Goal: Task Accomplishment & Management: Complete application form

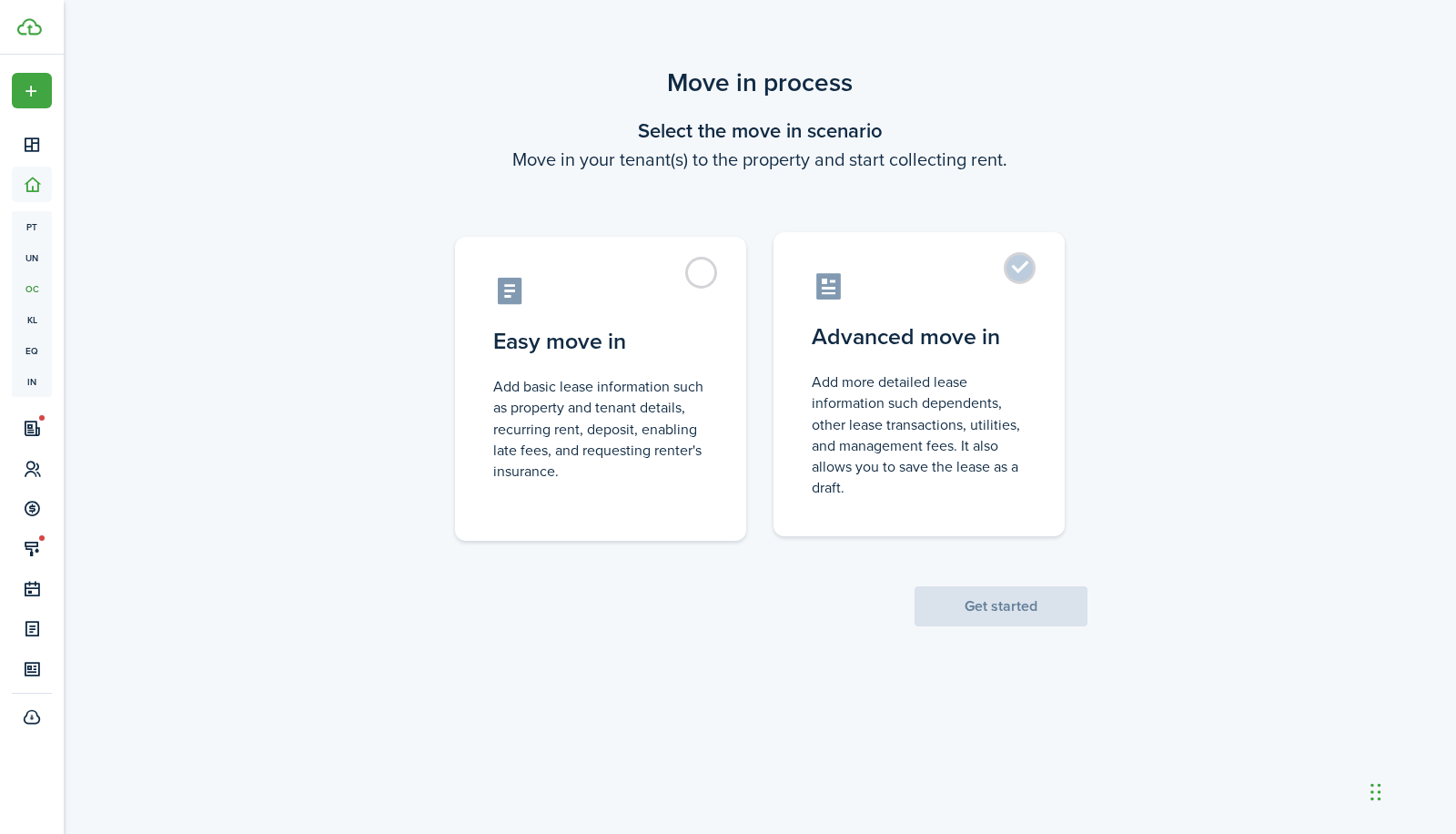
click at [1022, 272] on label "Advanced move in Add more detailed lease information such dependents, other lea…" at bounding box center [919, 384] width 291 height 304
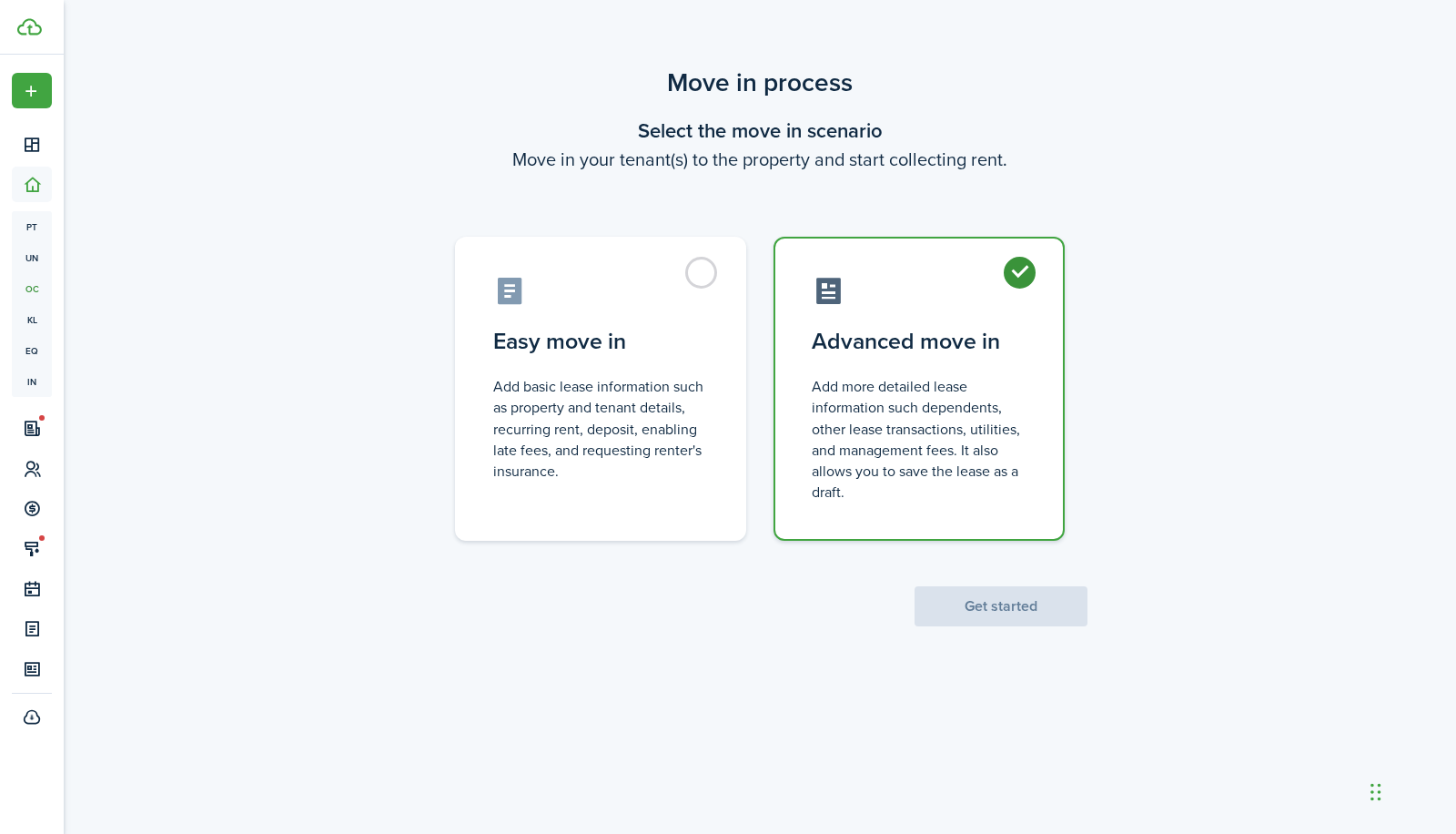
radio input "true"
click at [997, 609] on button "Get started" at bounding box center [1001, 606] width 173 height 40
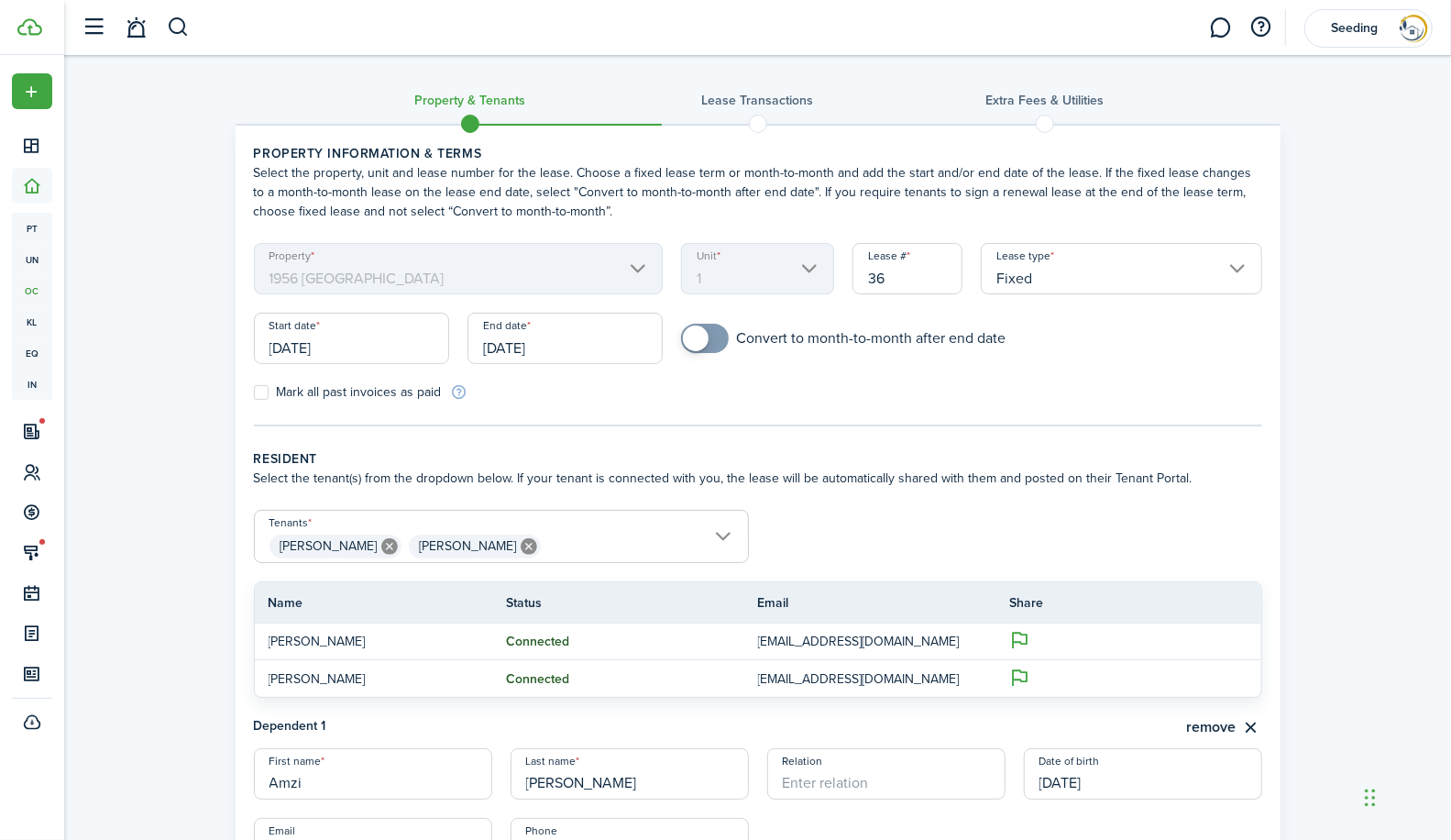
click at [302, 347] on input "[DATE]" at bounding box center [351, 338] width 195 height 51
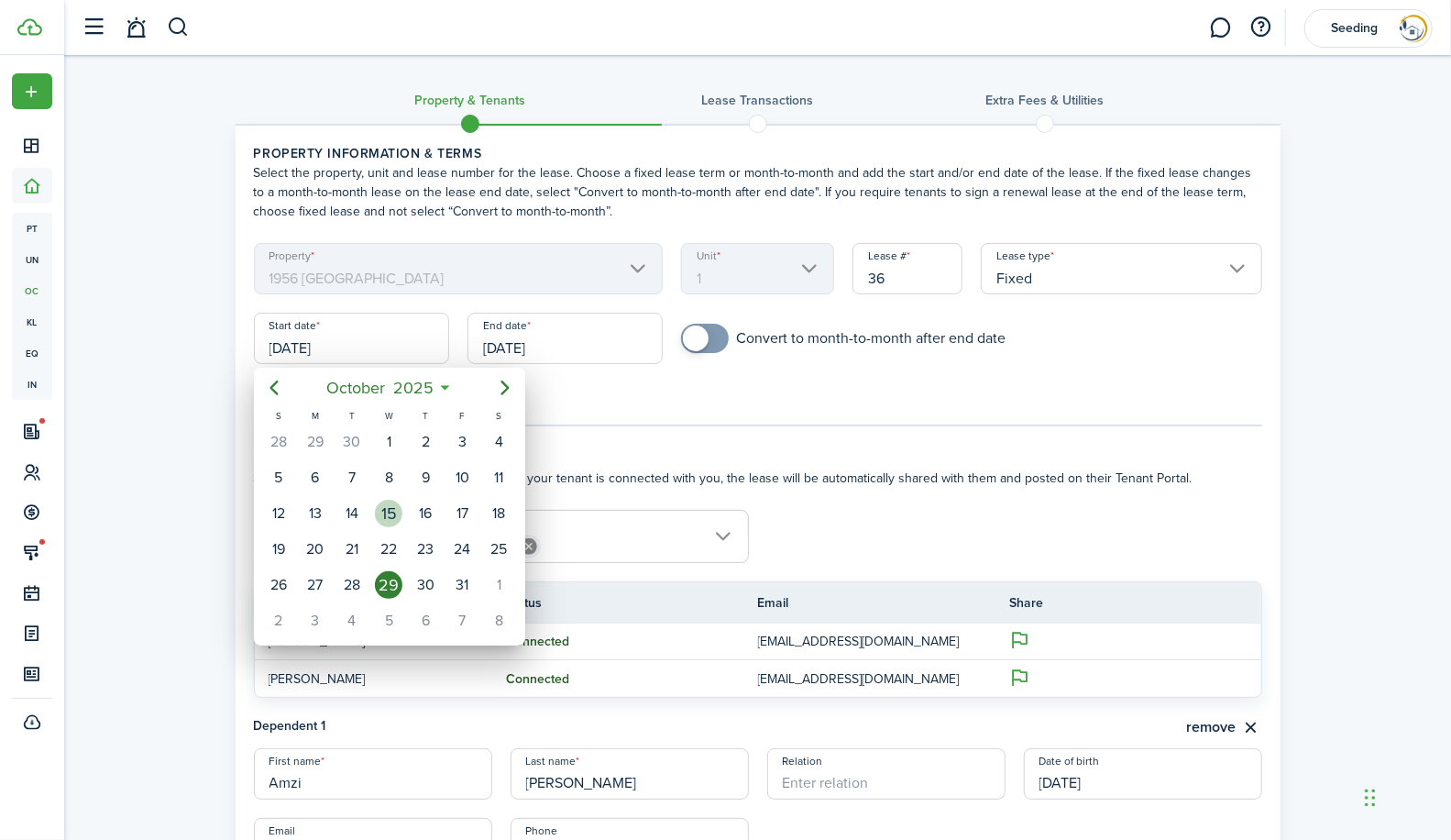
click at [390, 509] on div "15" at bounding box center [388, 513] width 27 height 27
type input "[DATE]"
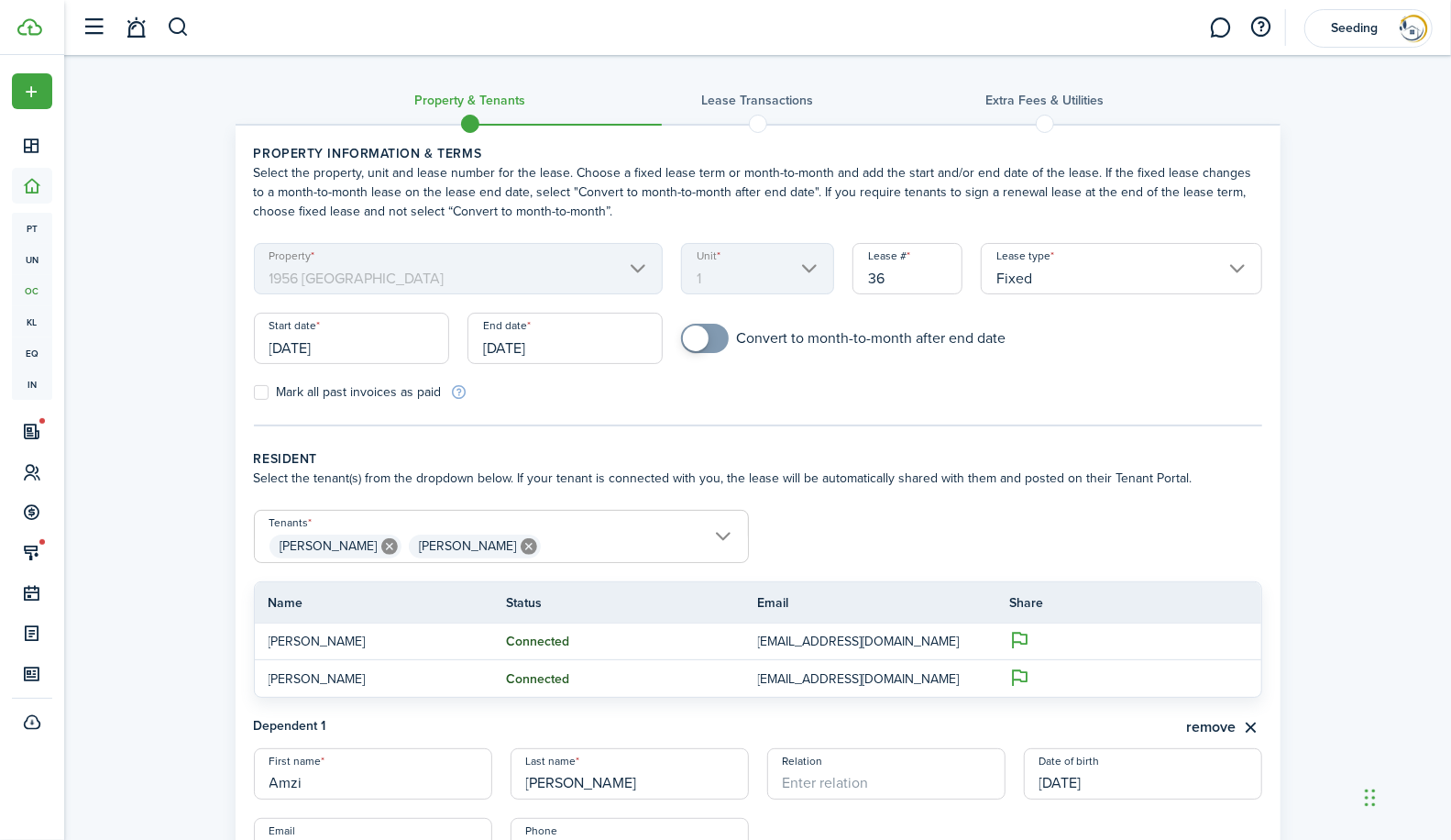
click at [601, 344] on input "[DATE]" at bounding box center [564, 338] width 195 height 51
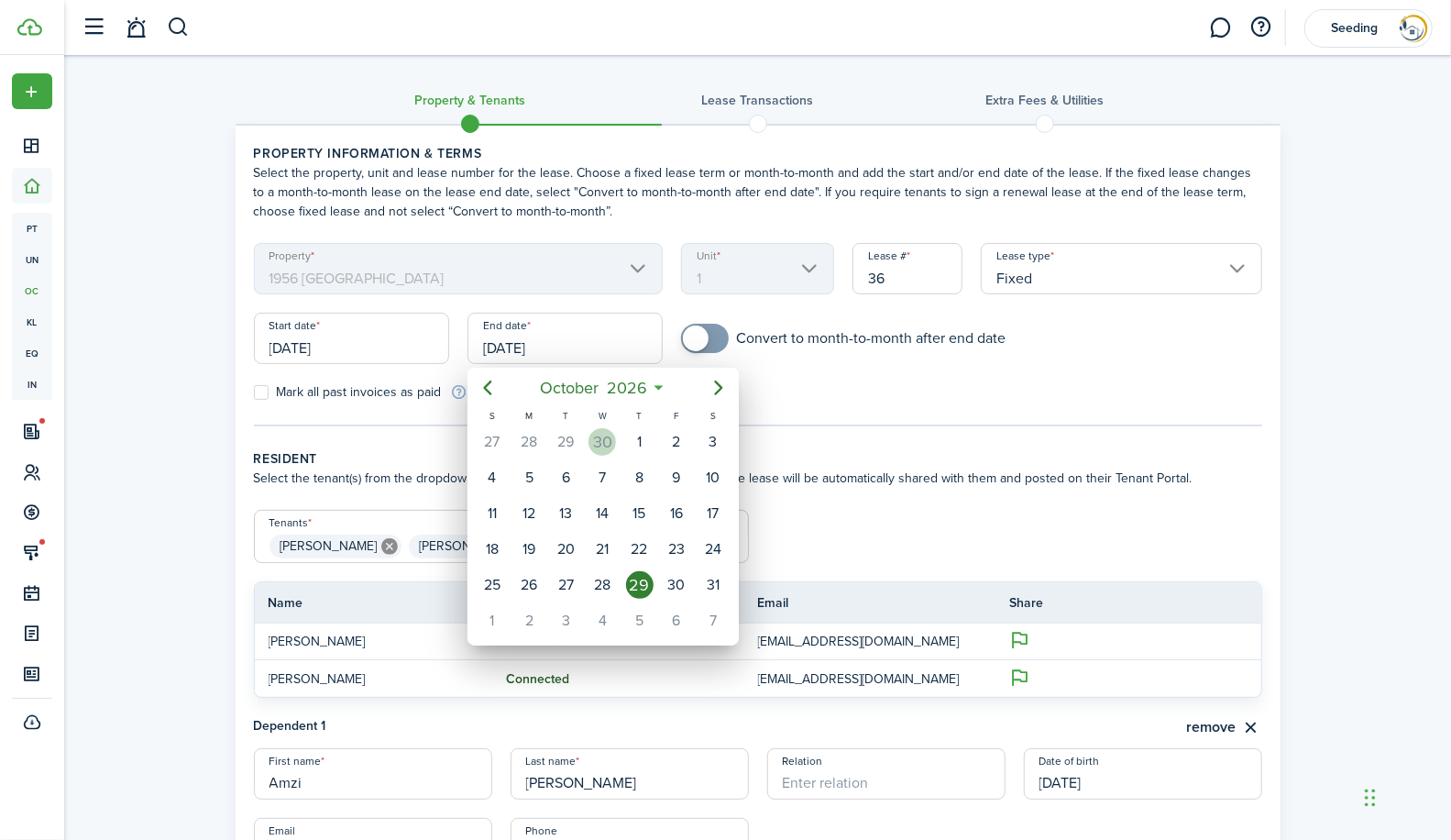
click at [605, 441] on div "30" at bounding box center [602, 442] width 27 height 27
type input "[DATE]"
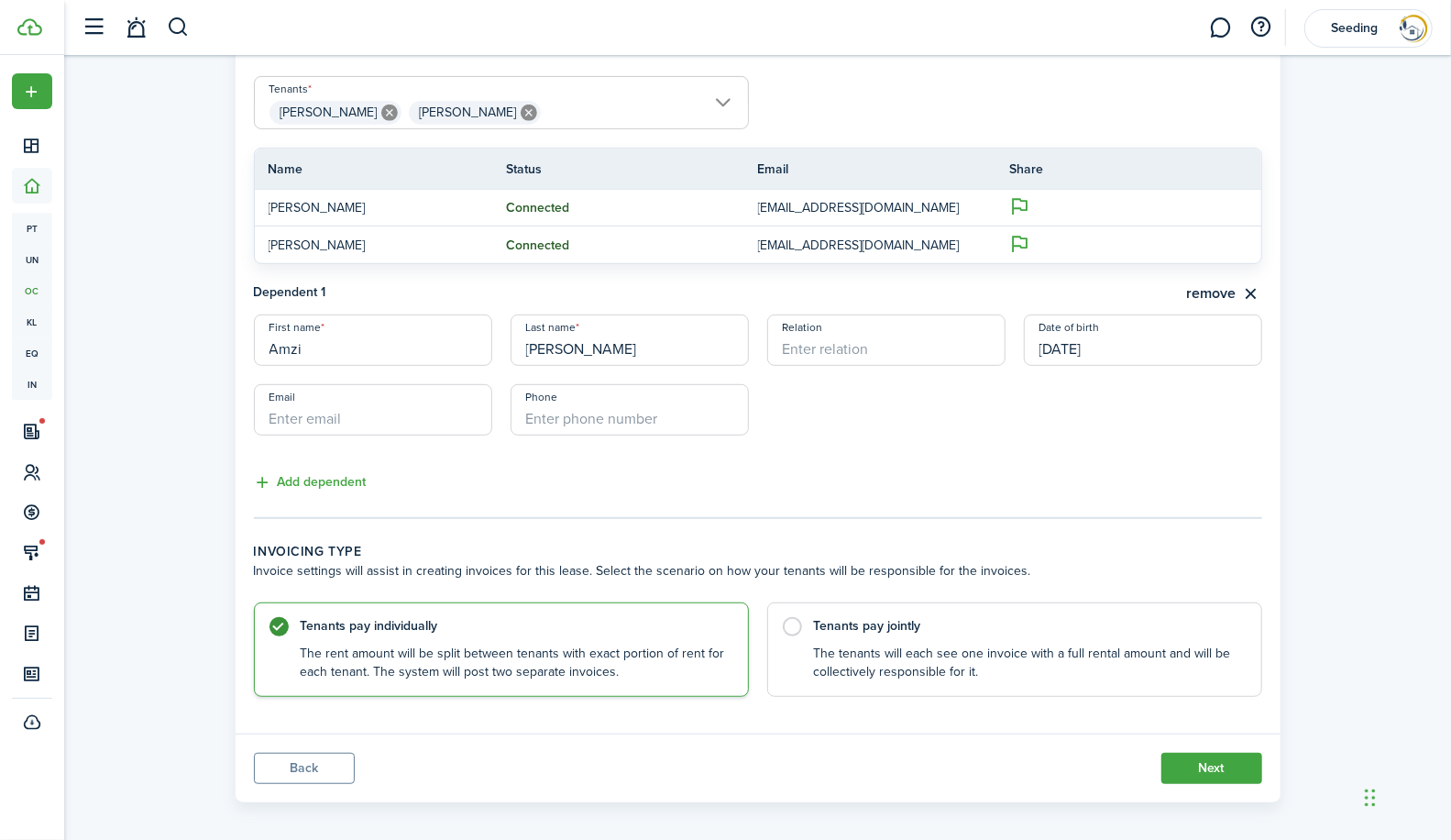
scroll to position [441, 0]
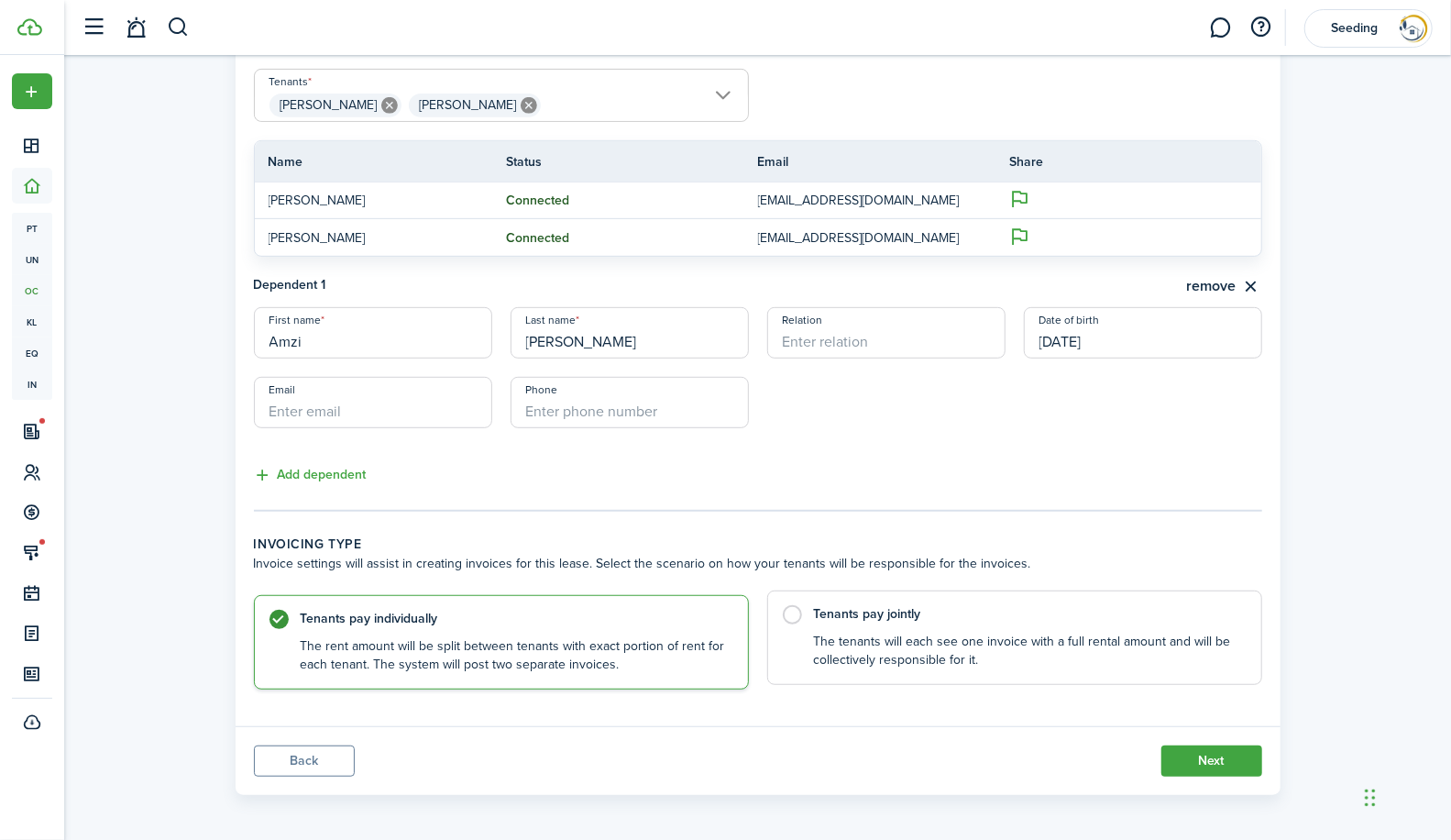
click at [792, 612] on label "Tenants pay jointly The tenants will each see one invoice with a full rental am…" at bounding box center [1015, 637] width 495 height 94
radio input "false"
radio input "true"
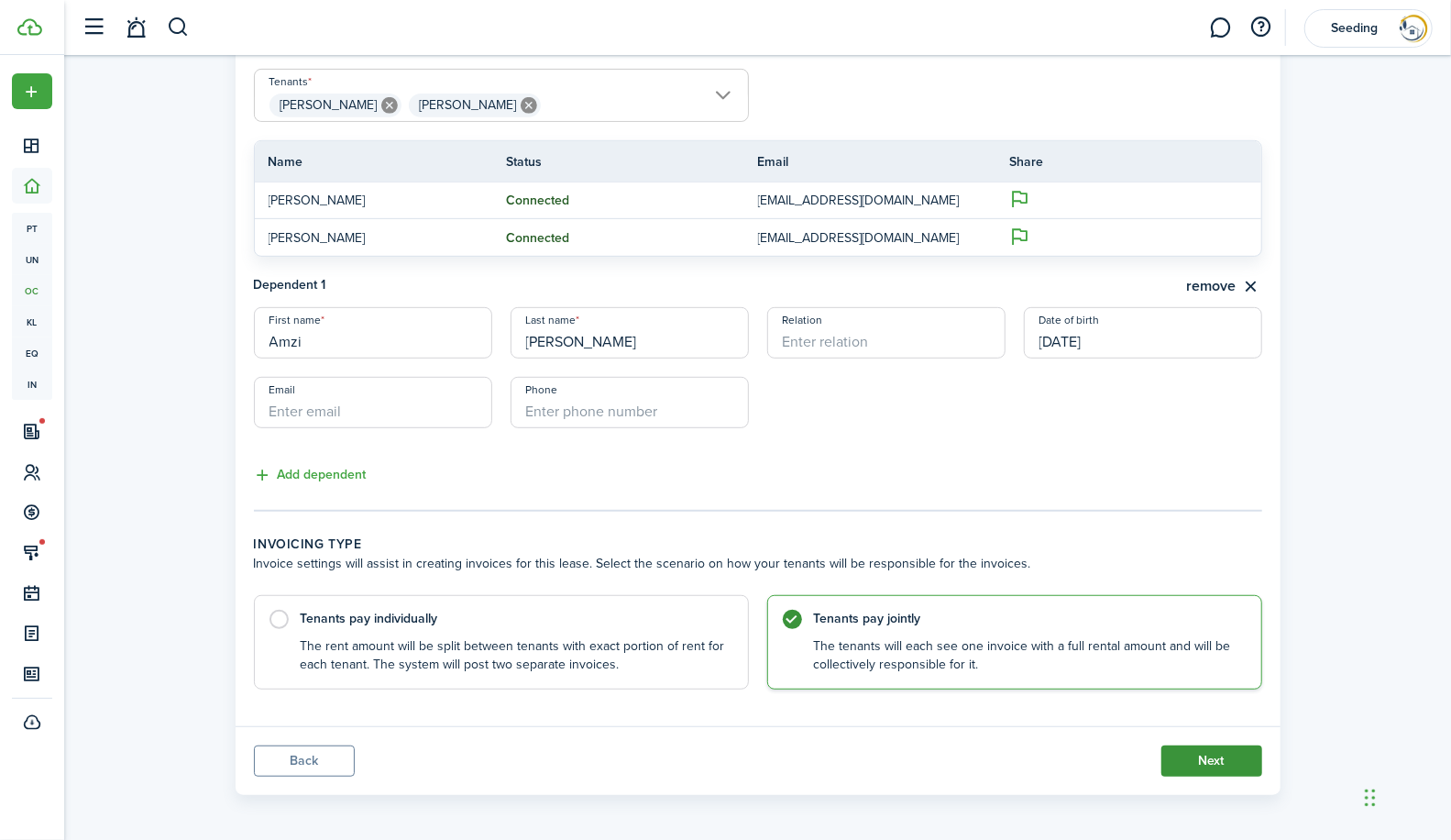
click at [1215, 755] on button "Next" at bounding box center [1212, 760] width 101 height 31
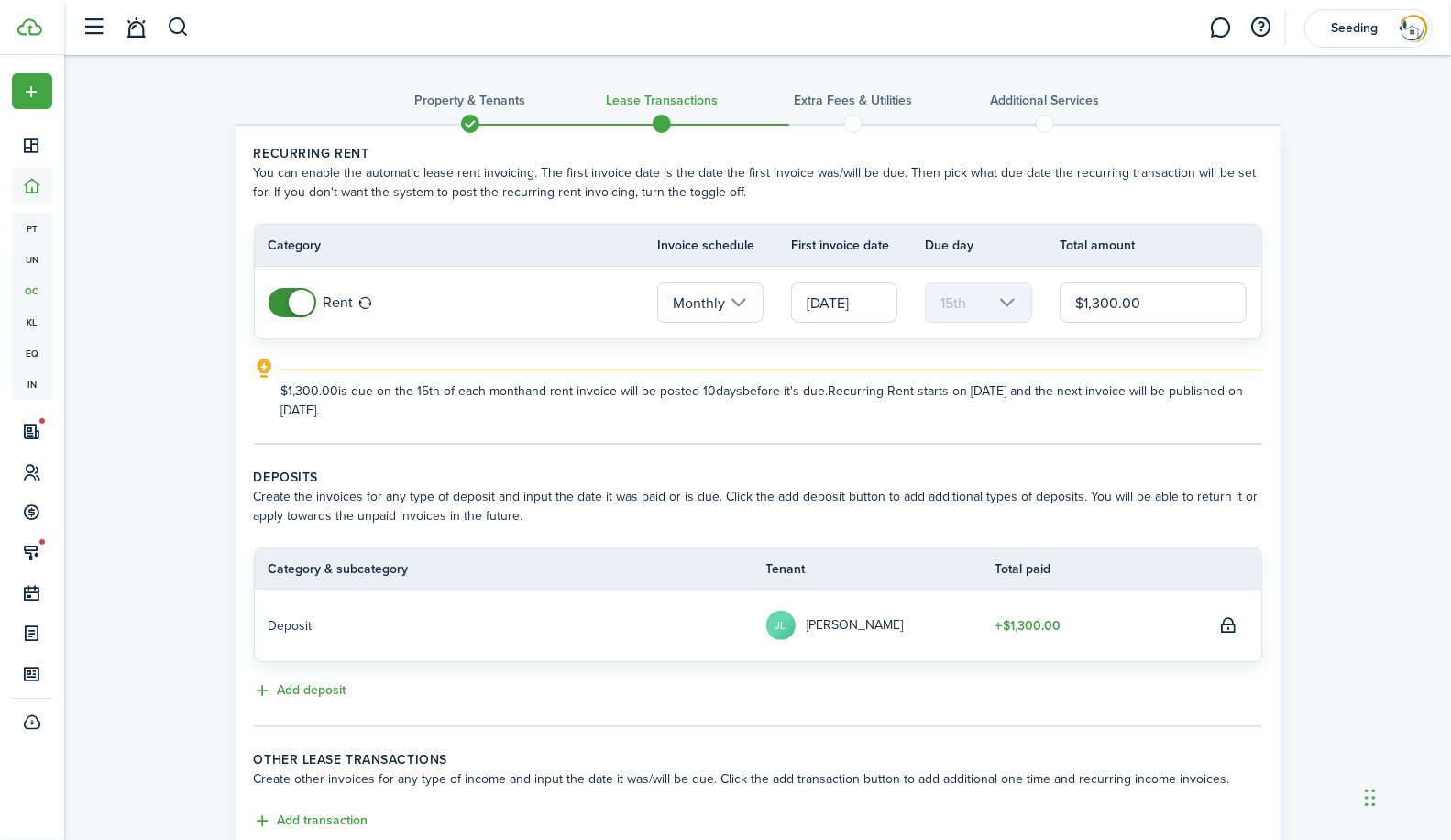
drag, startPoint x: 1151, startPoint y: 297, endPoint x: 1050, endPoint y: 302, distance: 101.1
click at [1050, 302] on tr "Rent Monthly [DATE] 15th $1,300.00" at bounding box center [758, 303] width 1006 height 72
click at [792, 322] on div at bounding box center [792, 322] width 0 height 0
click at [745, 301] on input "Monthly" at bounding box center [710, 303] width 106 height 41
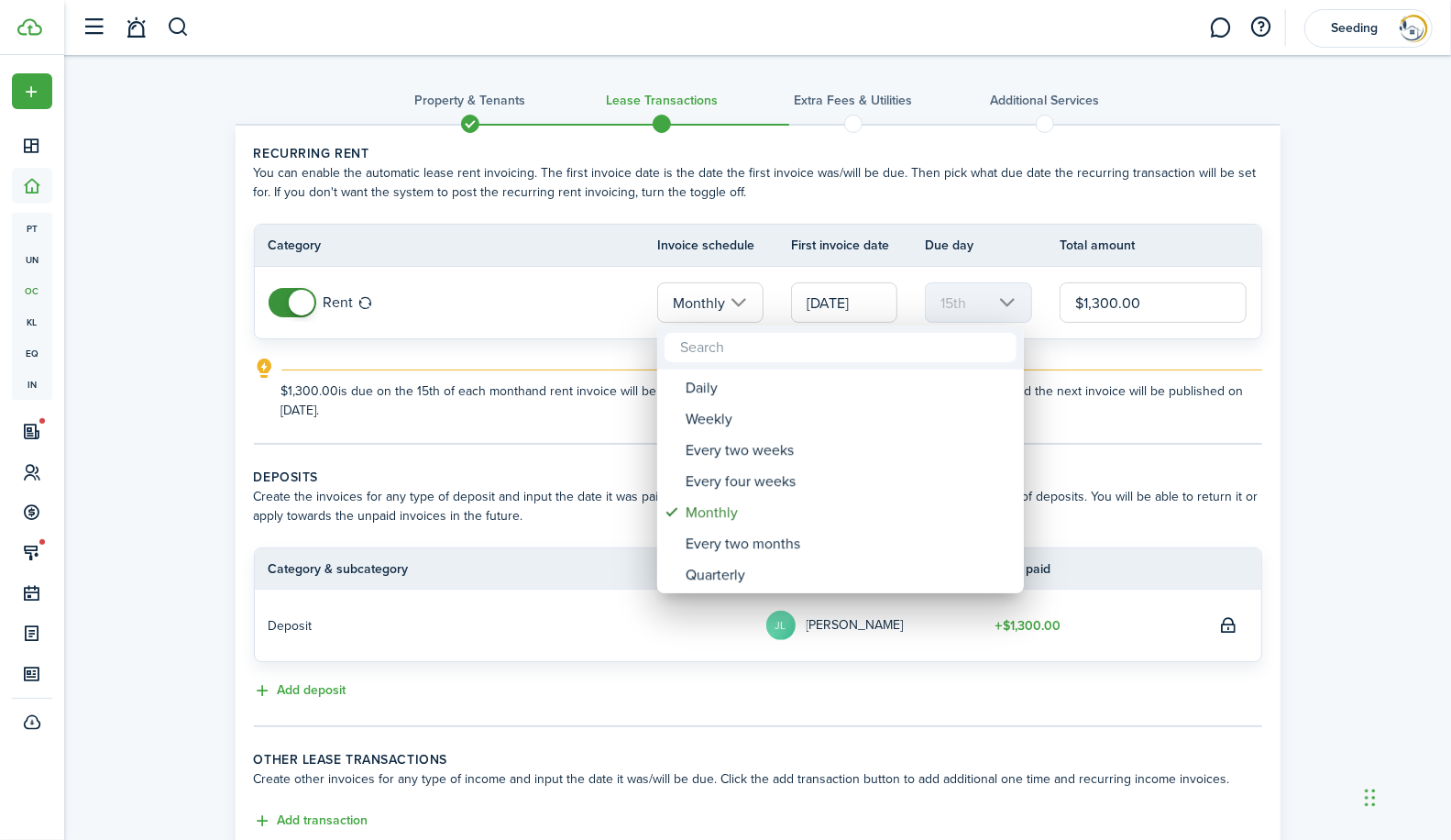
click at [576, 355] on div at bounding box center [726, 420] width 1744 height 1133
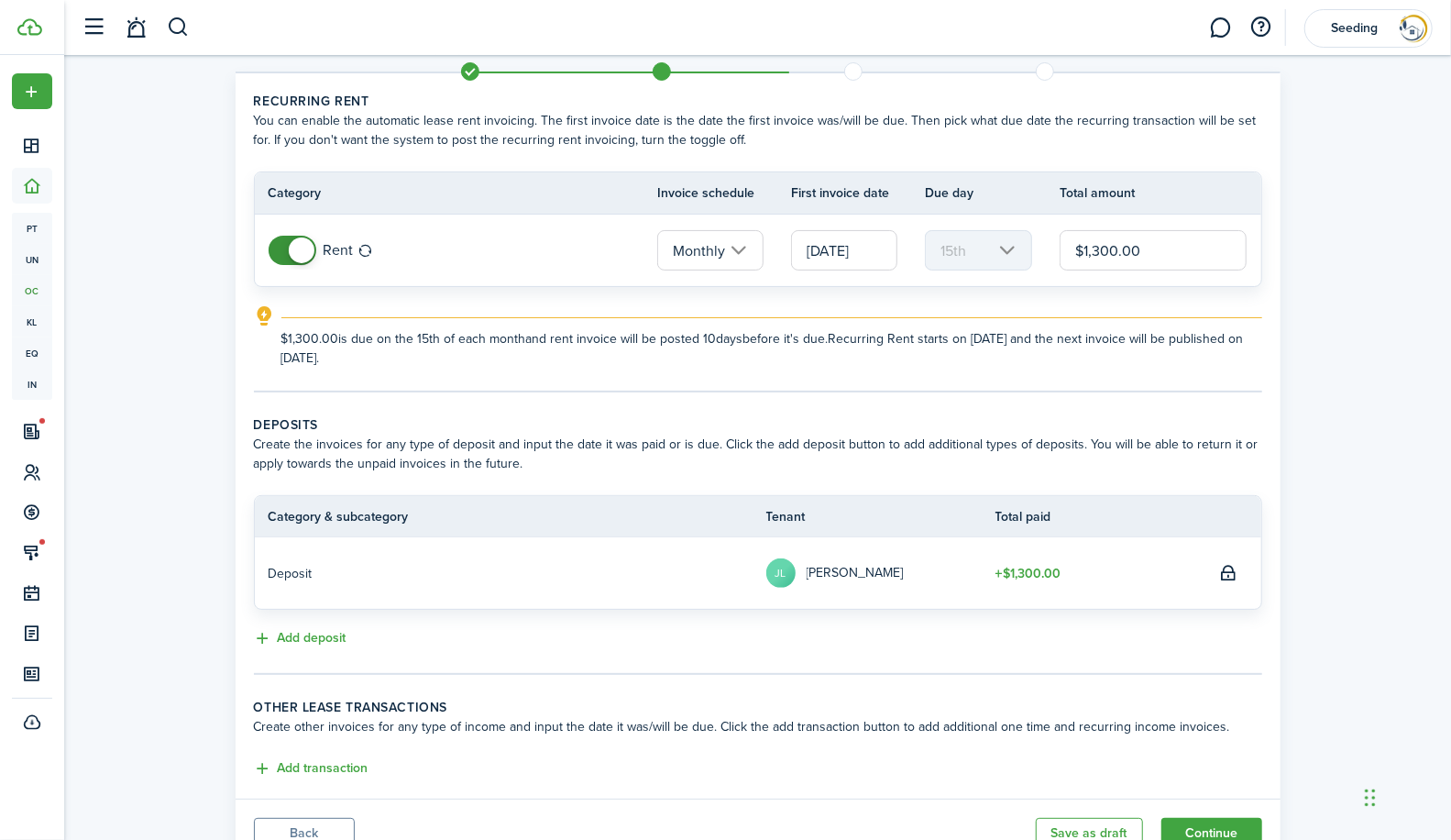
scroll to position [55, 0]
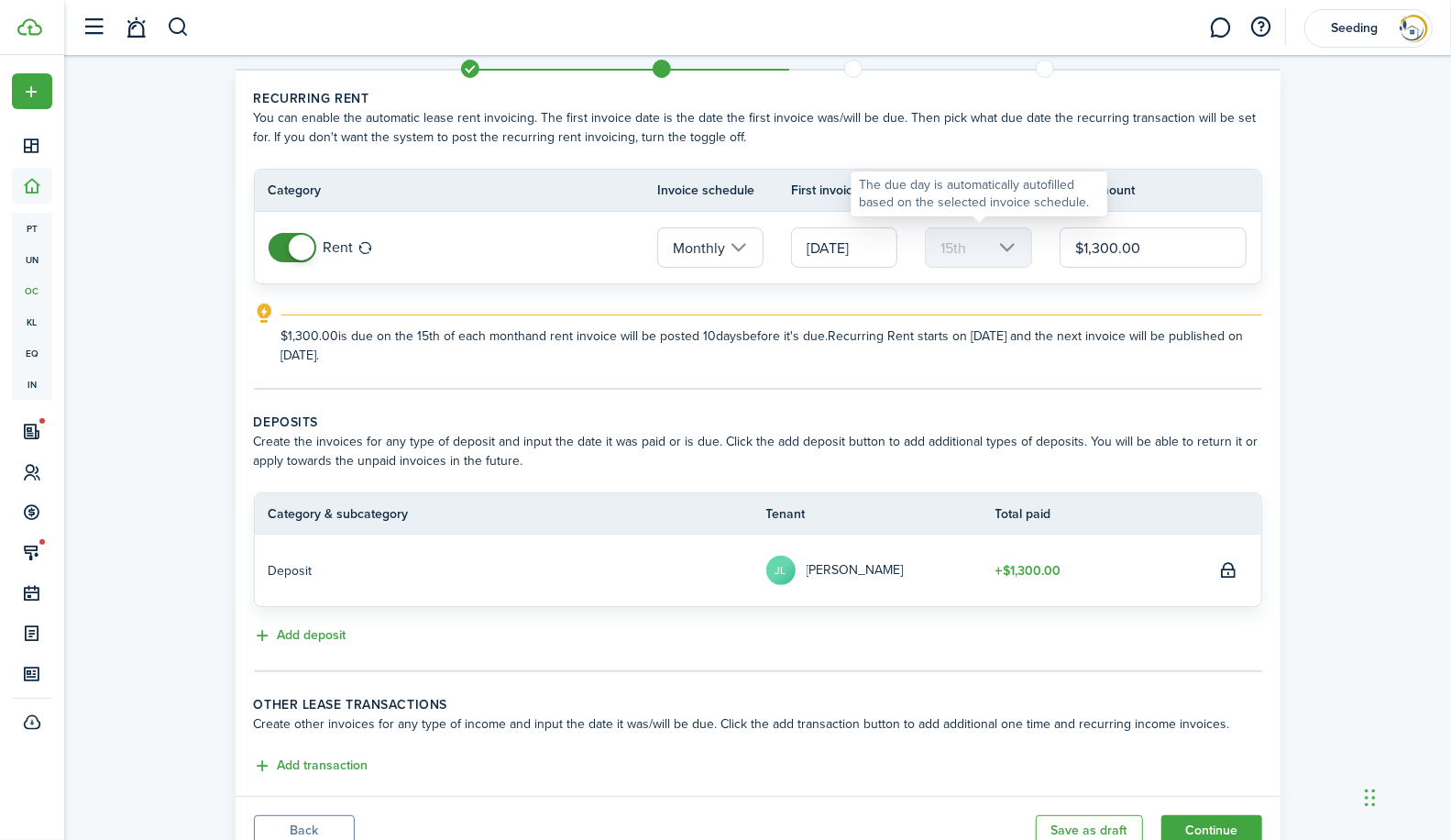
click at [1004, 243] on mbsc-scroller "15th" at bounding box center [977, 248] width 106 height 41
click at [1004, 246] on mbsc-scroller "15th" at bounding box center [977, 248] width 106 height 41
click at [826, 246] on input "[DATE]" at bounding box center [844, 248] width 106 height 41
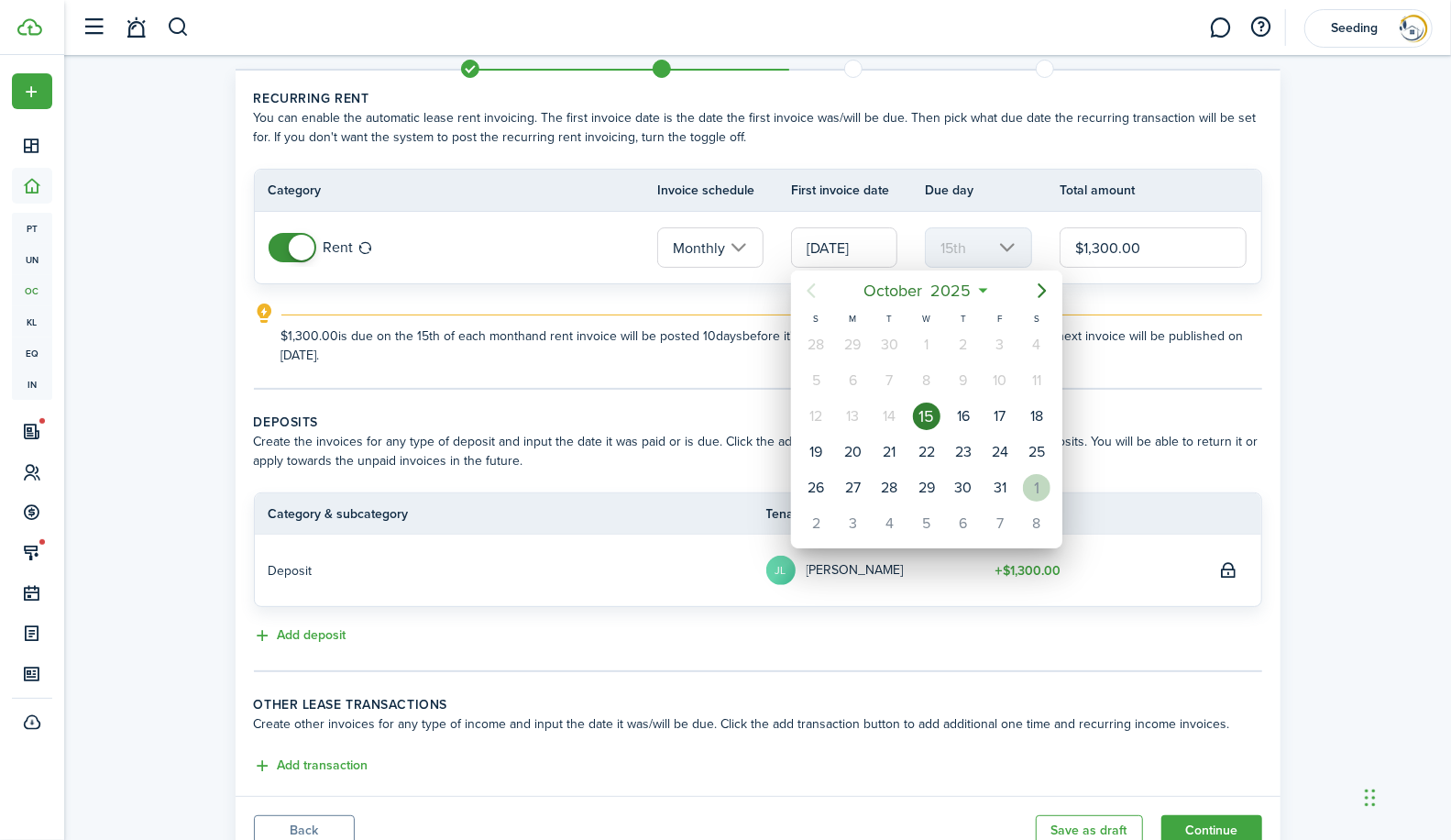
click at [1033, 474] on div "1" at bounding box center [1036, 487] width 27 height 27
type input "[DATE]"
type input "1st"
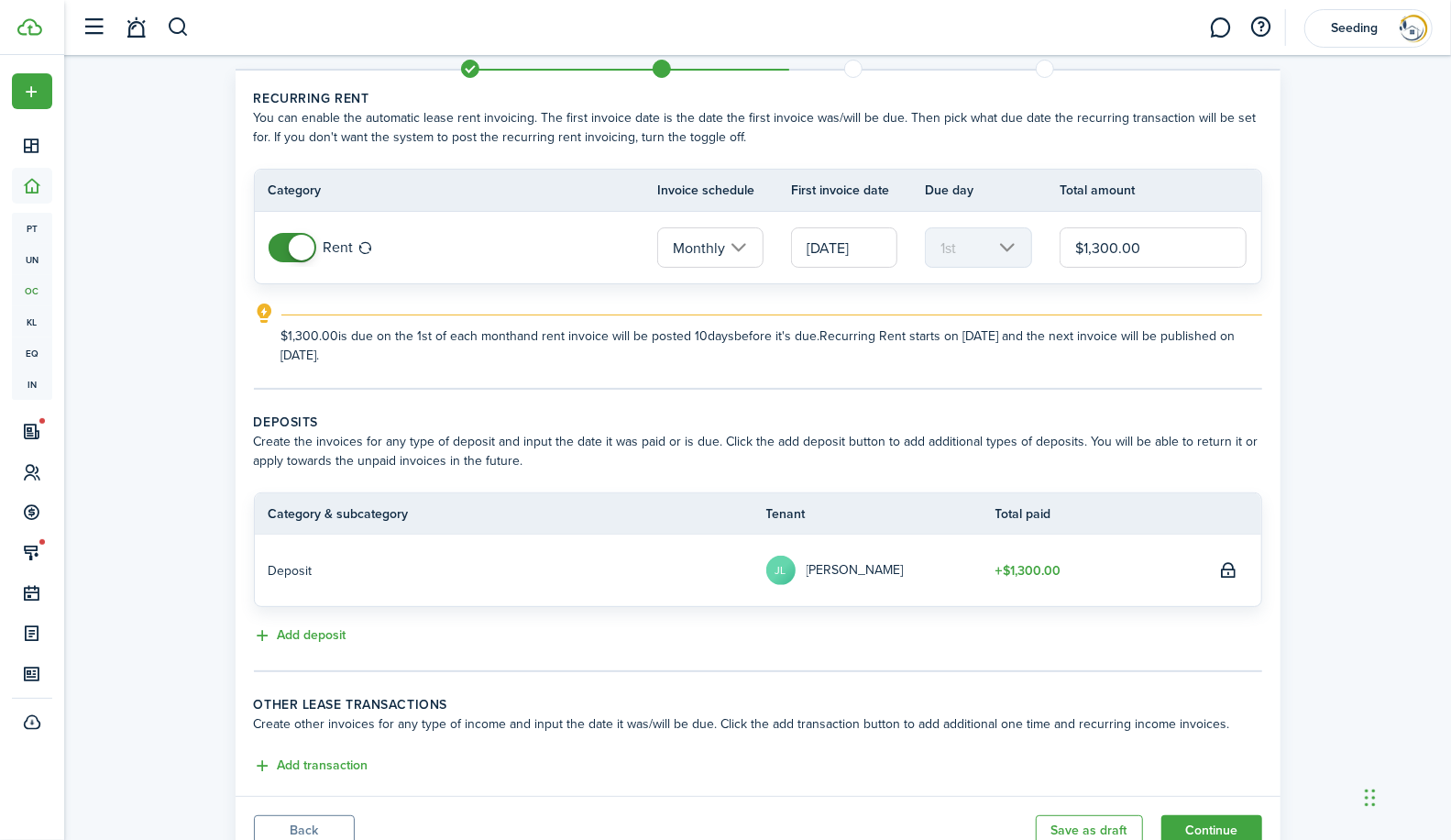
scroll to position [0, 0]
click at [549, 241] on div "Rent" at bounding box center [450, 248] width 361 height 29
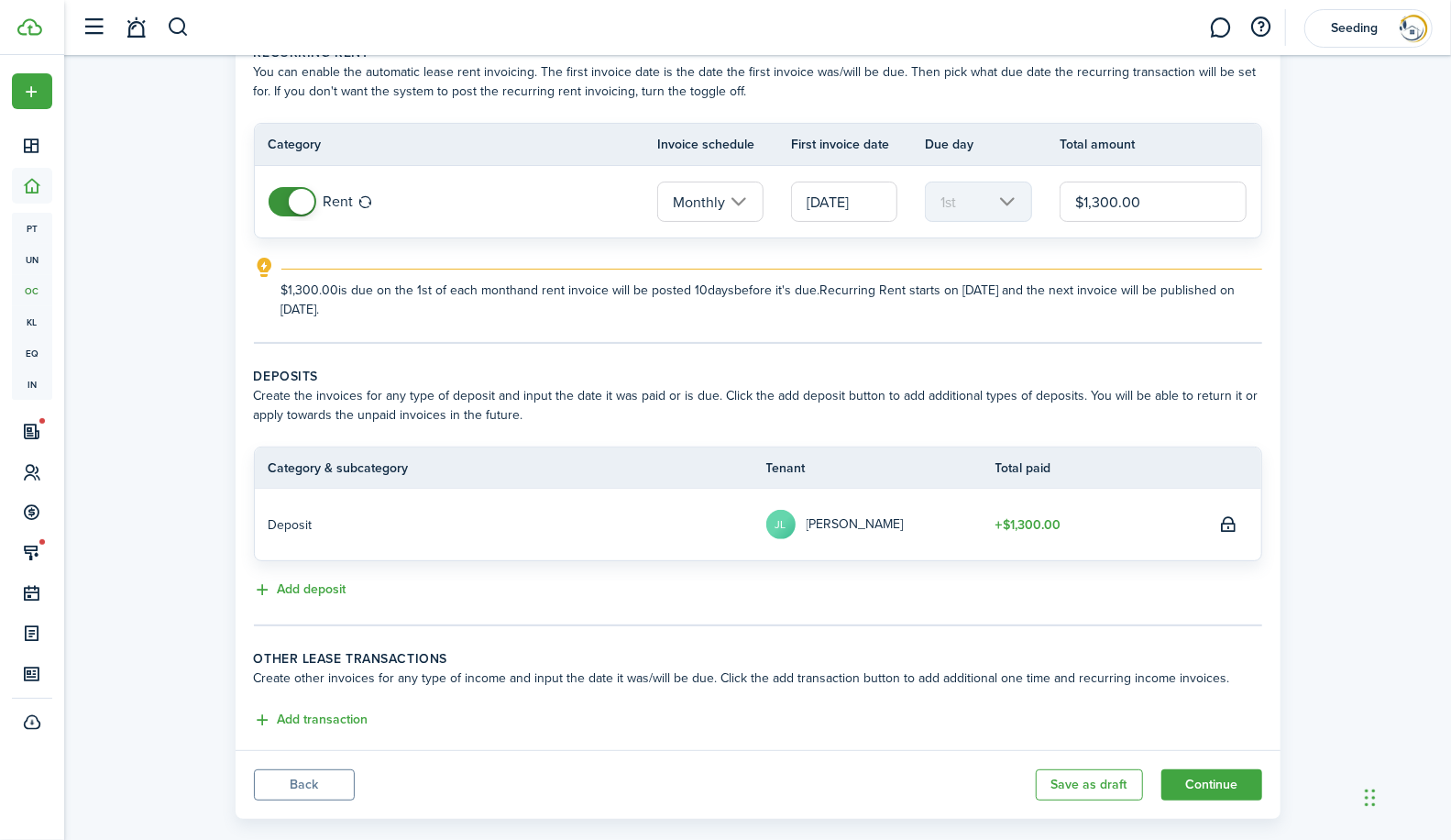
scroll to position [125, 0]
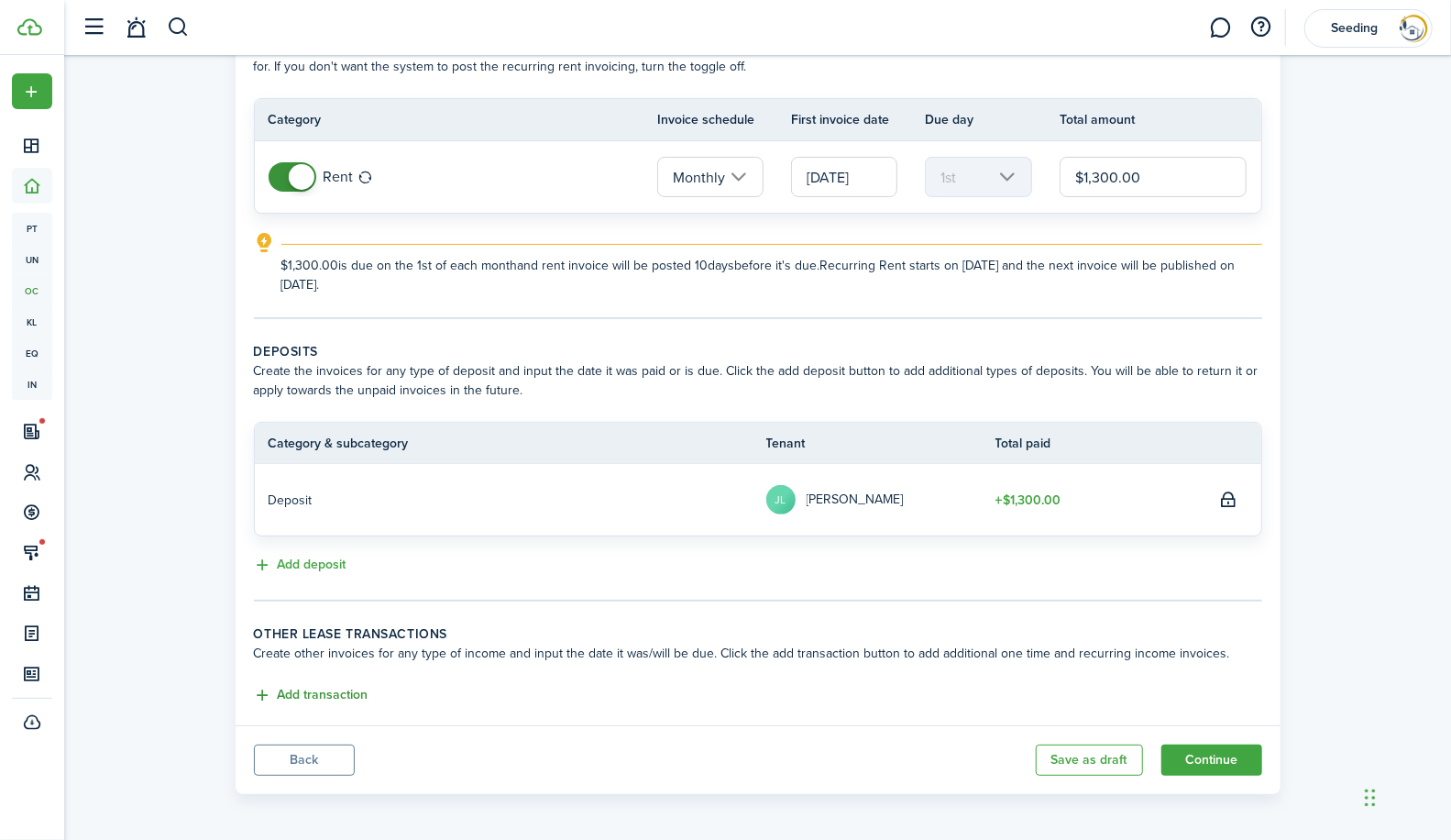
click at [266, 689] on button "Add transaction" at bounding box center [311, 695] width 115 height 21
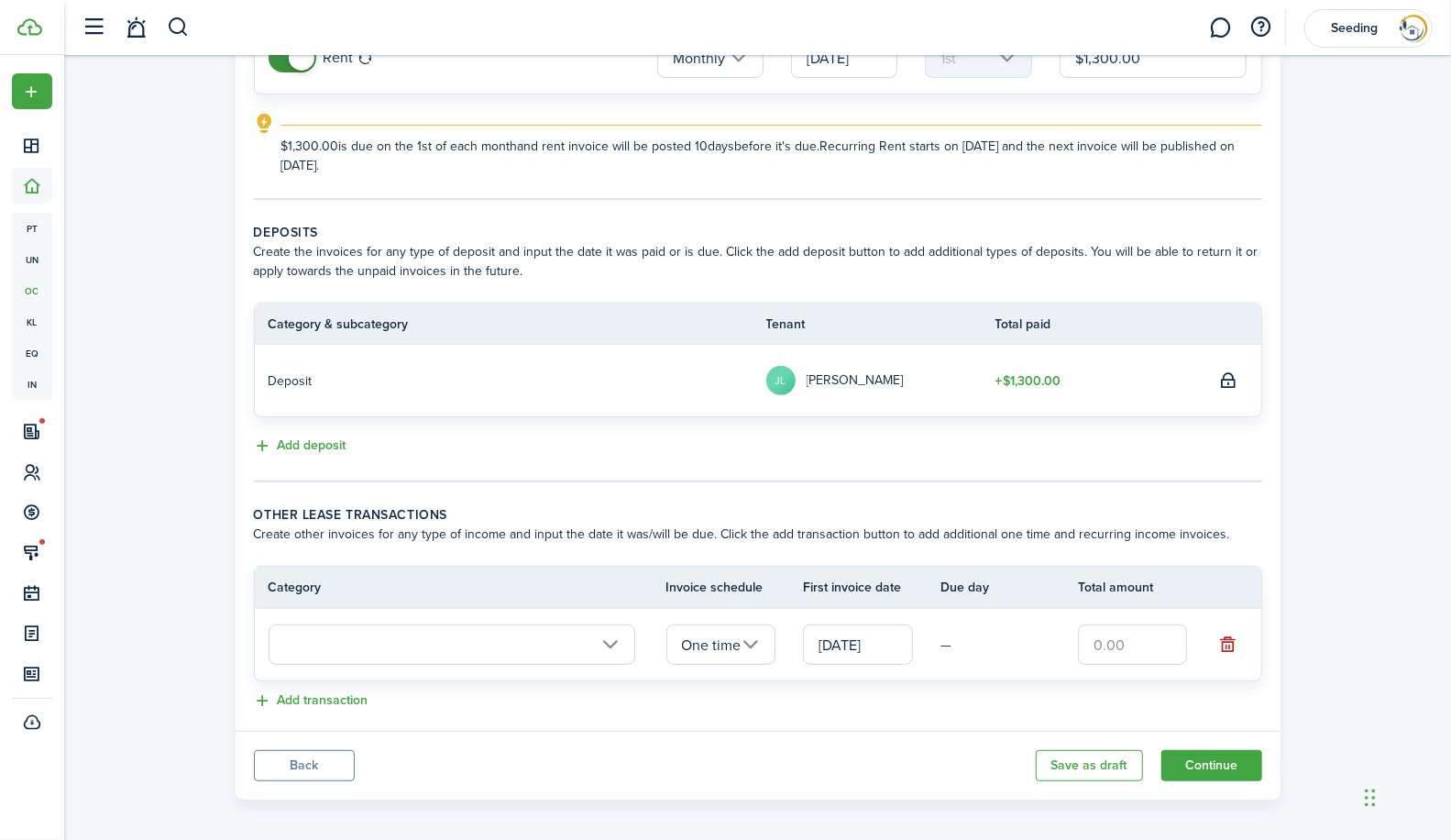
scroll to position [250, 0]
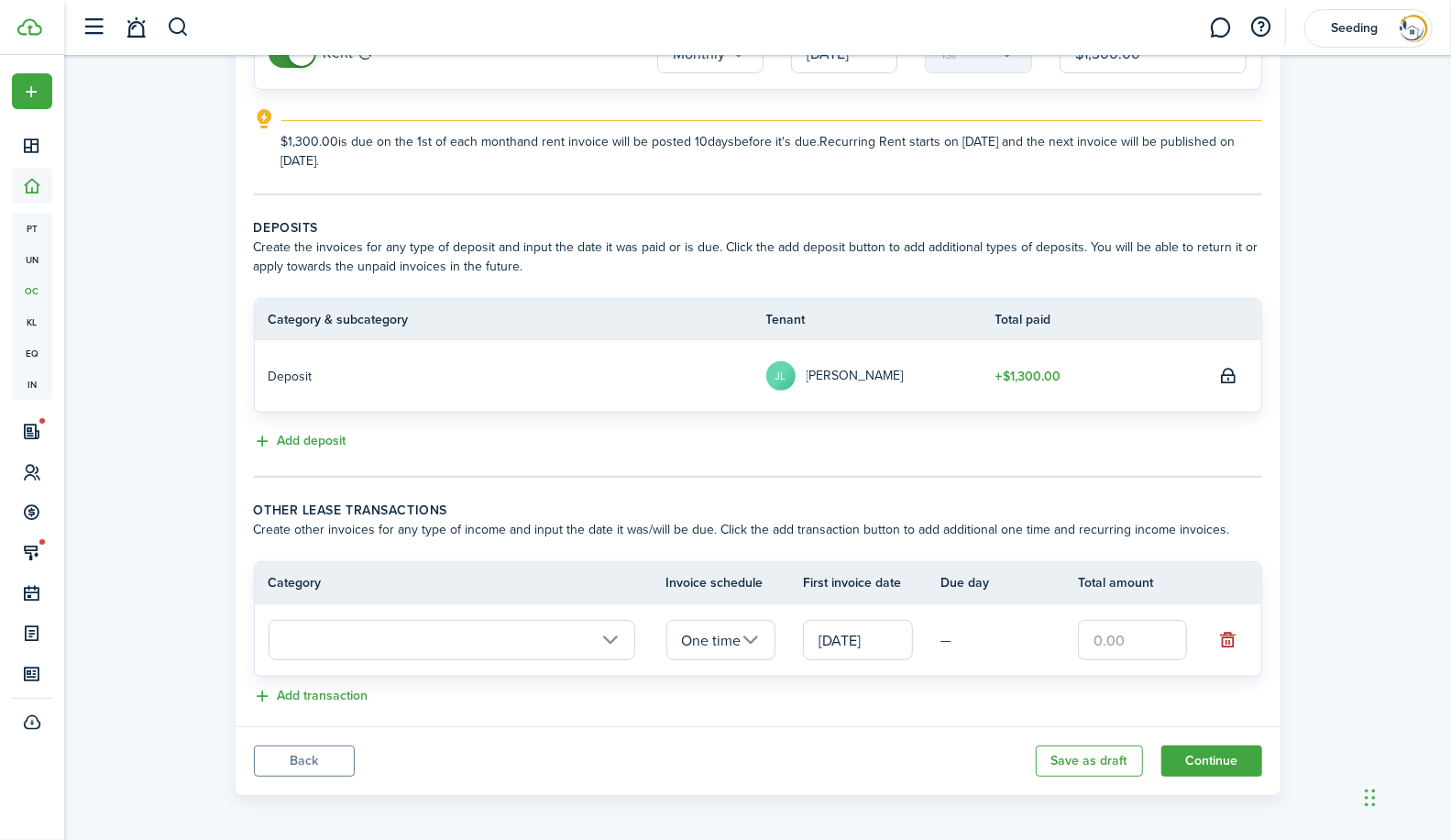
click at [452, 646] on input "text" at bounding box center [453, 640] width 367 height 41
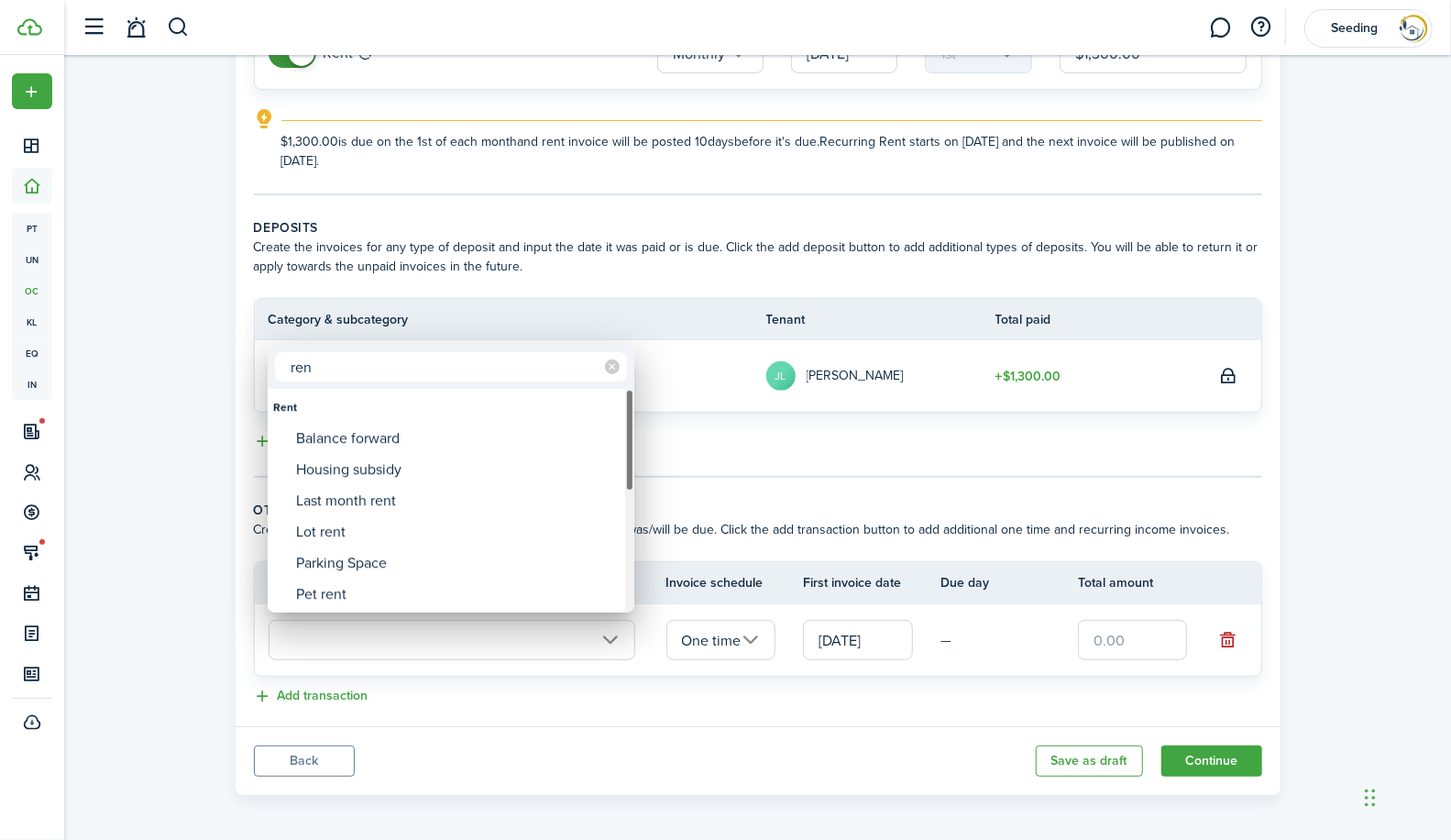
type input "ren"
drag, startPoint x: 628, startPoint y: 473, endPoint x: 630, endPoint y: 514, distance: 41.0
click at [630, 514] on div at bounding box center [629, 497] width 9 height 102
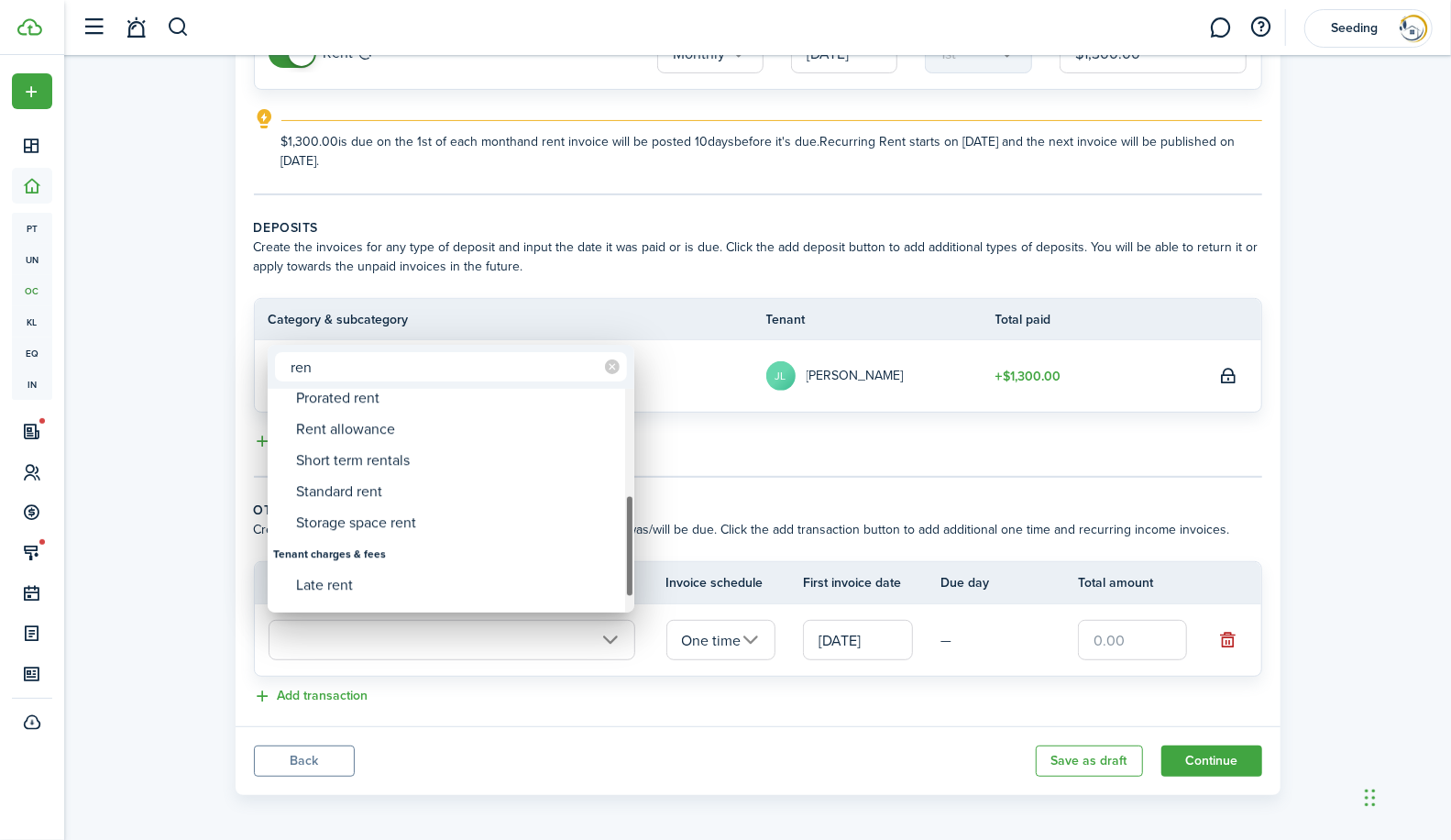
drag, startPoint x: 633, startPoint y: 498, endPoint x: 629, endPoint y: 547, distance: 49.2
click at [629, 547] on div at bounding box center [629, 546] width 9 height 102
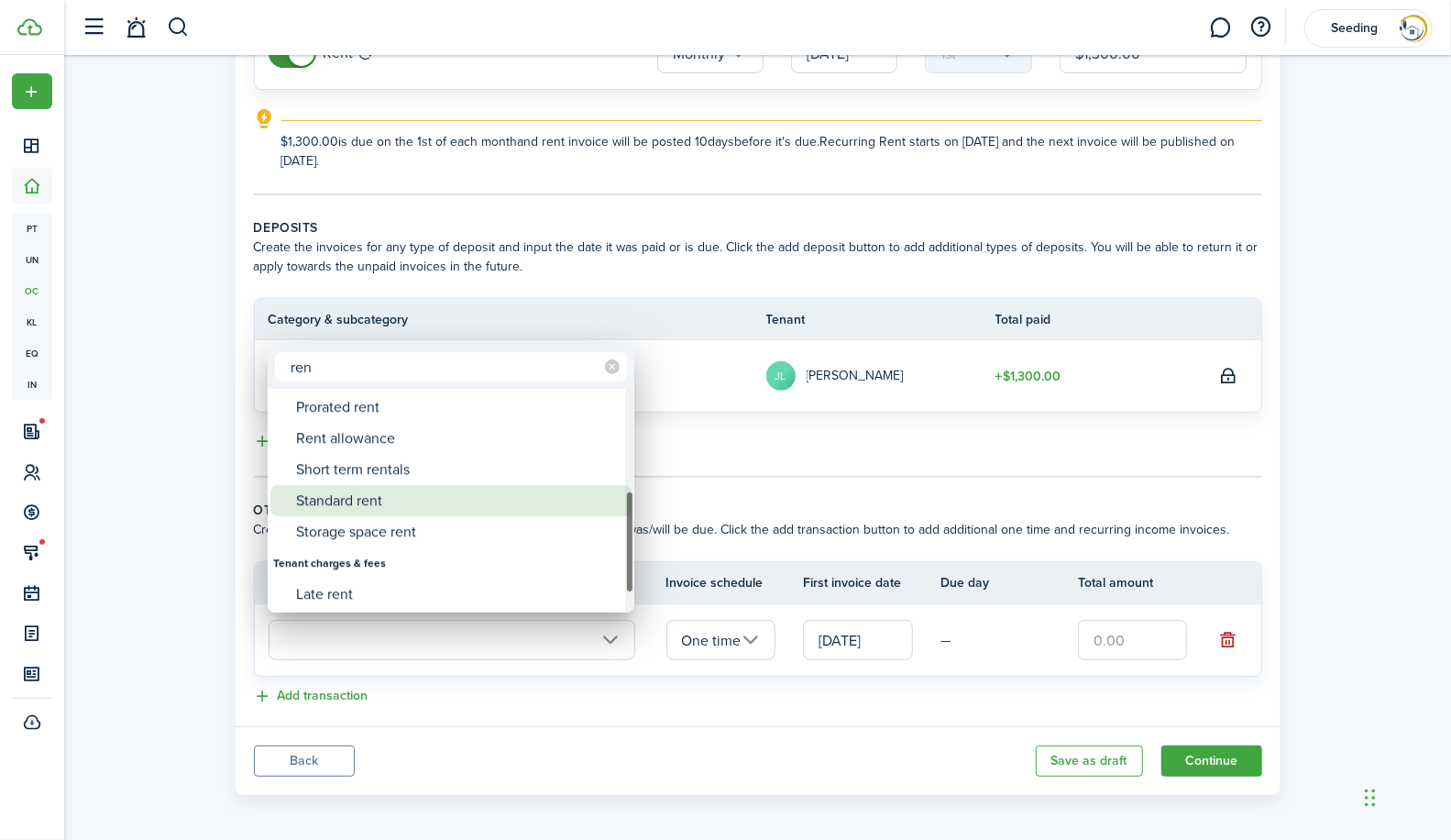
click at [361, 503] on div "Standard rent" at bounding box center [458, 500] width 324 height 31
type input "Rent / Standard rent"
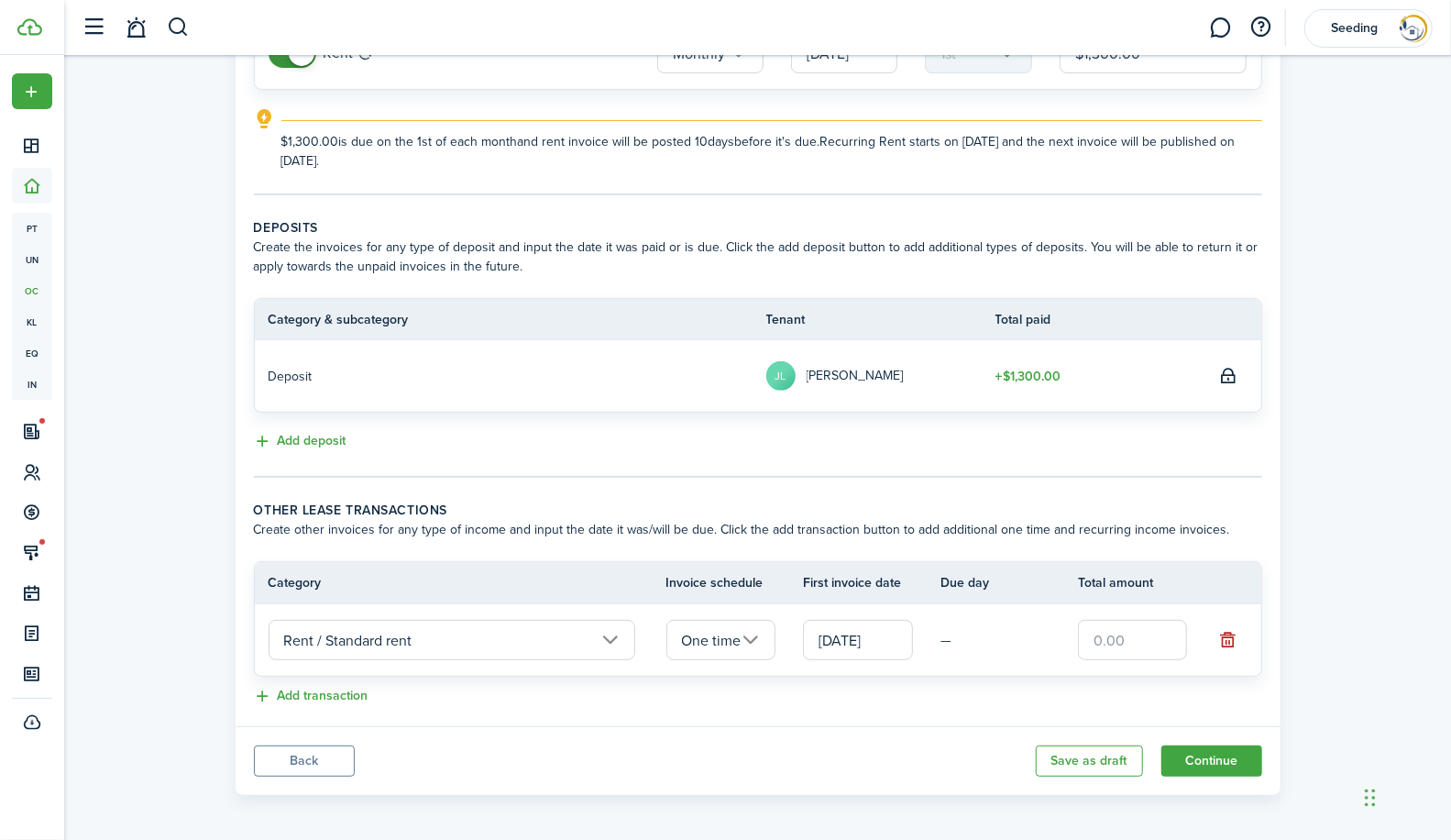
click at [612, 633] on input "Rent / Standard rent" at bounding box center [453, 640] width 367 height 41
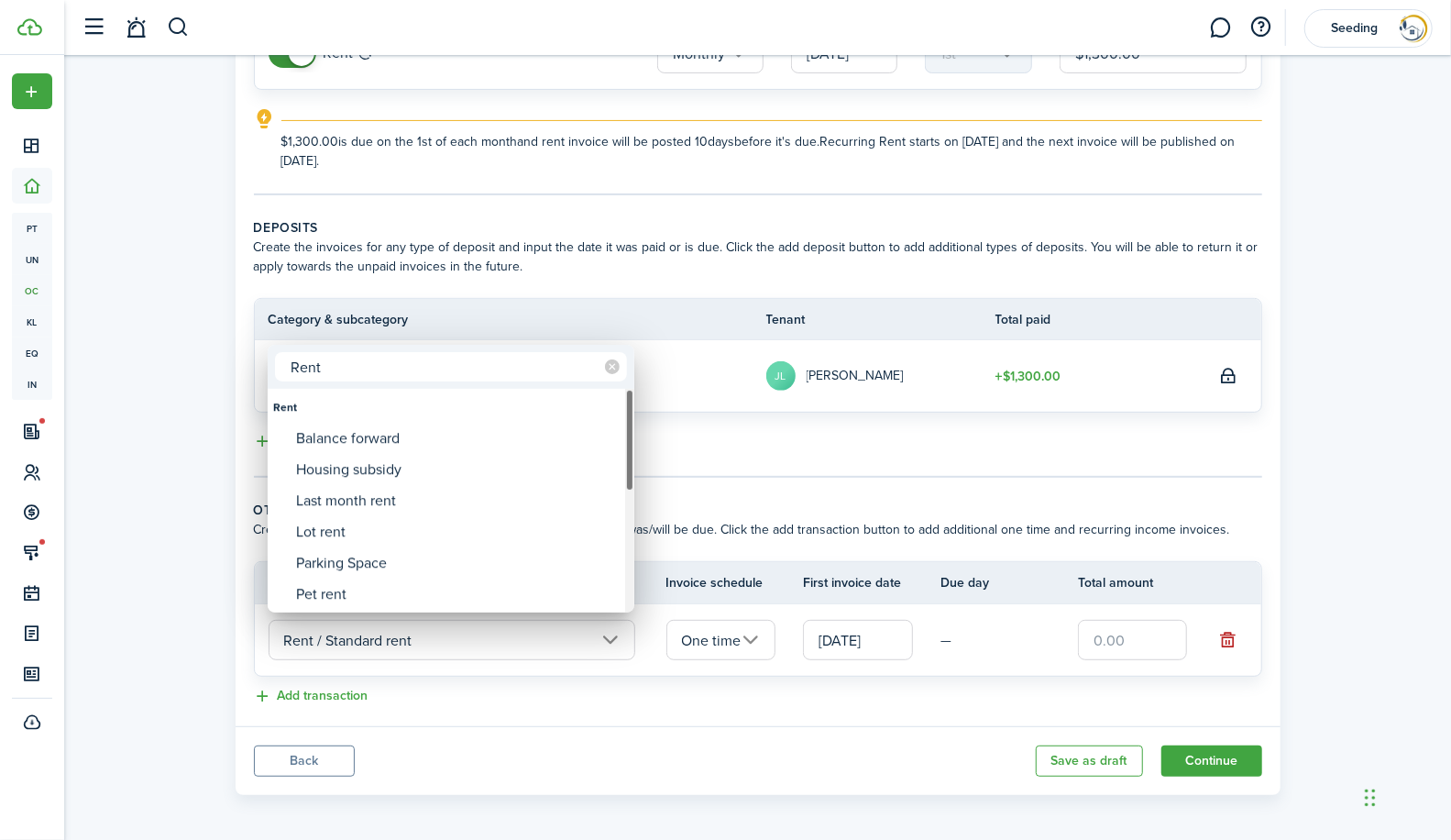
type input "Rent"
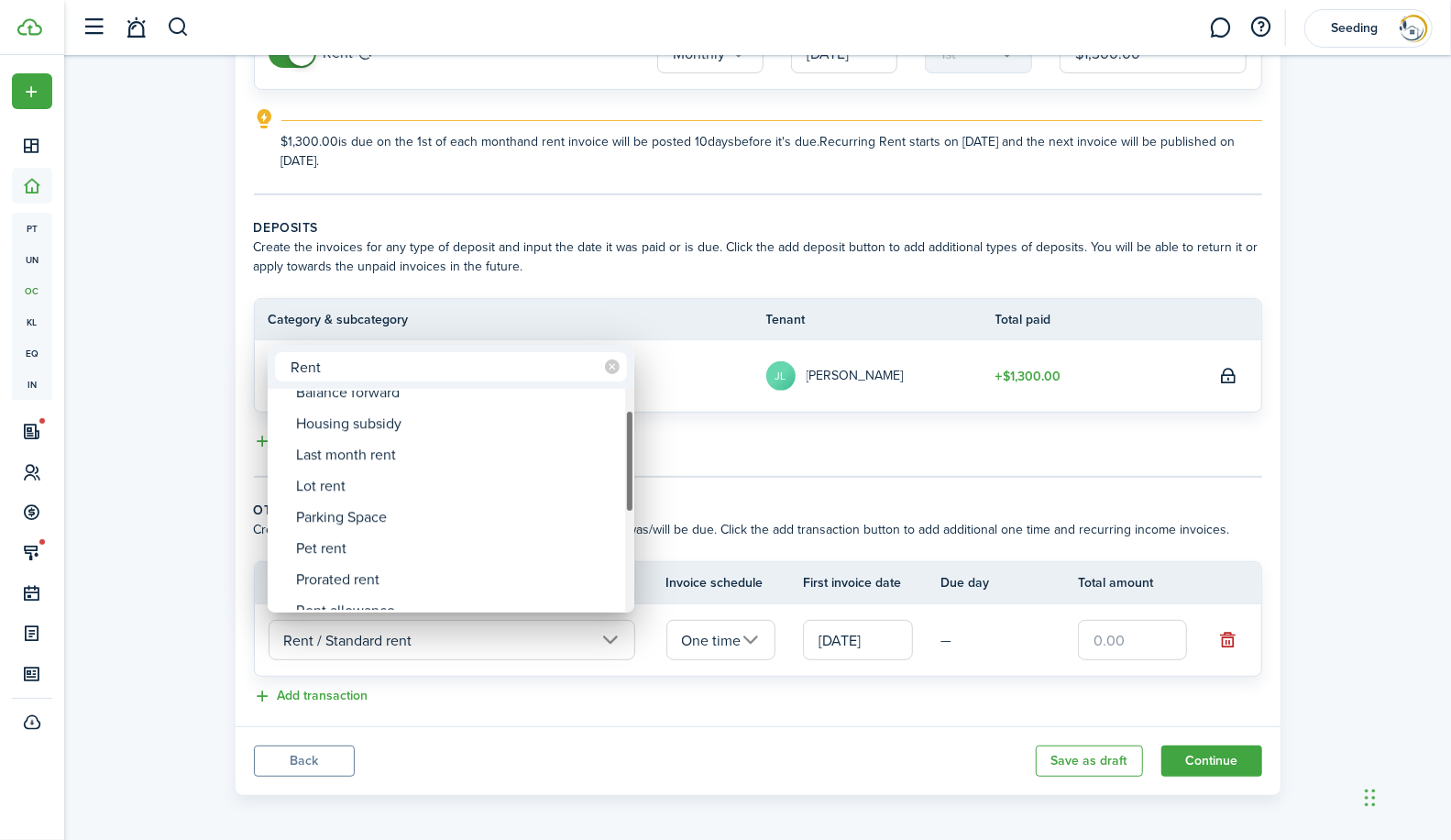
drag, startPoint x: 628, startPoint y: 427, endPoint x: 628, endPoint y: 449, distance: 22.0
click at [628, 449] on div at bounding box center [629, 460] width 9 height 102
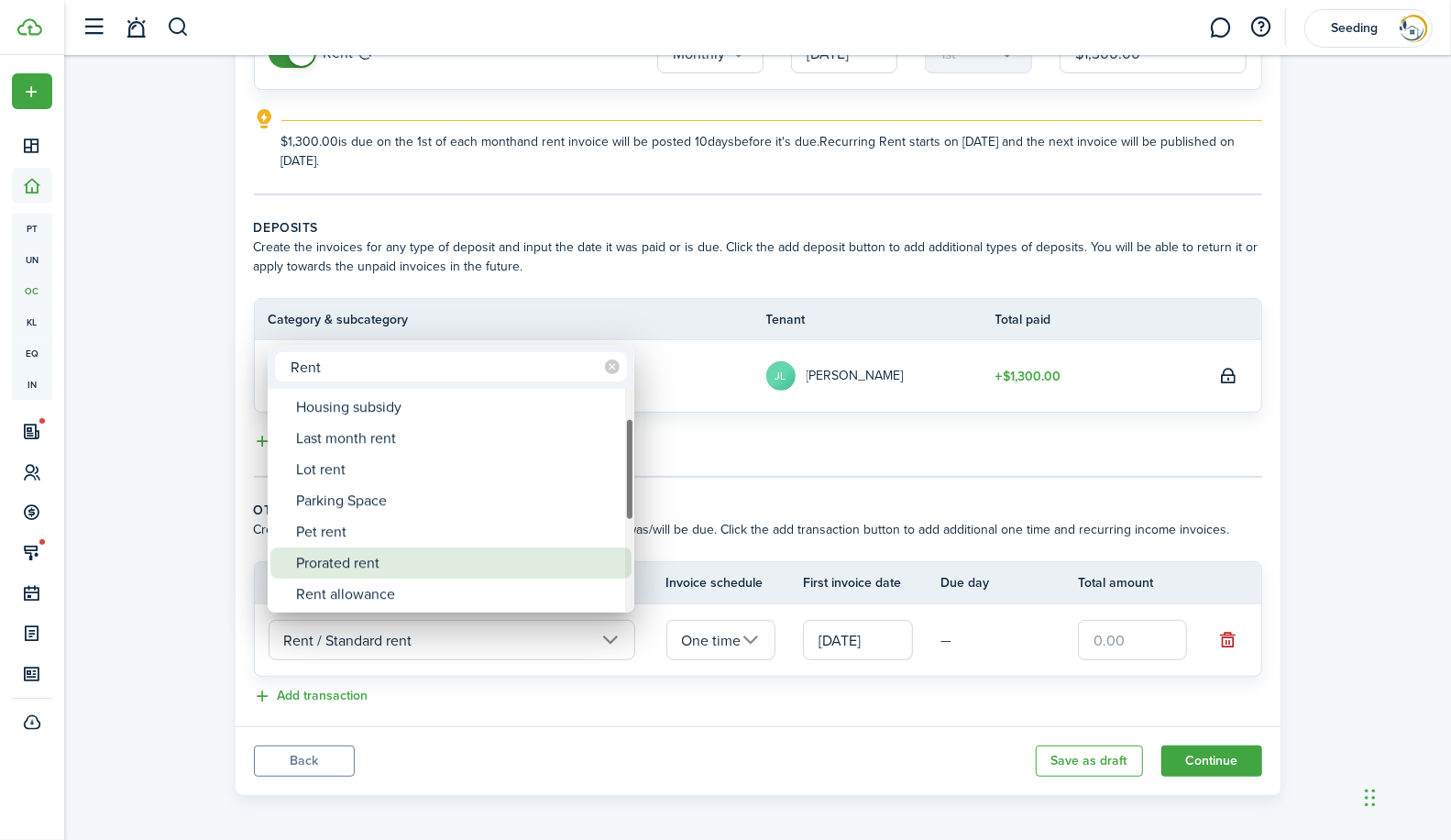
click at [376, 575] on div "Prorated rent" at bounding box center [458, 562] width 324 height 31
type input "Rent / Prorated rent"
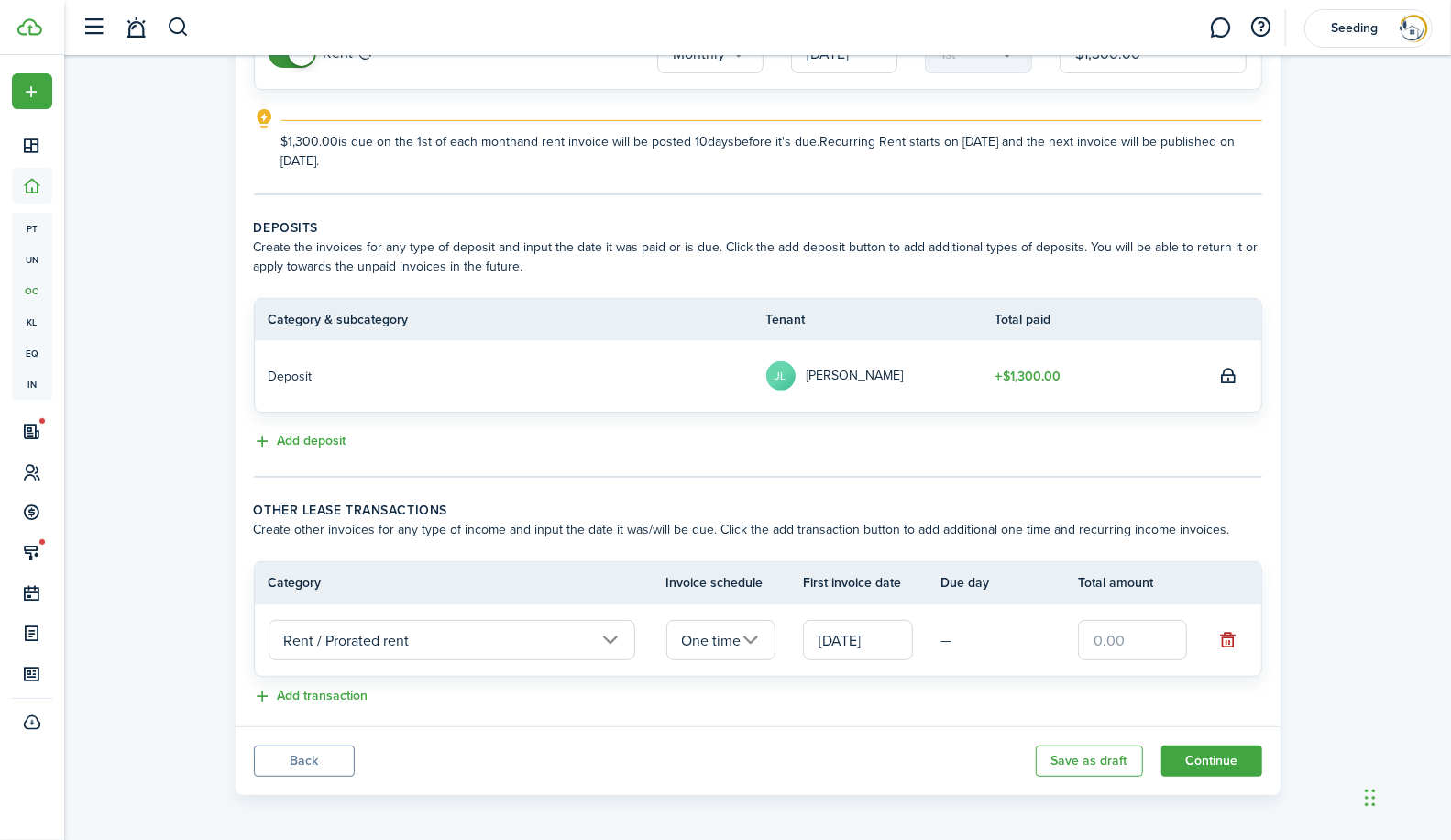
click at [1148, 634] on input "text" at bounding box center [1132, 640] width 110 height 41
click at [1151, 634] on input "text" at bounding box center [1132, 640] width 110 height 41
type input "$713.00"
click at [1232, 763] on button "Continue" at bounding box center [1212, 760] width 101 height 31
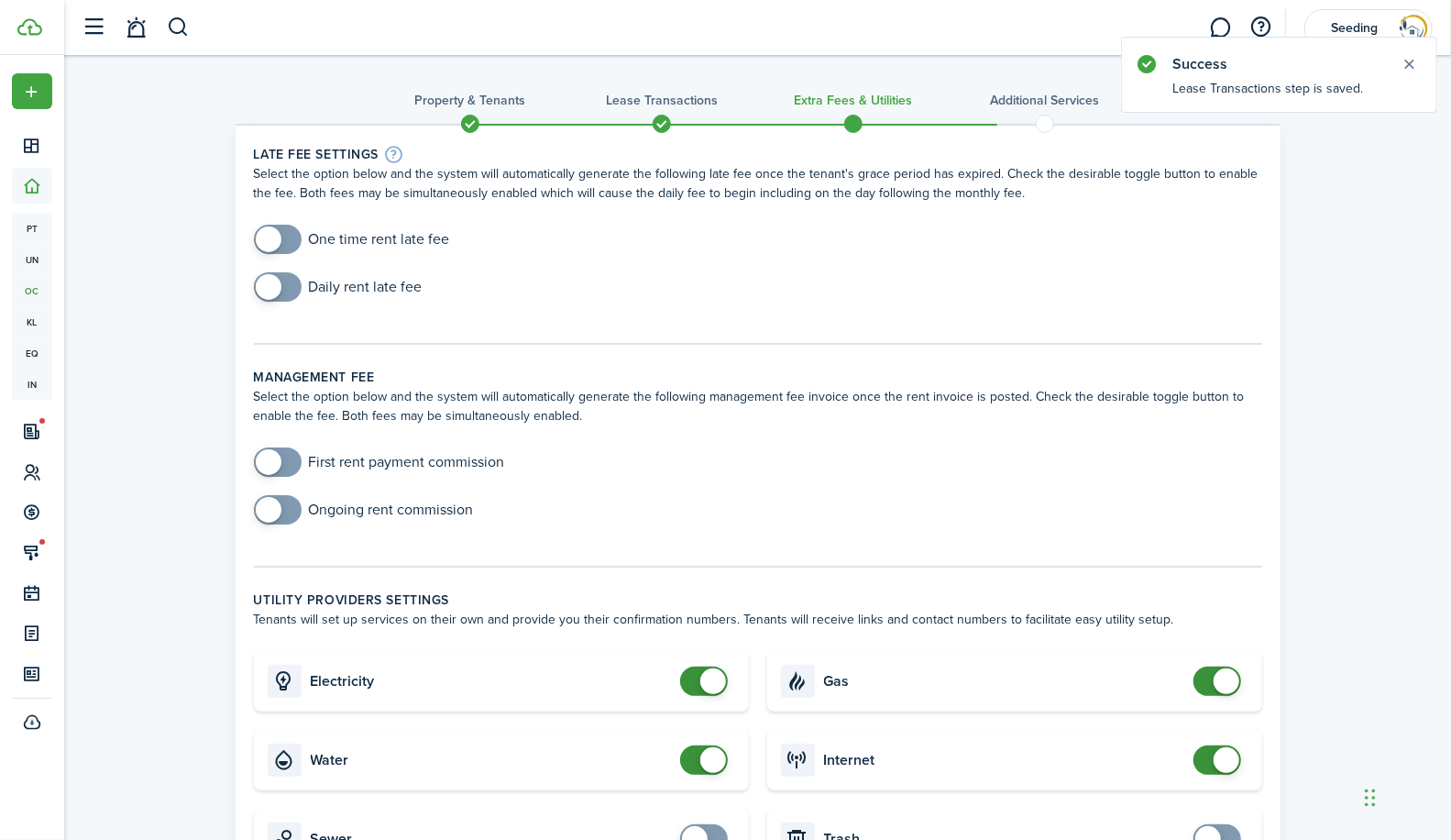
checkbox input "true"
click at [287, 245] on span at bounding box center [278, 239] width 18 height 29
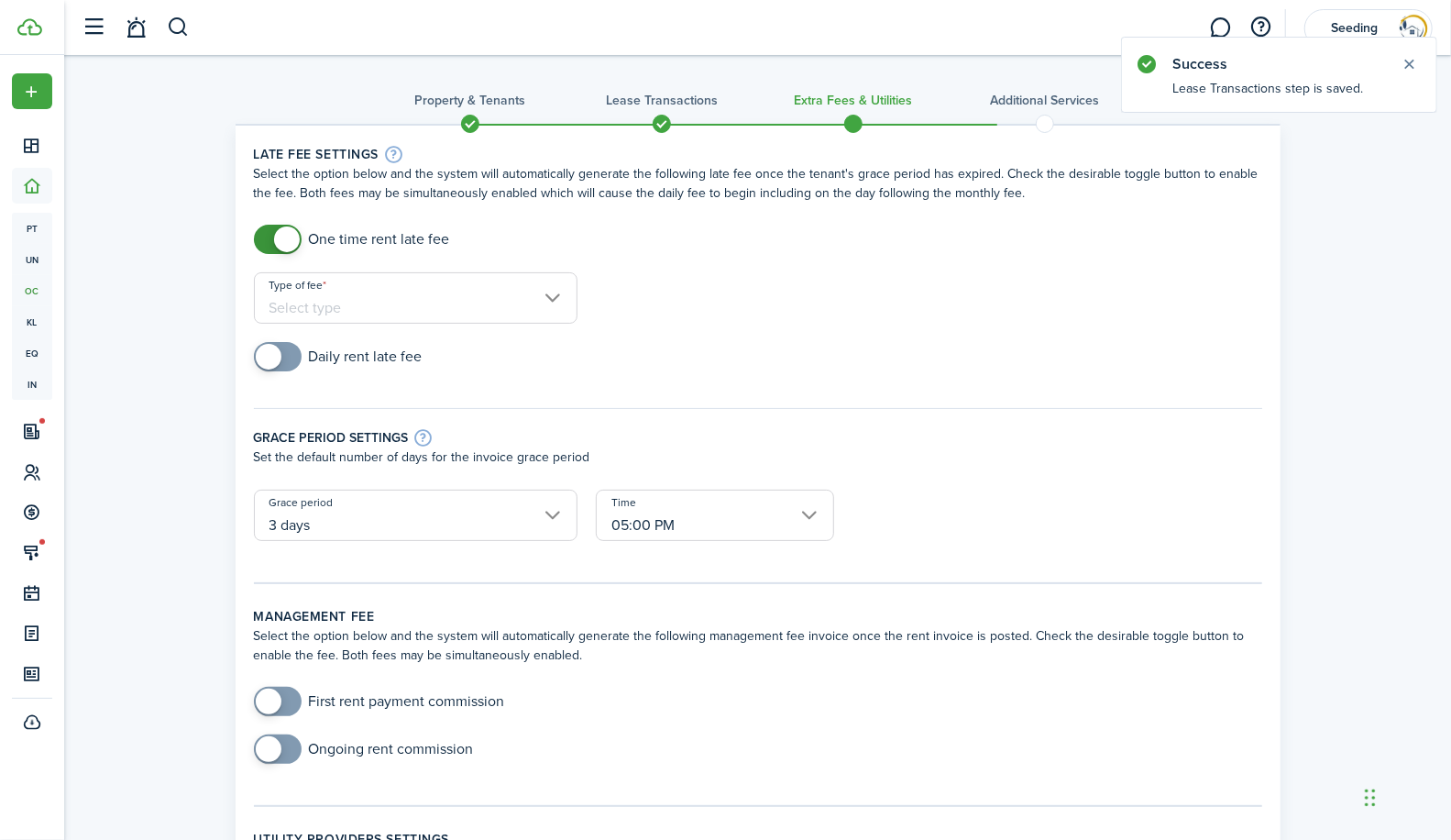
click at [553, 295] on input "Type of fee" at bounding box center [415, 297] width 323 height 51
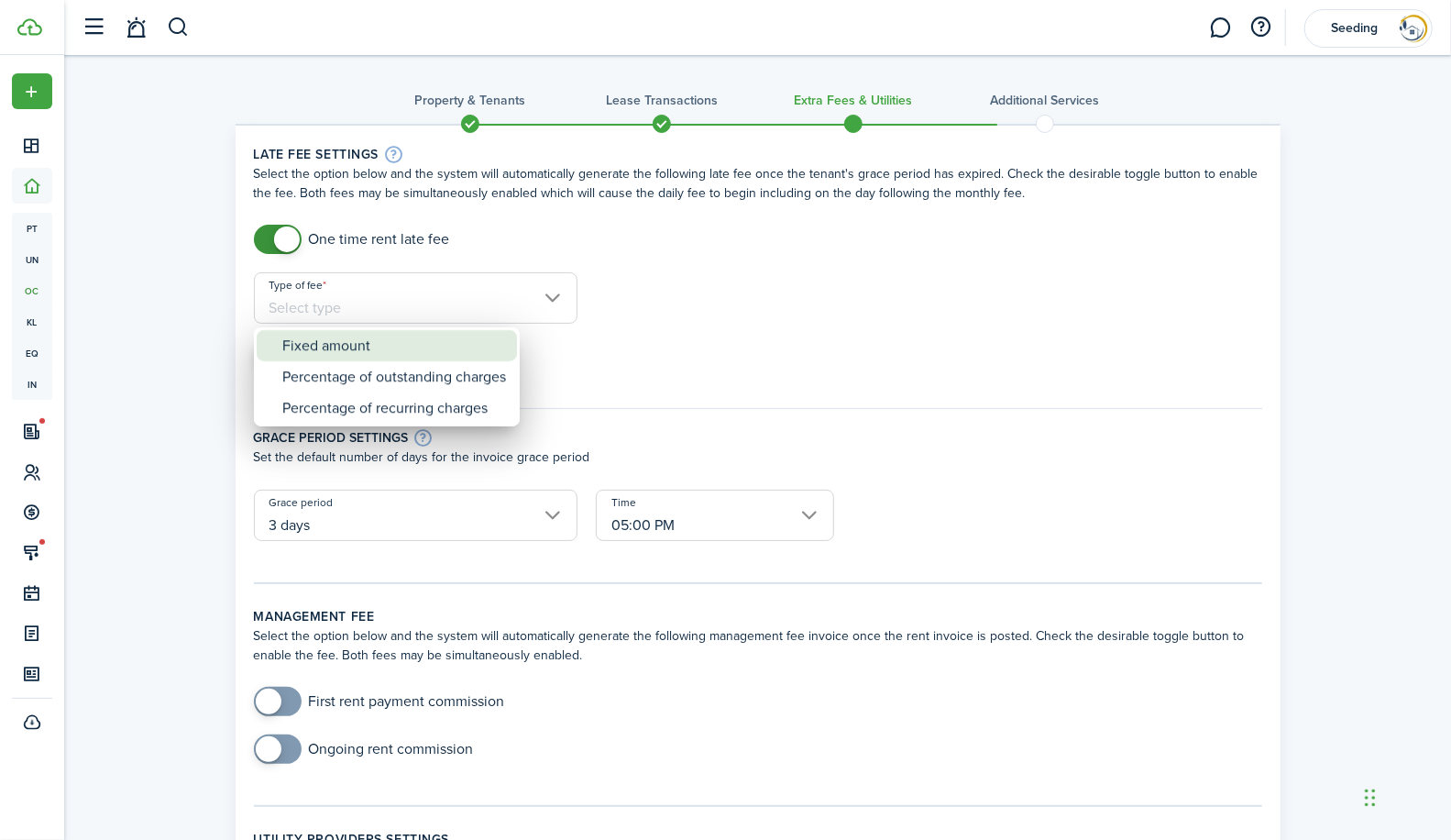
drag, startPoint x: 361, startPoint y: 342, endPoint x: 588, endPoint y: 342, distance: 227.0
click at [367, 342] on div "Fixed amount" at bounding box center [394, 346] width 223 height 31
type input "Fixed amount"
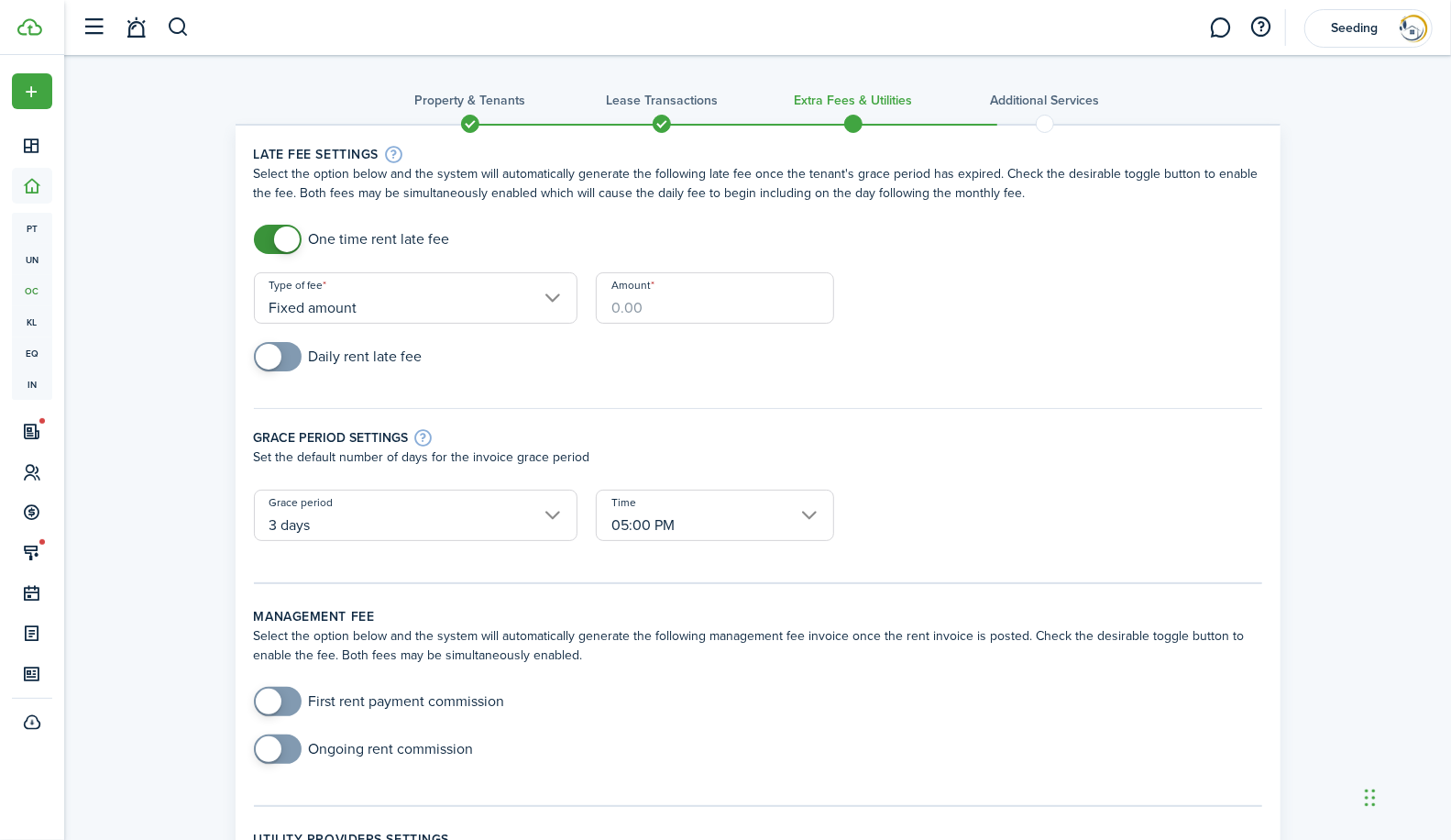
click at [642, 304] on input "Amount" at bounding box center [714, 297] width 238 height 51
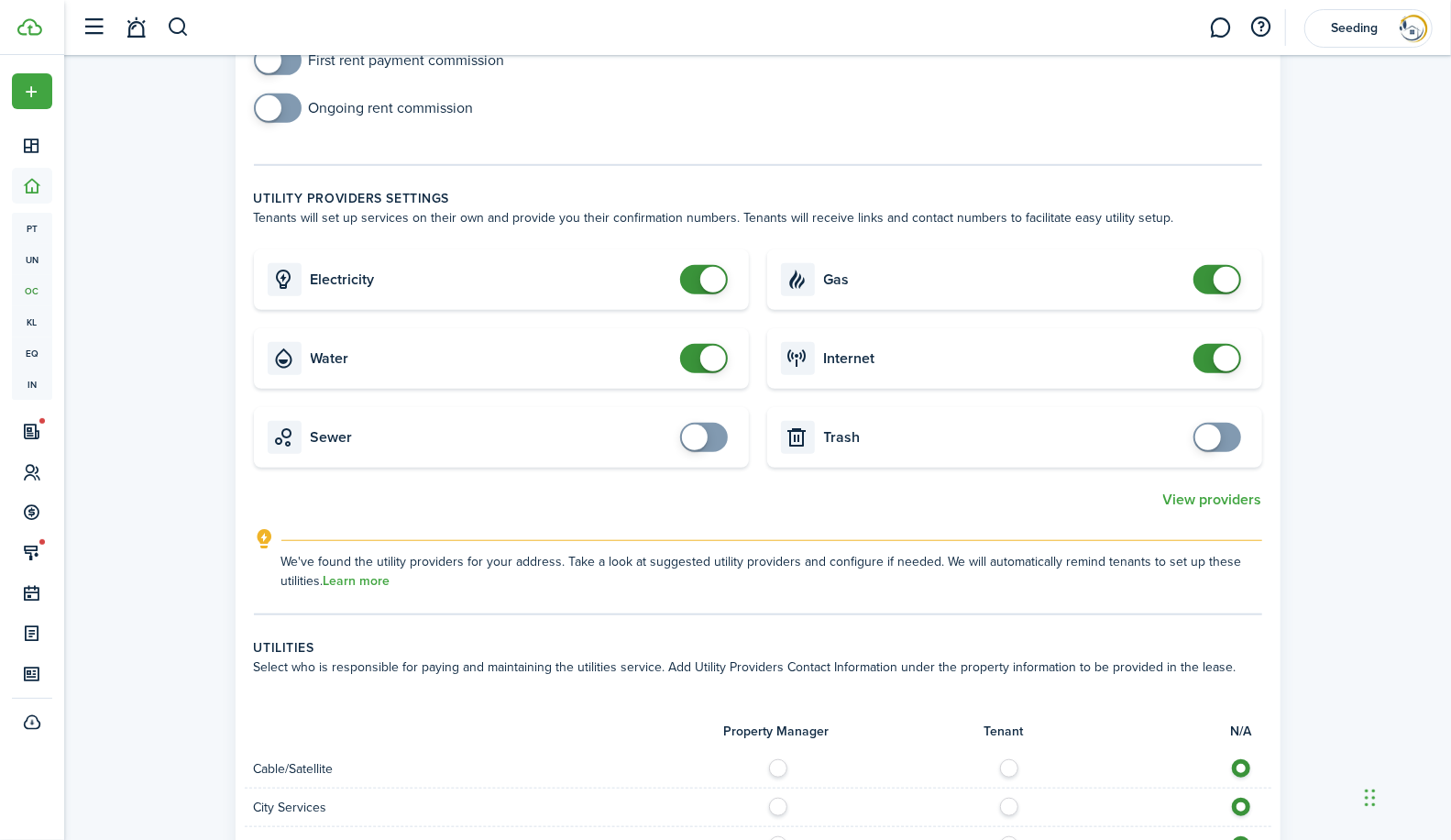
scroll to position [704, 0]
type input "$124.00"
checkbox input "true"
click at [713, 436] on span at bounding box center [703, 436] width 18 height 29
checkbox input "true"
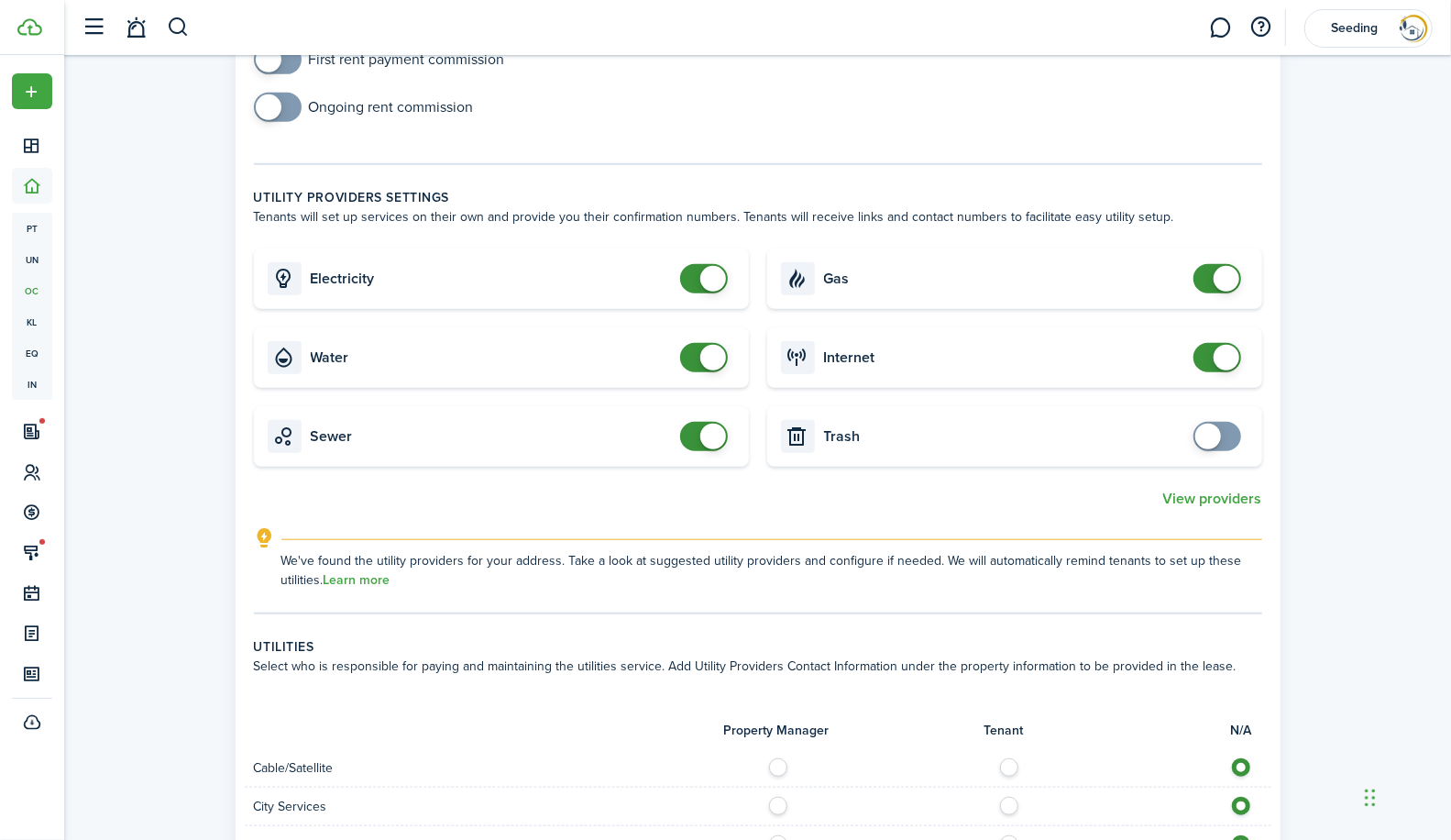
click at [1227, 435] on span at bounding box center [1217, 436] width 18 height 29
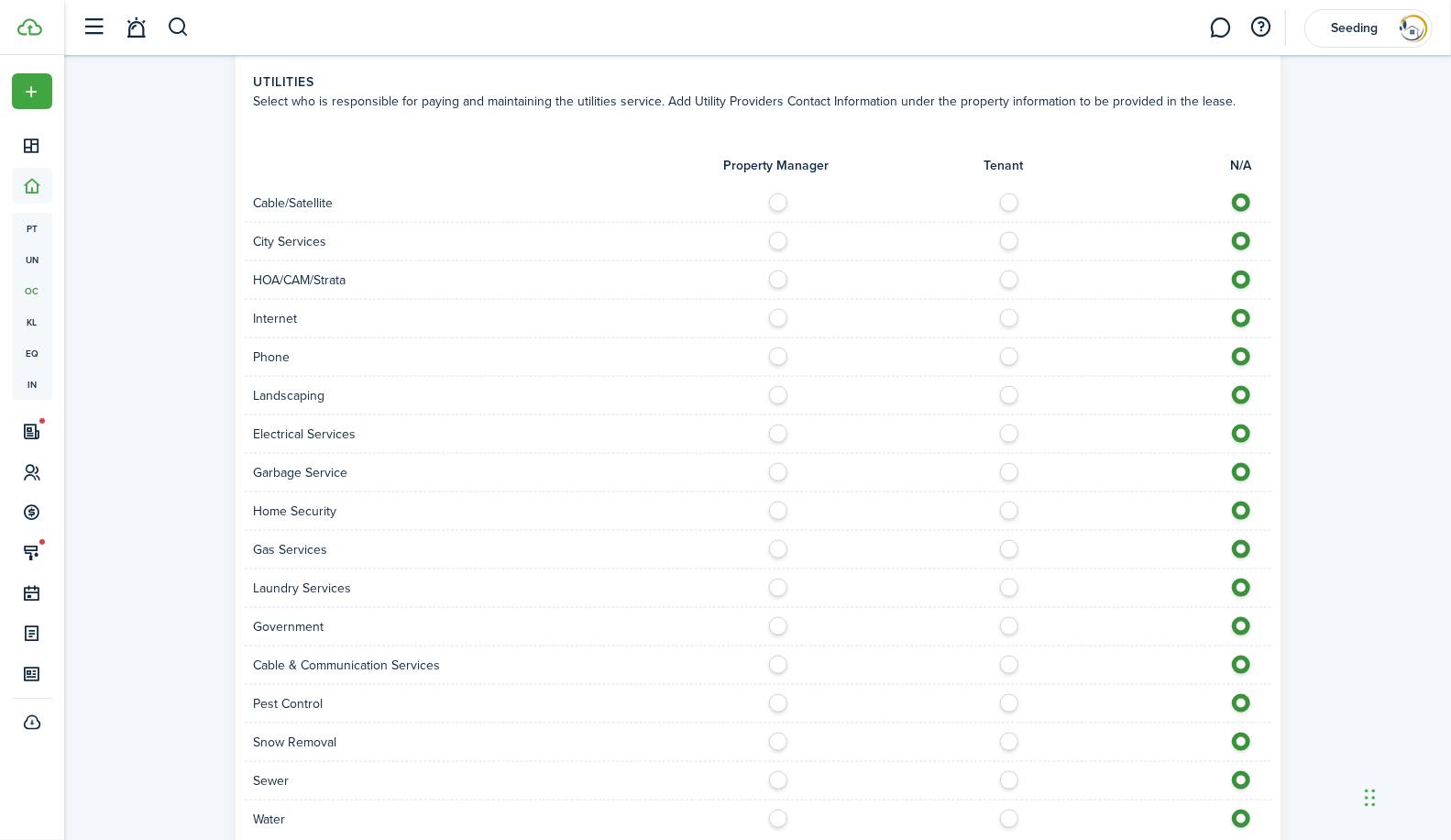
scroll to position [1269, 0]
click at [1011, 198] on label at bounding box center [1014, 196] width 32 height 9
radio input "true"
click at [1006, 238] on label at bounding box center [1014, 235] width 32 height 9
radio input "true"
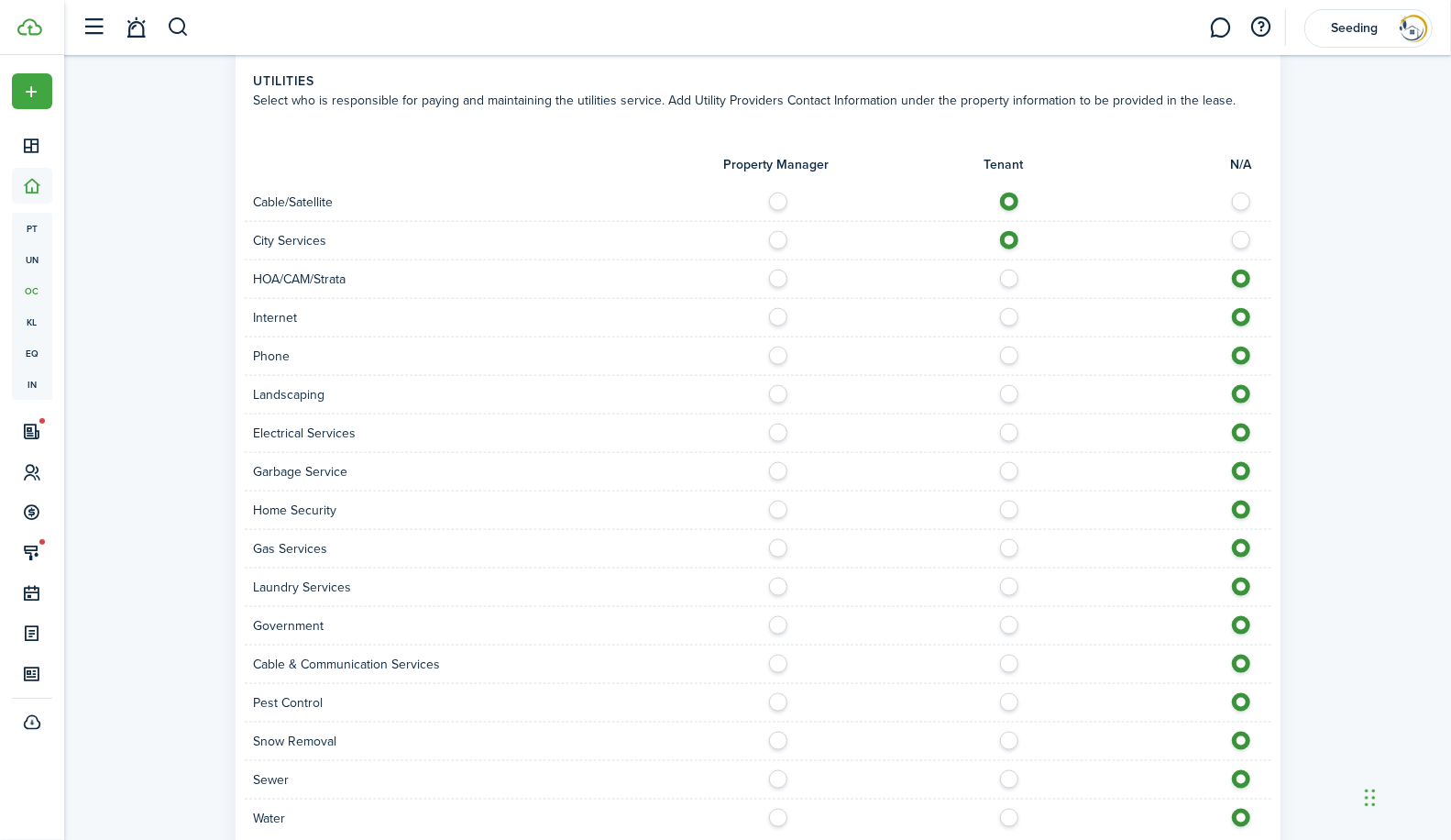
click at [1008, 312] on label at bounding box center [1014, 312] width 32 height 9
radio input "true"
click at [1011, 355] on label at bounding box center [1014, 351] width 32 height 9
radio input "true"
click at [779, 389] on label at bounding box center [783, 388] width 32 height 9
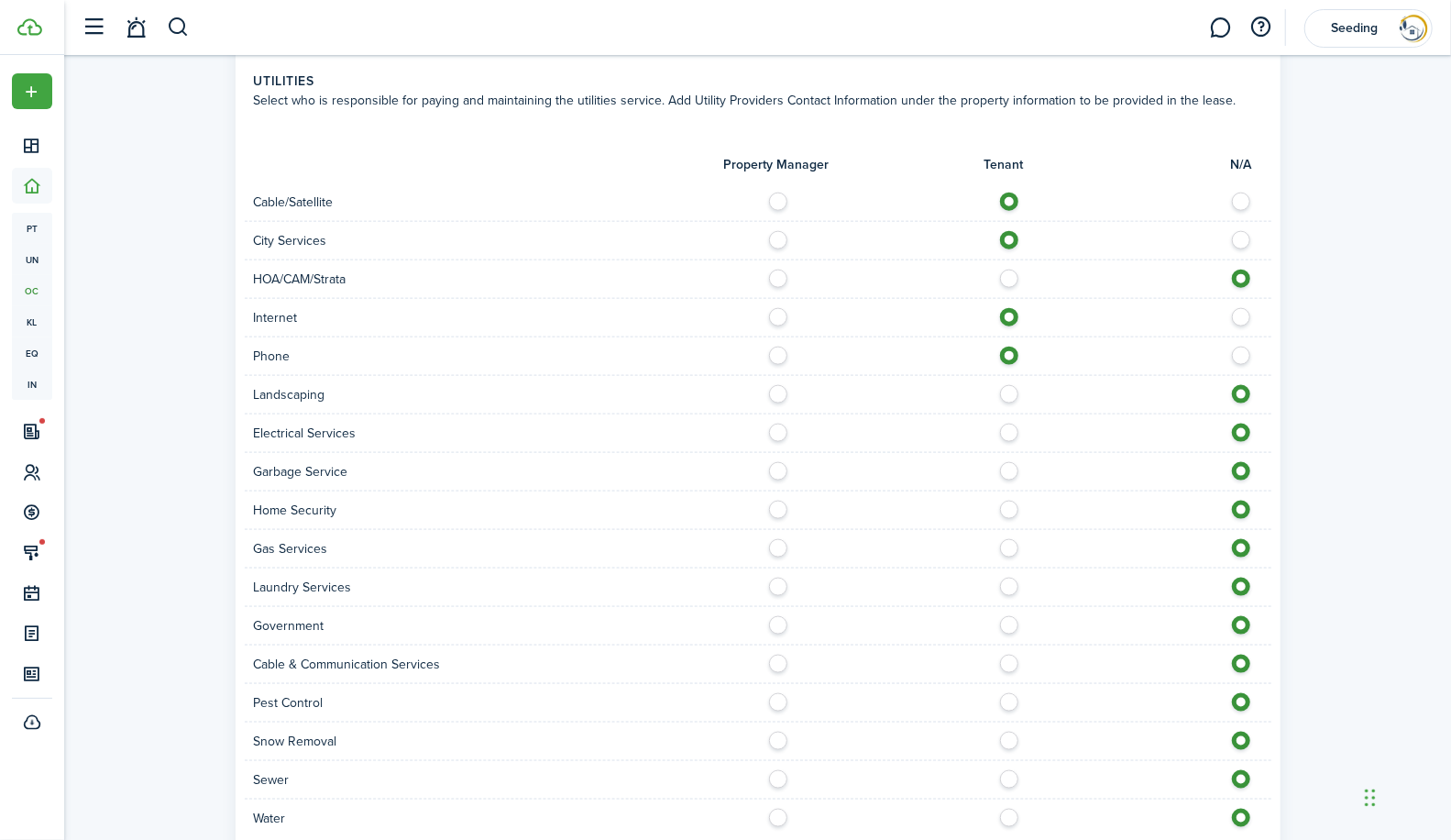
radio input "true"
click at [1009, 427] on label at bounding box center [1014, 427] width 32 height 9
radio input "true"
click at [1008, 466] on label at bounding box center [1014, 466] width 32 height 9
radio input "true"
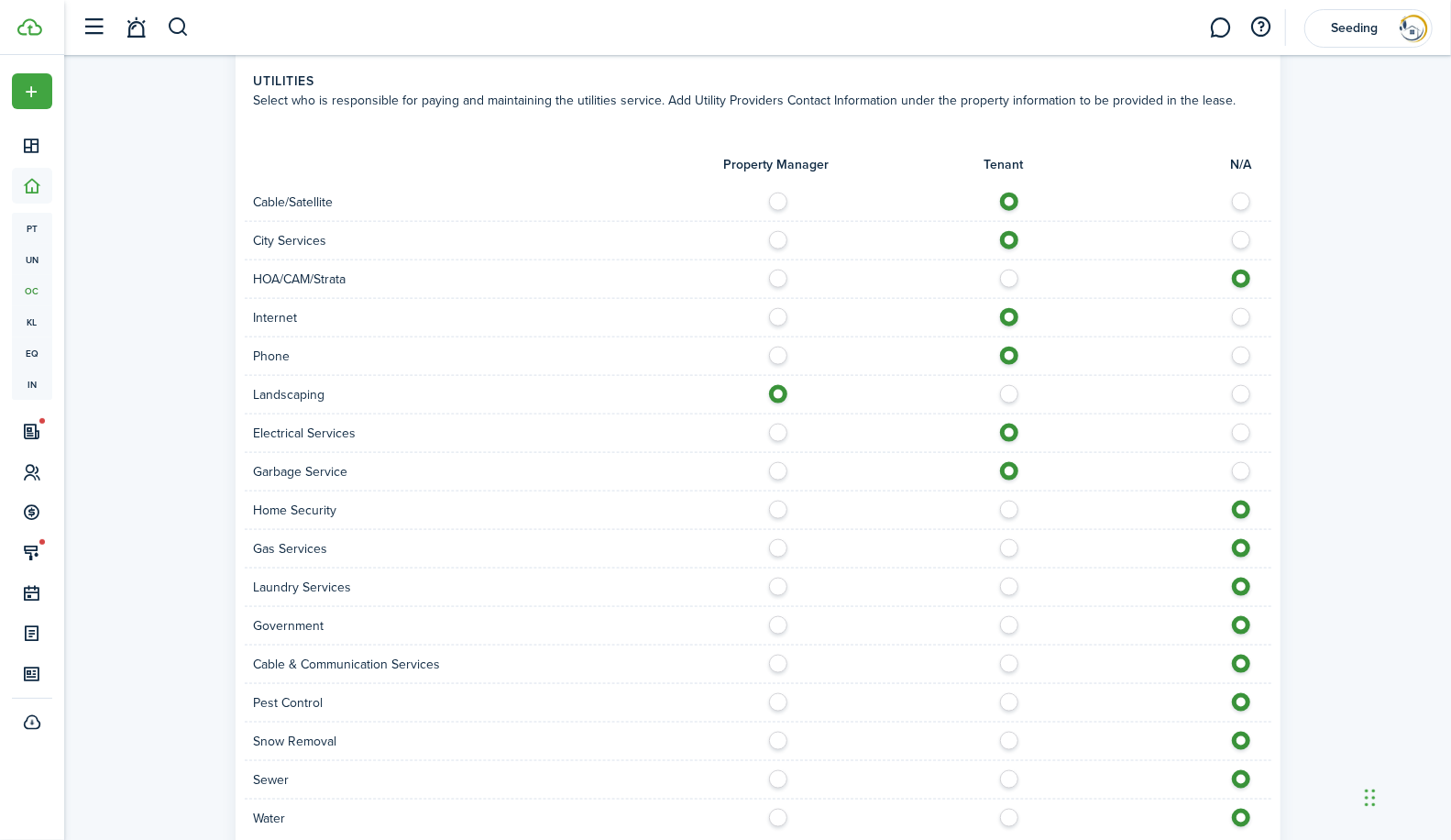
click at [1011, 505] on label at bounding box center [1014, 504] width 32 height 9
radio input "true"
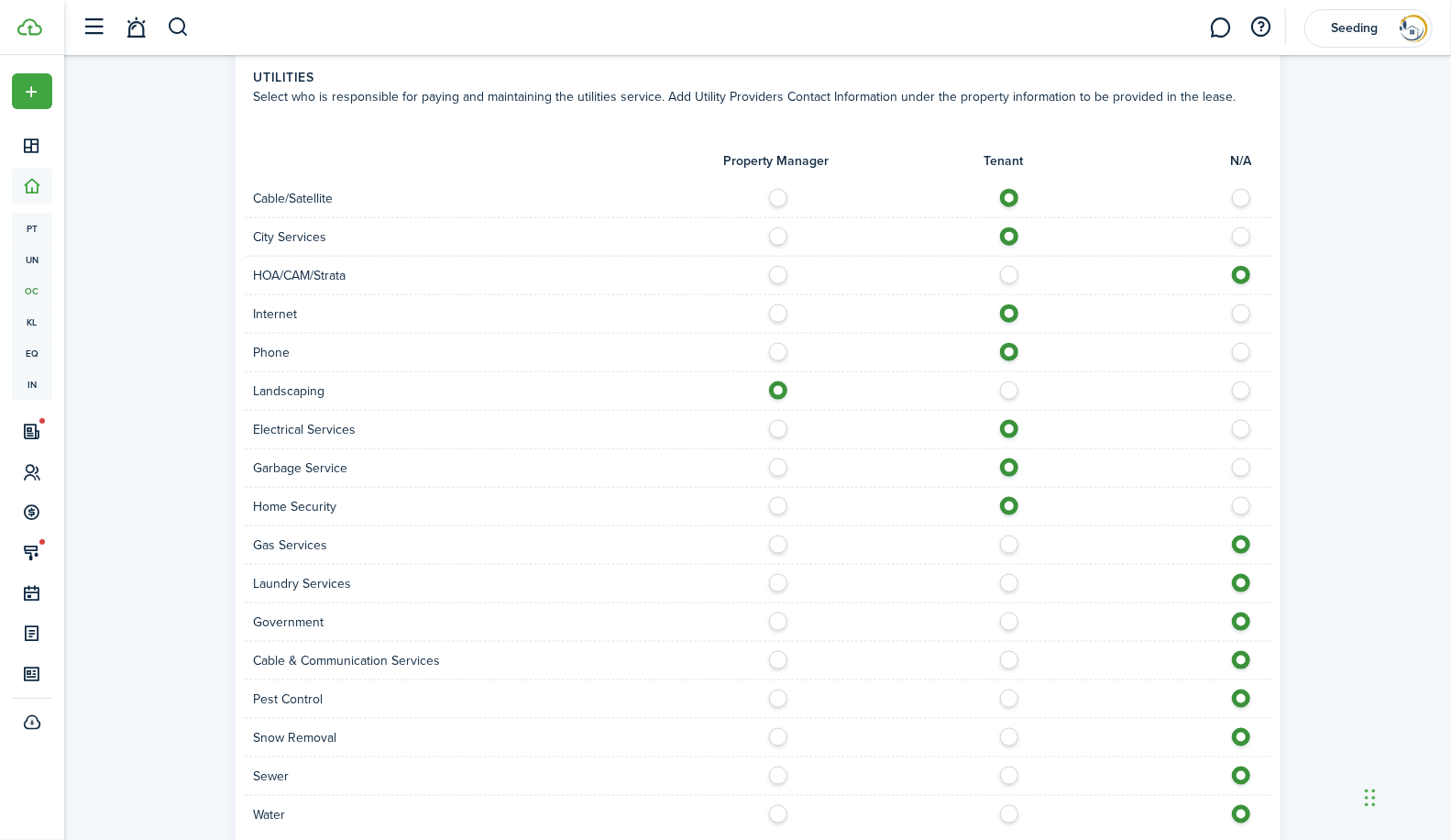
scroll to position [1275, 0]
click at [1005, 538] on label at bounding box center [1014, 537] width 32 height 9
radio input "true"
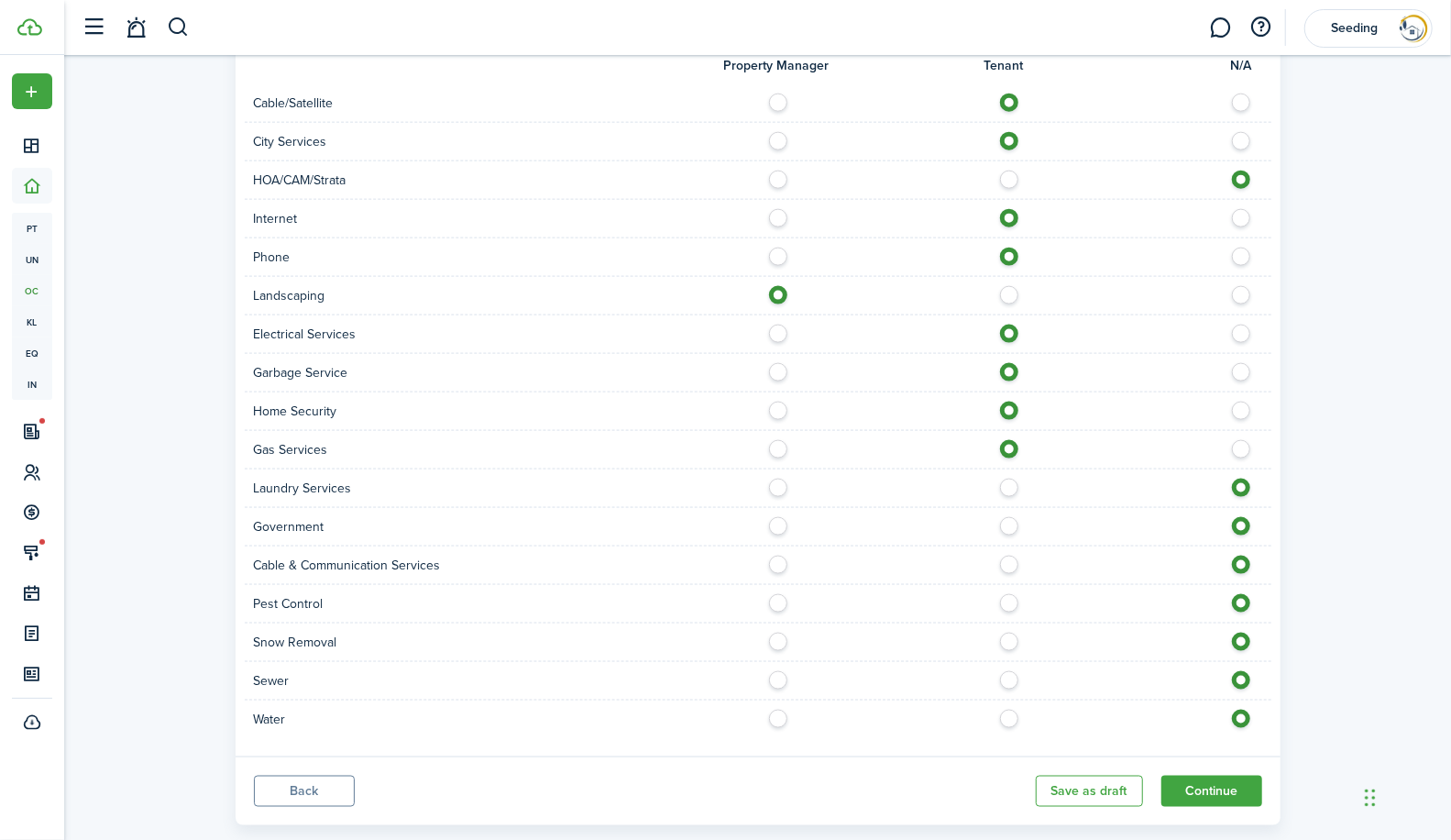
scroll to position [1370, 0]
click at [1008, 556] on label at bounding box center [1014, 557] width 32 height 9
radio input "true"
click at [1010, 596] on label at bounding box center [1014, 596] width 32 height 9
radio input "true"
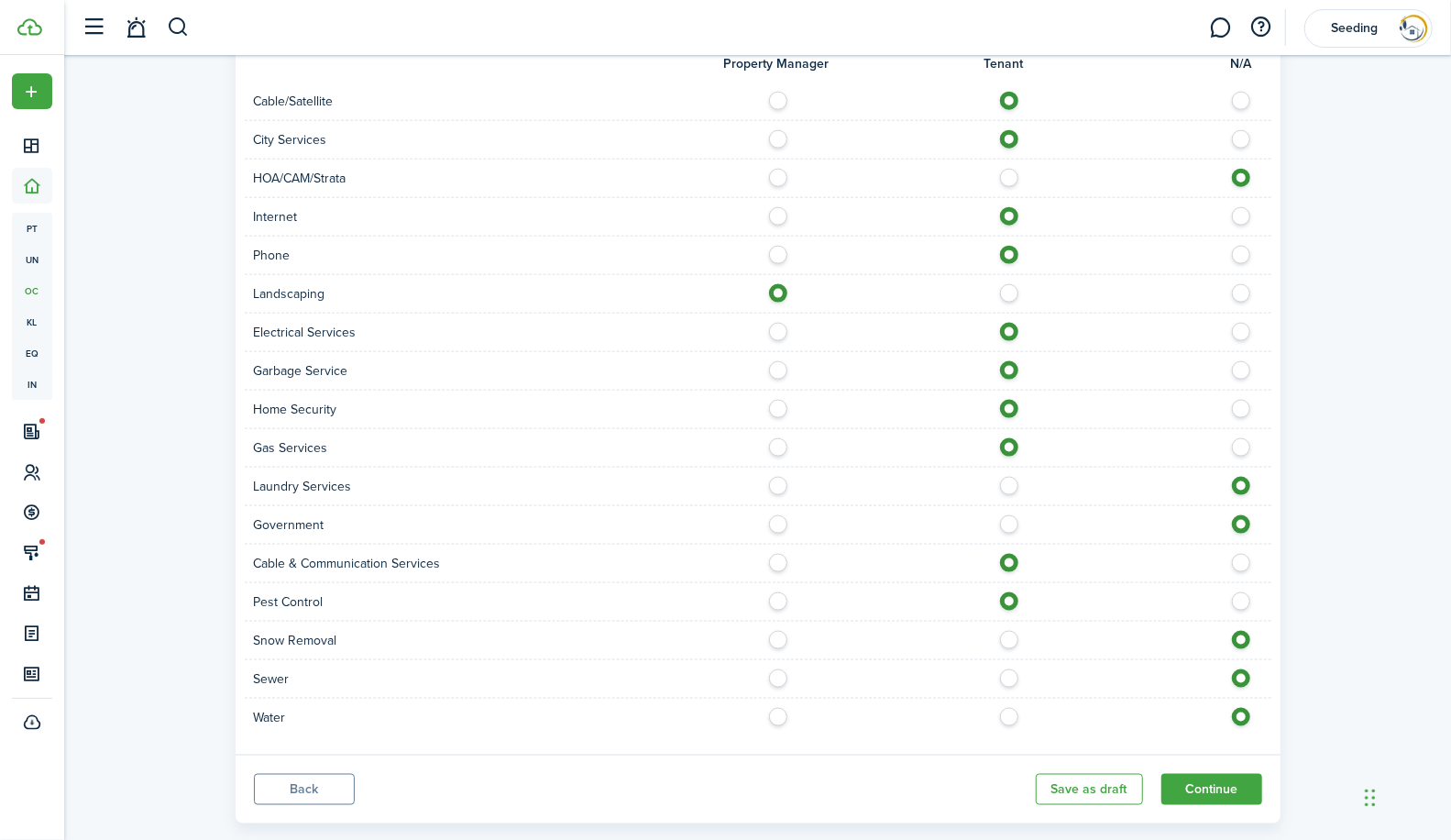
click at [1007, 669] on label at bounding box center [1014, 673] width 32 height 9
radio input "true"
click at [1009, 711] on label at bounding box center [1014, 712] width 32 height 9
radio input "true"
click at [1221, 781] on button "Continue" at bounding box center [1212, 790] width 101 height 31
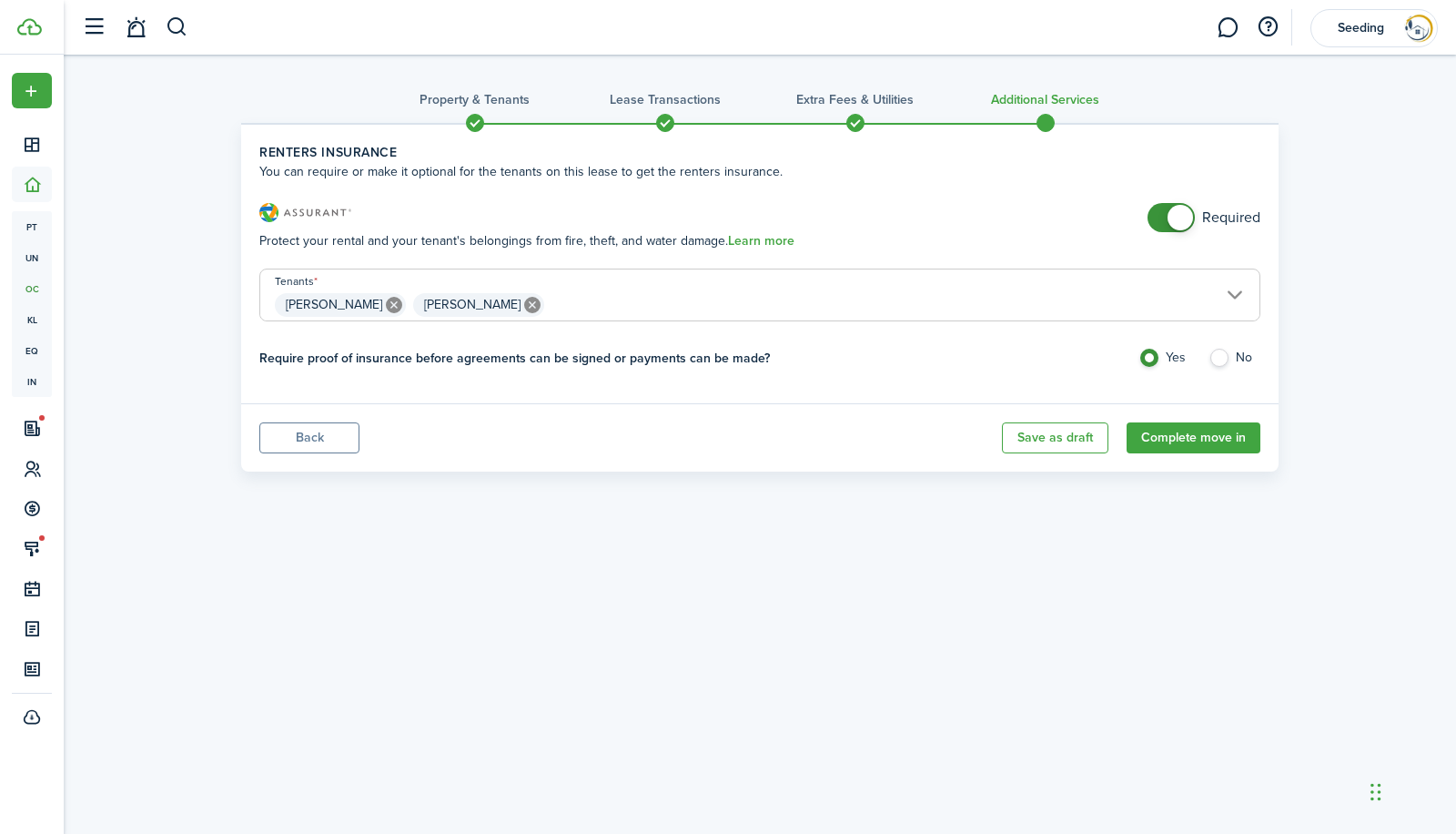
click at [1224, 357] on label "No" at bounding box center [1234, 362] width 52 height 27
radio input "false"
radio input "true"
click at [1180, 435] on button "Complete move in" at bounding box center [1193, 438] width 134 height 31
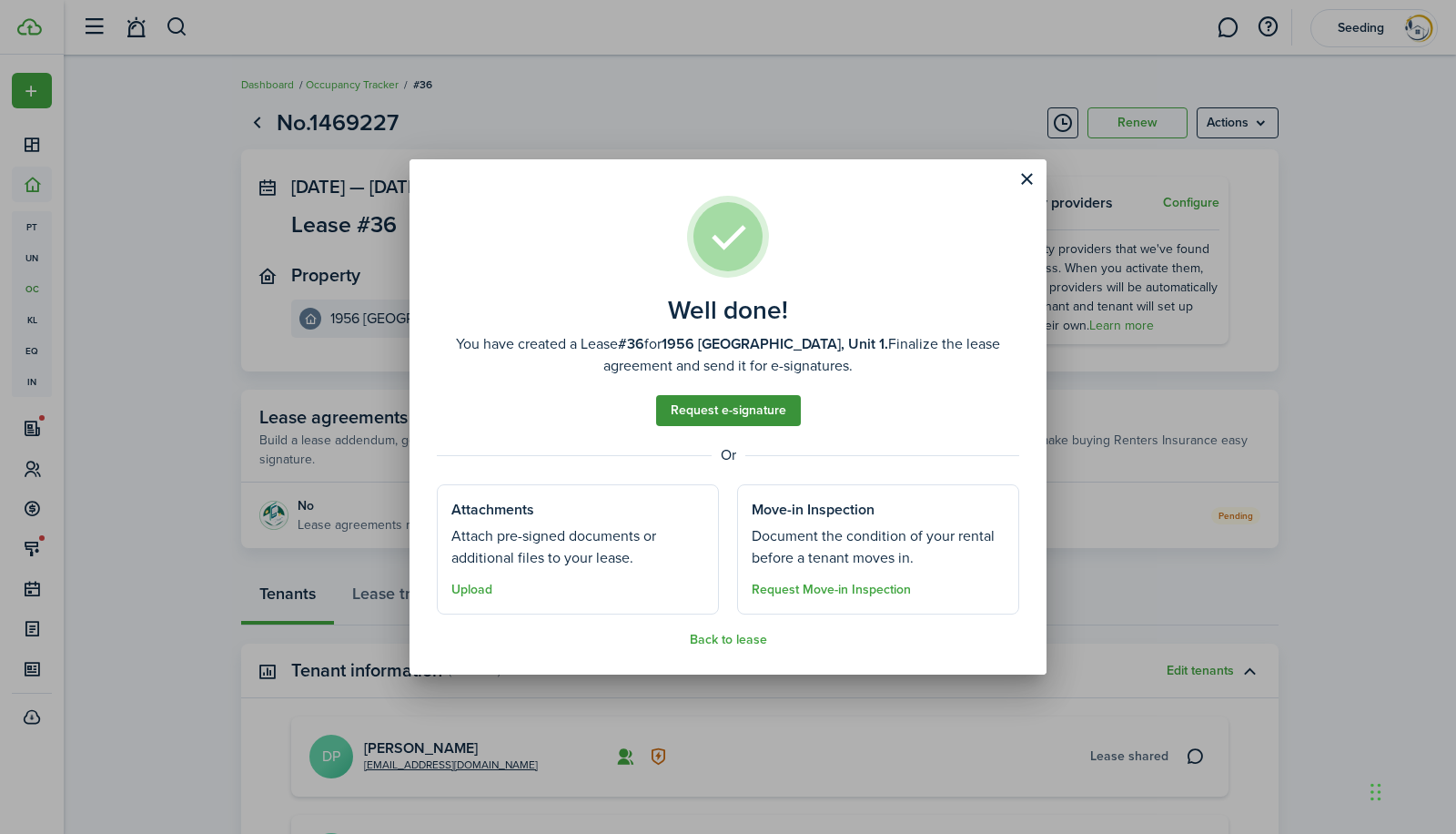
click at [723, 416] on link "Request e-signature" at bounding box center [729, 411] width 145 height 31
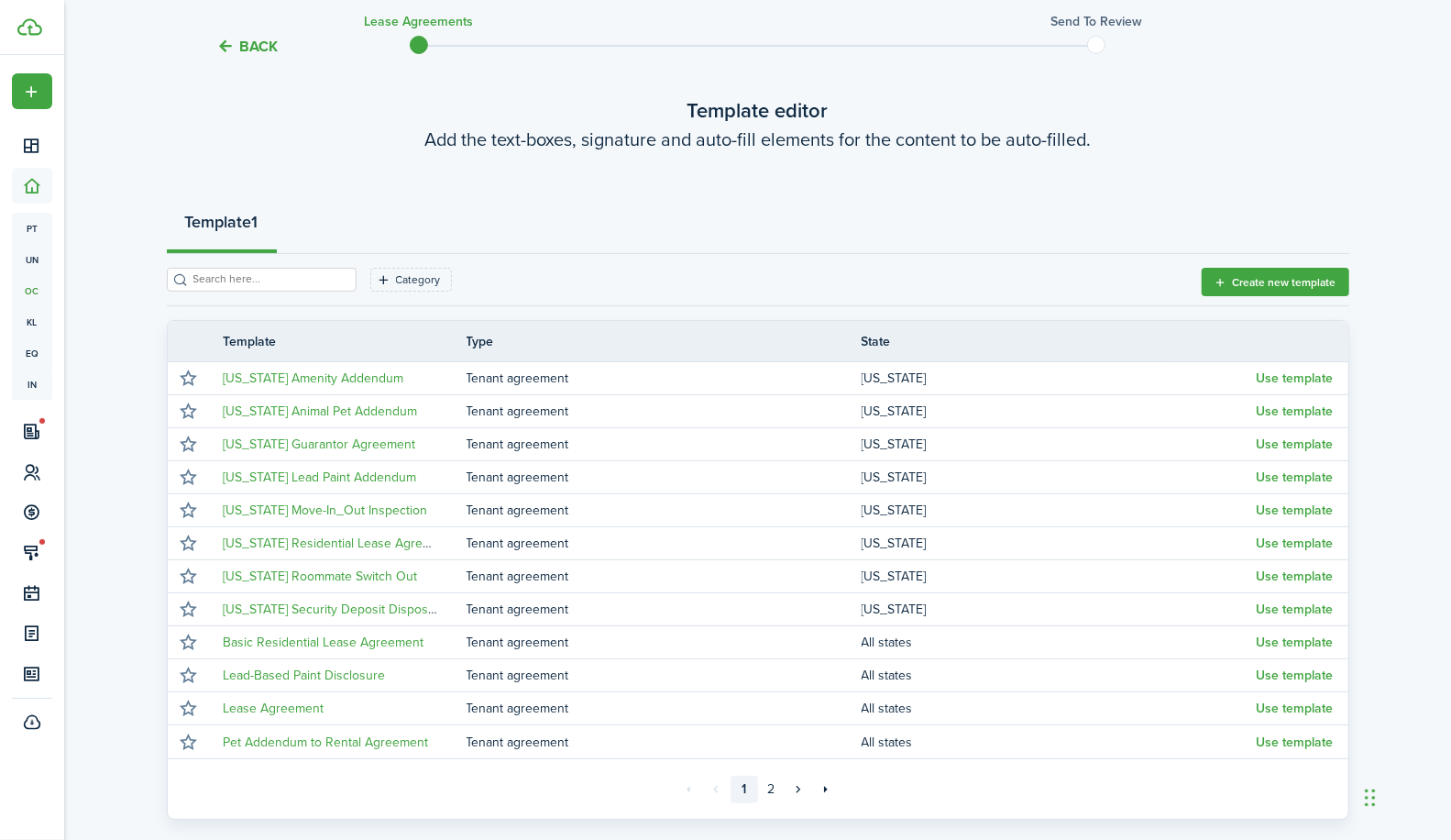
scroll to position [228, 0]
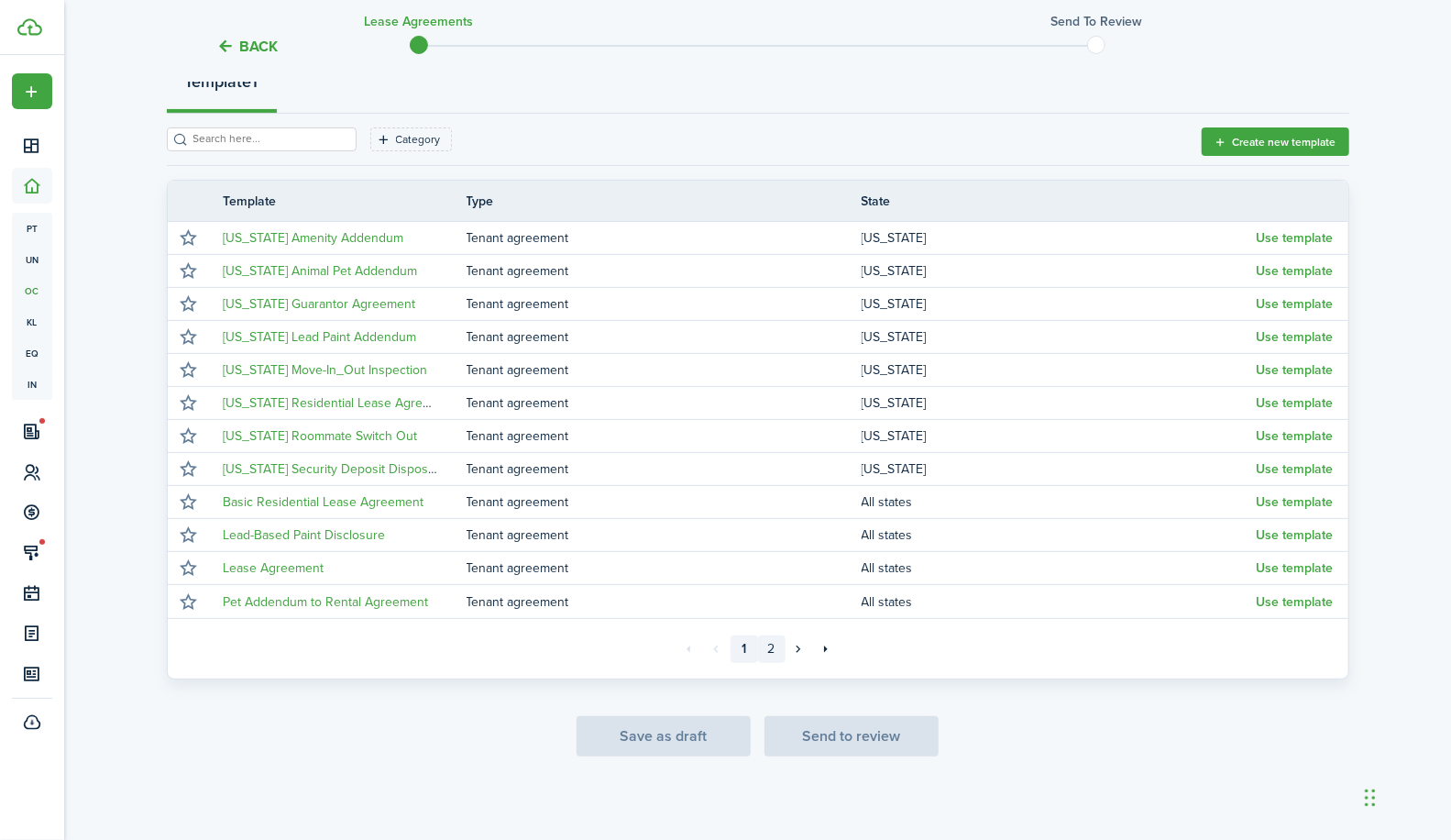
drag, startPoint x: 770, startPoint y: 647, endPoint x: 781, endPoint y: 653, distance: 12.5
click at [781, 653] on link "2" at bounding box center [772, 649] width 27 height 27
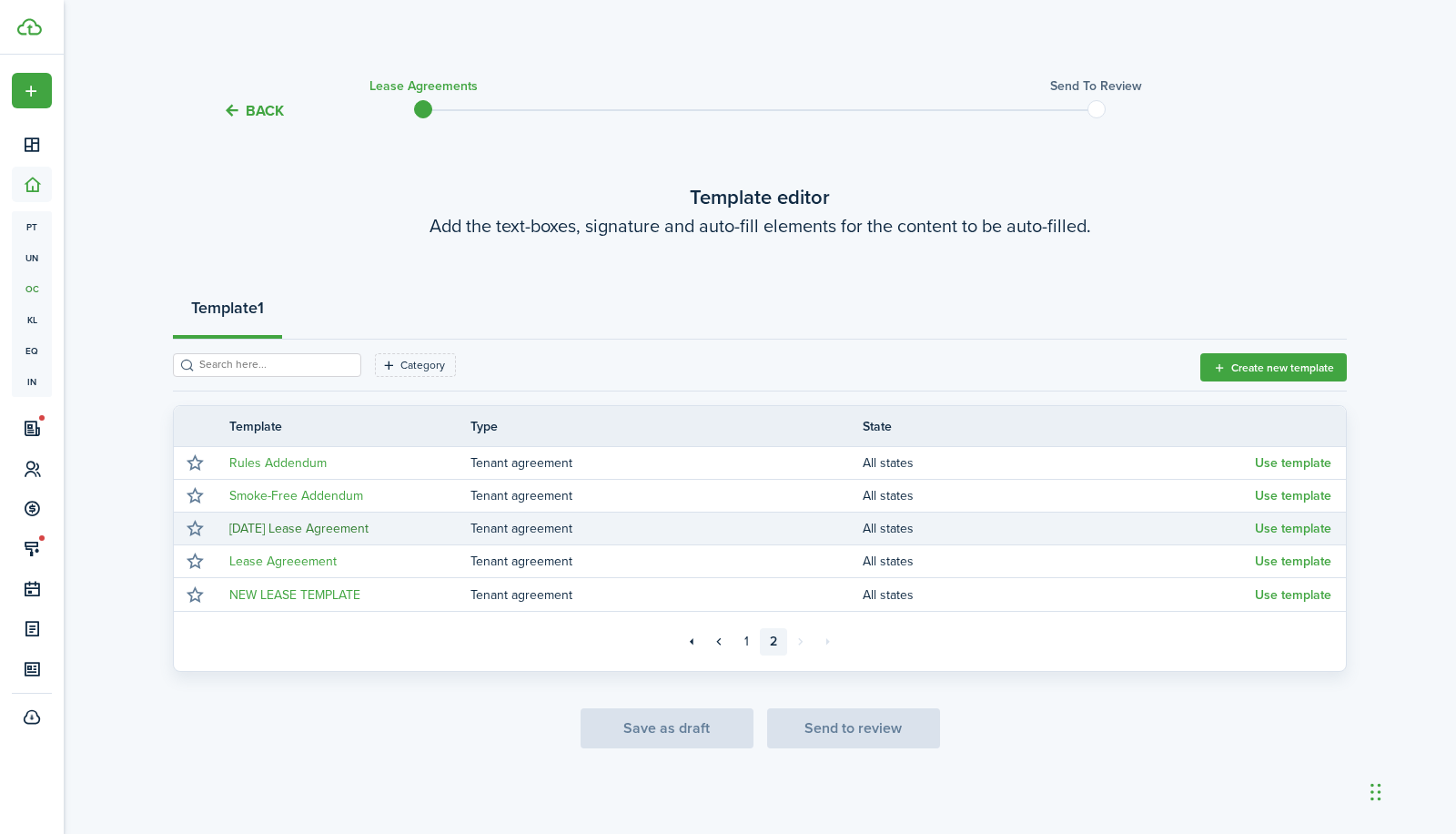
click at [252, 528] on link "[DATE] Lease Agreement" at bounding box center [299, 528] width 139 height 19
click at [256, 525] on link "[DATE] Lease Agreement" at bounding box center [299, 528] width 139 height 19
click at [253, 521] on link "[DATE] Lease Agreement" at bounding box center [299, 528] width 139 height 19
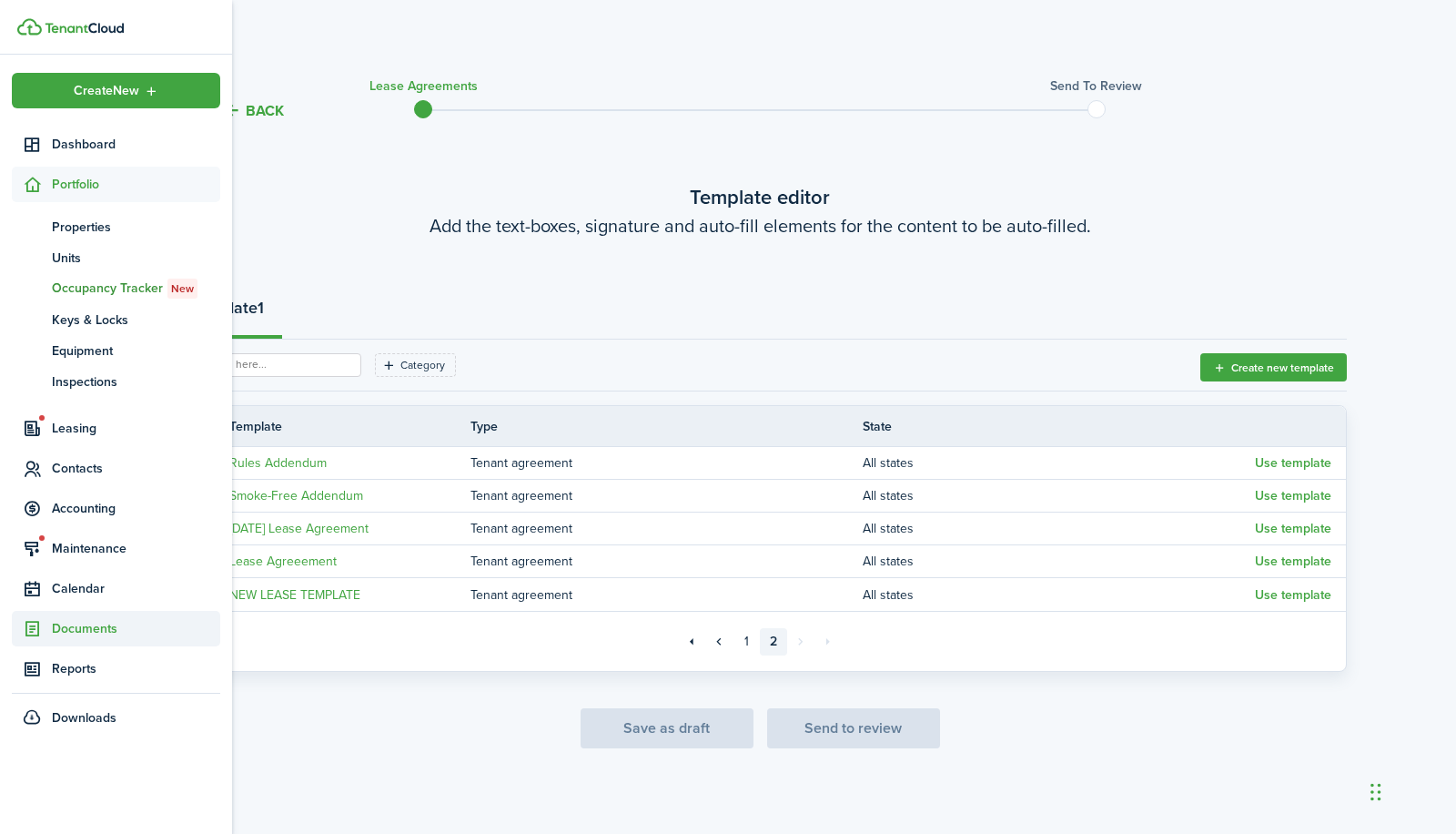
click at [90, 624] on span "Documents" at bounding box center [136, 629] width 169 height 19
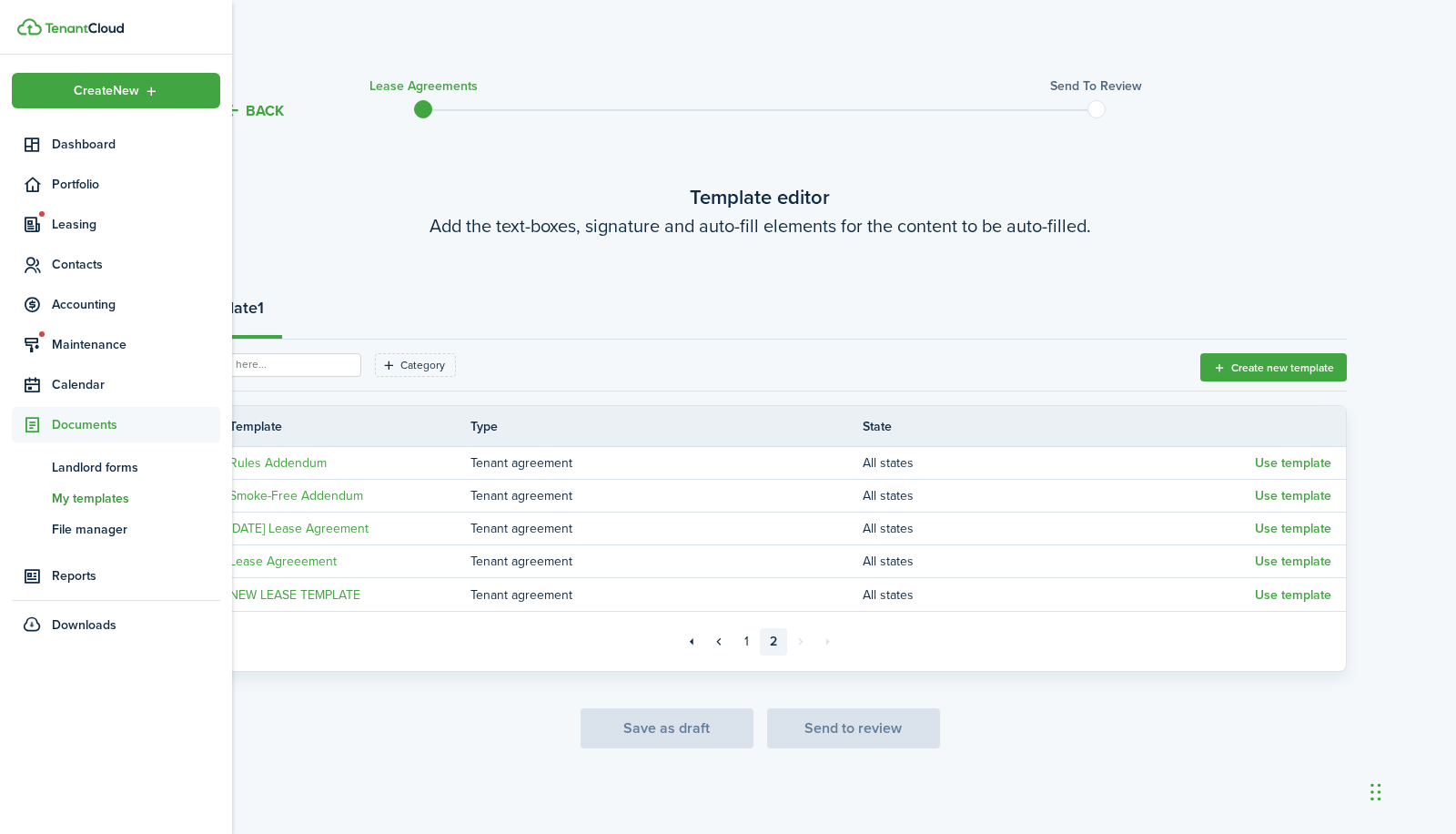
click at [93, 500] on span "My templates" at bounding box center [136, 498] width 169 height 19
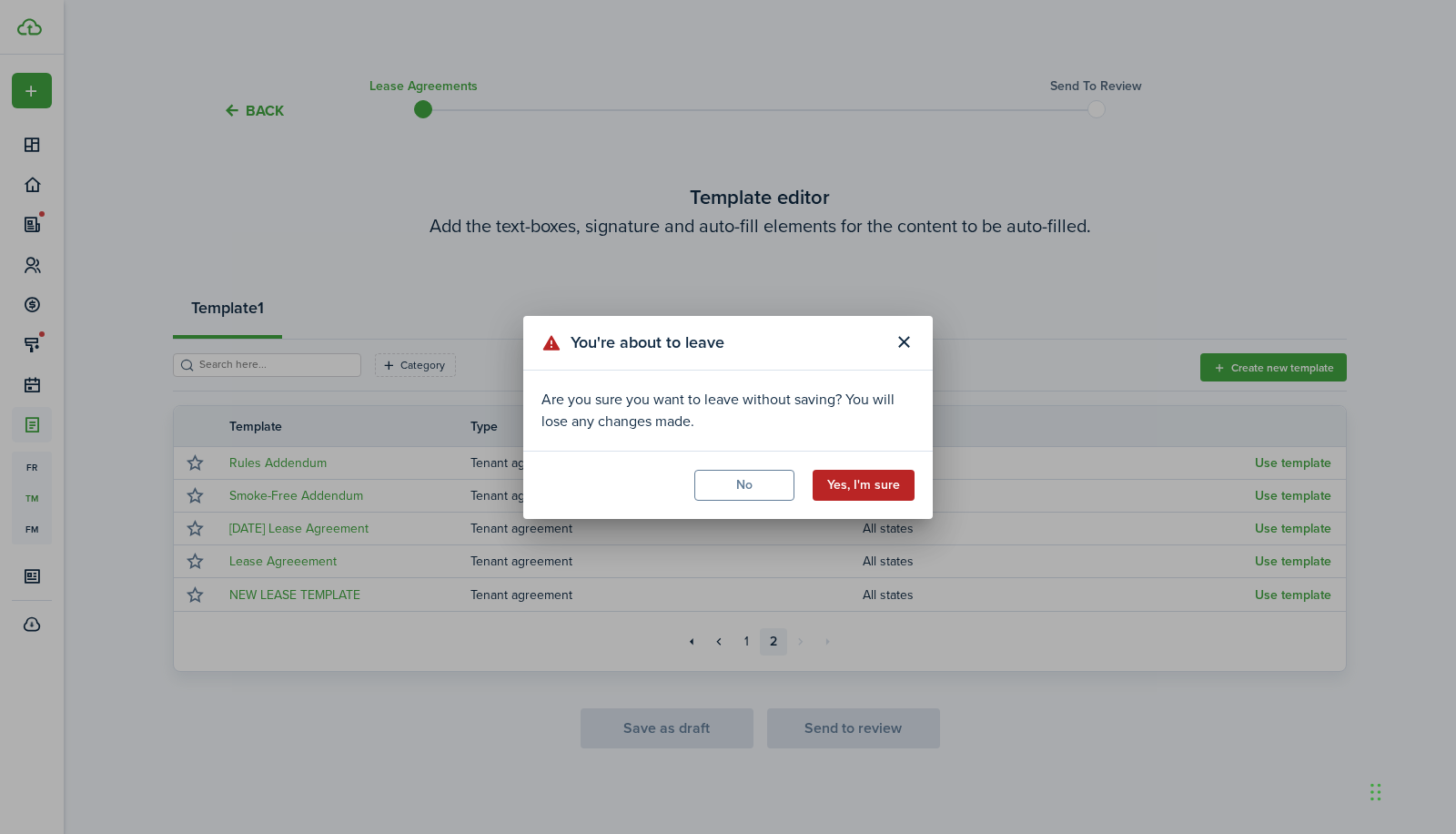
click at [880, 487] on button "Yes, I'm sure" at bounding box center [864, 485] width 102 height 31
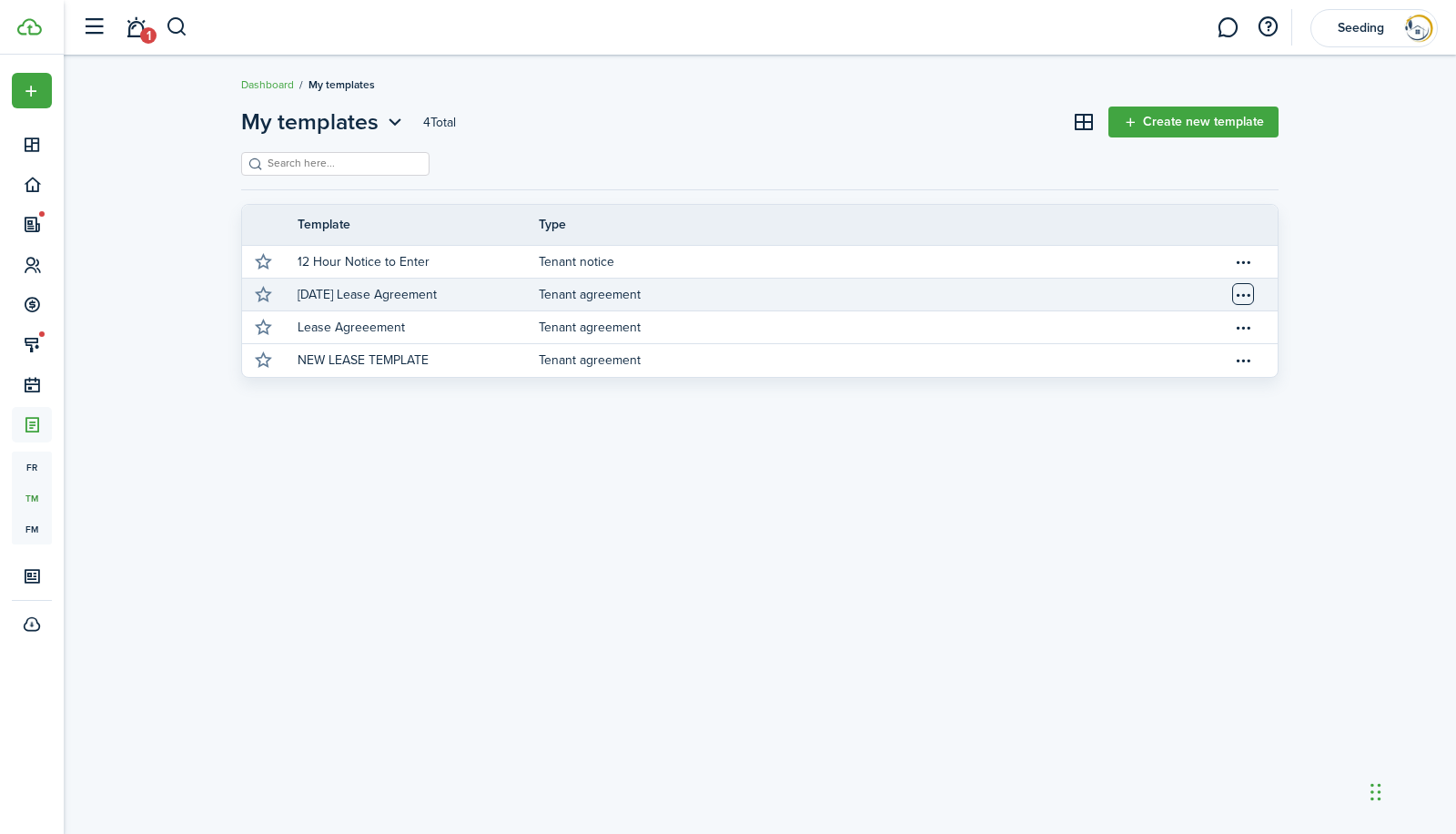
click at [1243, 293] on table-menu-btn-icon "Open menu" at bounding box center [1243, 294] width 22 height 22
click at [385, 288] on p "[DATE] Lease Agreement" at bounding box center [367, 294] width 139 height 19
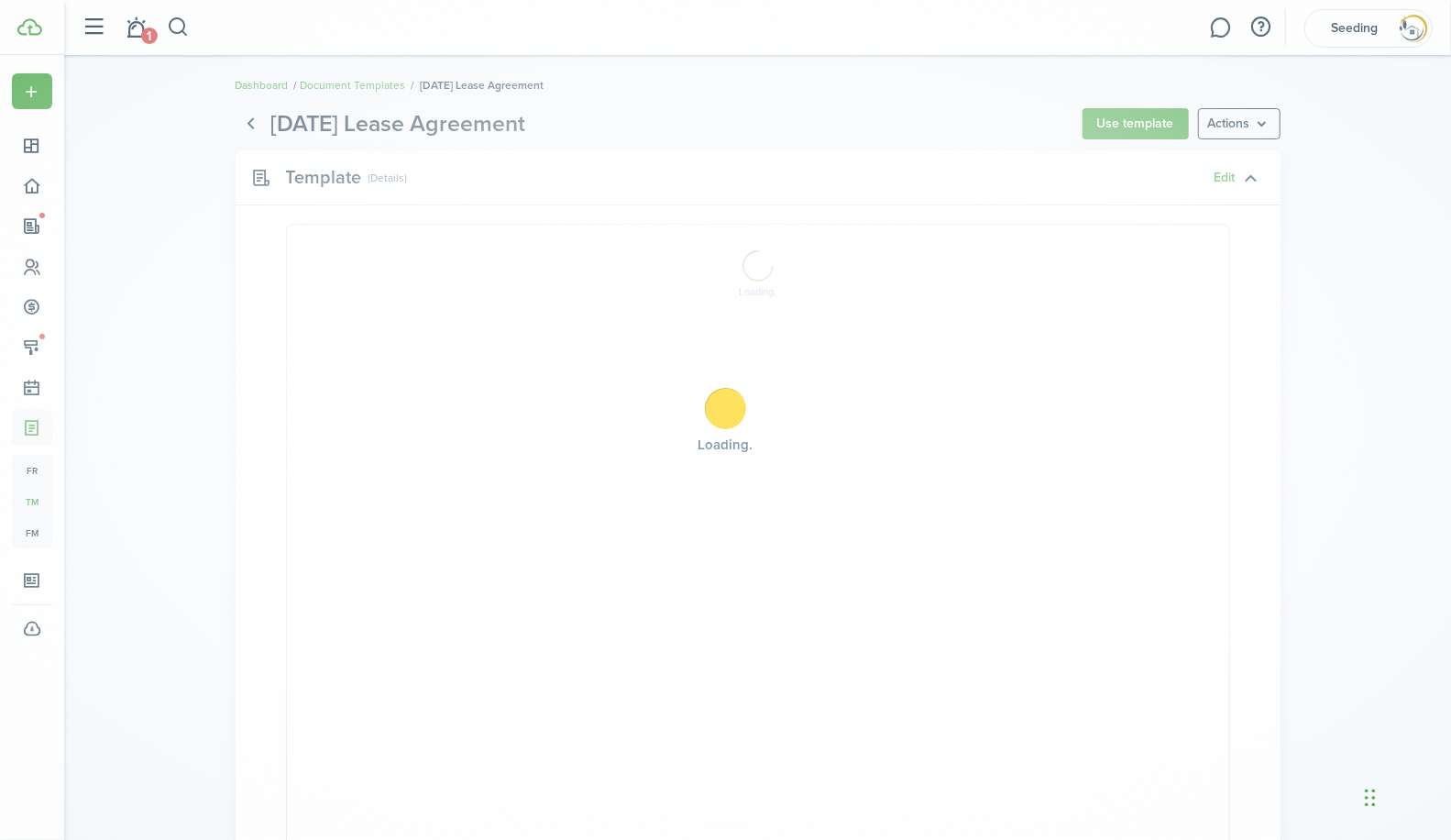
select select "fit"
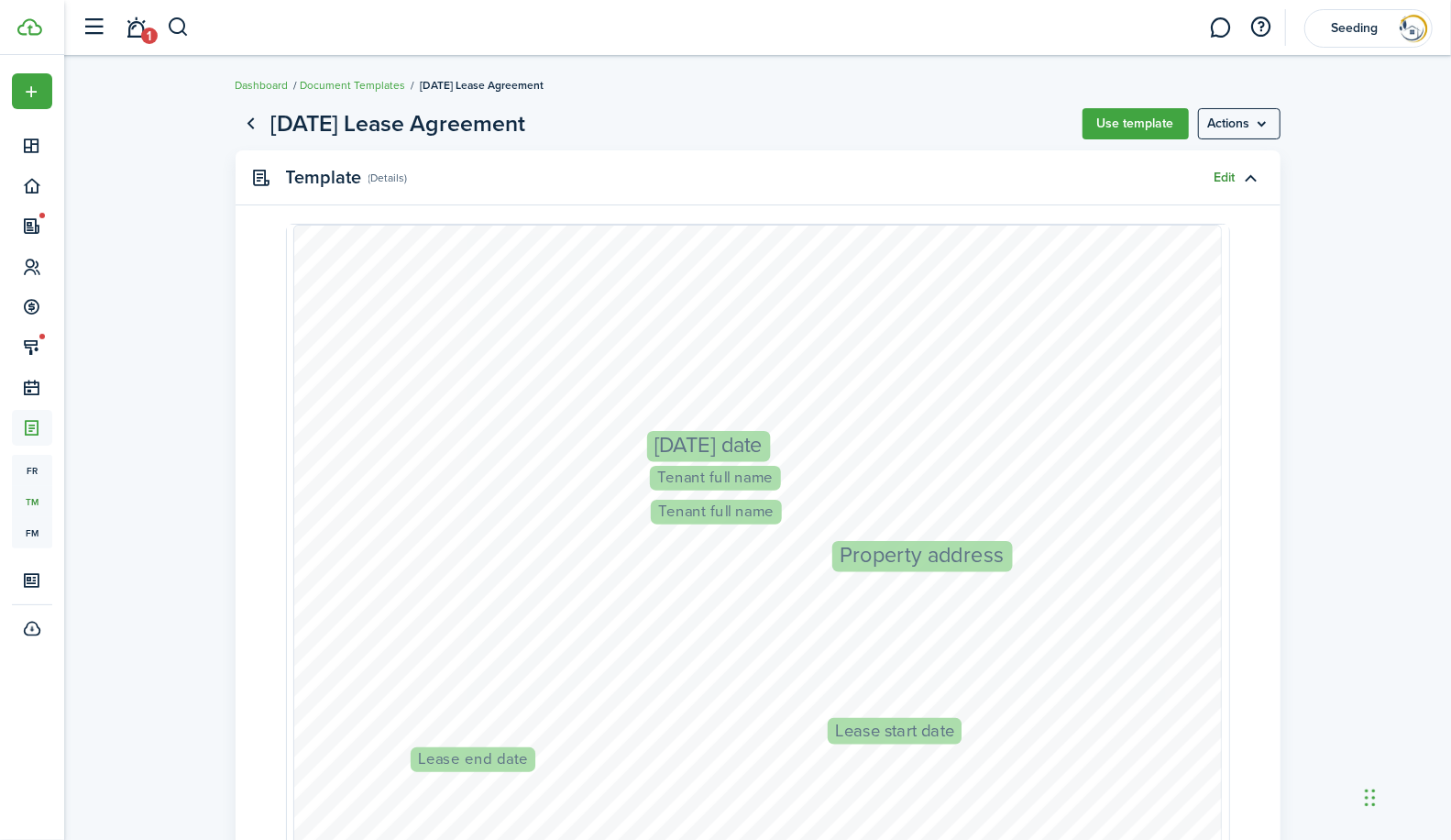
click at [1223, 179] on link "Edit" at bounding box center [1226, 178] width 21 height 15
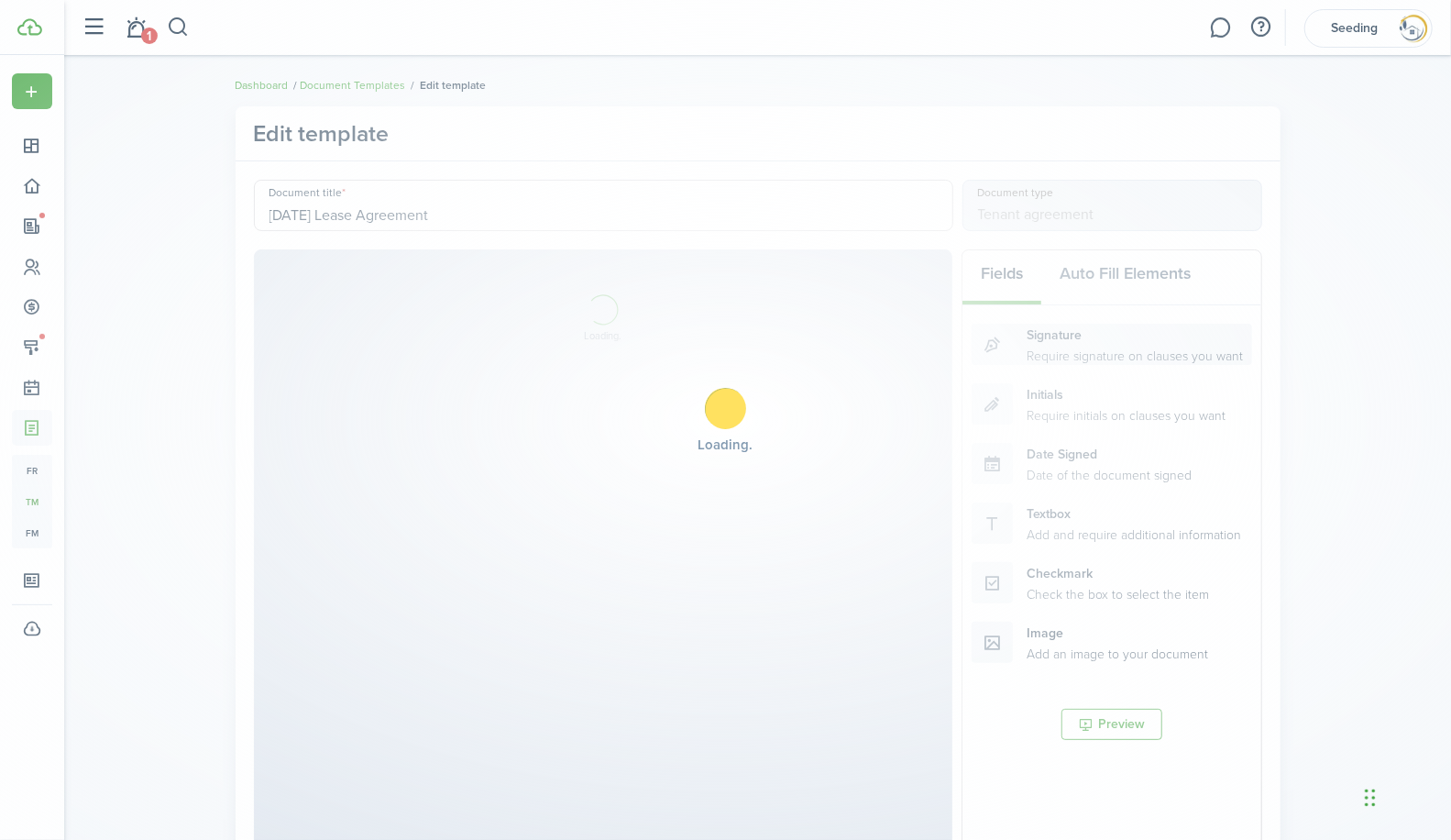
select select "fit"
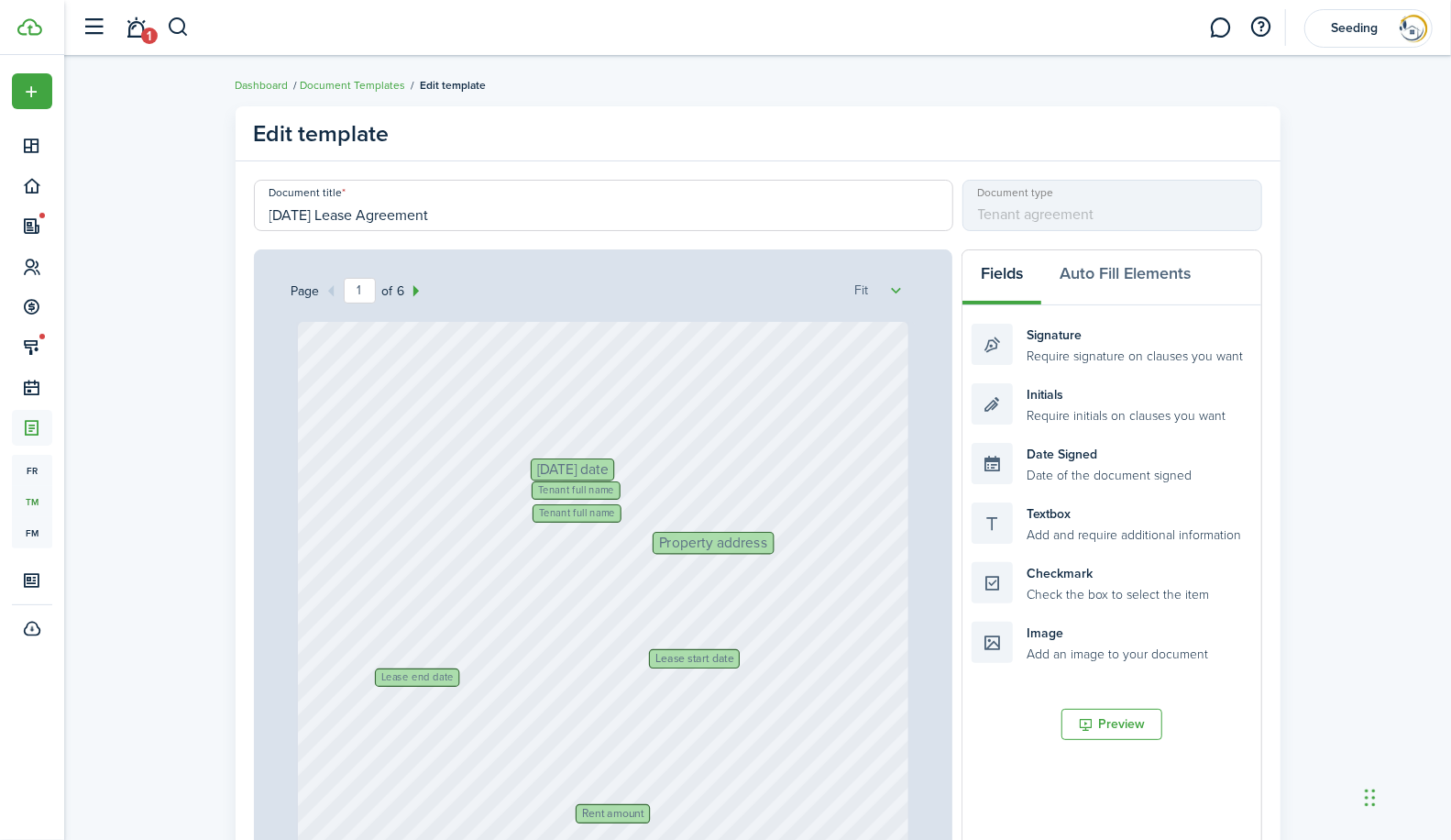
click at [568, 511] on span "Tenant full name" at bounding box center [577, 514] width 77 height 10
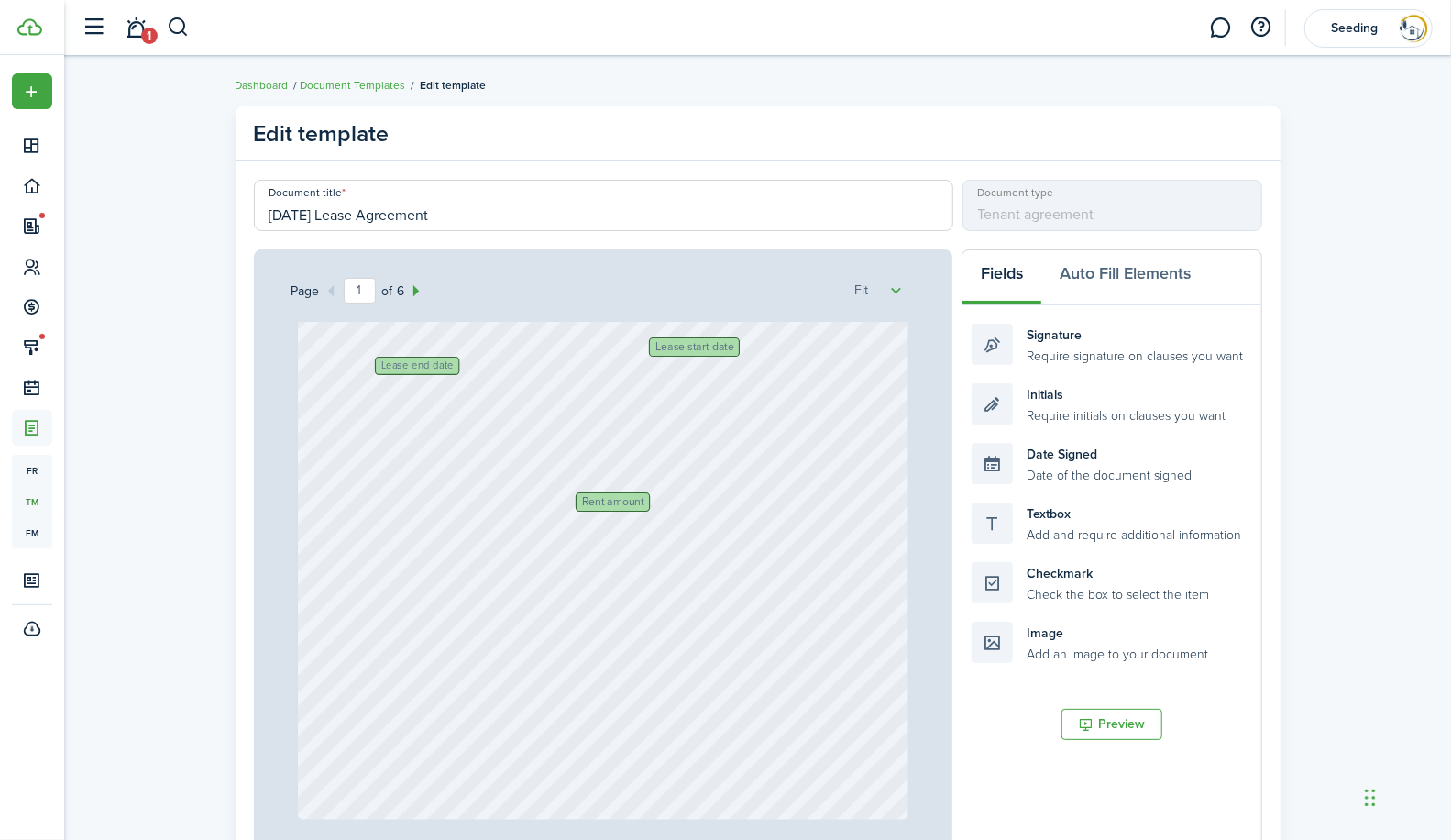
scroll to position [355, 0]
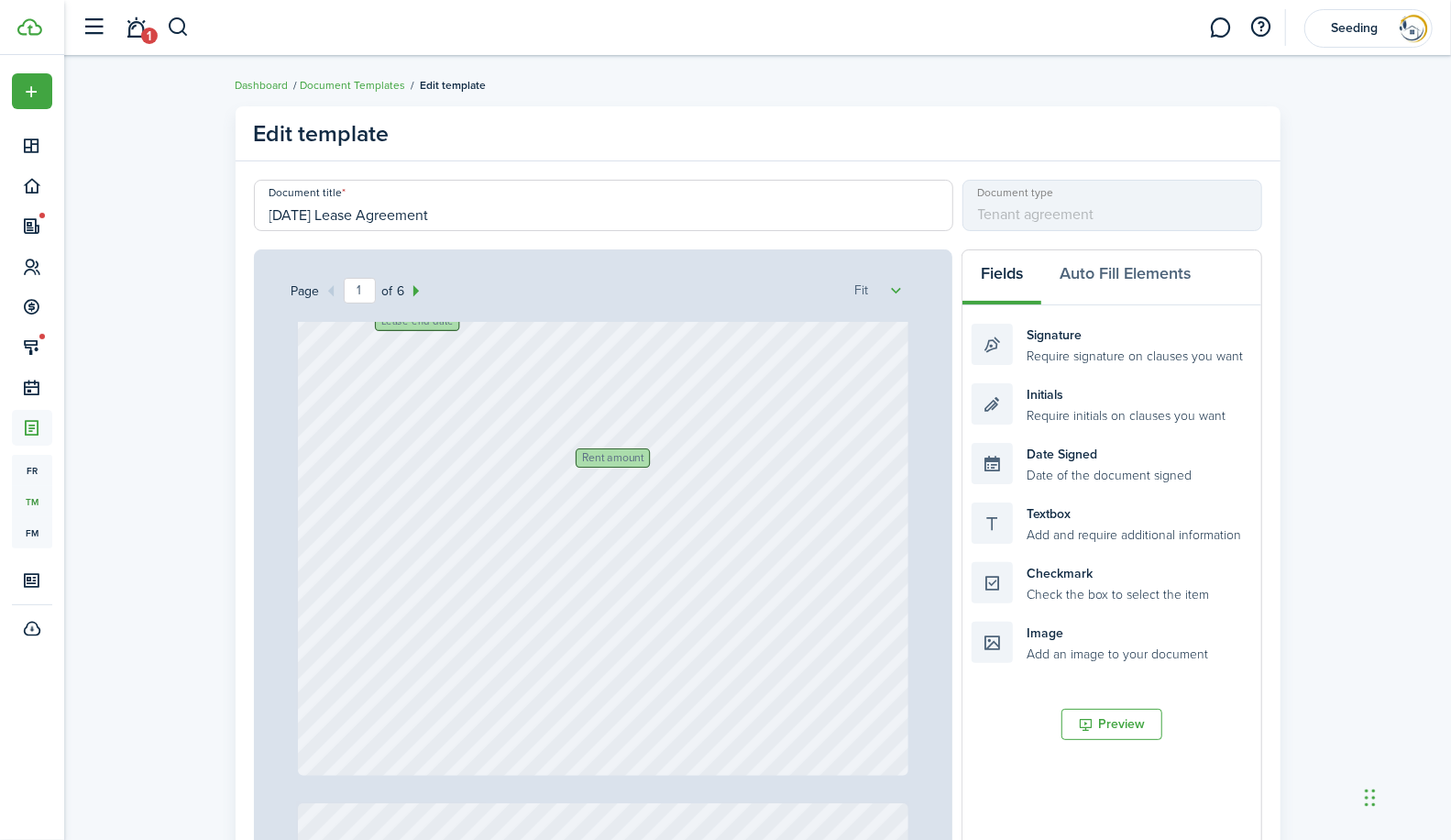
click at [519, 531] on div "Lease start date Lease end date Rent amount [DATE] date Tenant full name Proper…" at bounding box center [604, 370] width 612 height 808
click at [1128, 272] on button "Auto Fill Elements" at bounding box center [1125, 278] width 168 height 55
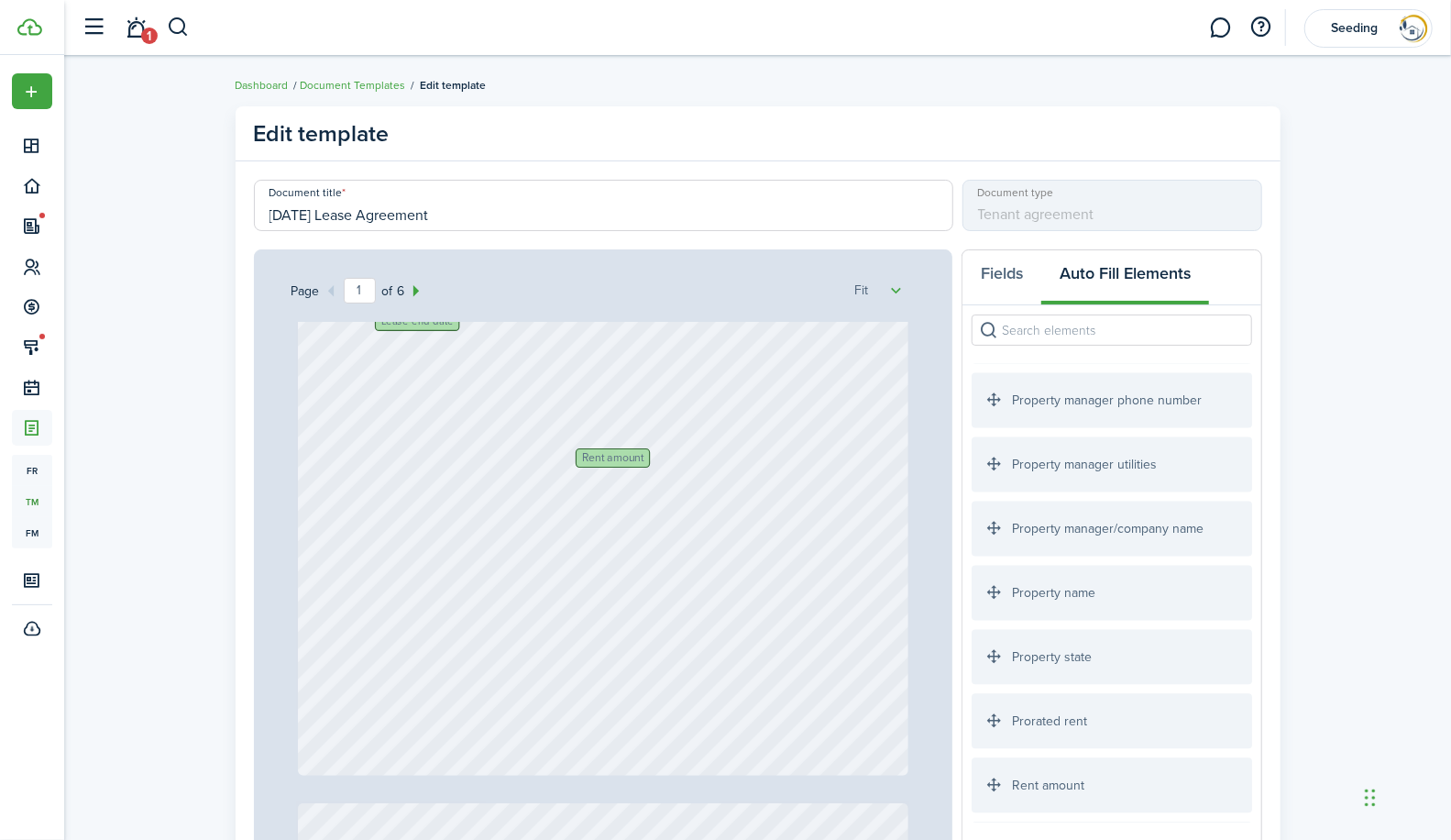
scroll to position [2436, 0]
drag, startPoint x: 1061, startPoint y: 722, endPoint x: 578, endPoint y: 555, distance: 511.1
click at [578, 555] on div "Page 1 of 6 50% 75% 100% 150% 200% Fit Lease start date Lease end date Rent amo…" at bounding box center [758, 629] width 1008 height 760
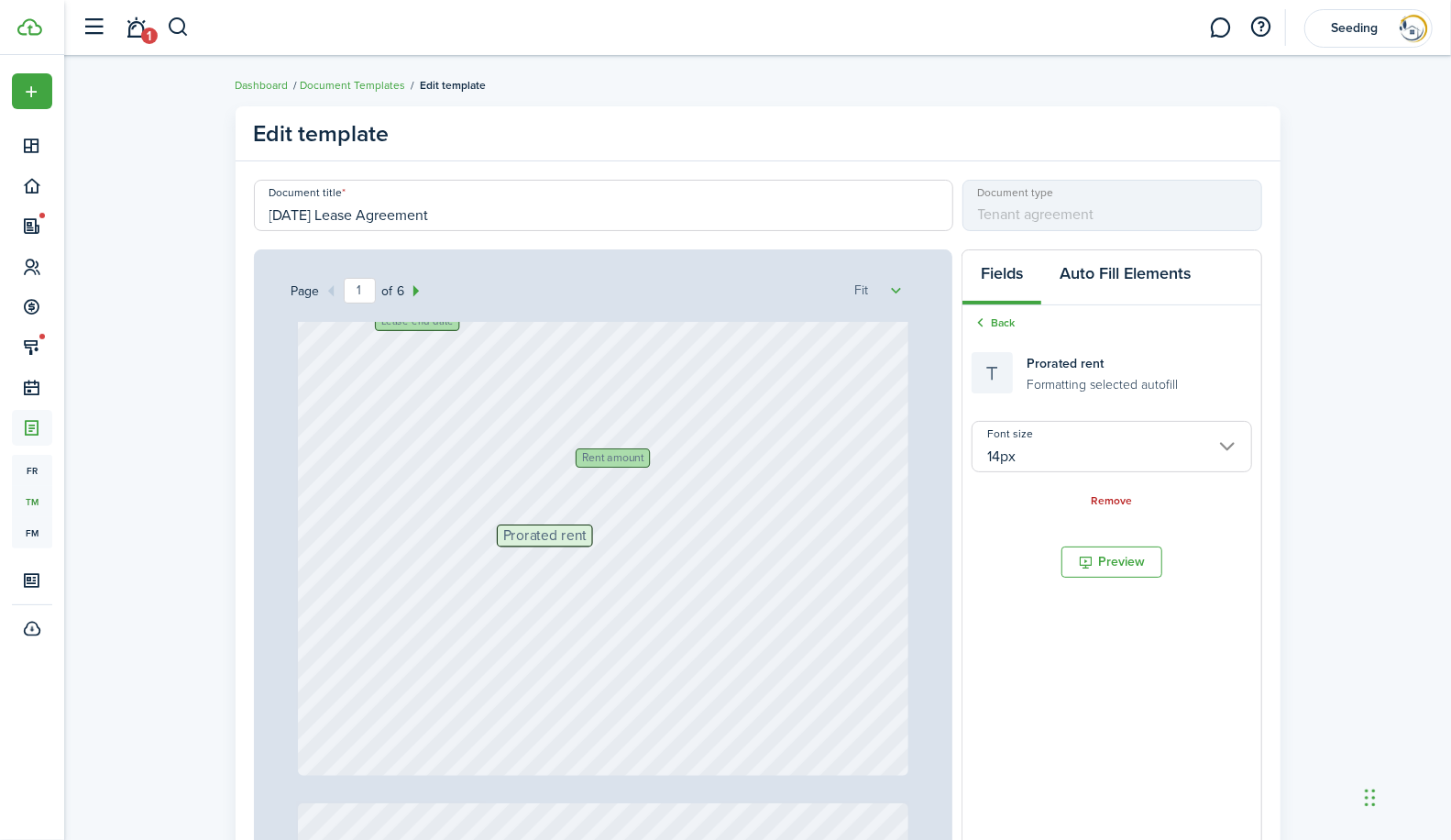
click at [1115, 280] on button "Auto Fill Elements" at bounding box center [1125, 278] width 168 height 55
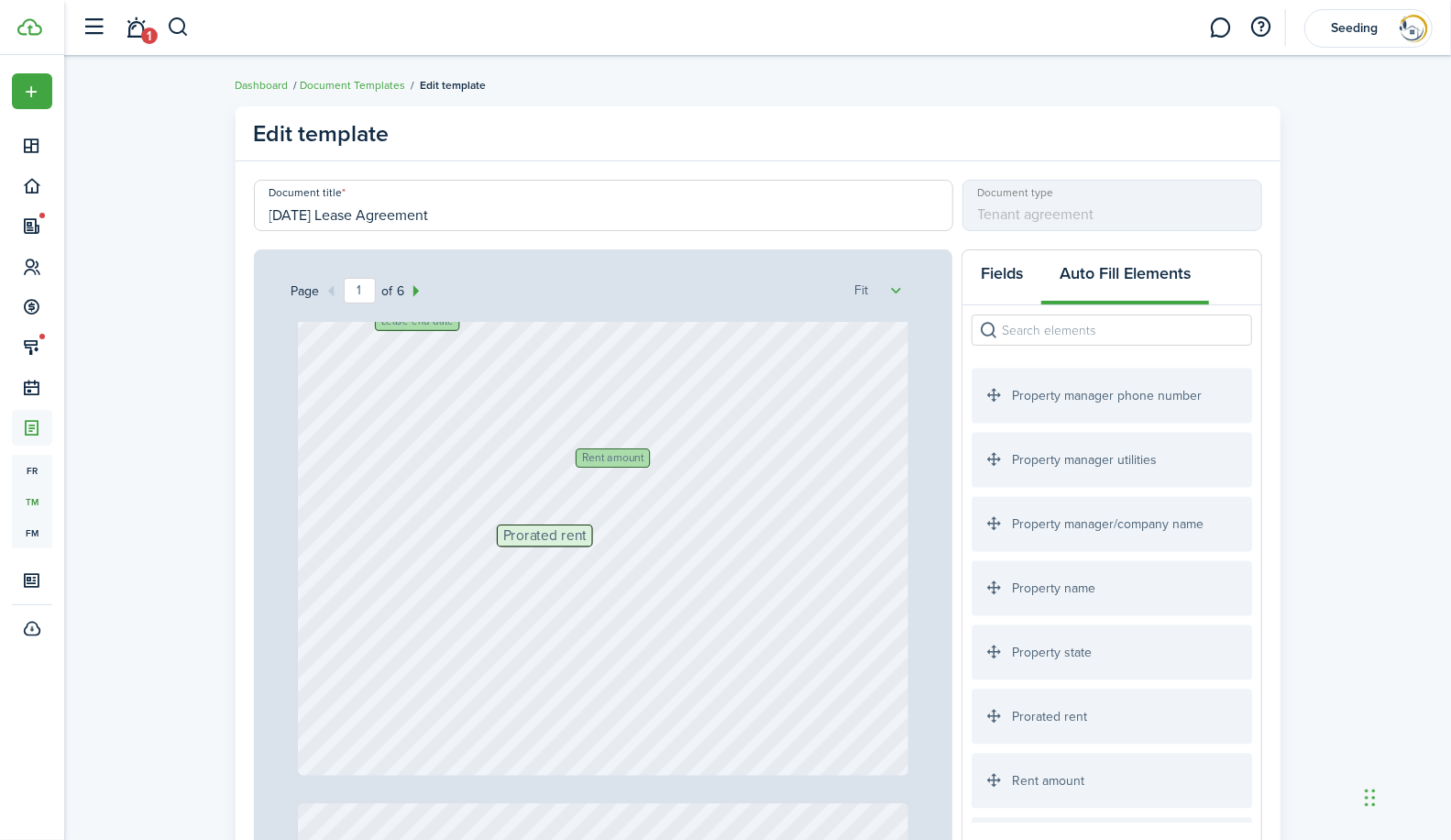
click at [1002, 277] on button "Fields" at bounding box center [1001, 278] width 79 height 55
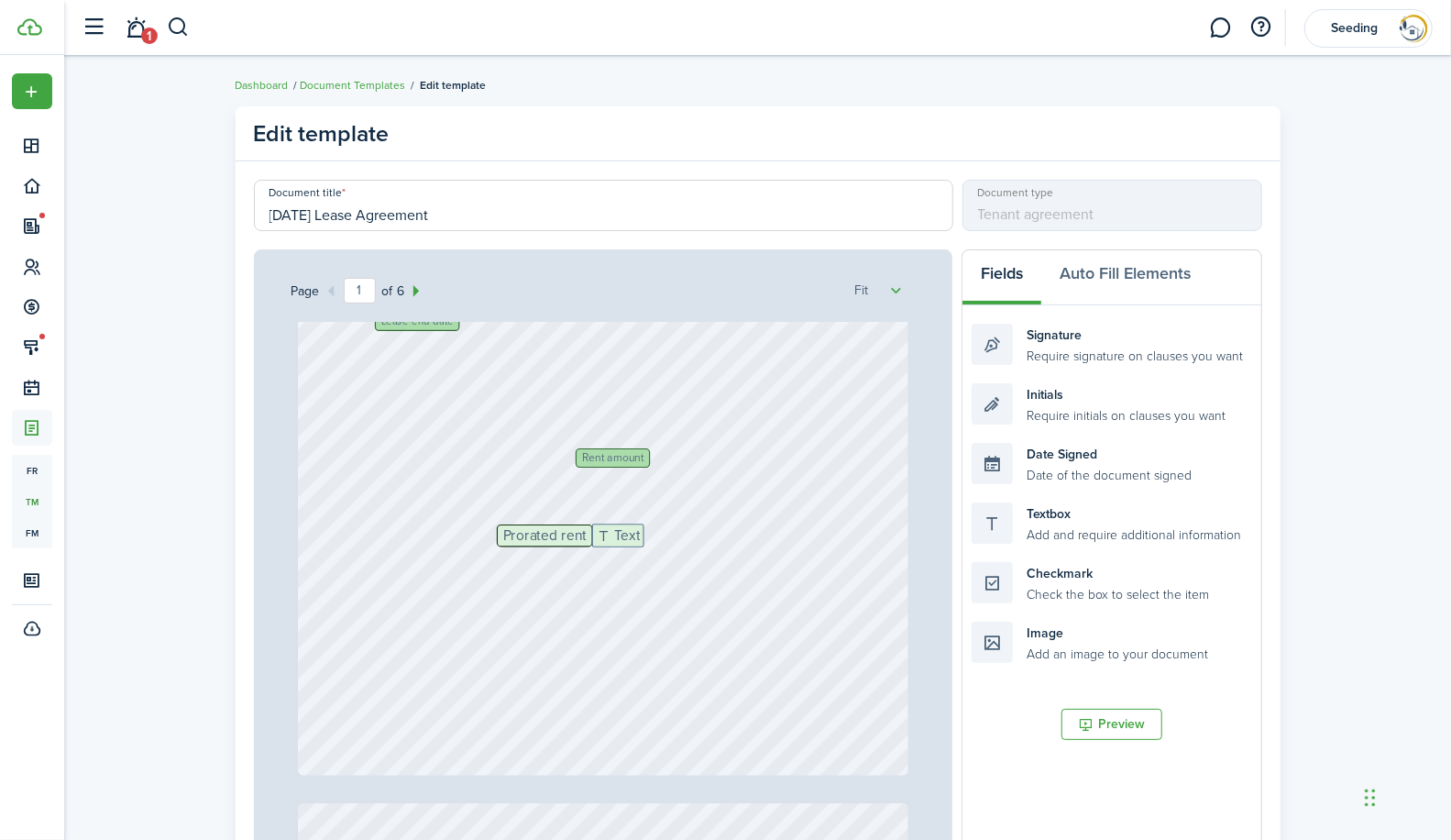
drag, startPoint x: 1059, startPoint y: 527, endPoint x: 678, endPoint y: 547, distance: 381.5
click at [678, 547] on div "Page 1 of 6 50% 75% 100% 150% 200% Fit Lease start date Lease end date Rent amo…" at bounding box center [758, 629] width 1008 height 760
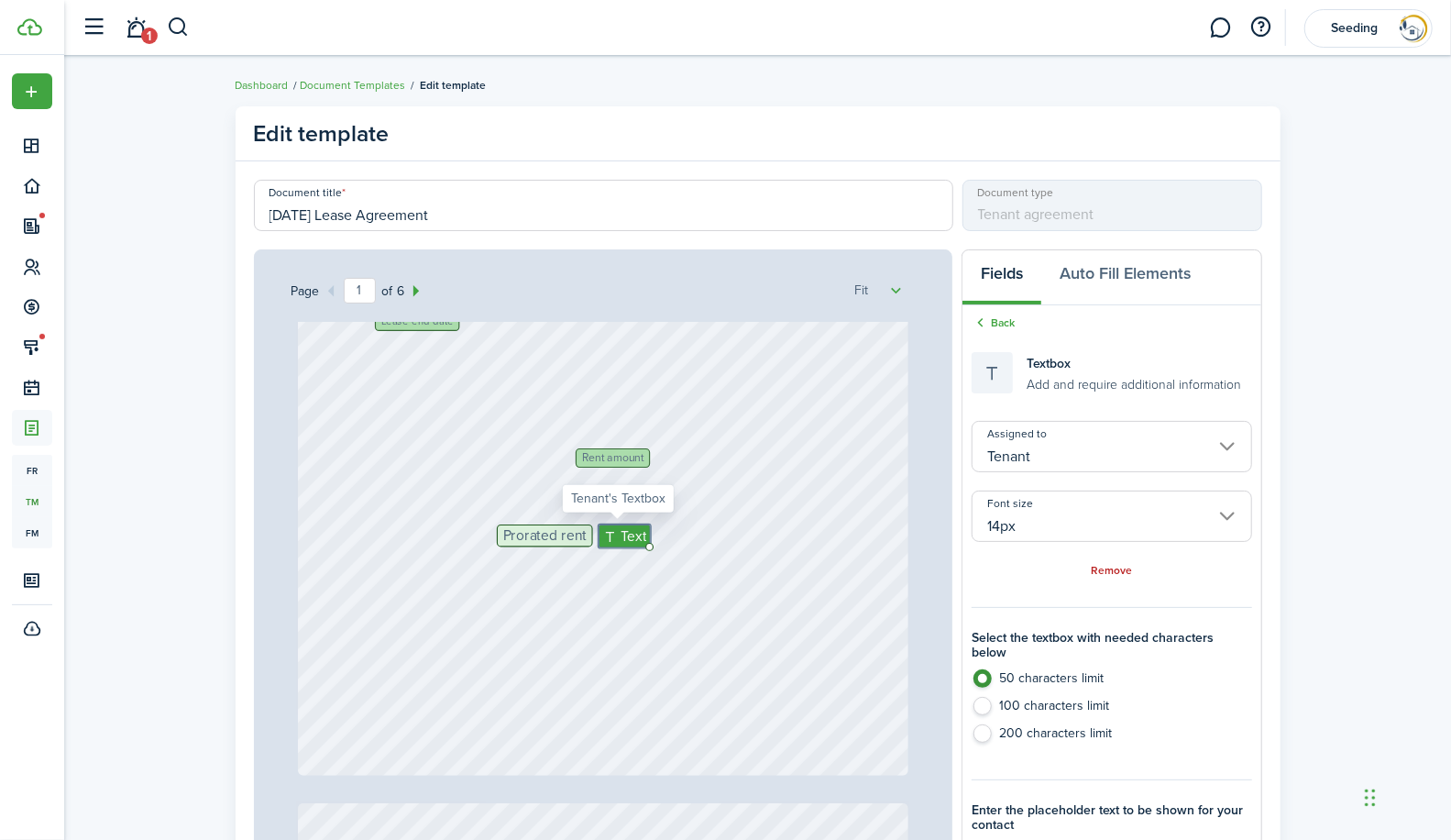
click at [642, 533] on div "Text" at bounding box center [624, 536] width 52 height 24
drag, startPoint x: 640, startPoint y: 542, endPoint x: 766, endPoint y: 546, distance: 126.1
click at [766, 546] on div "Text" at bounding box center [696, 538] width 196 height 28
click at [1158, 449] on input "Tenant" at bounding box center [1111, 446] width 280 height 51
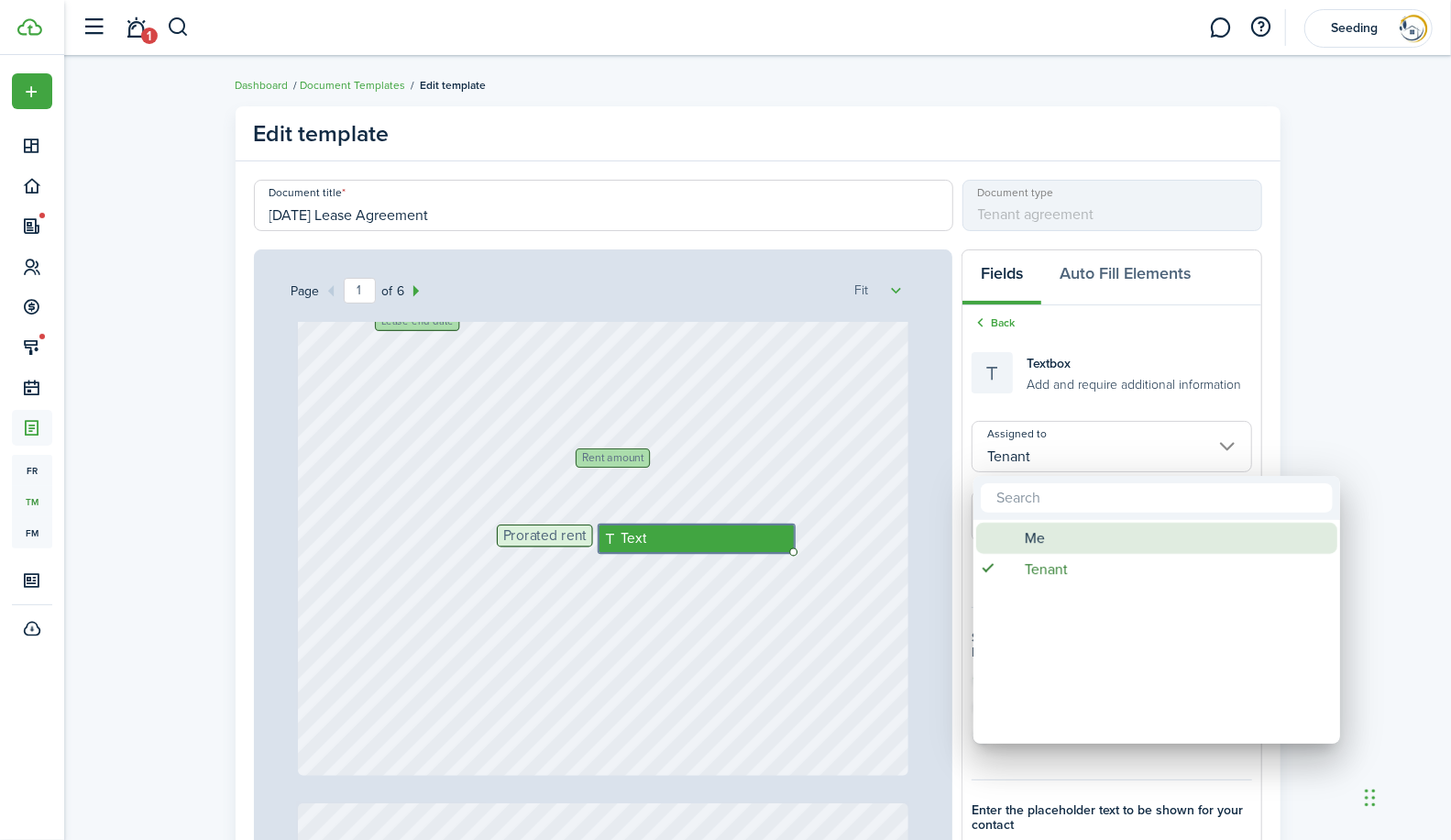
click at [1035, 542] on span "Me" at bounding box center [1034, 538] width 20 height 31
type input "Me"
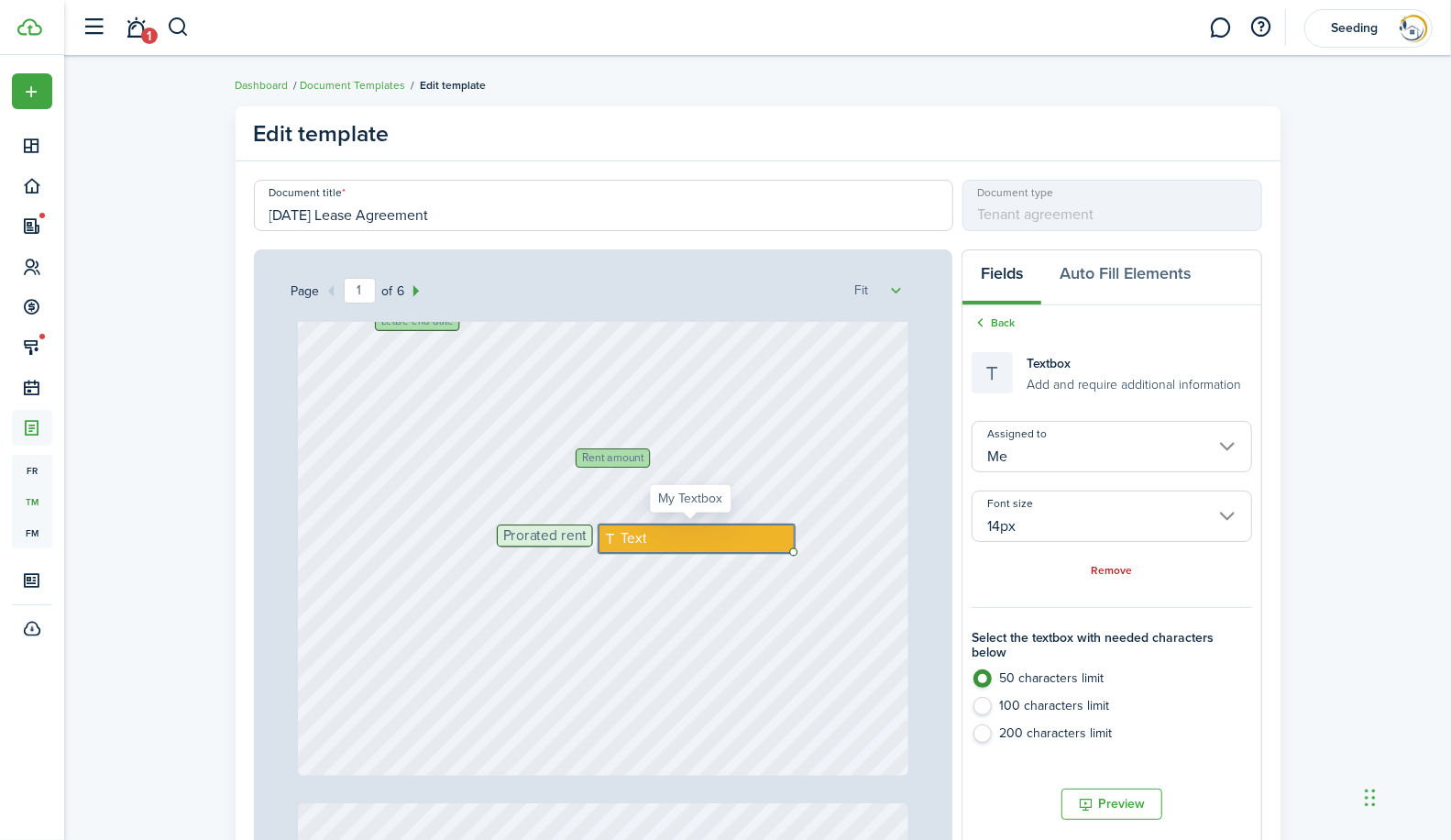
click at [622, 533] on span "Text" at bounding box center [634, 539] width 25 height 21
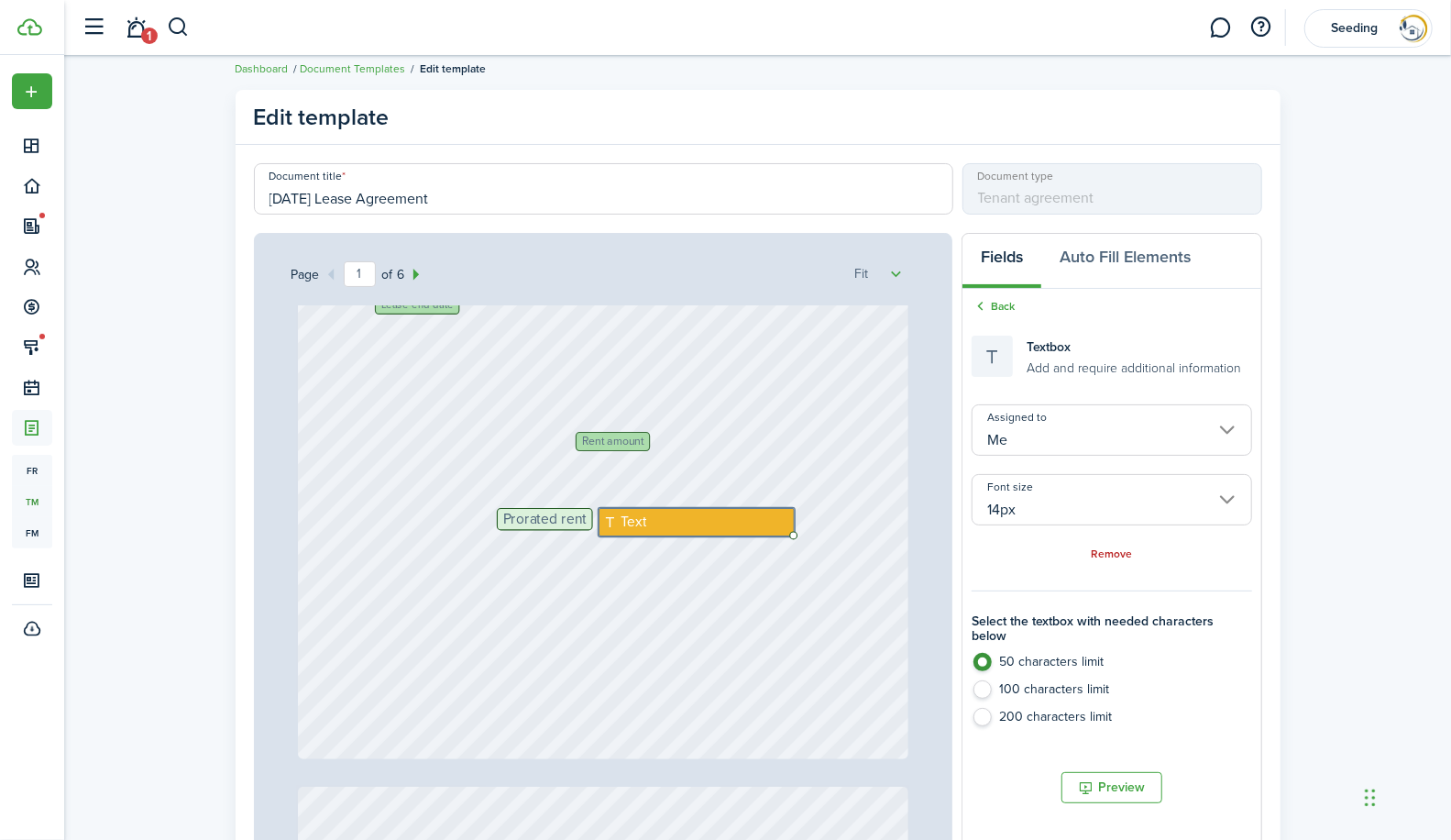
scroll to position [24, 0]
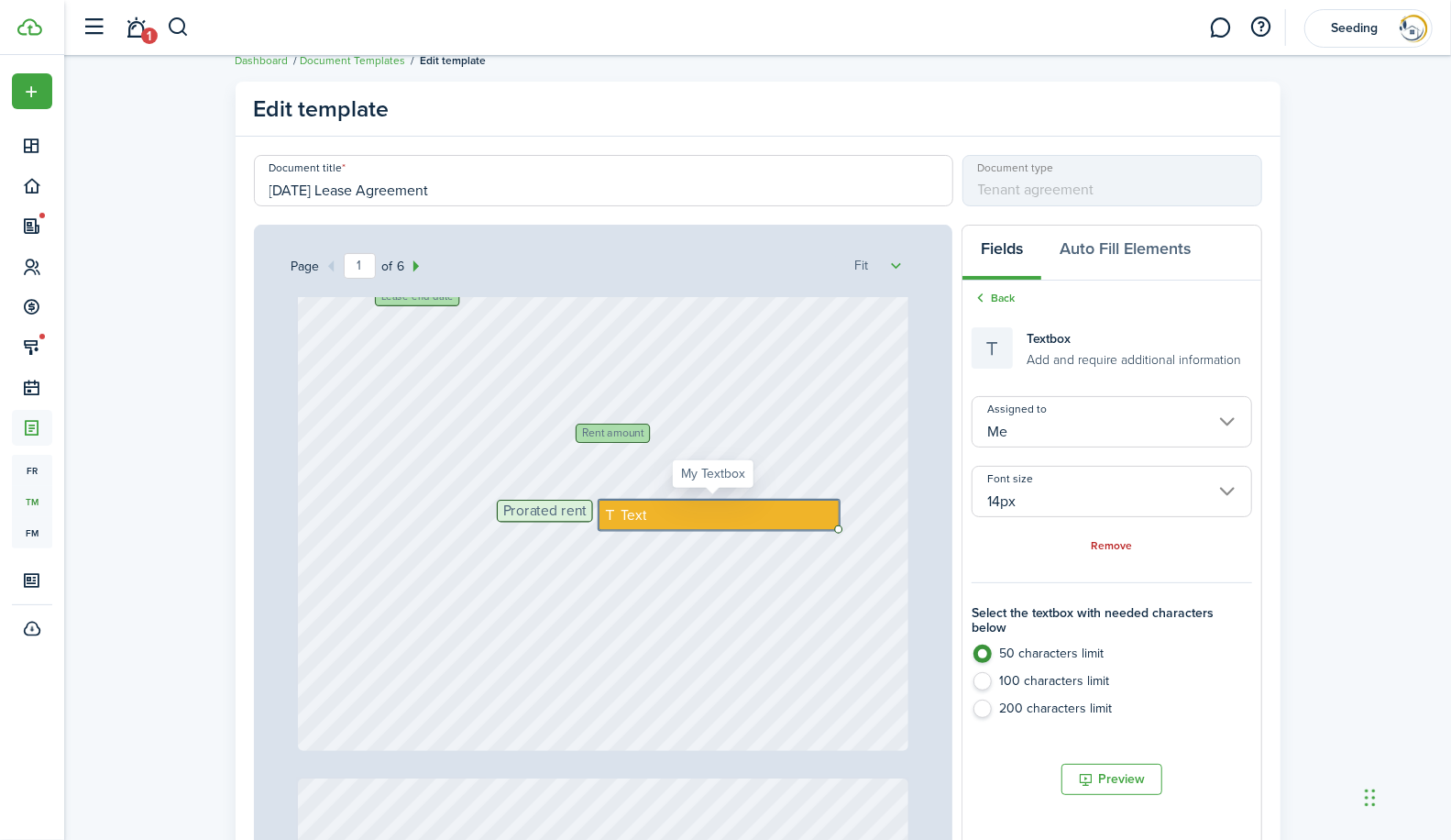
drag, startPoint x: 784, startPoint y: 511, endPoint x: 804, endPoint y: 510, distance: 20.0
click at [804, 510] on div "Text" at bounding box center [719, 514] width 241 height 30
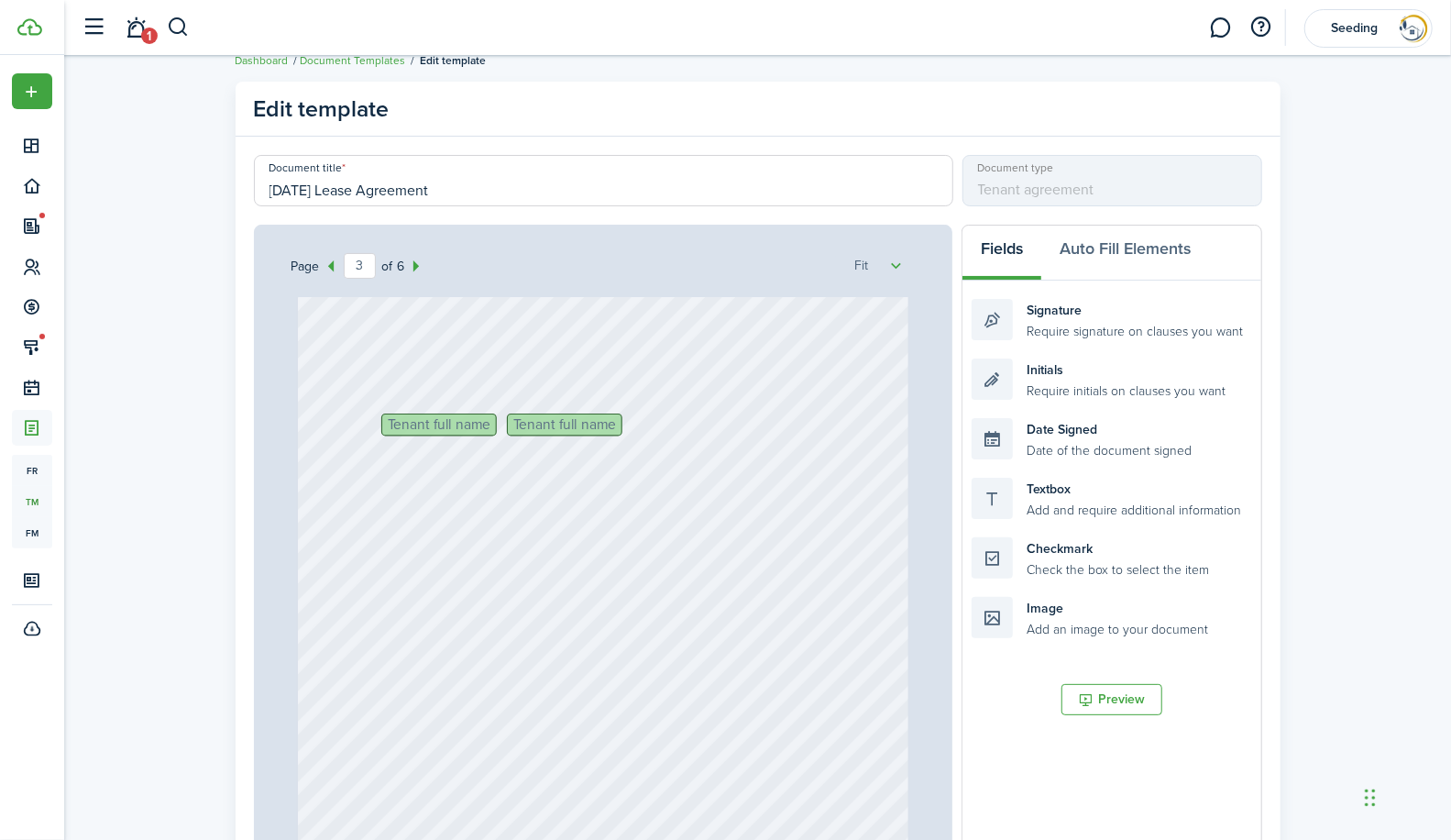
scroll to position [1749, 0]
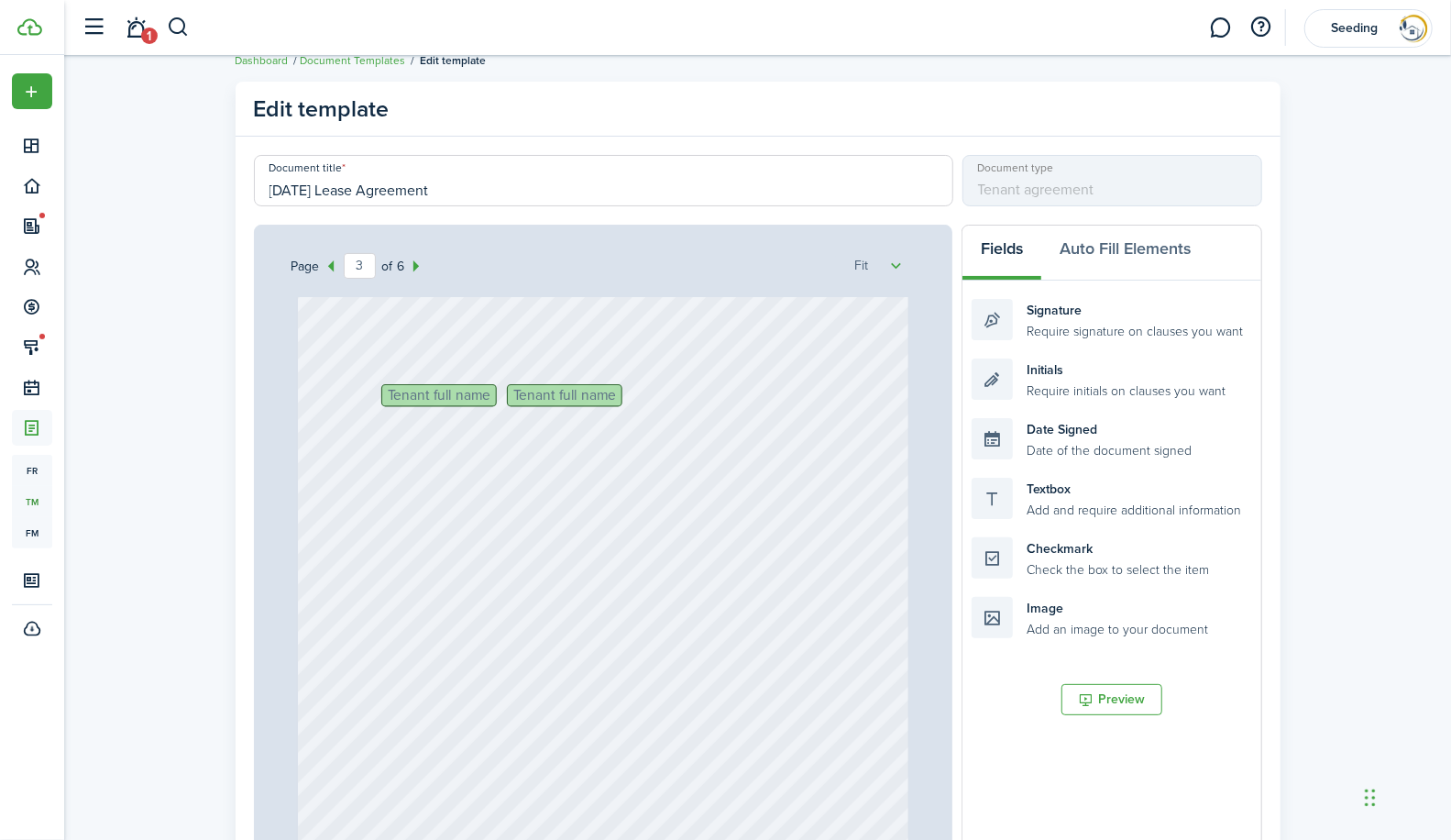
click at [582, 395] on span "Tenant full name" at bounding box center [564, 395] width 104 height 15
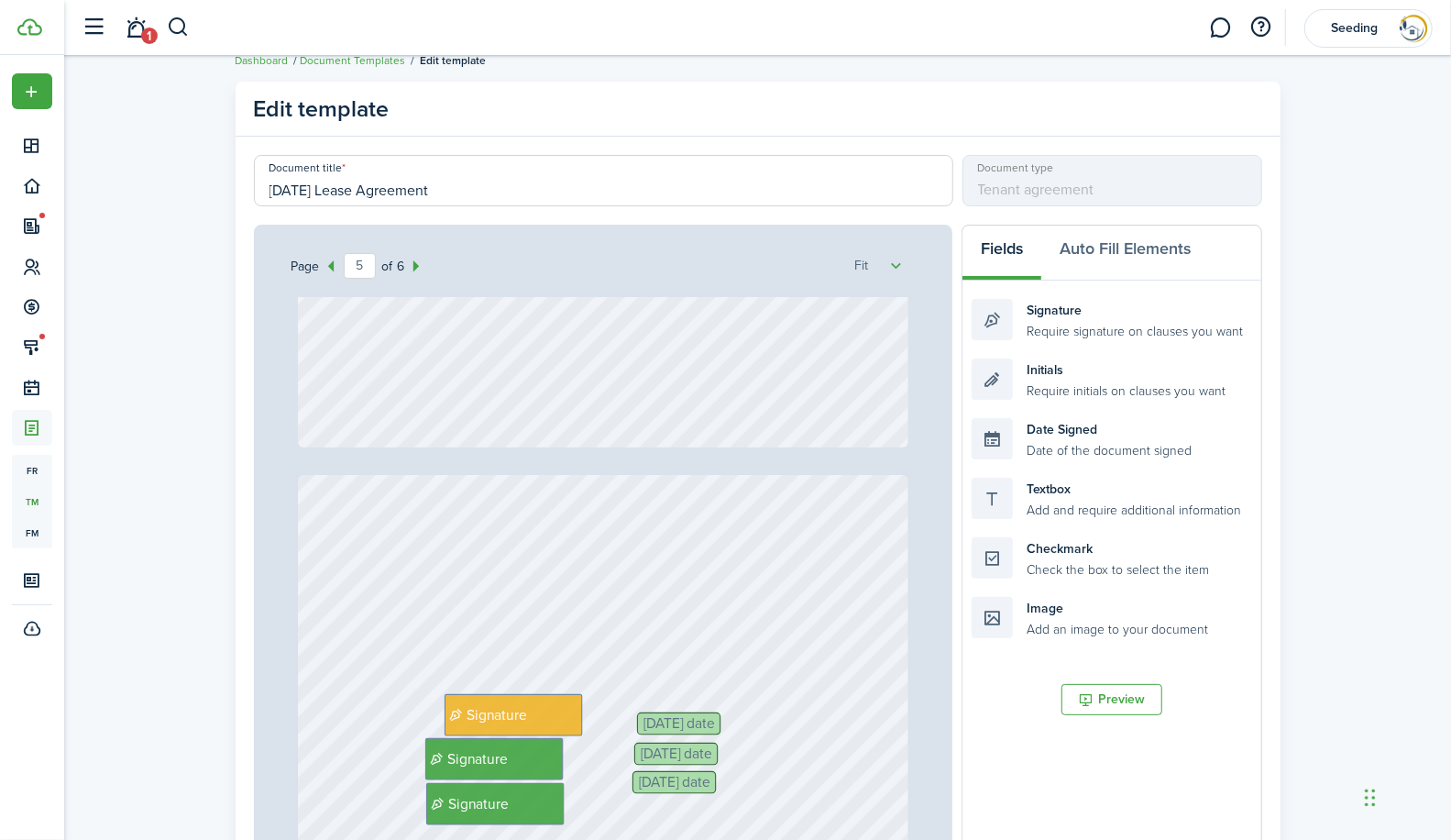
type input "6"
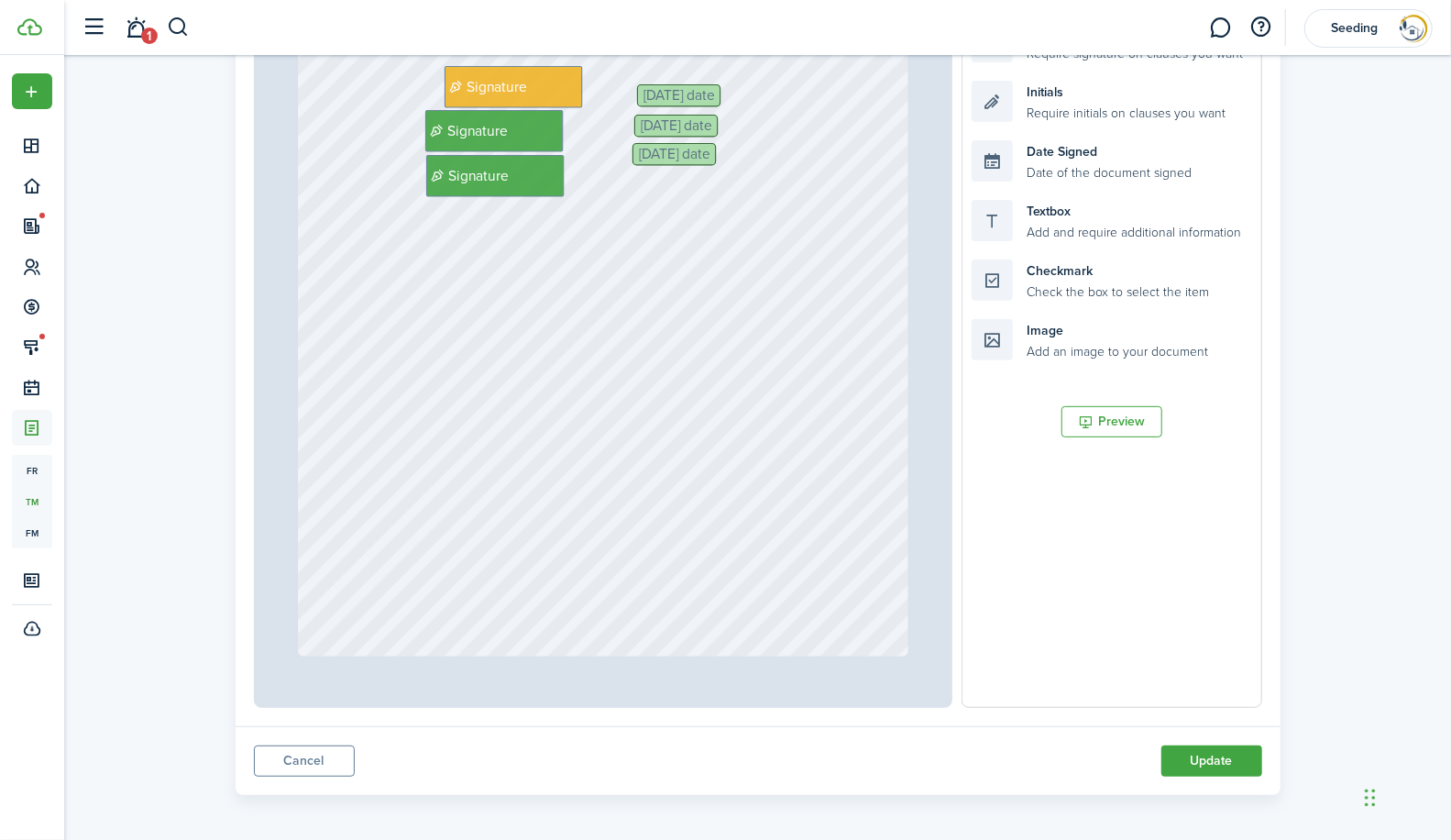
scroll to position [305, 0]
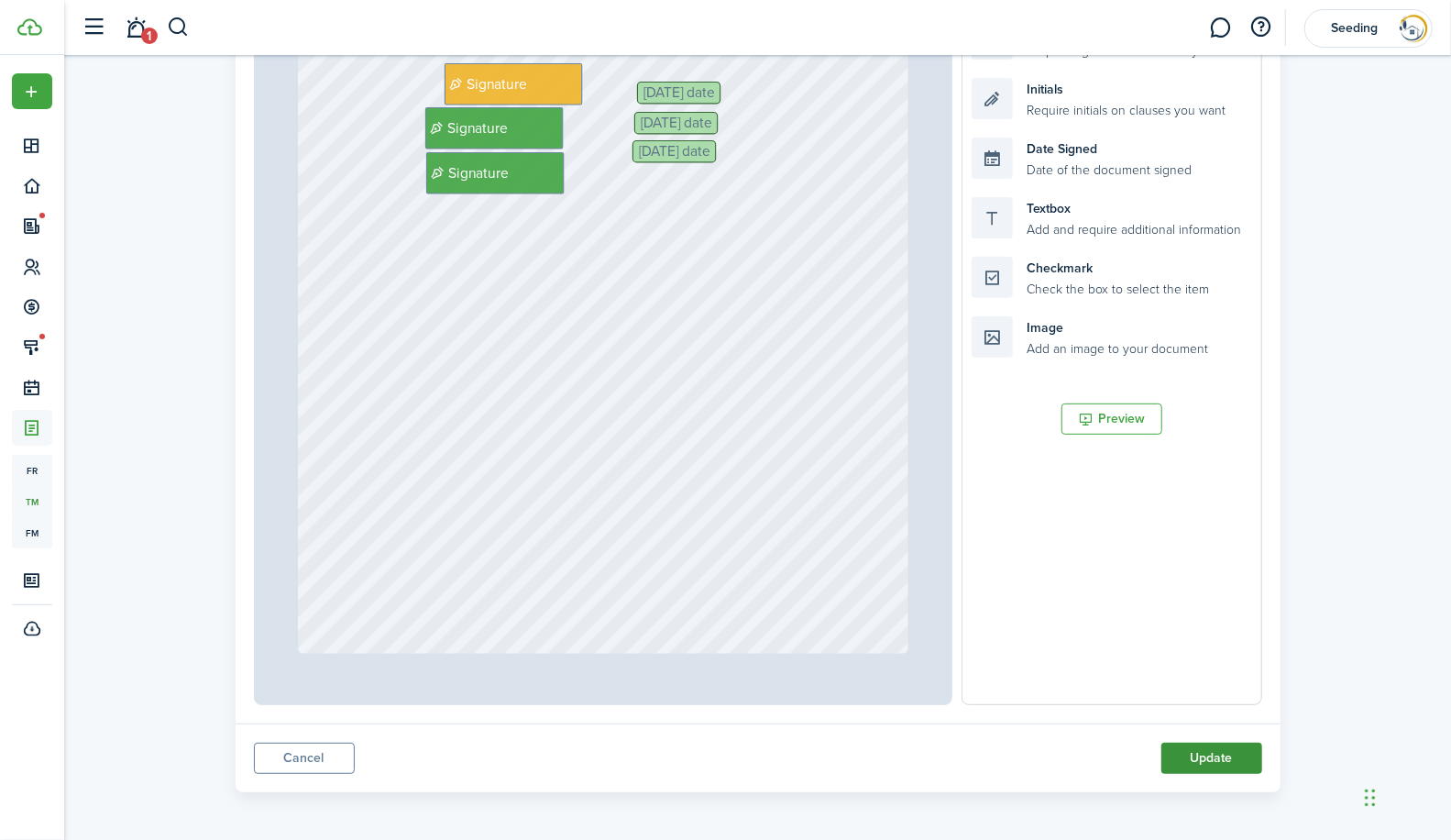
drag, startPoint x: 1209, startPoint y: 758, endPoint x: 1248, endPoint y: 763, distance: 39.3
click at [1248, 763] on button "Update" at bounding box center [1212, 758] width 101 height 31
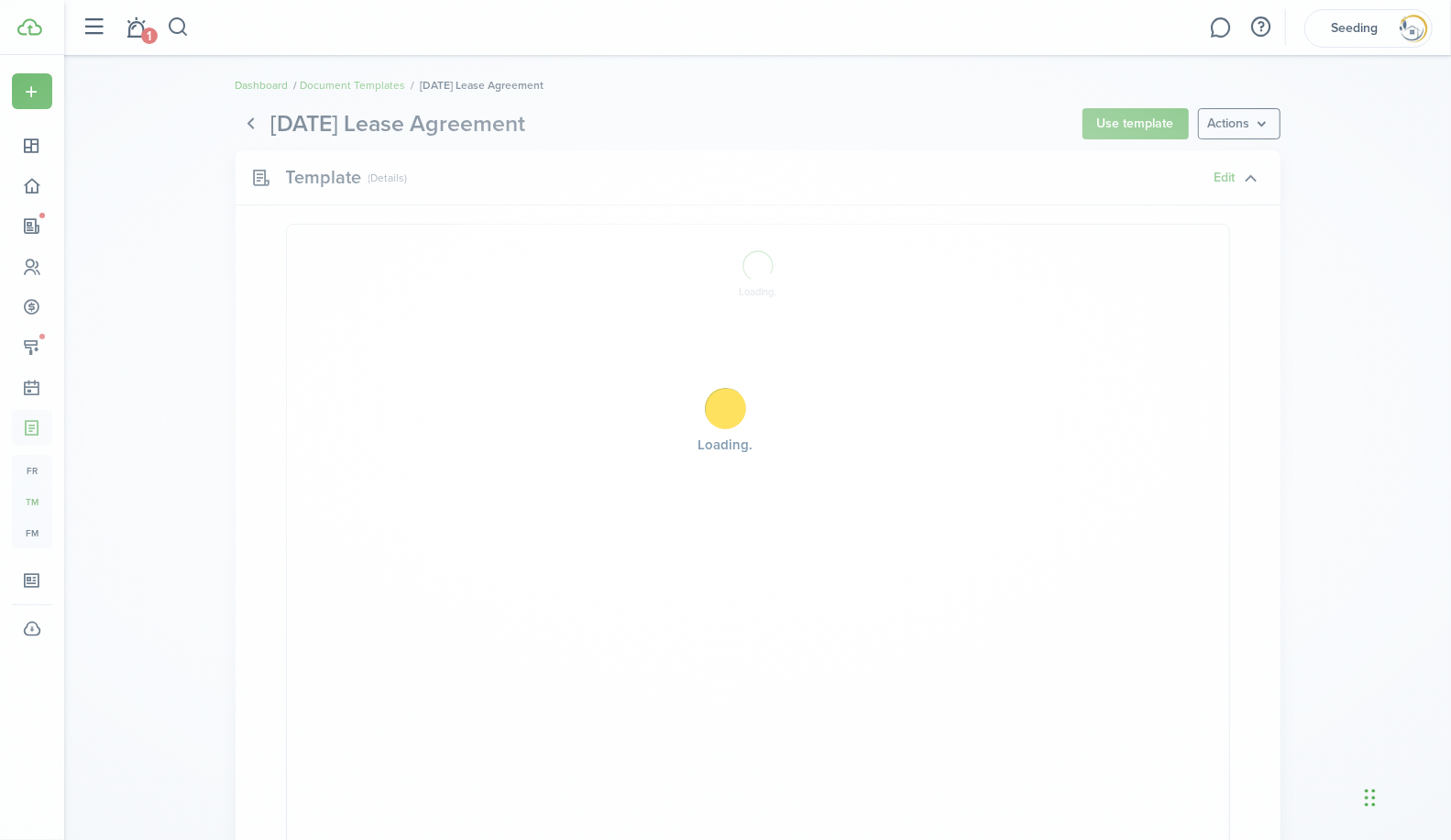
select select "fit"
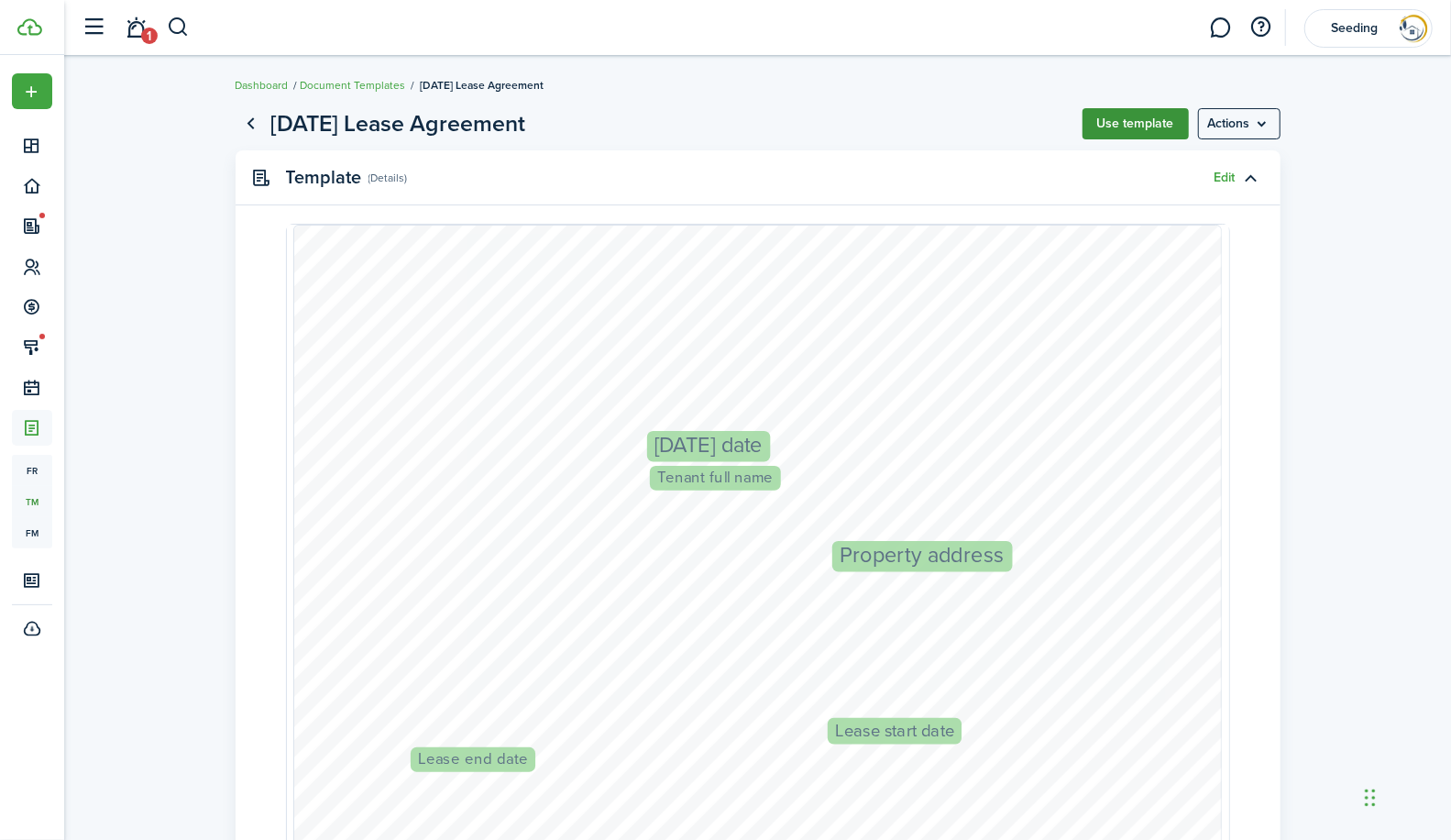
click at [1124, 122] on button "Use template" at bounding box center [1135, 123] width 106 height 31
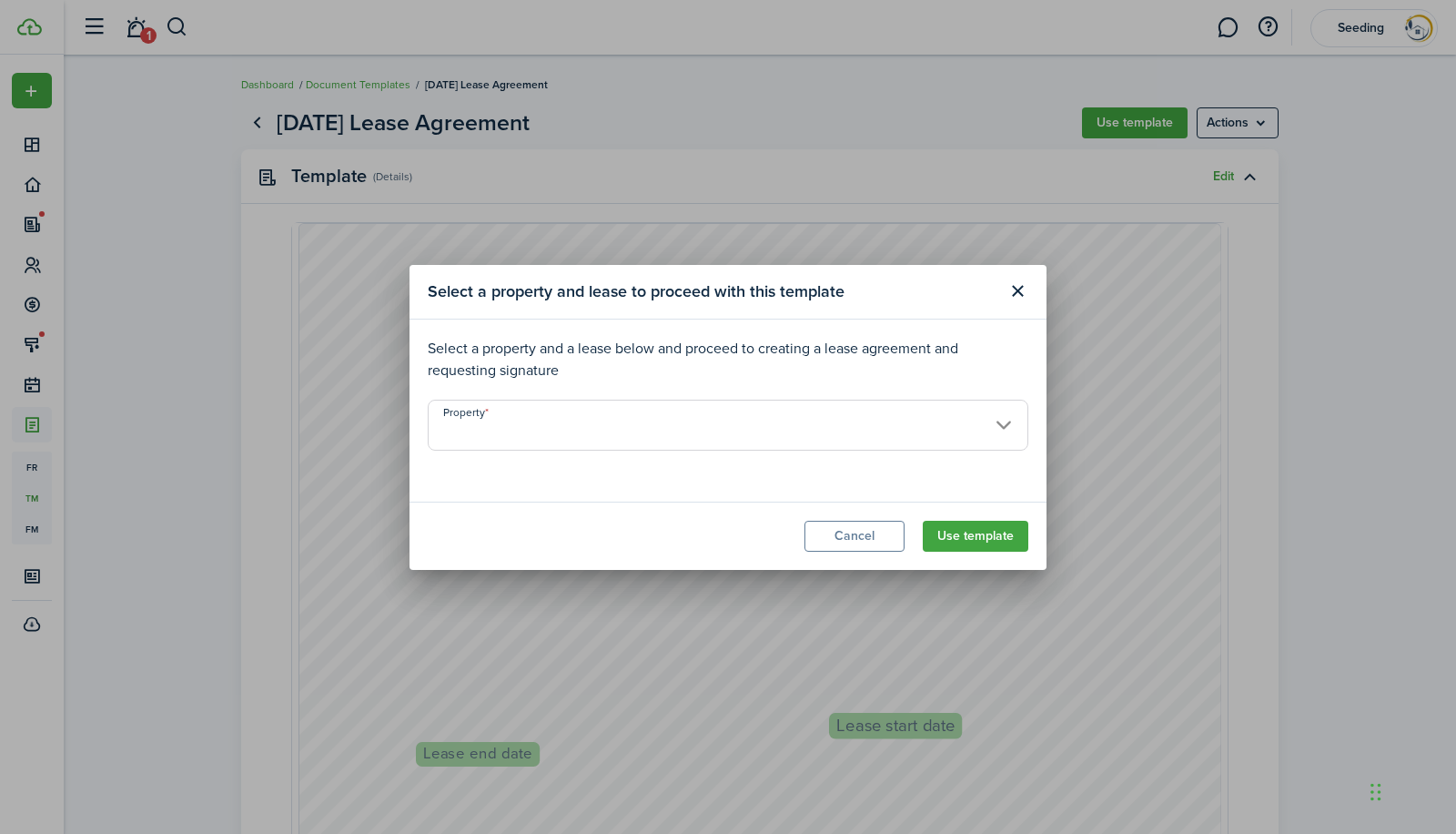
click at [787, 416] on input "Property" at bounding box center [728, 424] width 601 height 51
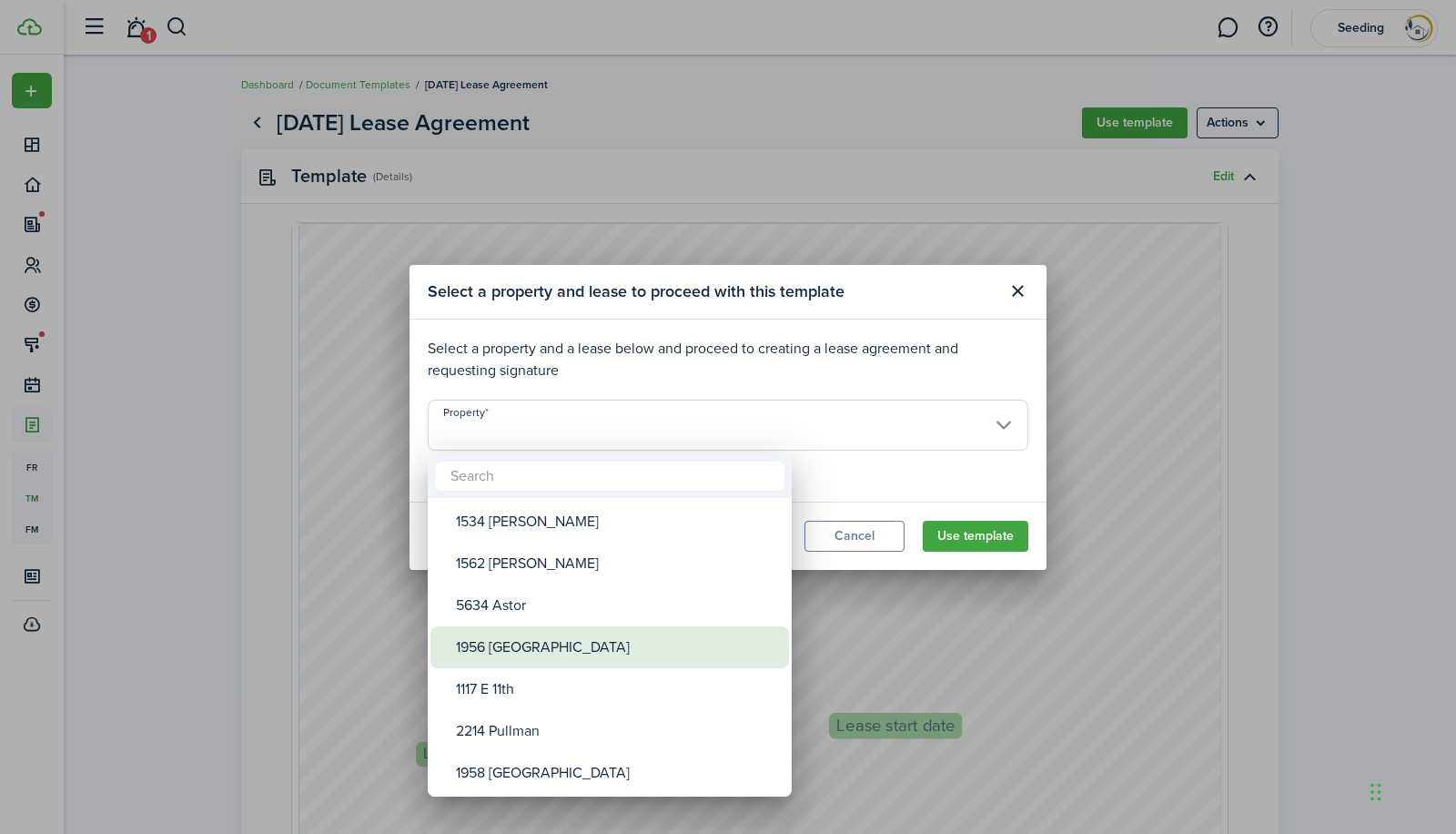
click at [506, 642] on div "1956 [GEOGRAPHIC_DATA]" at bounding box center [617, 646] width 322 height 41
type input "1956 [GEOGRAPHIC_DATA]"
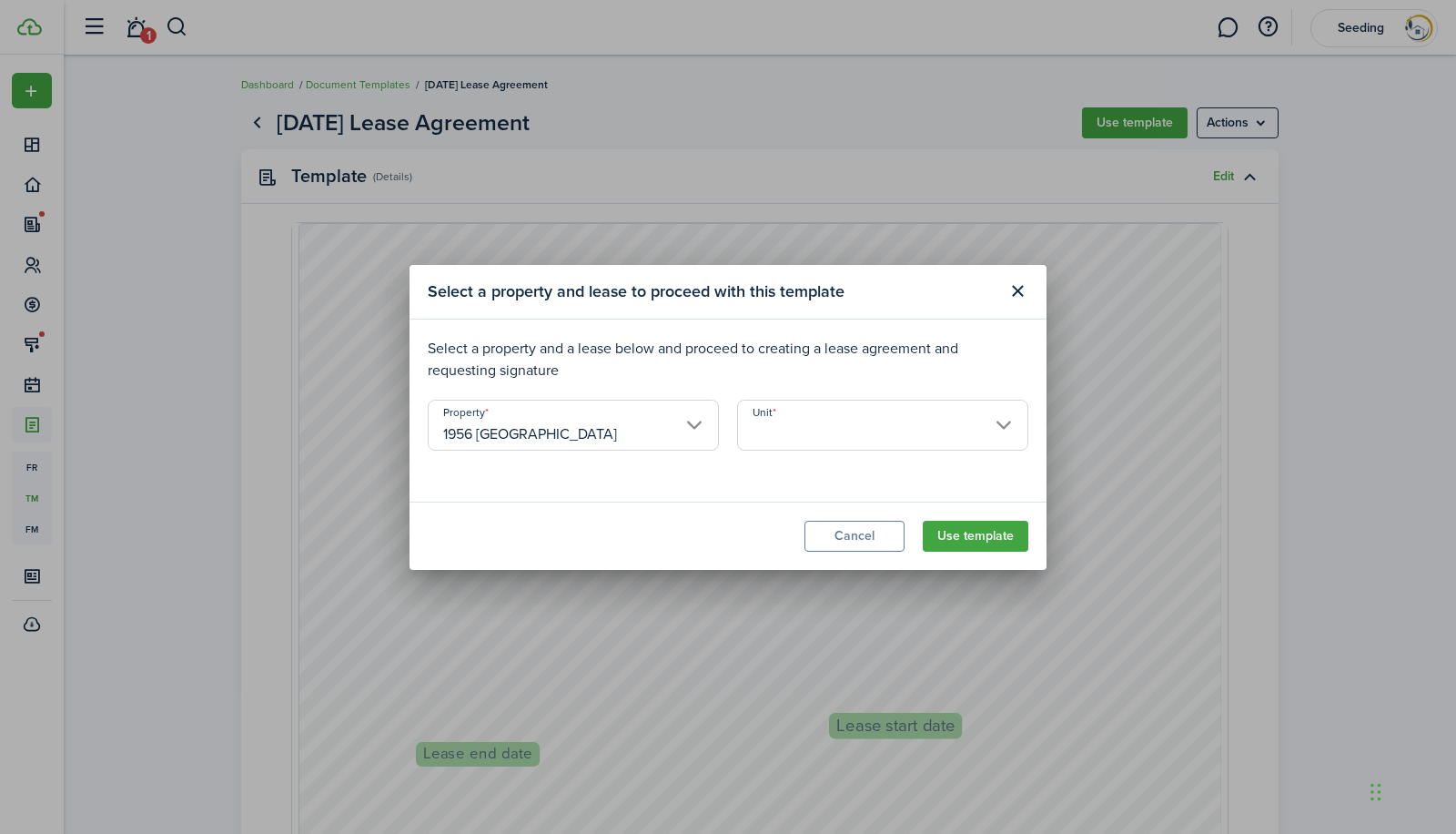
click at [834, 430] on input "Unit" at bounding box center [883, 424] width 291 height 51
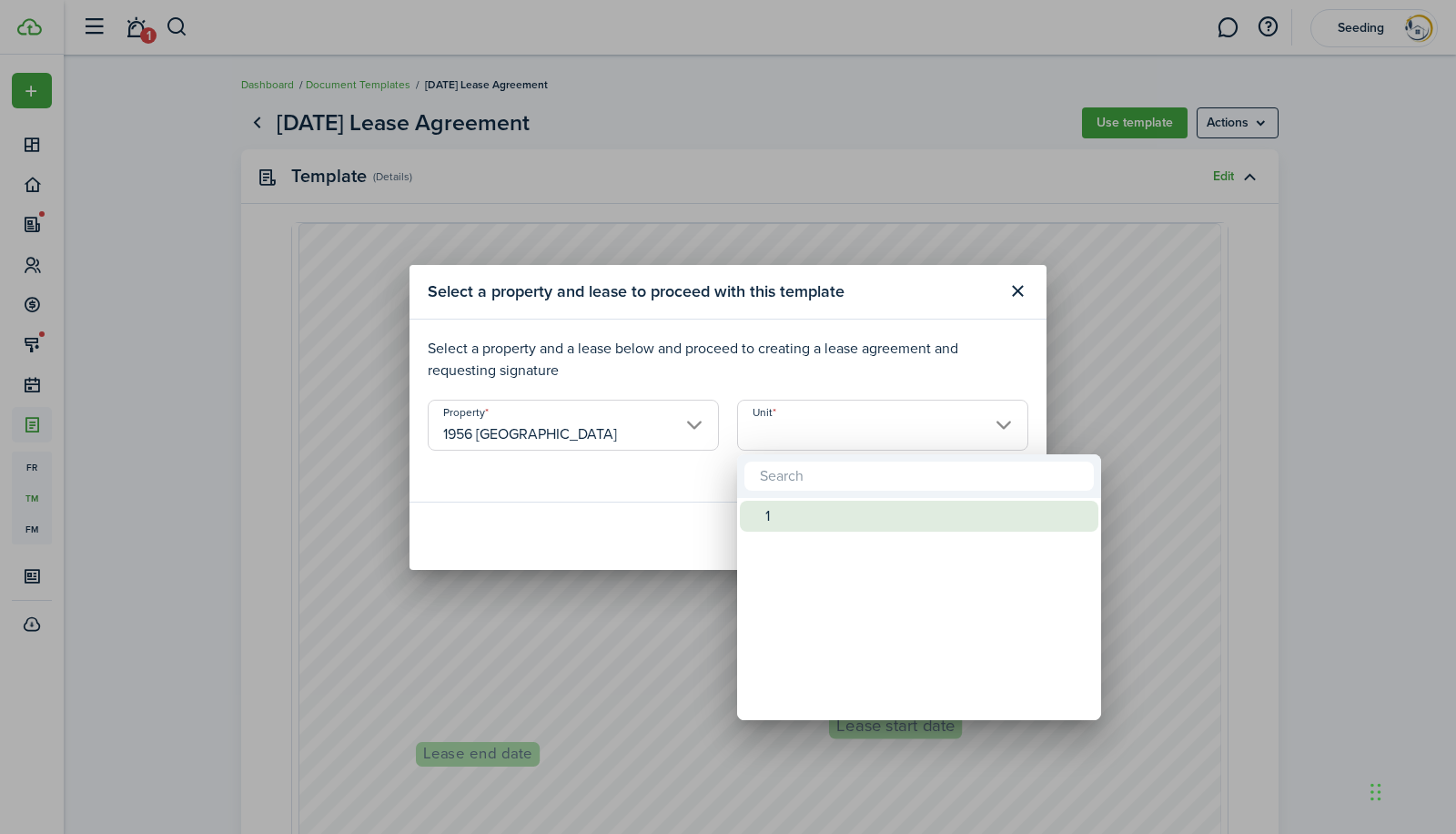
click at [771, 517] on div "1" at bounding box center [927, 516] width 322 height 31
type input "1"
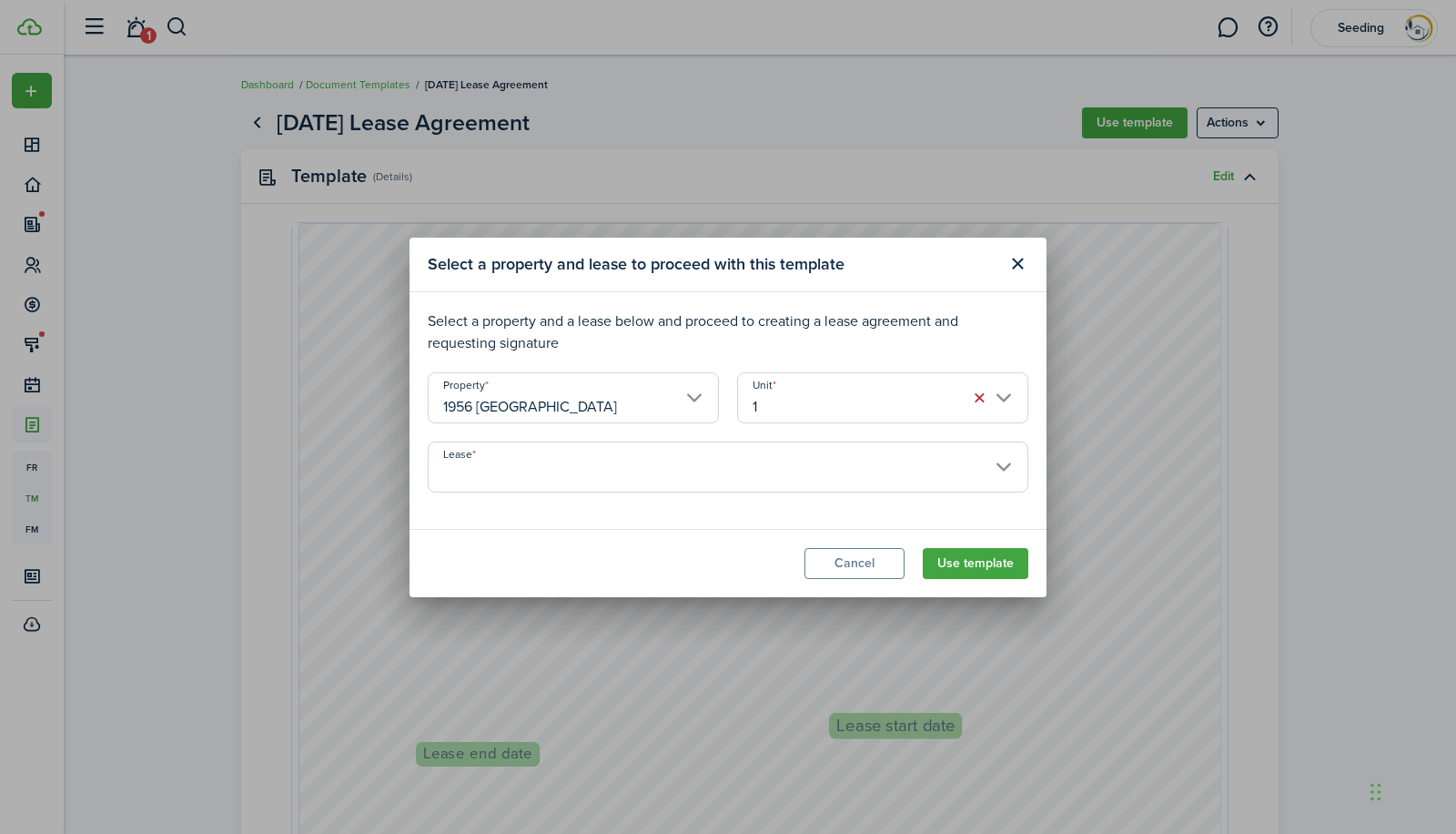
click at [612, 471] on input "Lease" at bounding box center [728, 467] width 601 height 51
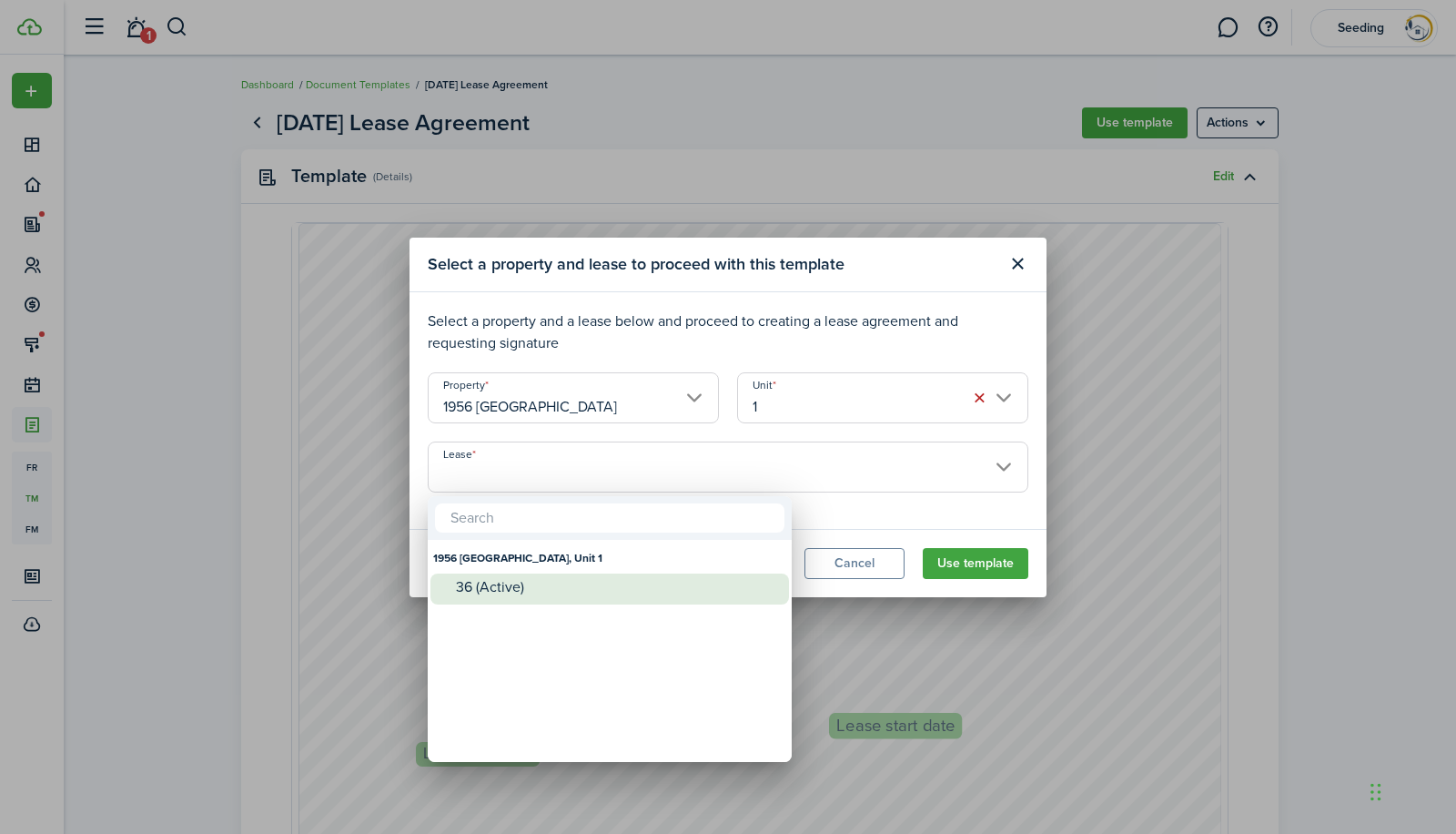
click at [505, 591] on div "36 (Active)" at bounding box center [617, 586] width 322 height 16
type input "1956 [GEOGRAPHIC_DATA], Unit 1. Lease #36 (Active)"
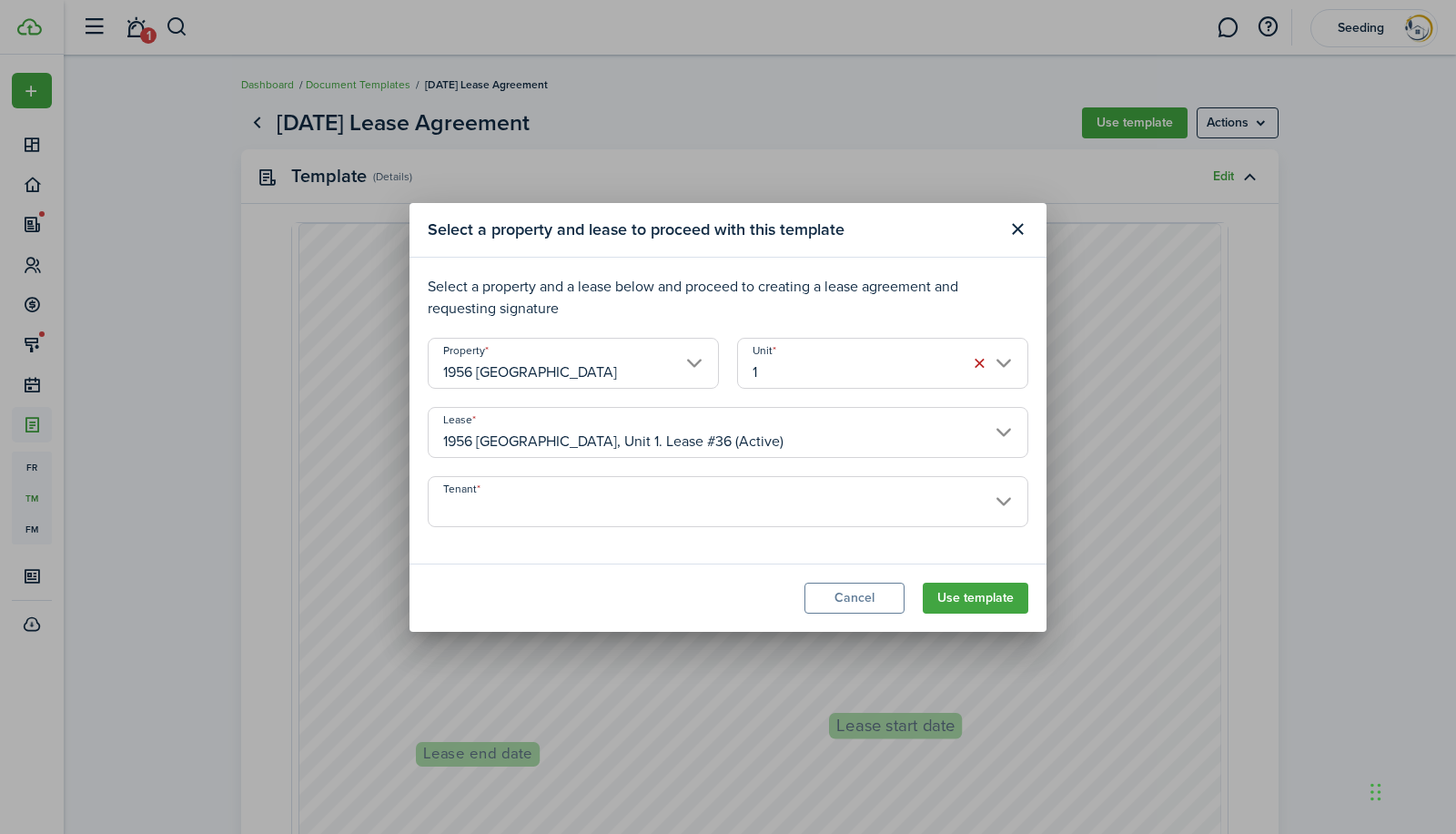
click at [594, 510] on input "Tenant" at bounding box center [728, 501] width 601 height 51
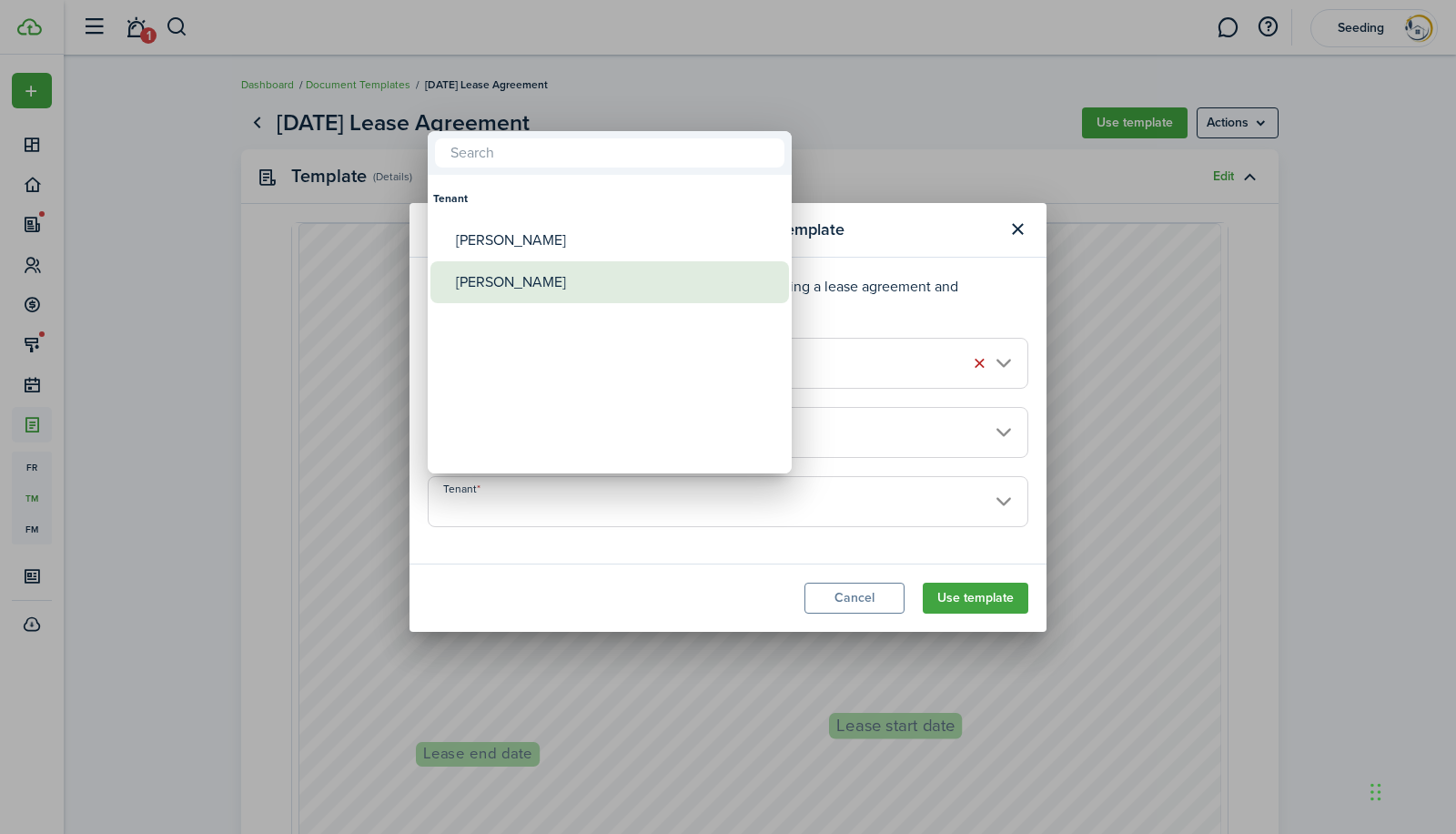
click at [495, 274] on div "[PERSON_NAME]" at bounding box center [617, 282] width 322 height 41
type input "[PERSON_NAME]"
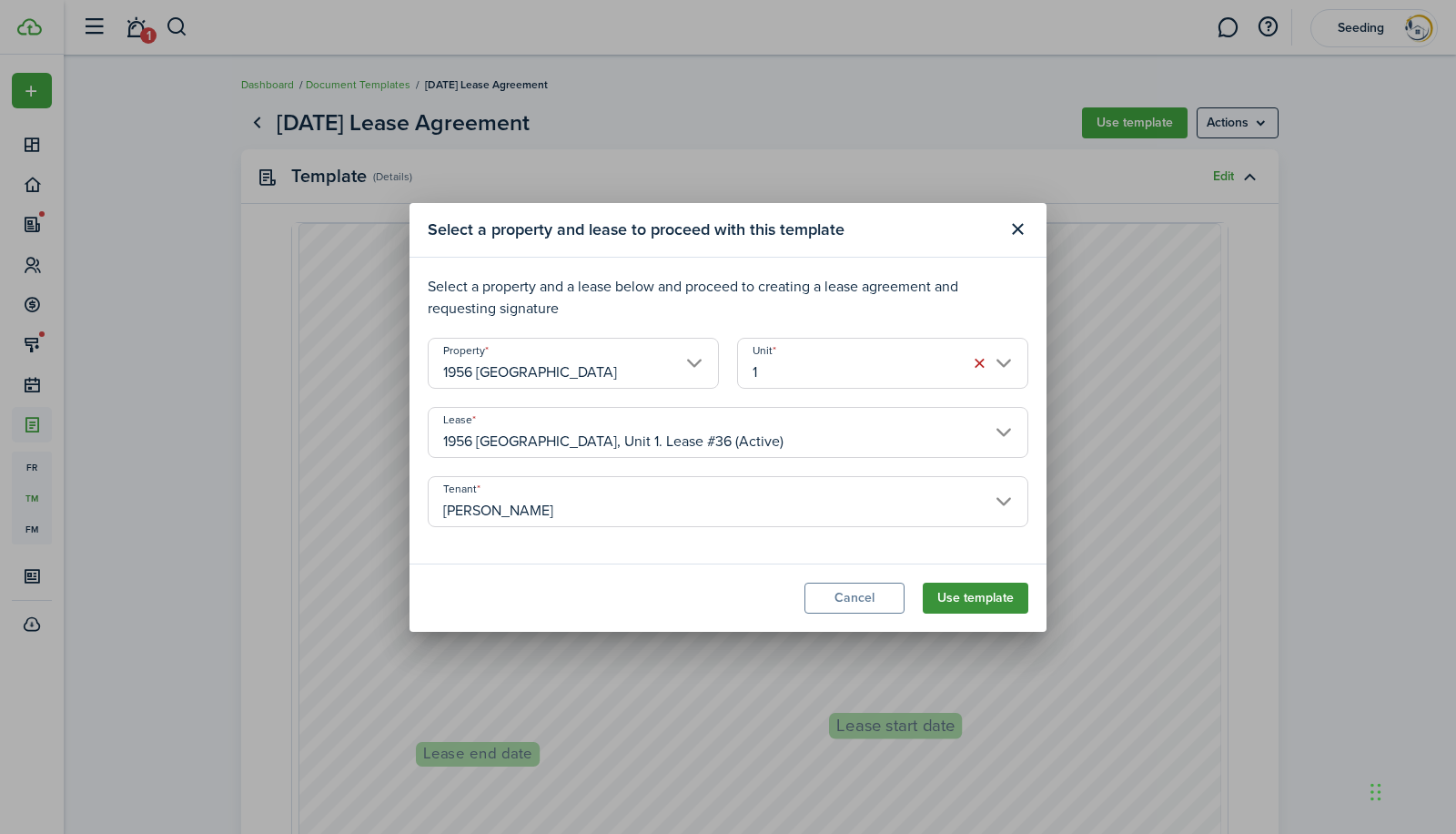
click at [977, 594] on button "Use template" at bounding box center [975, 598] width 105 height 31
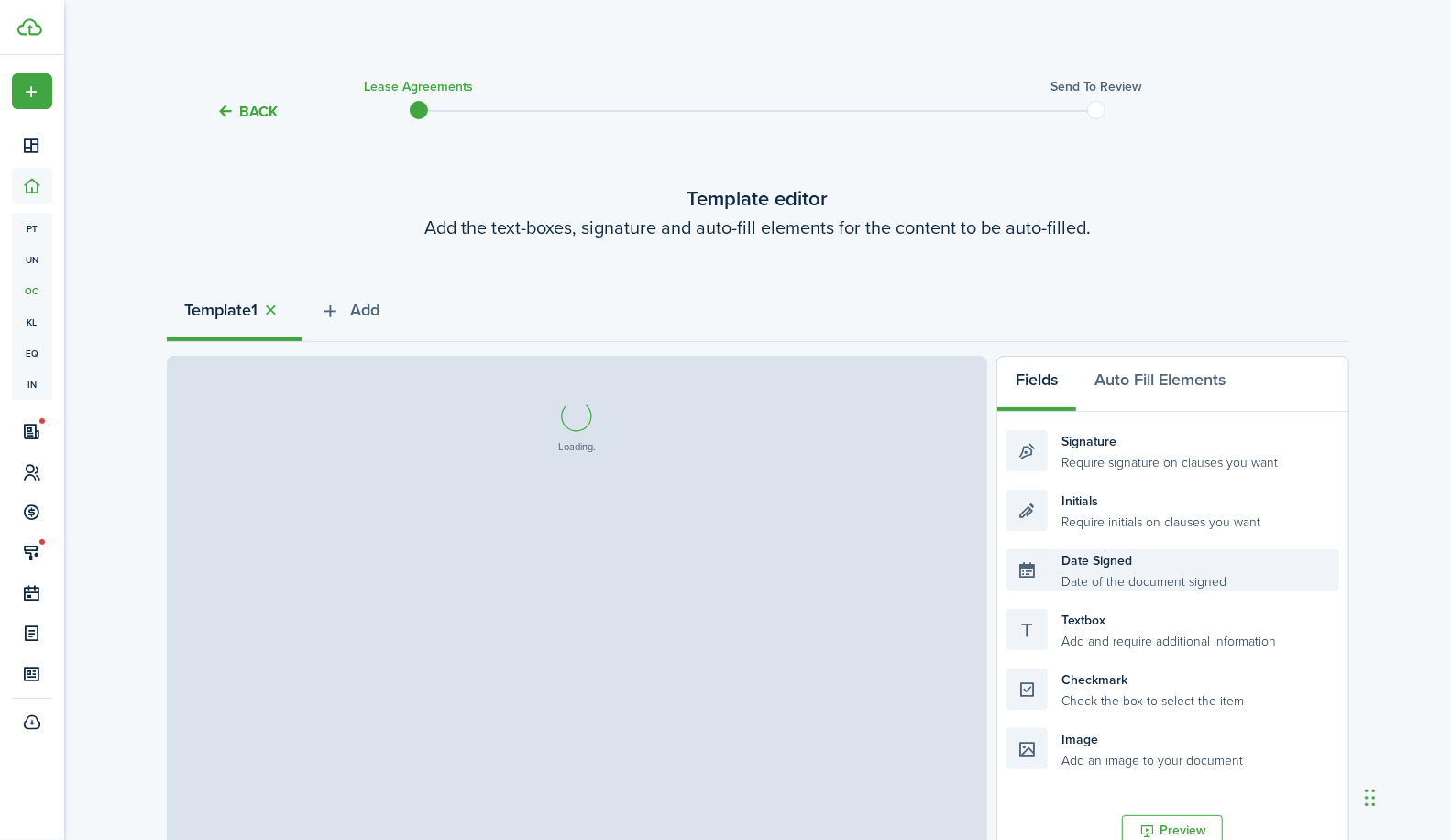
select select "fit"
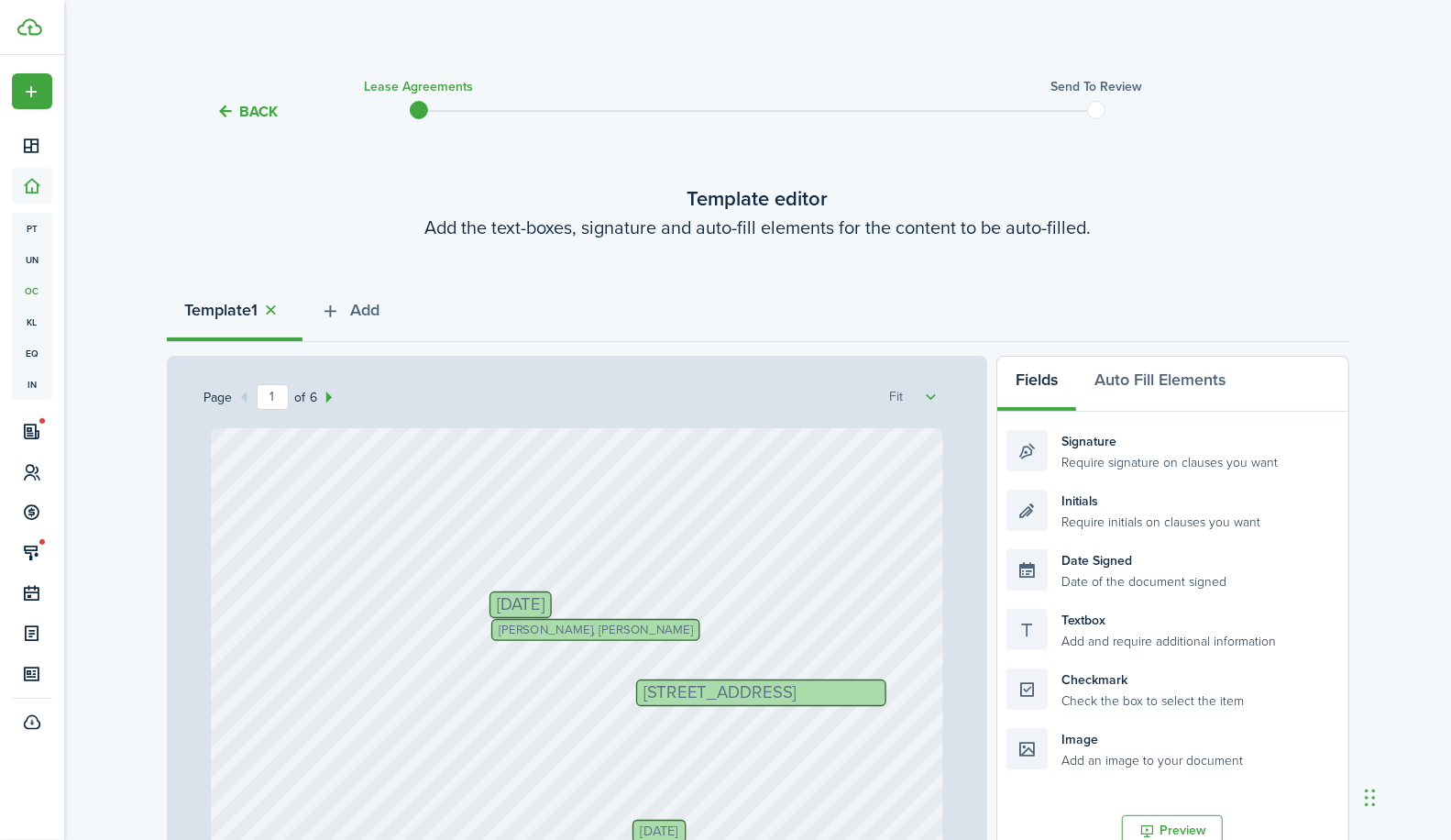
click at [239, 106] on button "Back" at bounding box center [248, 112] width 61 height 19
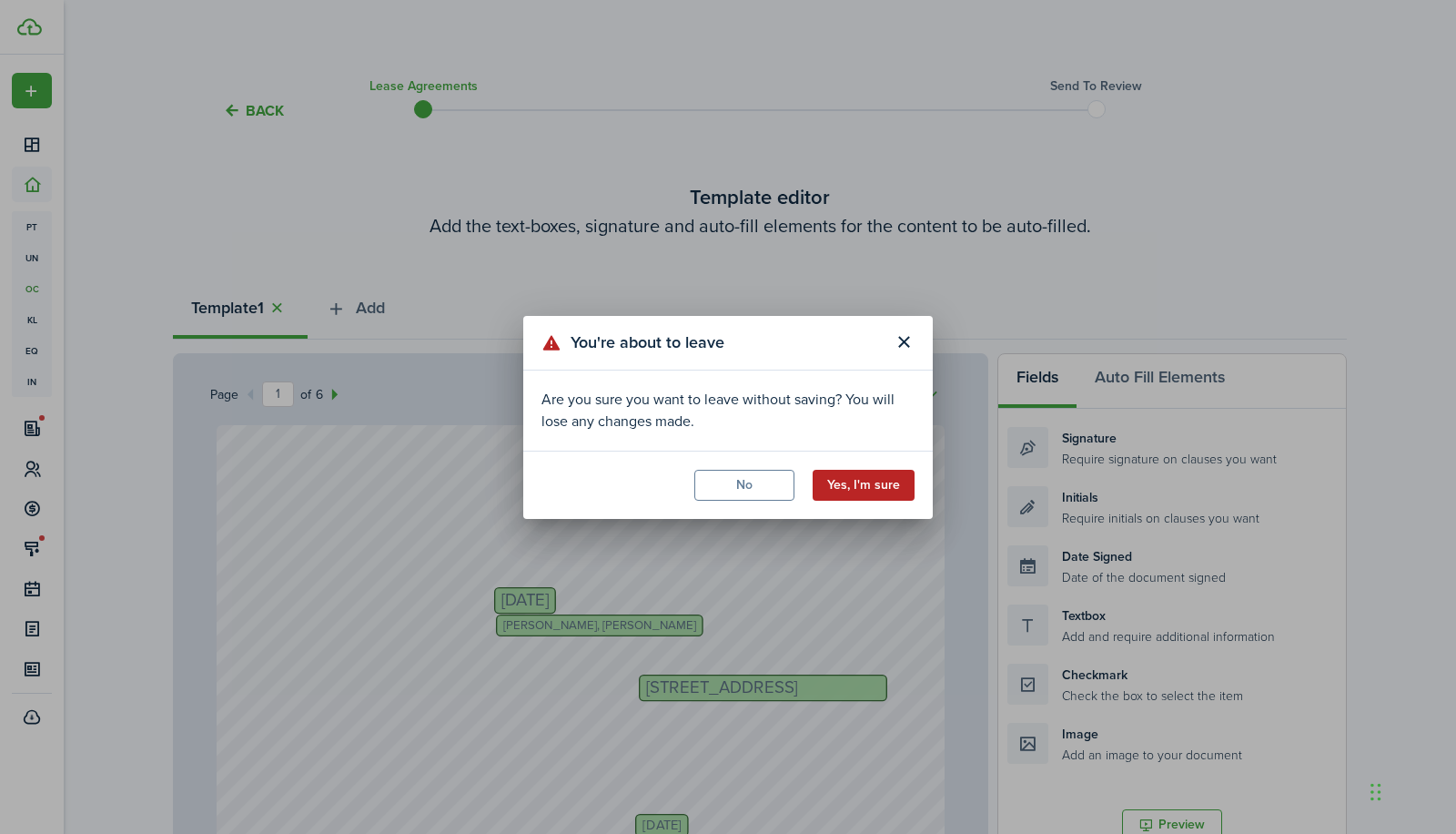
click at [860, 487] on button "Yes, I'm sure" at bounding box center [864, 485] width 102 height 31
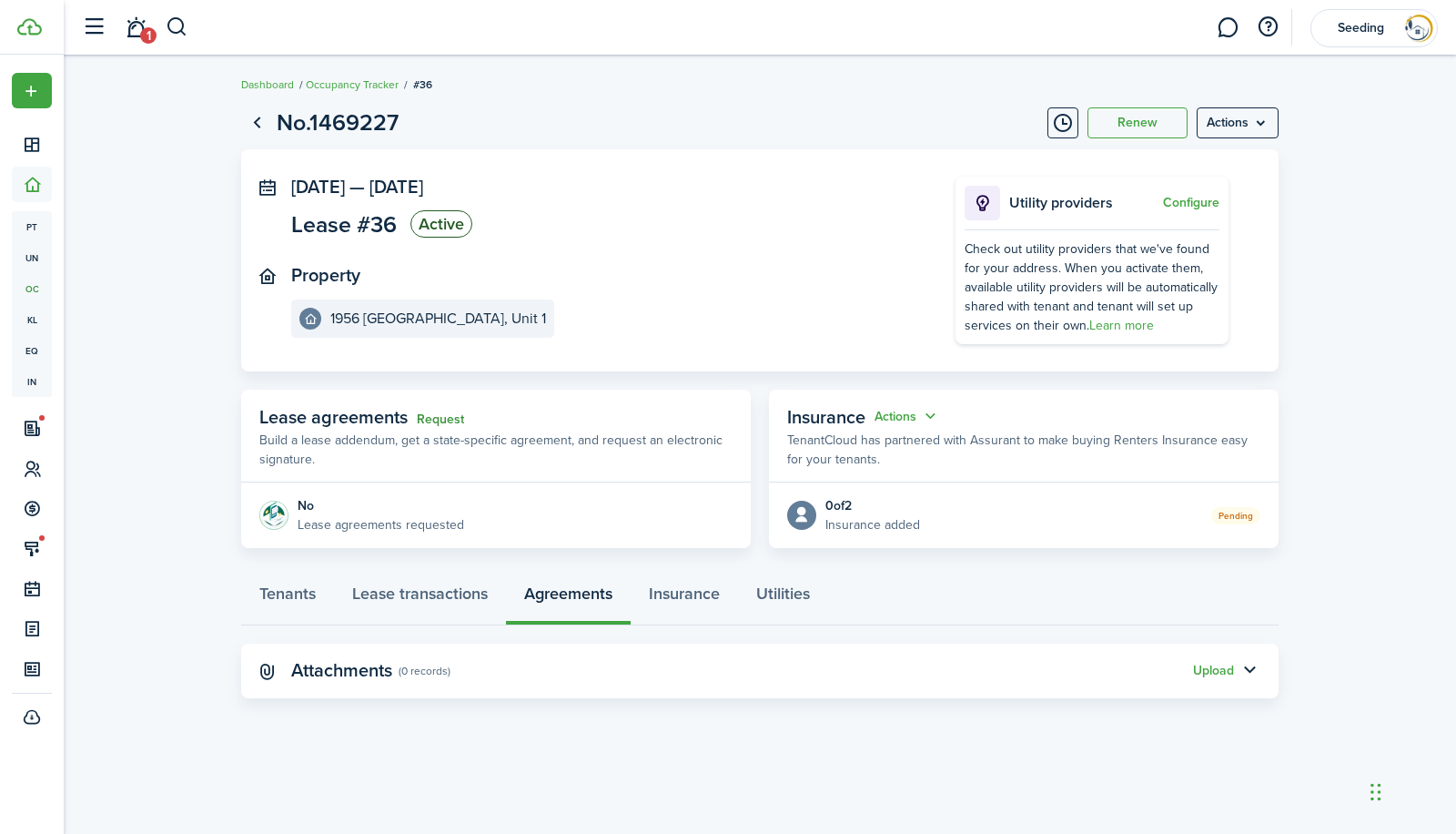
click at [440, 418] on link "Request" at bounding box center [440, 419] width 47 height 14
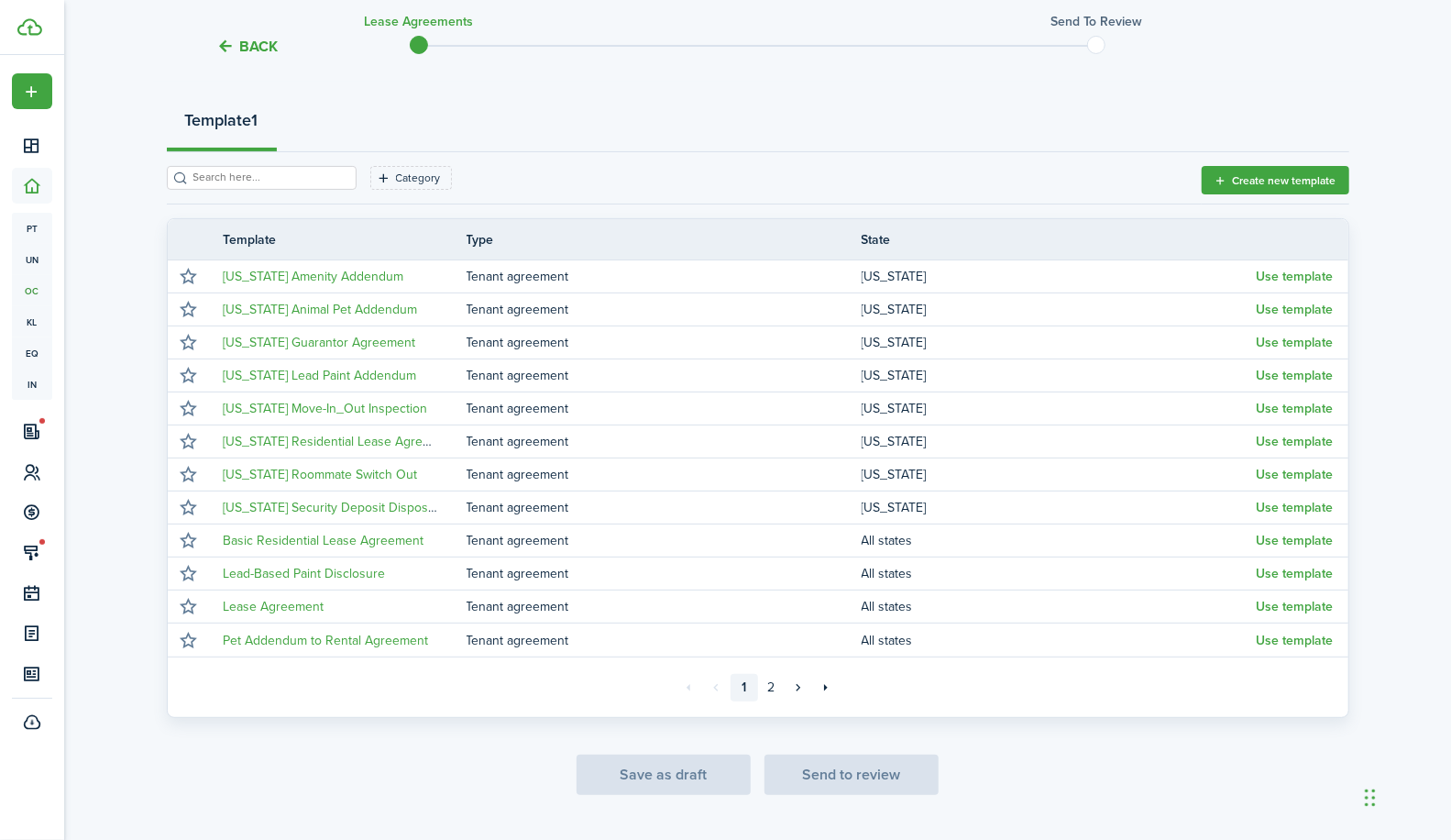
scroll to position [192, 0]
click at [775, 680] on link "2" at bounding box center [772, 685] width 27 height 27
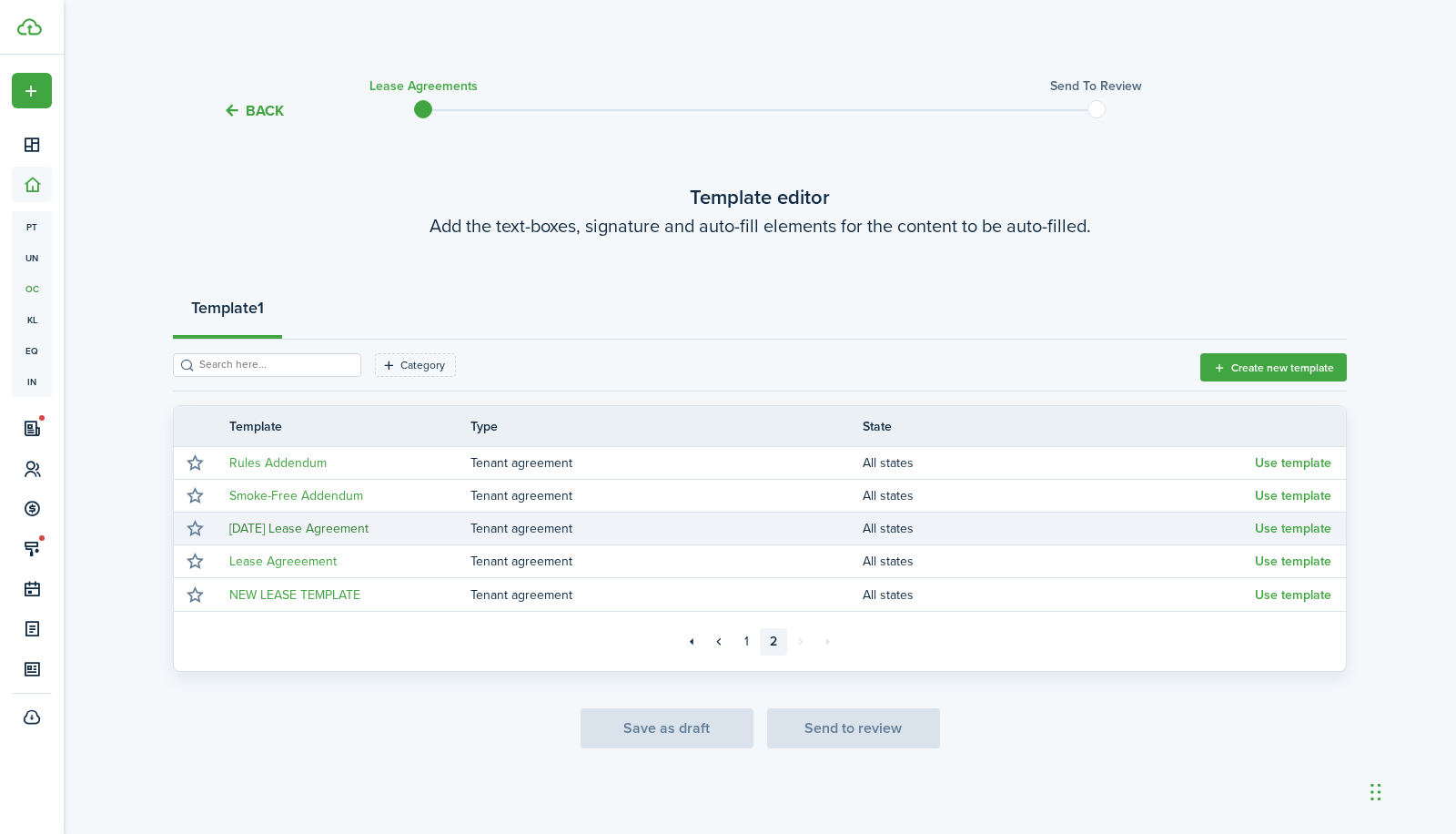
click at [280, 525] on link "[DATE] Lease Agreement" at bounding box center [299, 528] width 139 height 19
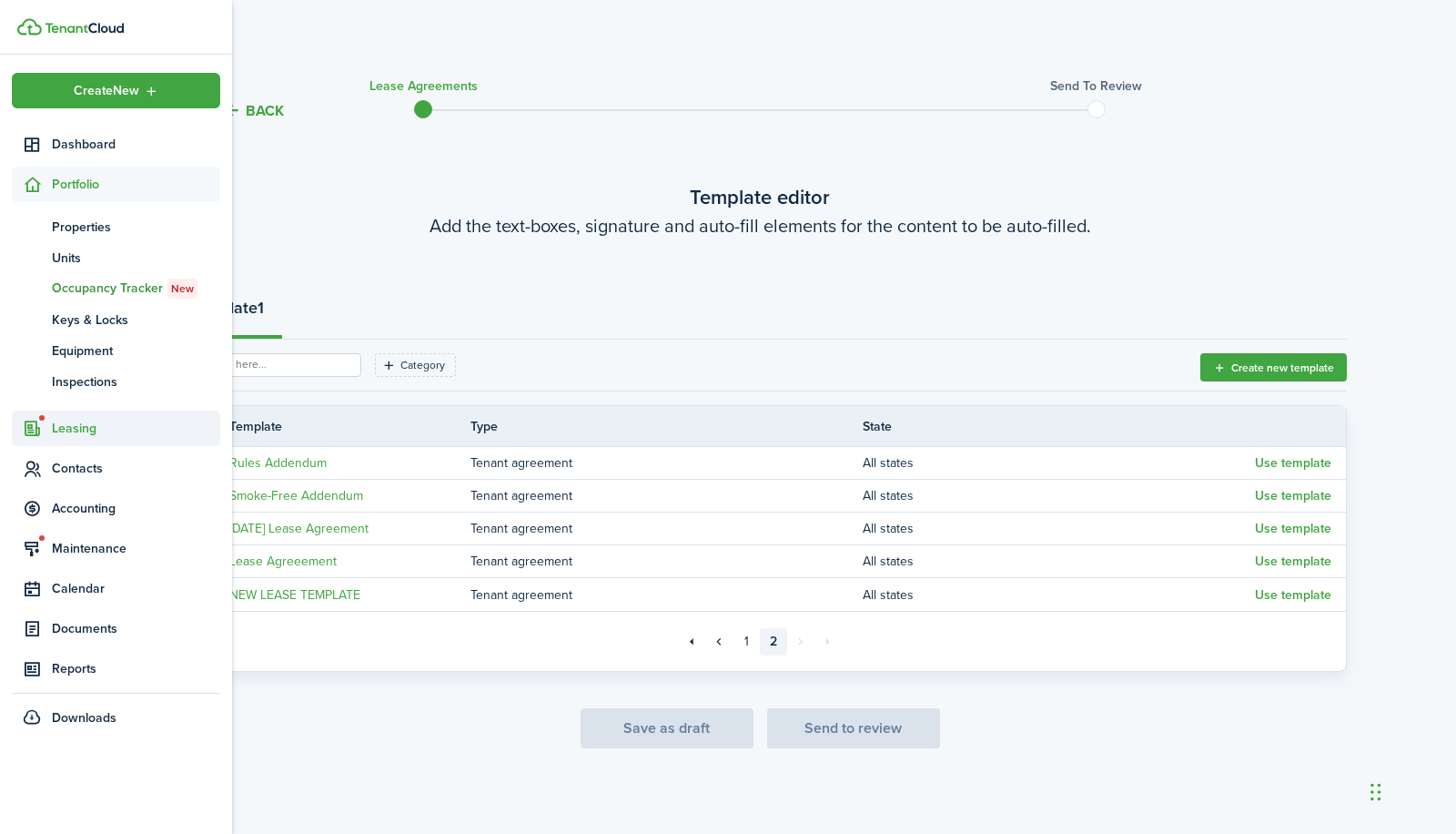
click at [71, 428] on span "Leasing" at bounding box center [136, 428] width 169 height 19
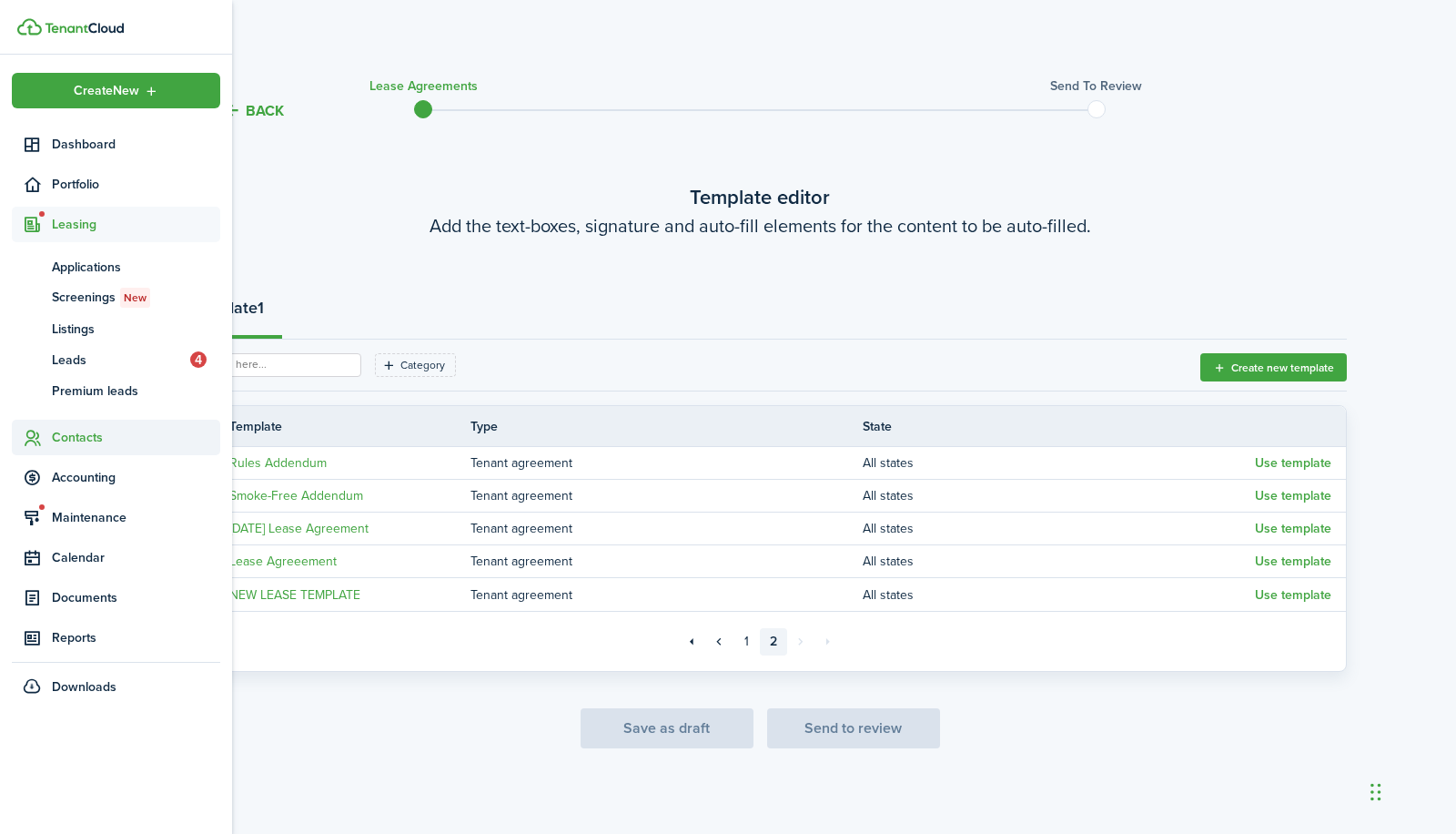
click at [75, 437] on span "Contacts" at bounding box center [136, 438] width 169 height 19
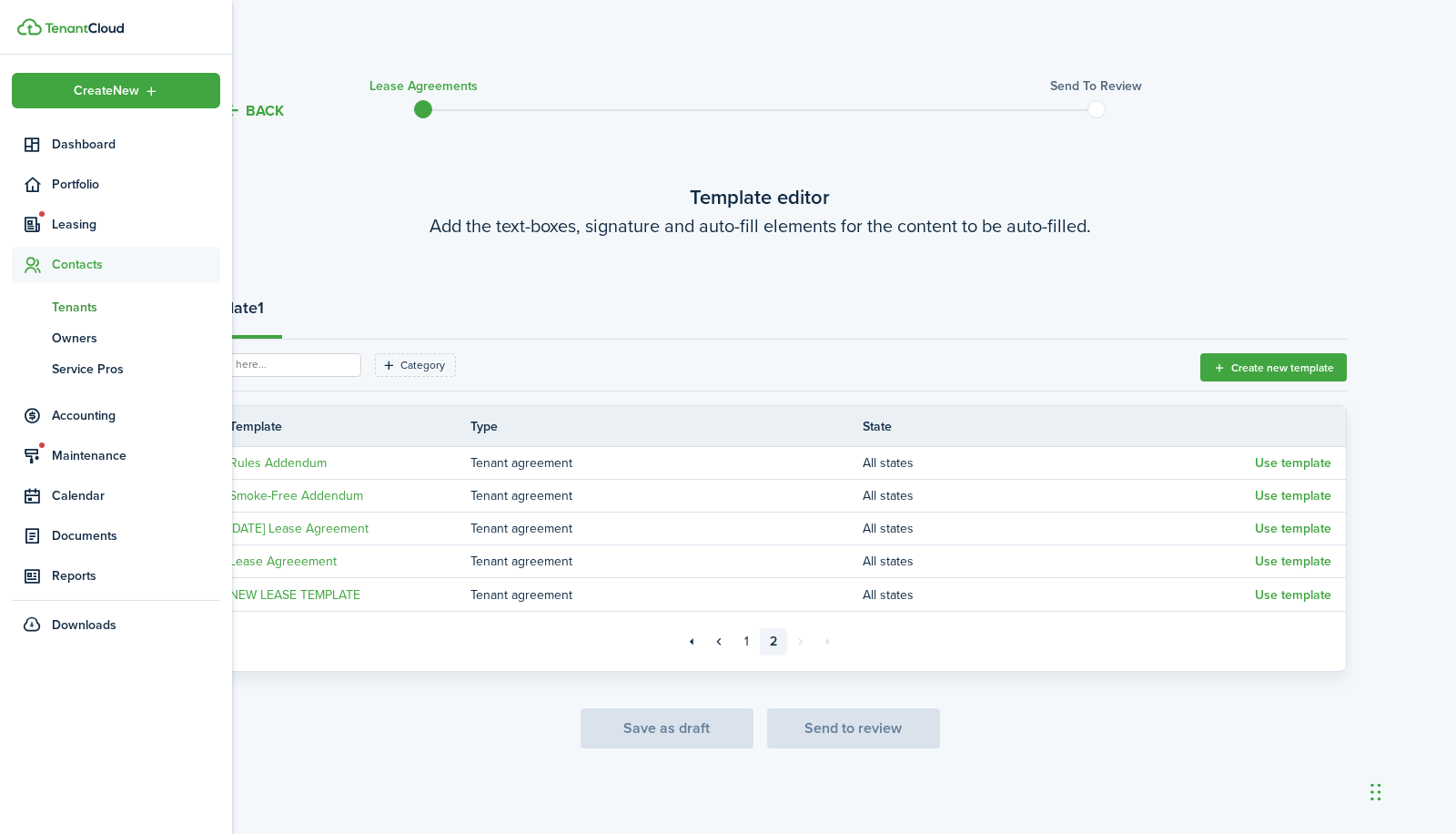
click at [81, 307] on span "Tenants" at bounding box center [136, 308] width 169 height 19
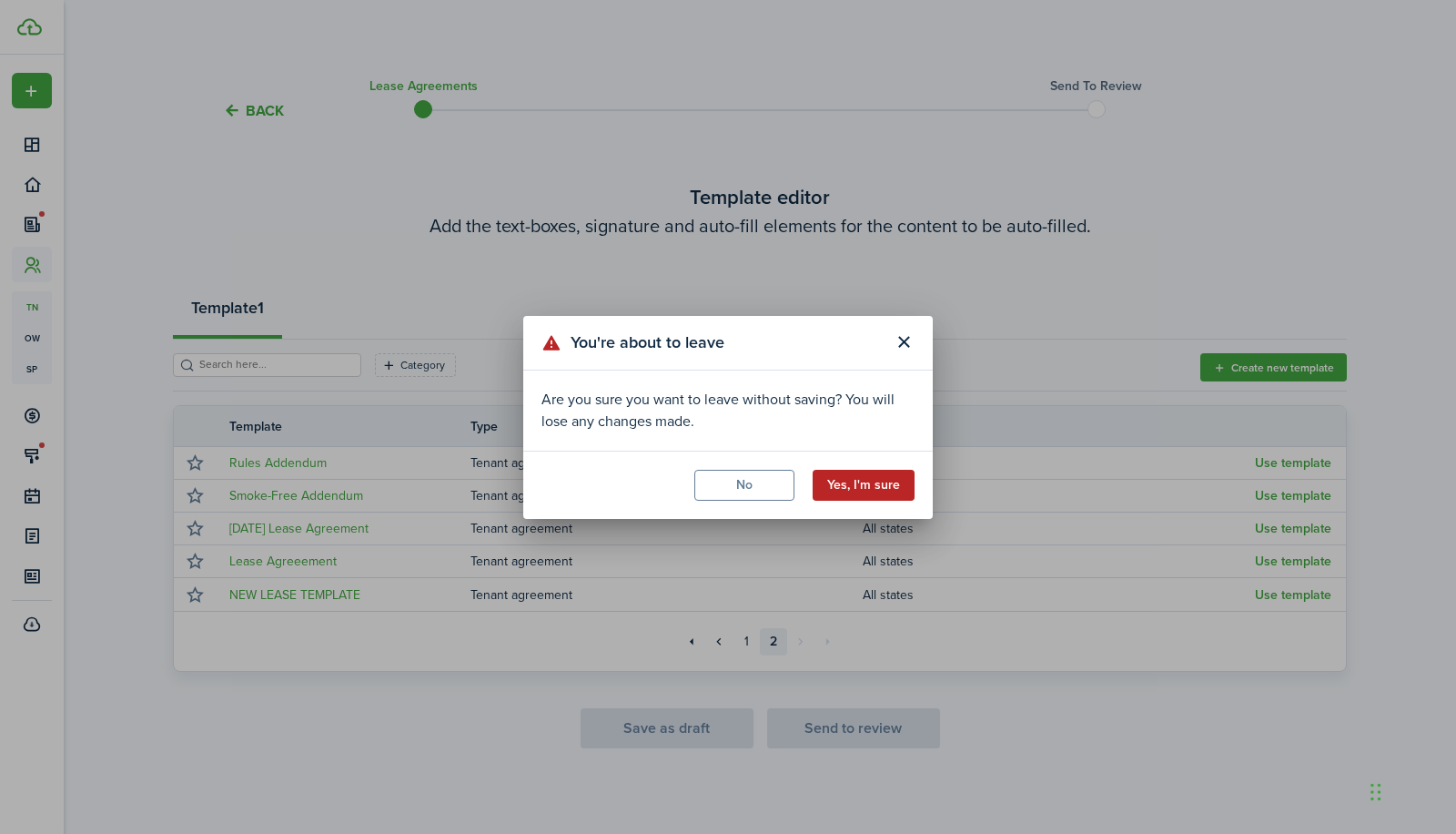
click at [875, 482] on button "Yes, I'm sure" at bounding box center [864, 485] width 102 height 31
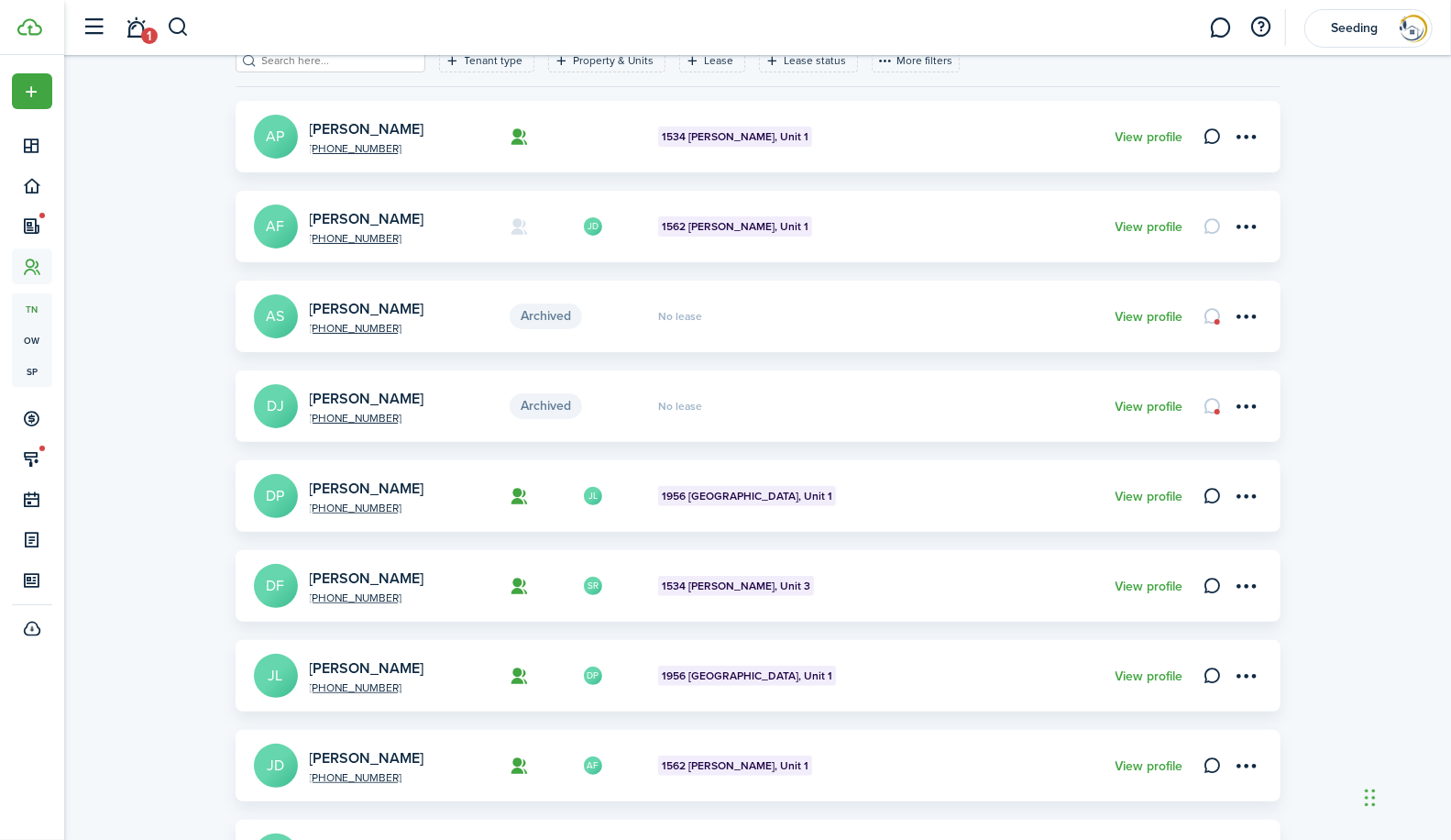
scroll to position [118, 0]
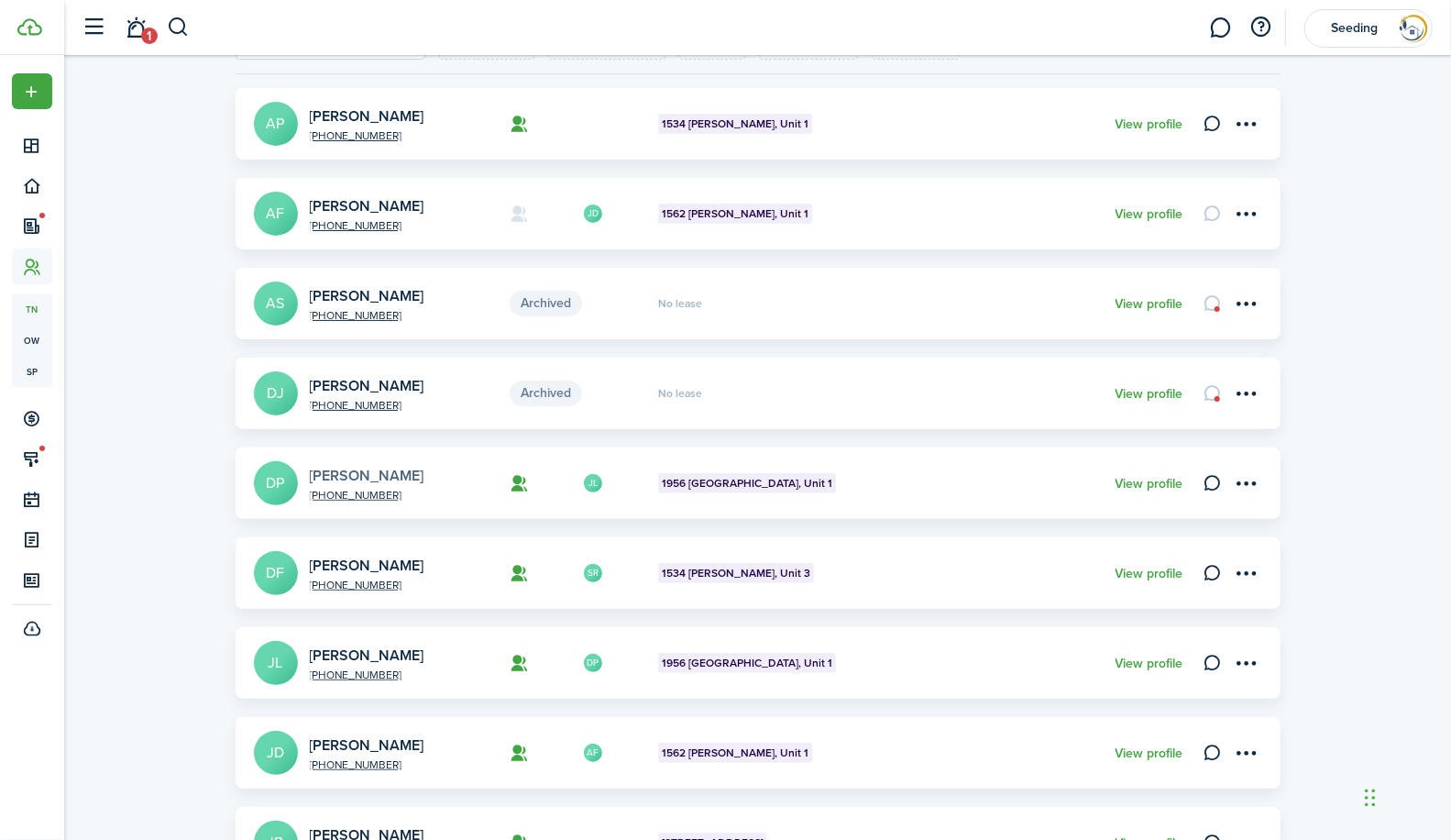
click at [351, 470] on link "[PERSON_NAME]" at bounding box center [367, 476] width 115 height 21
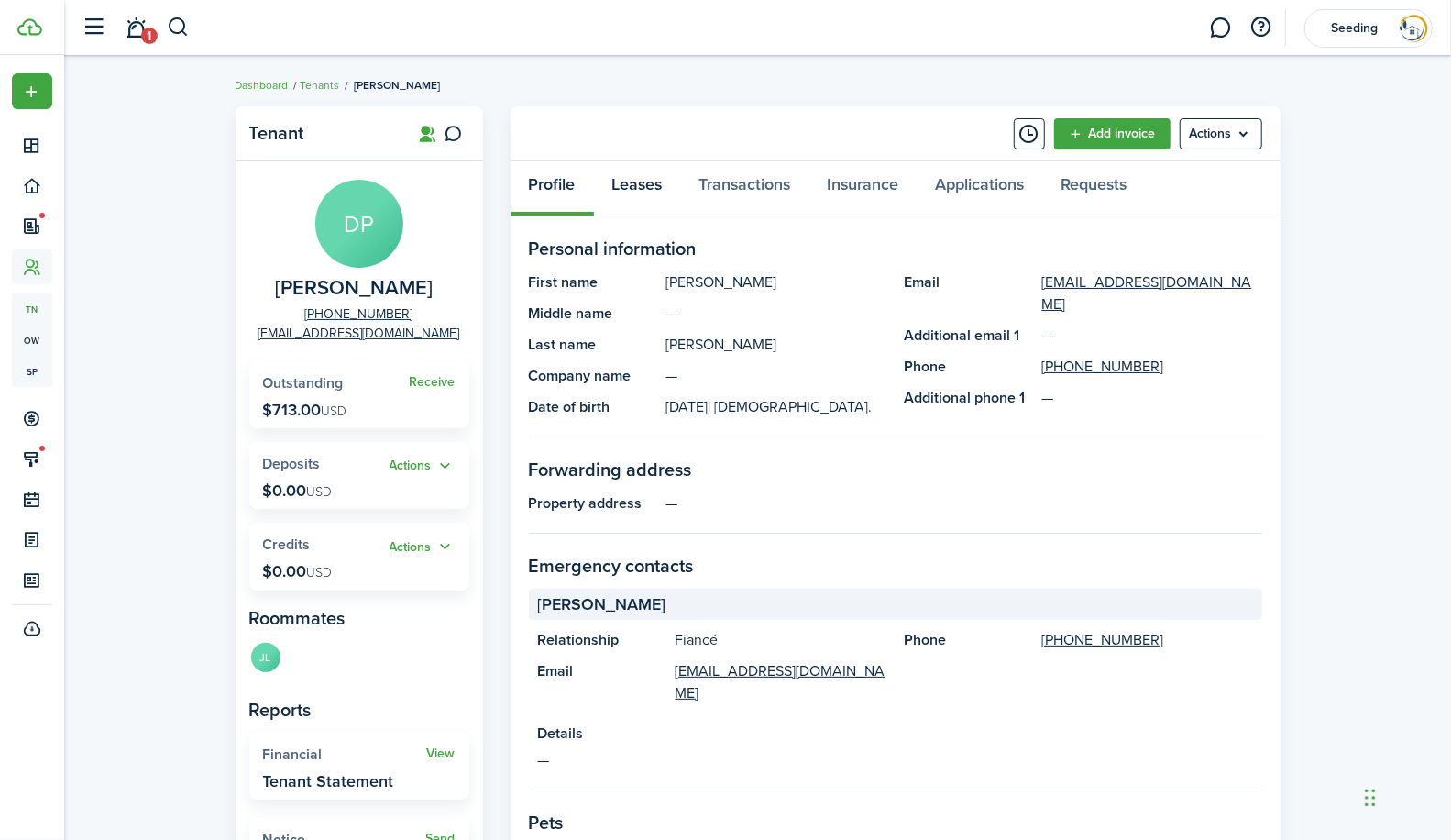
click at [628, 186] on link "Leases" at bounding box center [638, 188] width 87 height 55
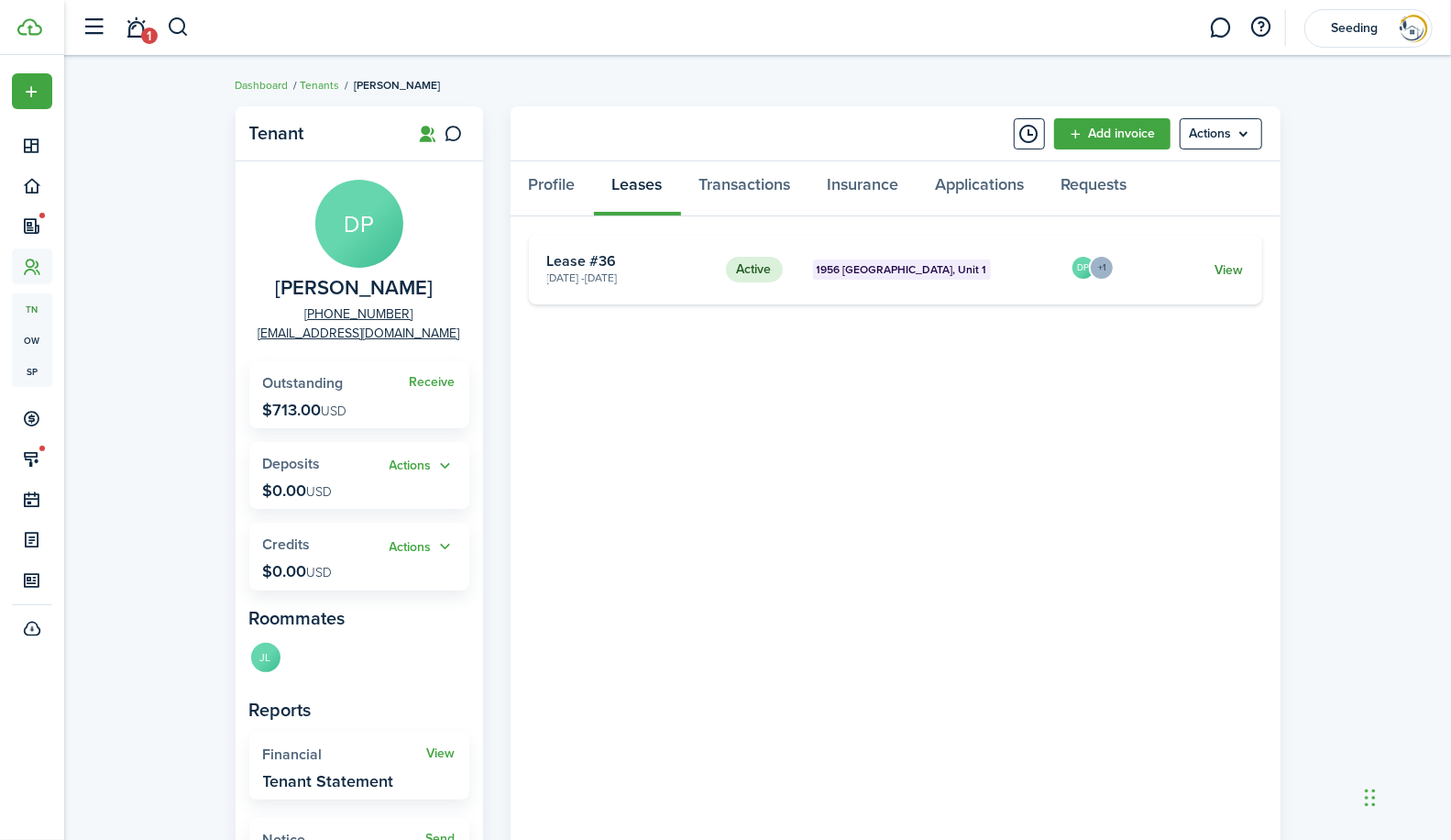
click at [1228, 269] on link "View" at bounding box center [1229, 270] width 28 height 19
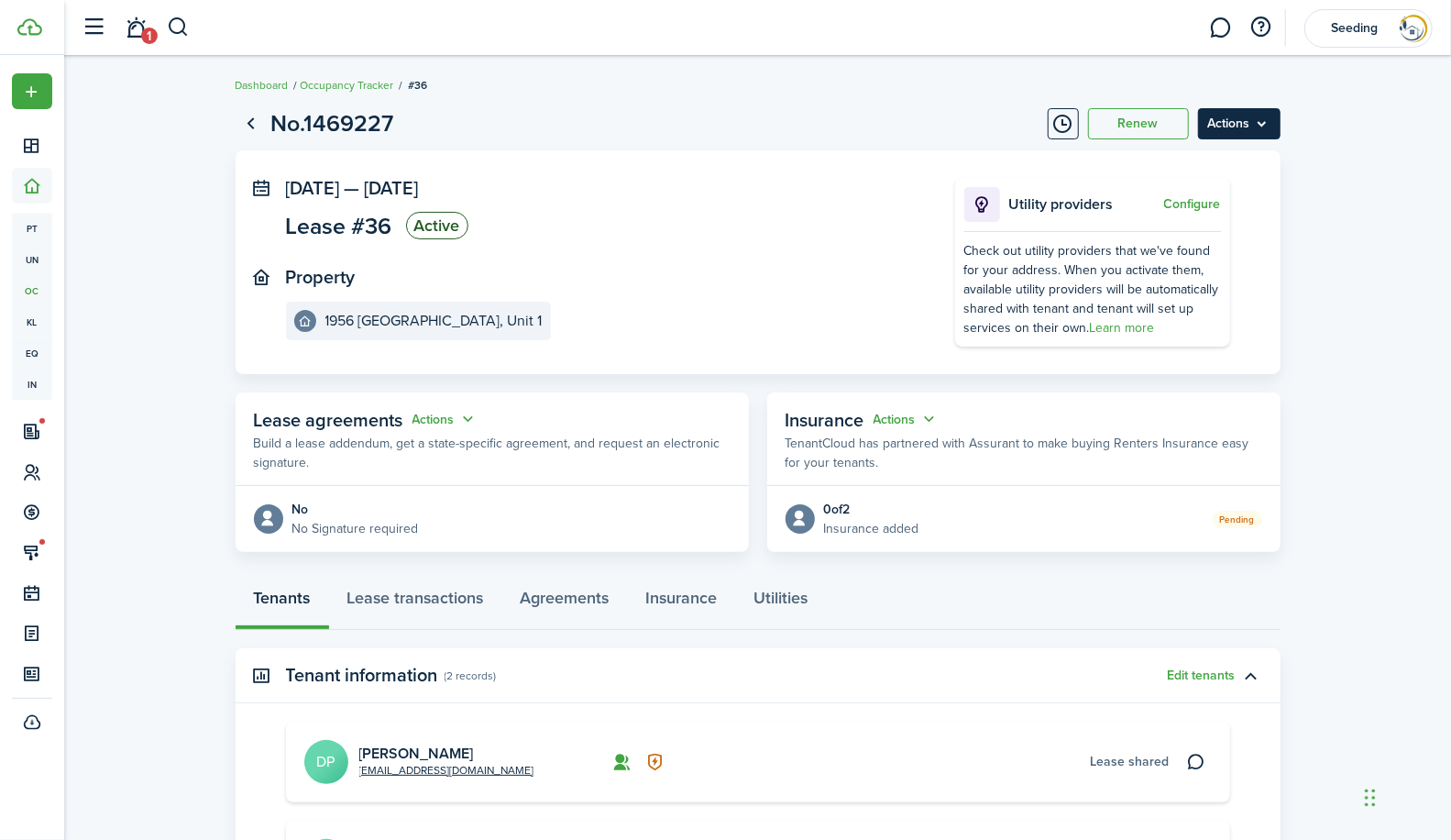
click at [1241, 131] on menu-btn "Actions" at bounding box center [1239, 123] width 83 height 31
click at [1158, 256] on button "Delete" at bounding box center [1199, 260] width 160 height 31
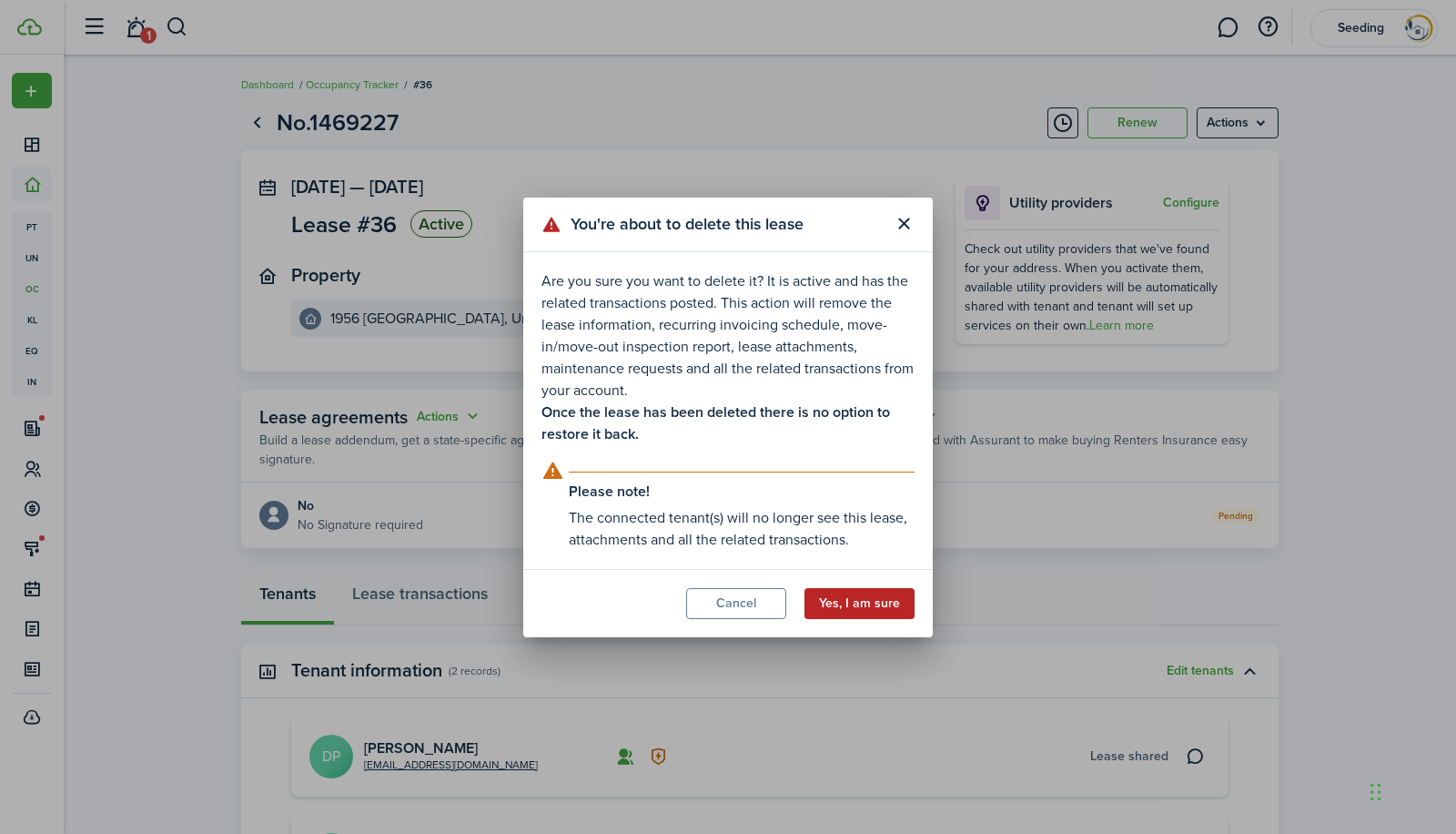
click at [849, 602] on button "Yes, I am sure" at bounding box center [859, 604] width 110 height 31
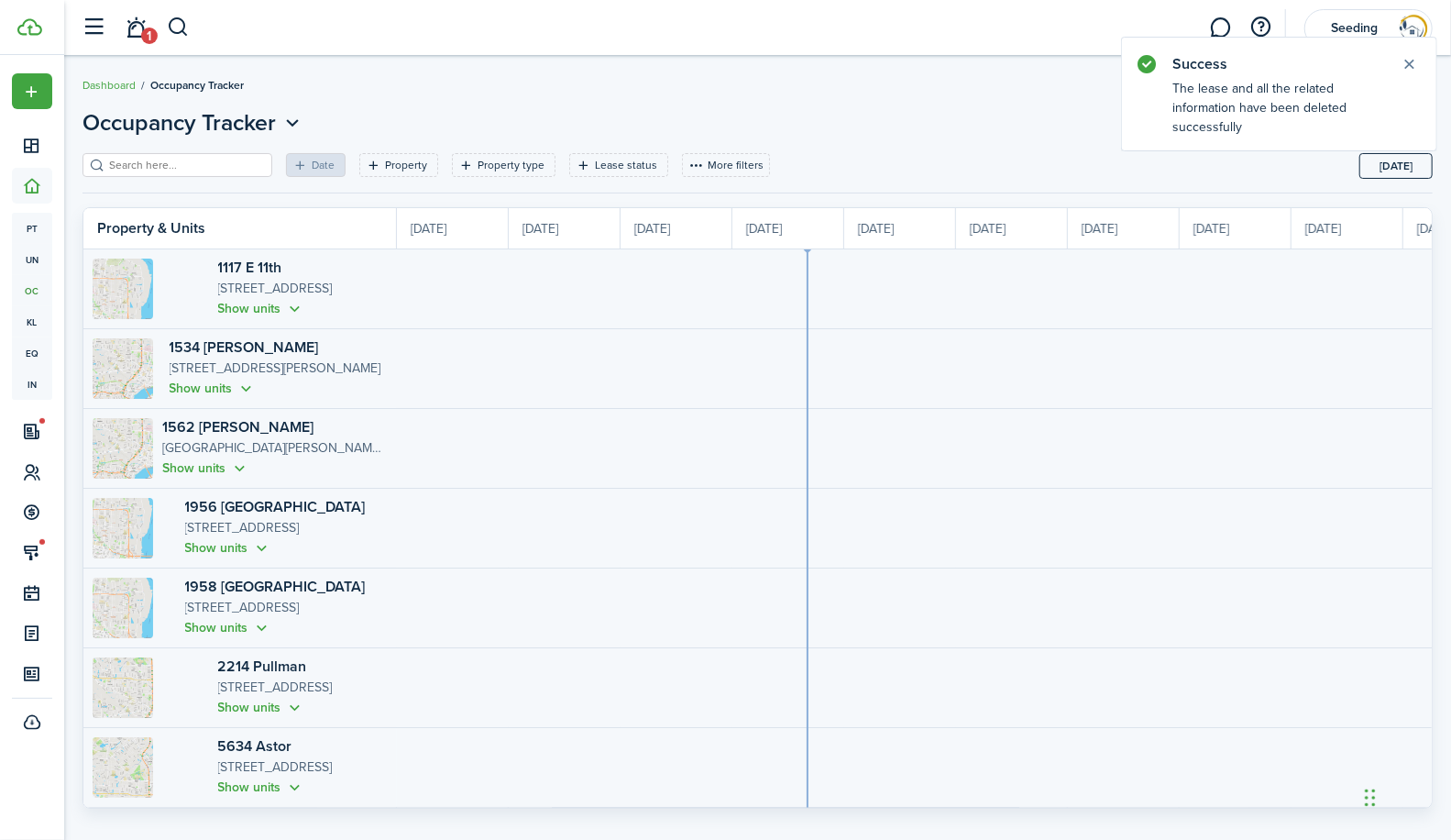
scroll to position [0, 335]
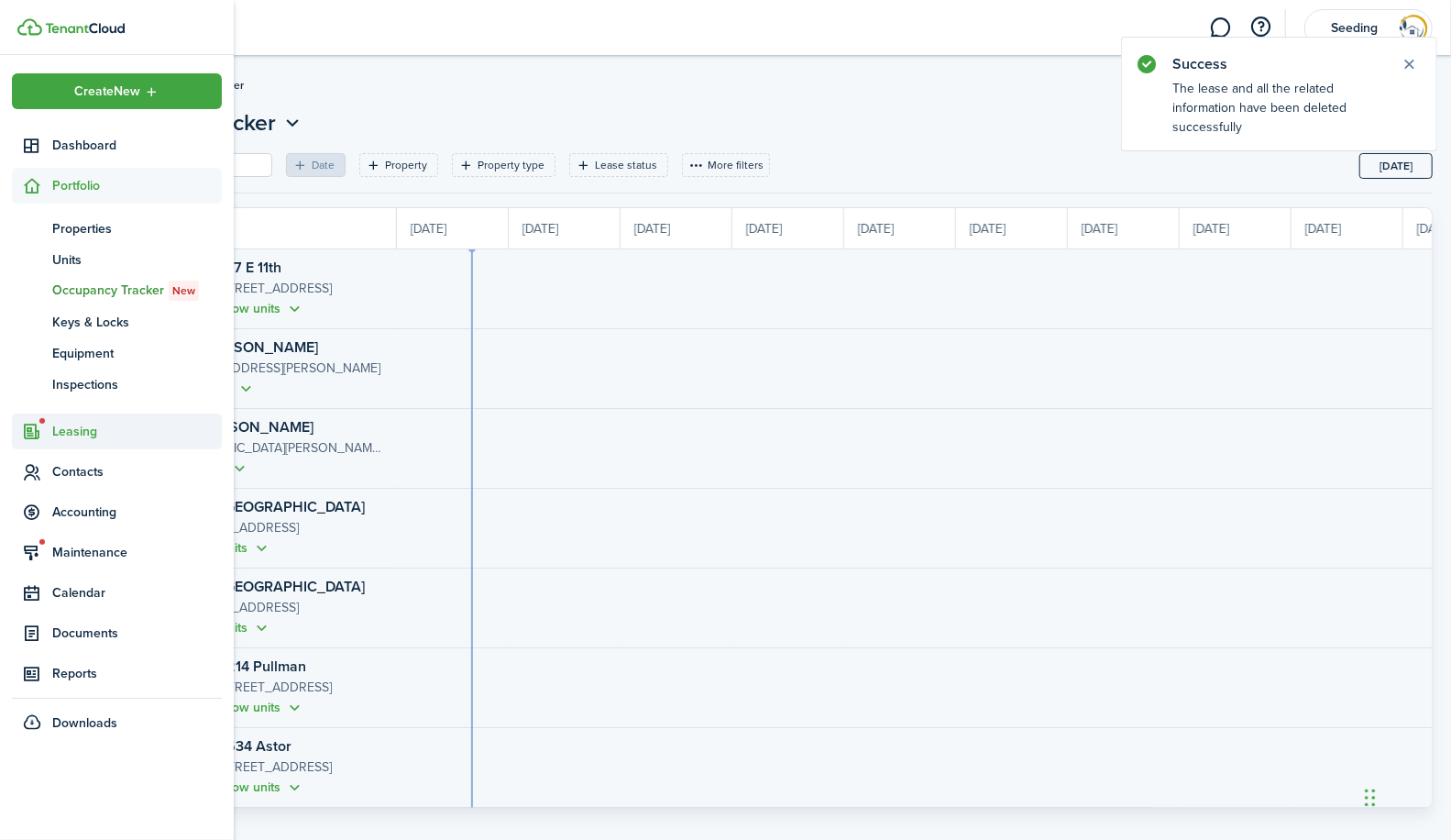
click at [75, 434] on span "Leasing" at bounding box center [137, 431] width 170 height 19
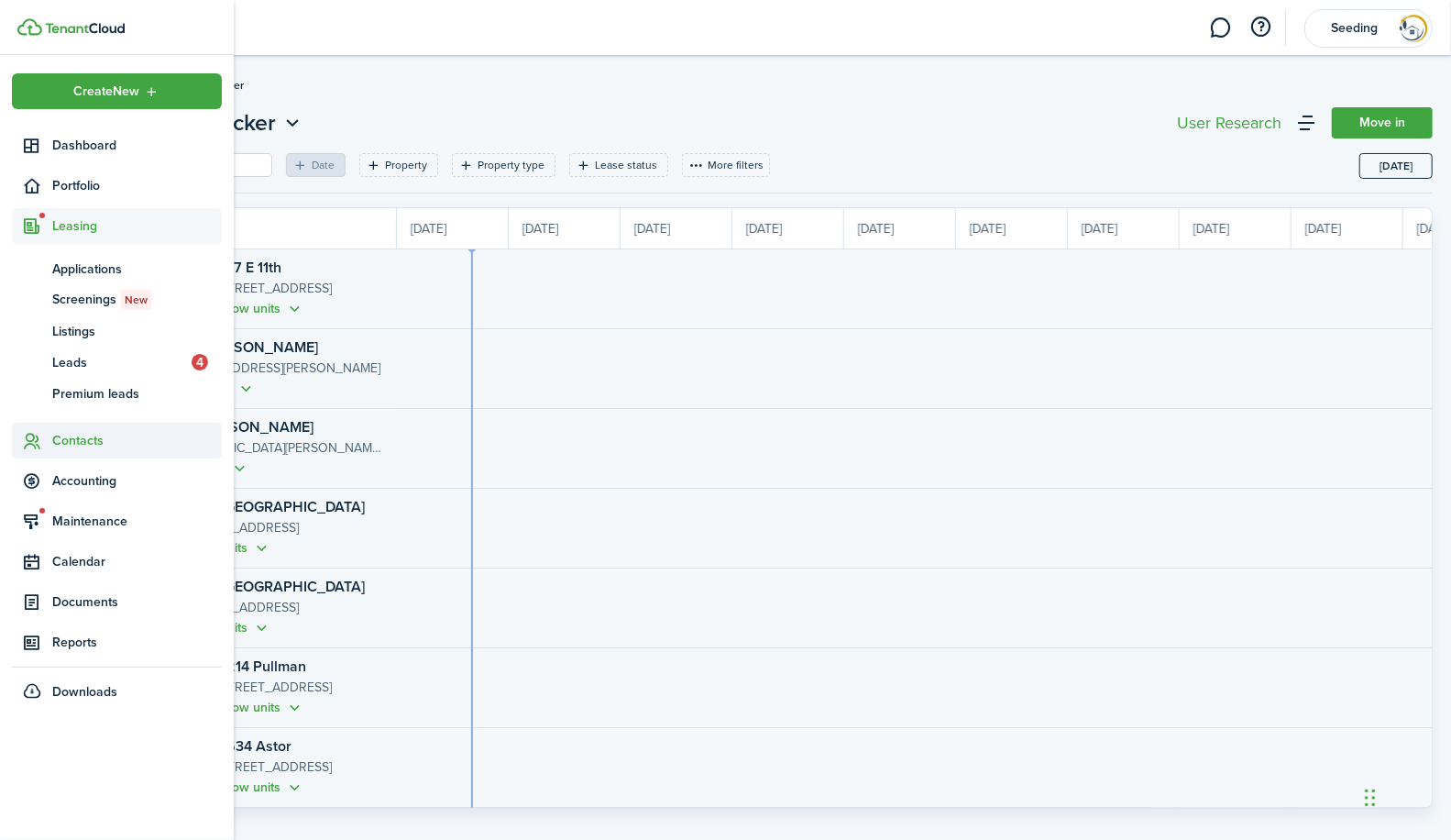
click at [72, 439] on span "Contacts" at bounding box center [137, 441] width 170 height 19
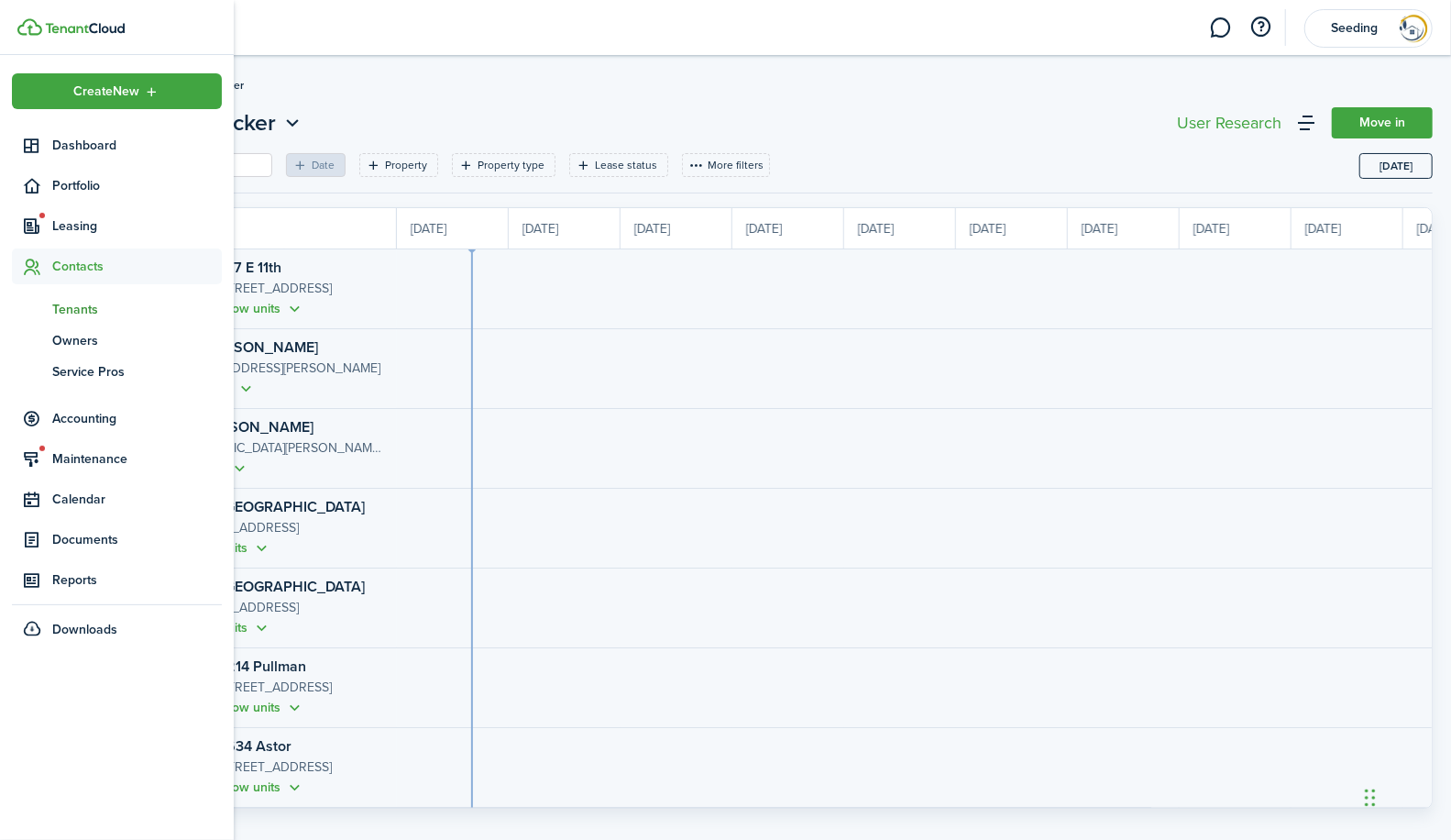
click at [80, 306] on span "Tenants" at bounding box center [137, 310] width 170 height 19
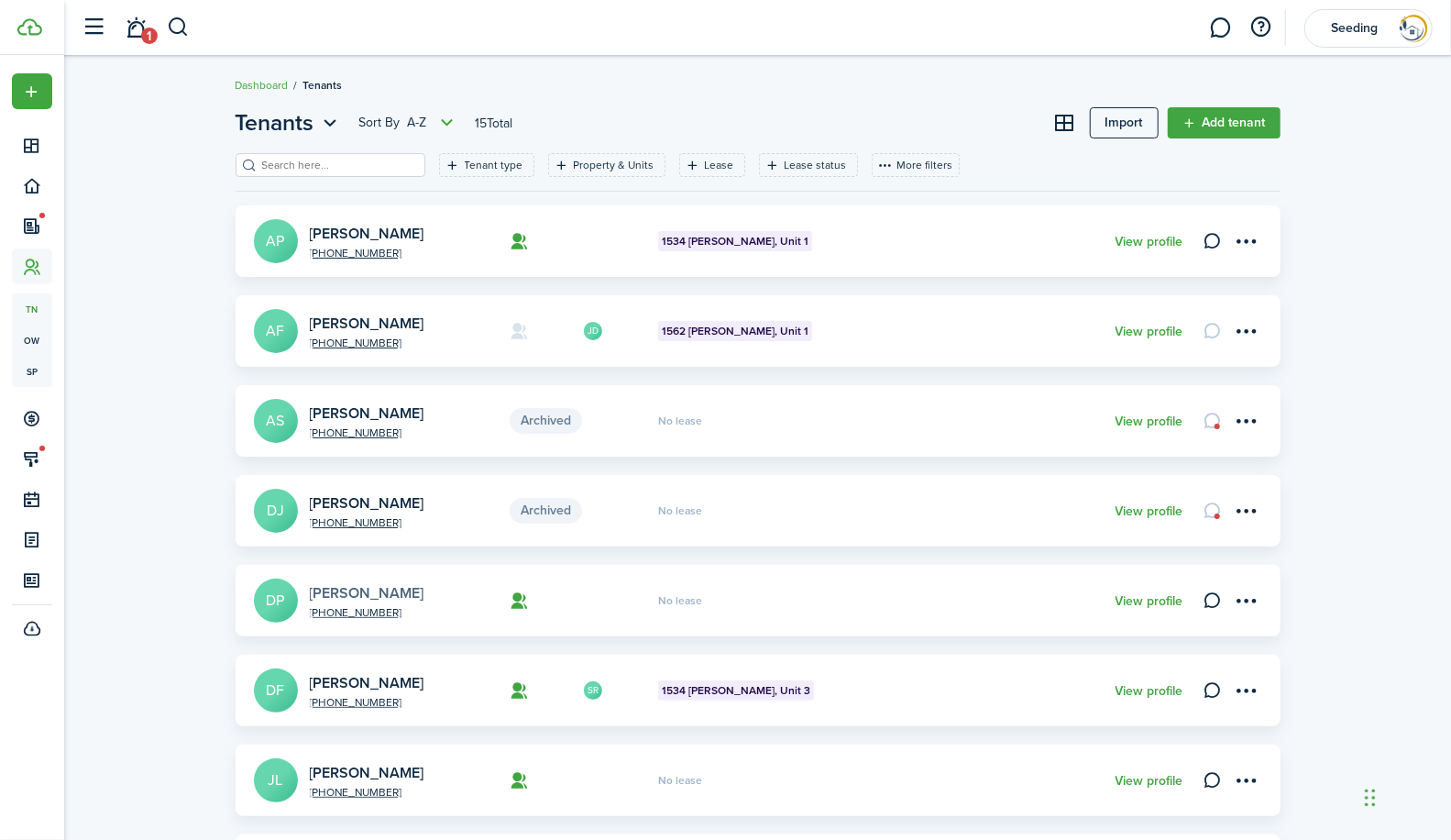
click at [382, 588] on link "[PERSON_NAME]" at bounding box center [367, 592] width 115 height 21
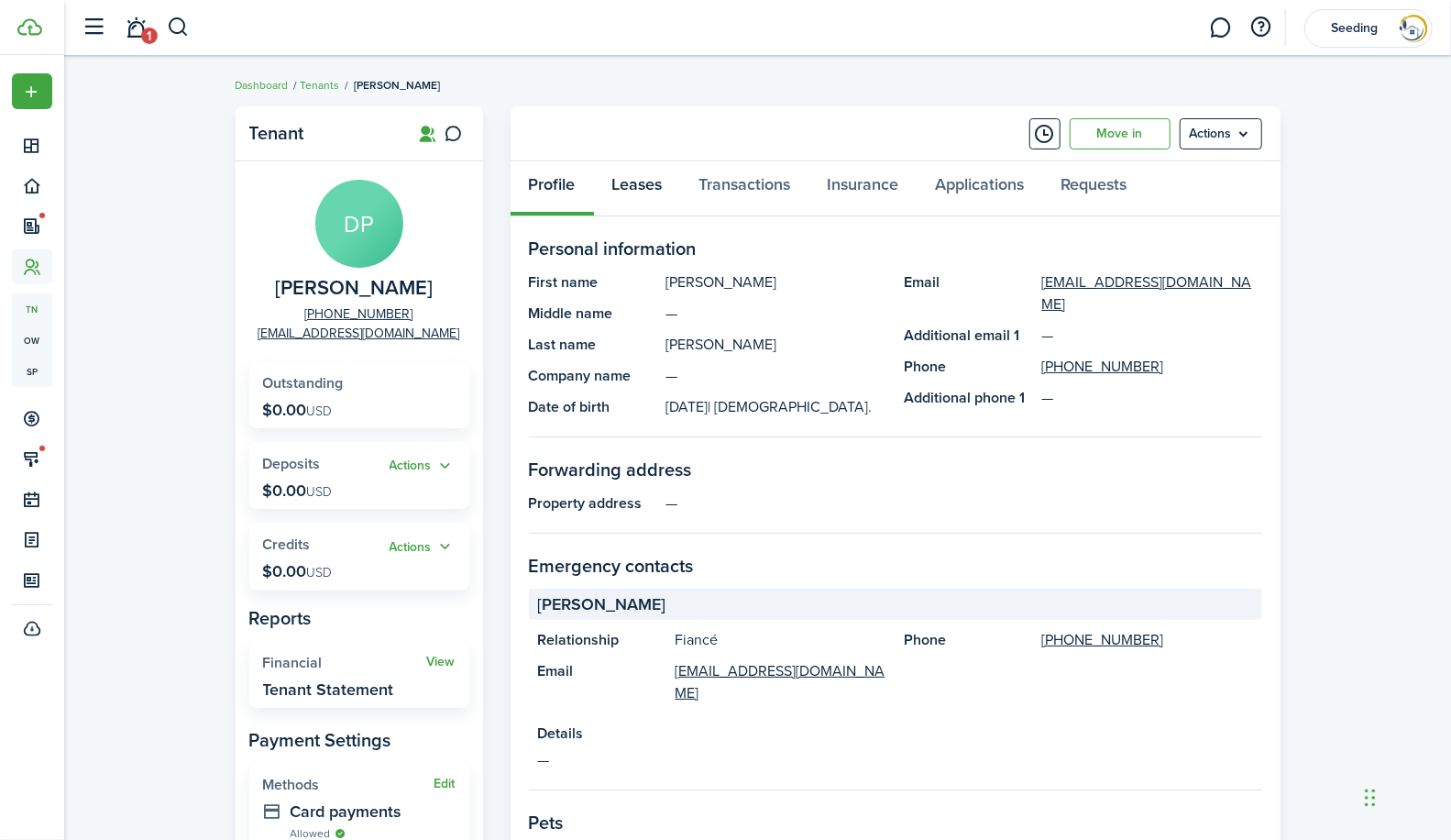
click at [651, 182] on link "Leases" at bounding box center [638, 188] width 87 height 55
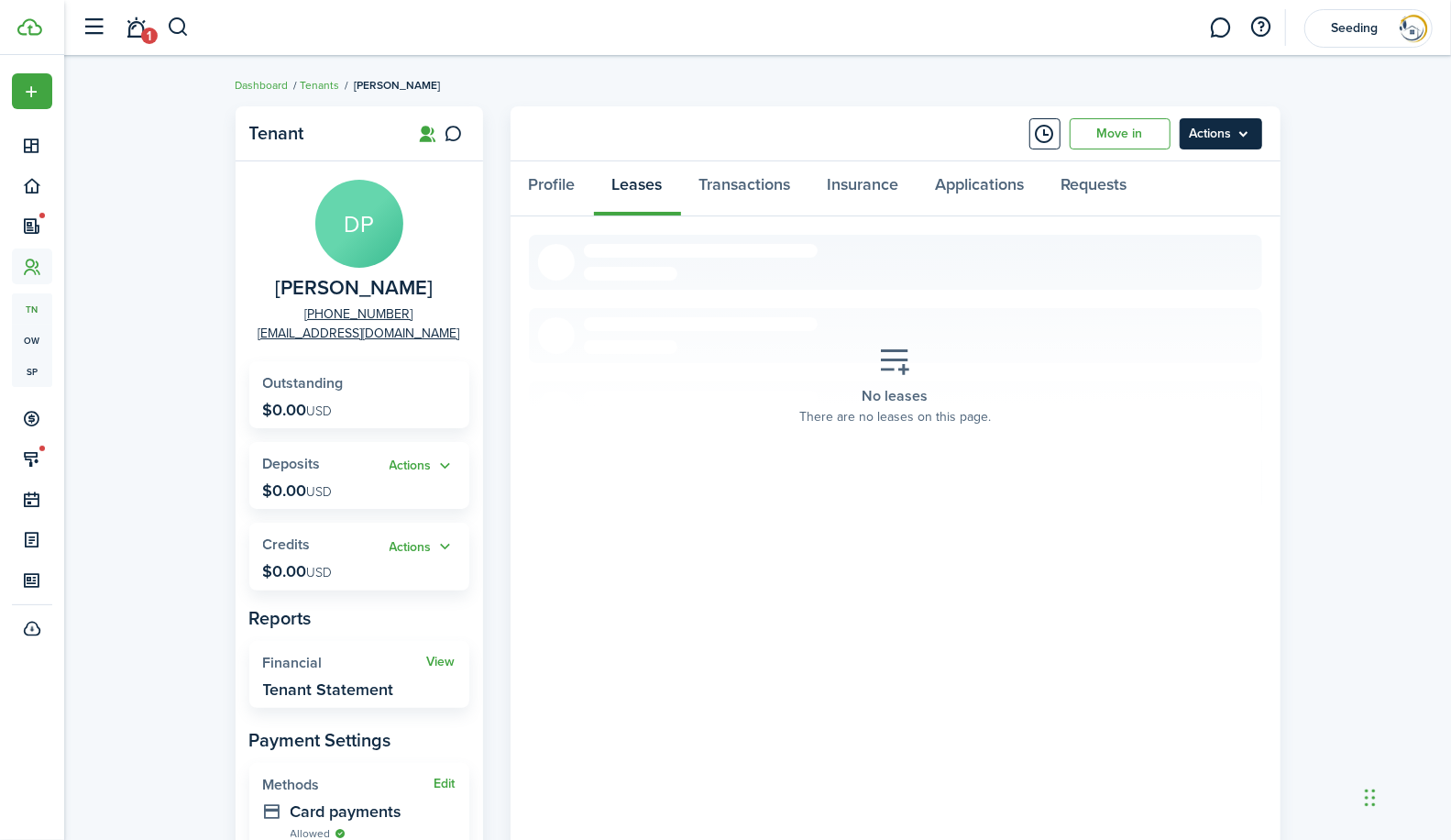
click at [1213, 135] on menu-btn "Actions" at bounding box center [1221, 134] width 83 height 31
click at [752, 182] on link "Transactions" at bounding box center [745, 188] width 128 height 55
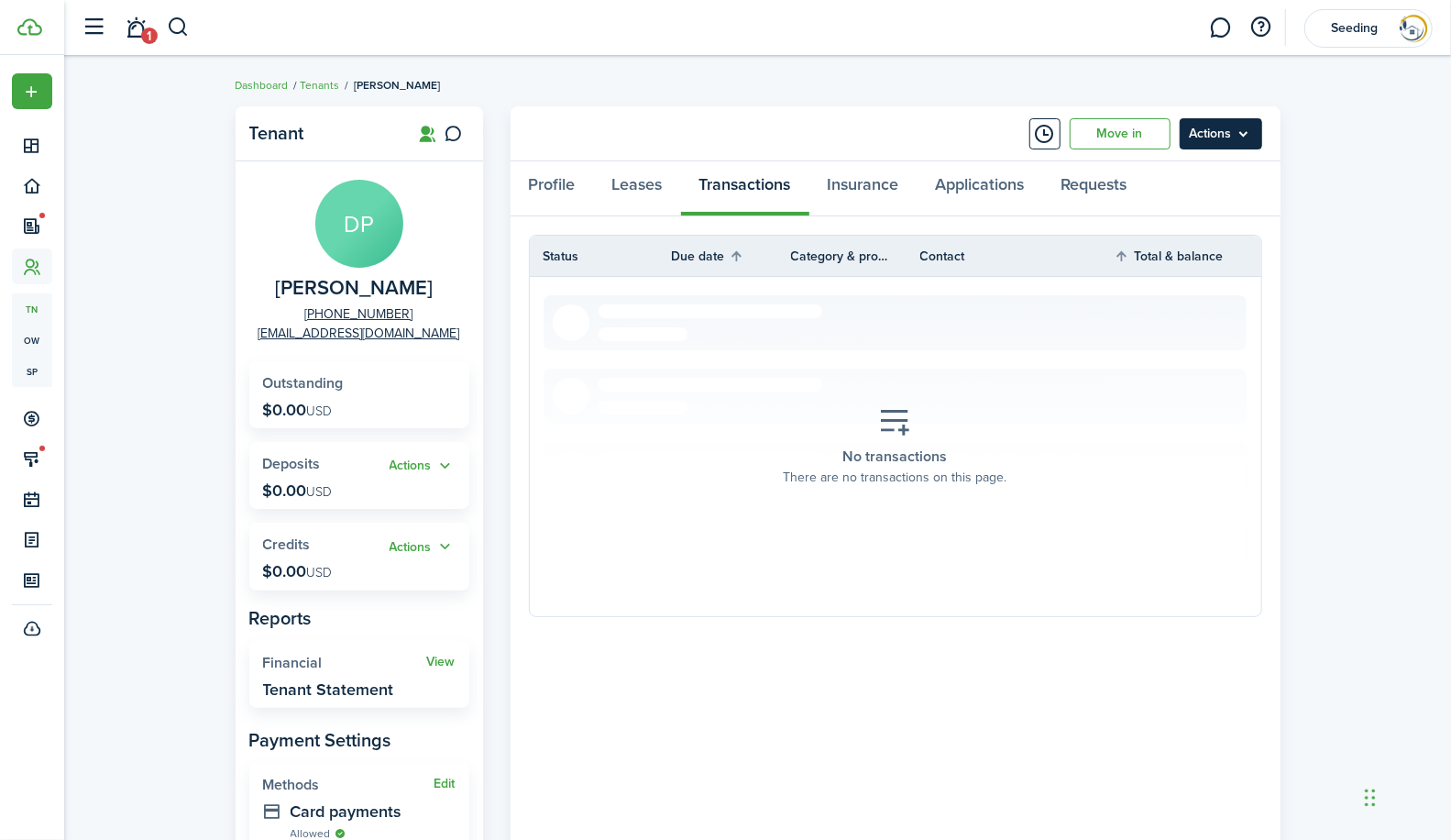
click at [1215, 139] on menu-btn "Actions" at bounding box center [1221, 134] width 83 height 31
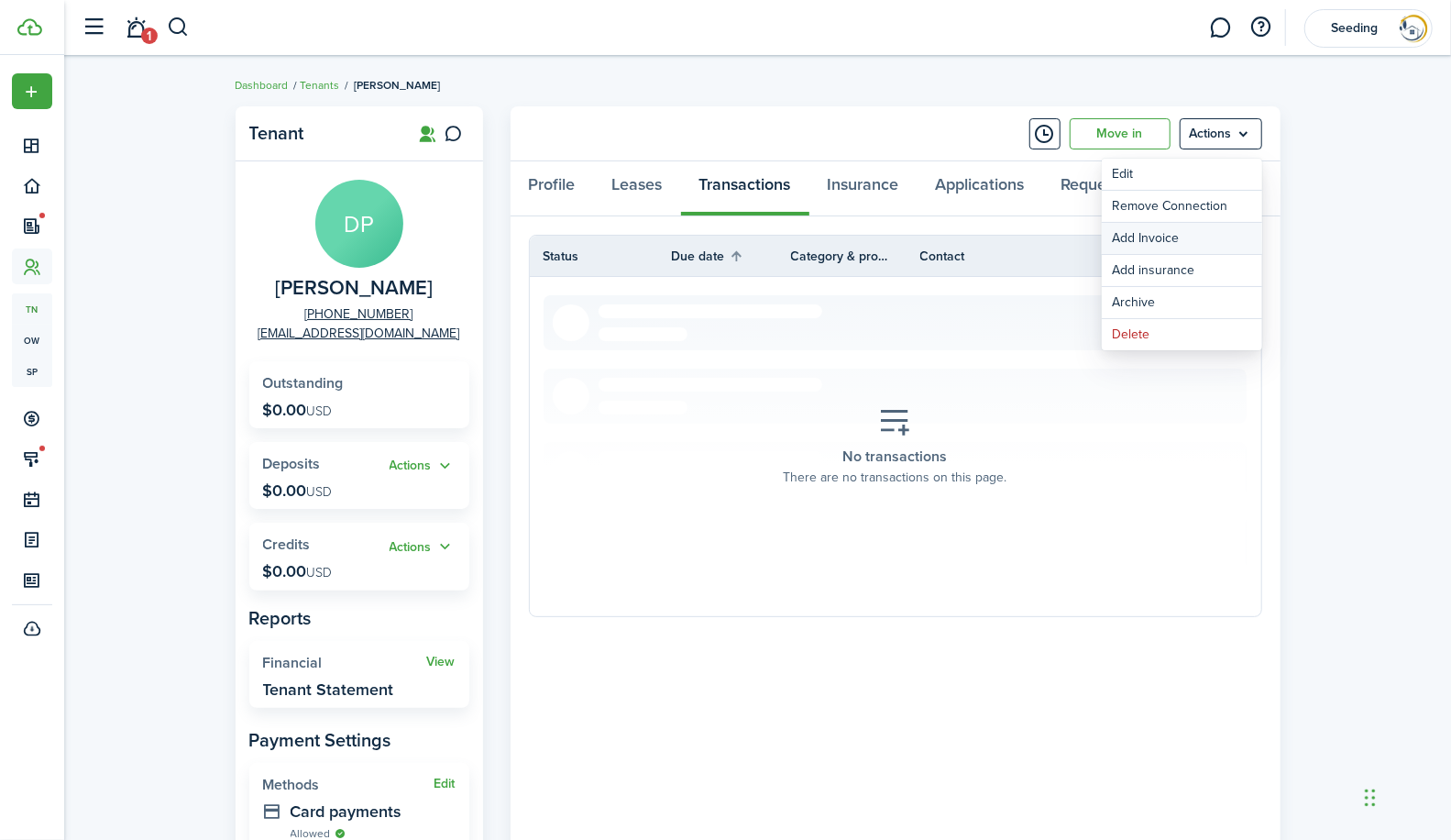
click at [1143, 230] on link "Add Invoice" at bounding box center [1181, 238] width 160 height 31
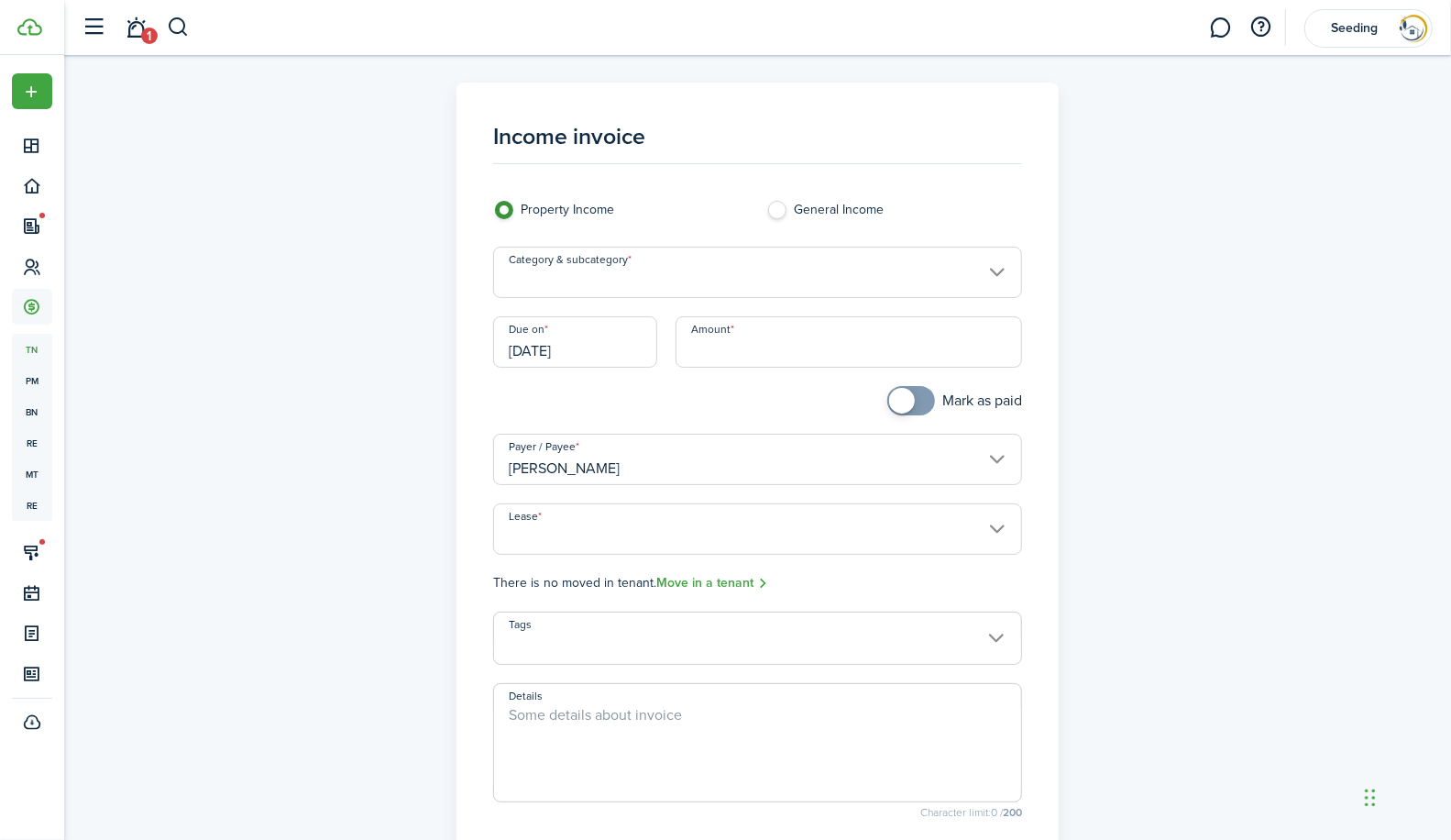
click at [642, 277] on input "Category & subcategory" at bounding box center [758, 272] width 529 height 51
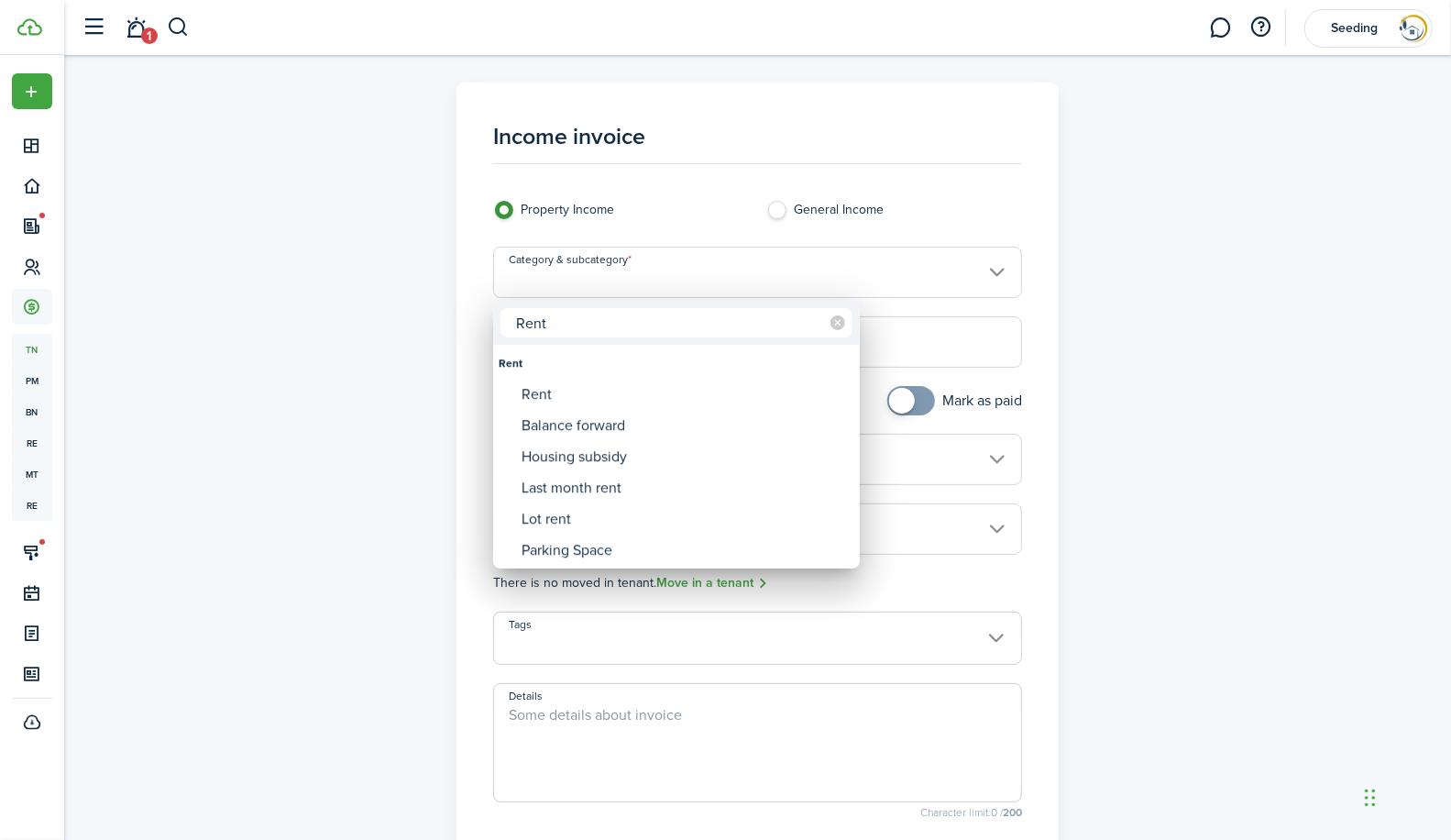
drag, startPoint x: 553, startPoint y: 320, endPoint x: 470, endPoint y: 319, distance: 83.0
click at [470, 319] on div "Rent Rent Rent Balance forward Housing subsidy Last month rent Lot rent Parking…" at bounding box center [726, 420] width 1451 height 840
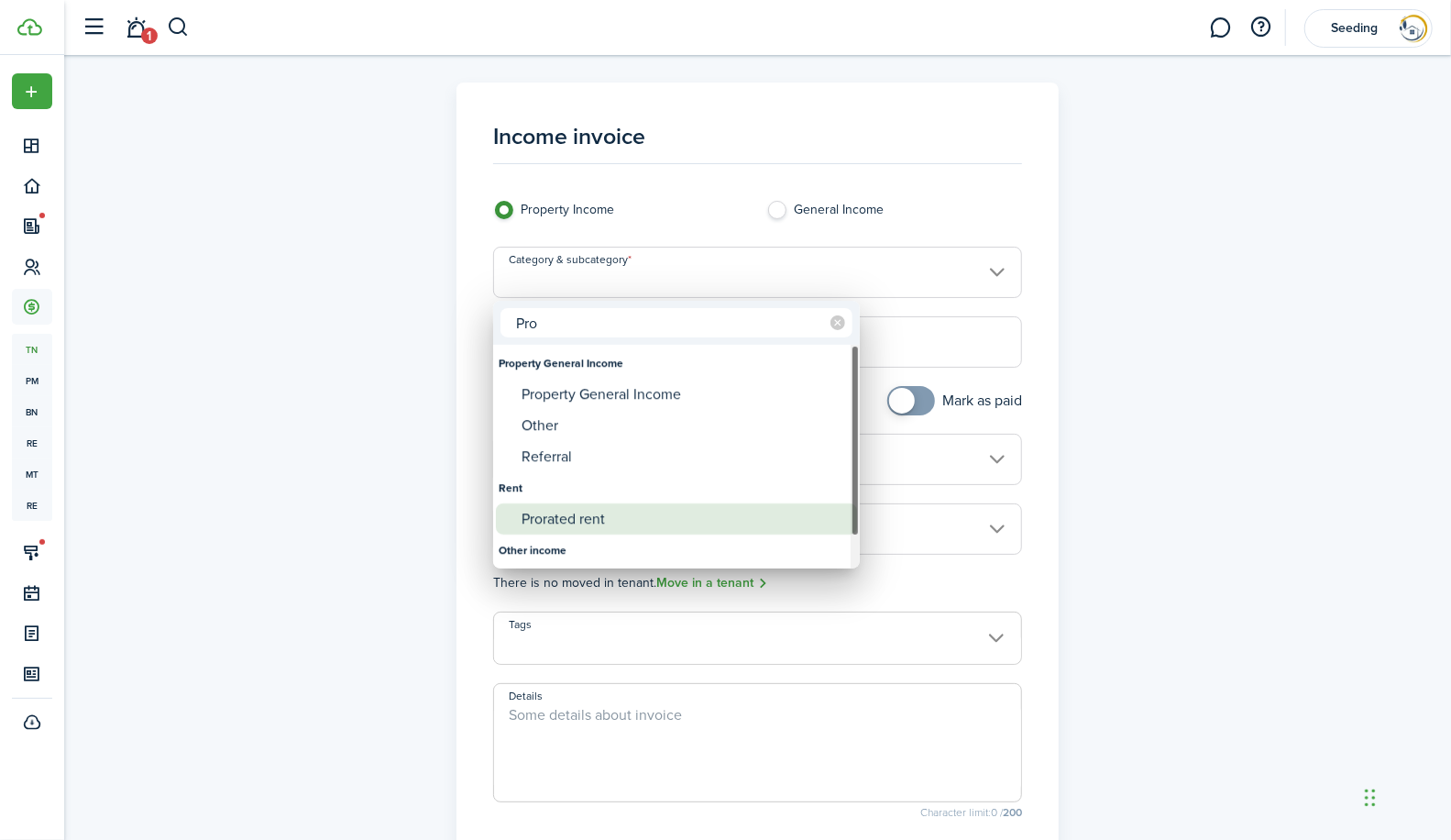
type input "Pro"
click at [573, 512] on div "Prorated rent" at bounding box center [684, 519] width 324 height 31
type input "Rent / Prorated rent"
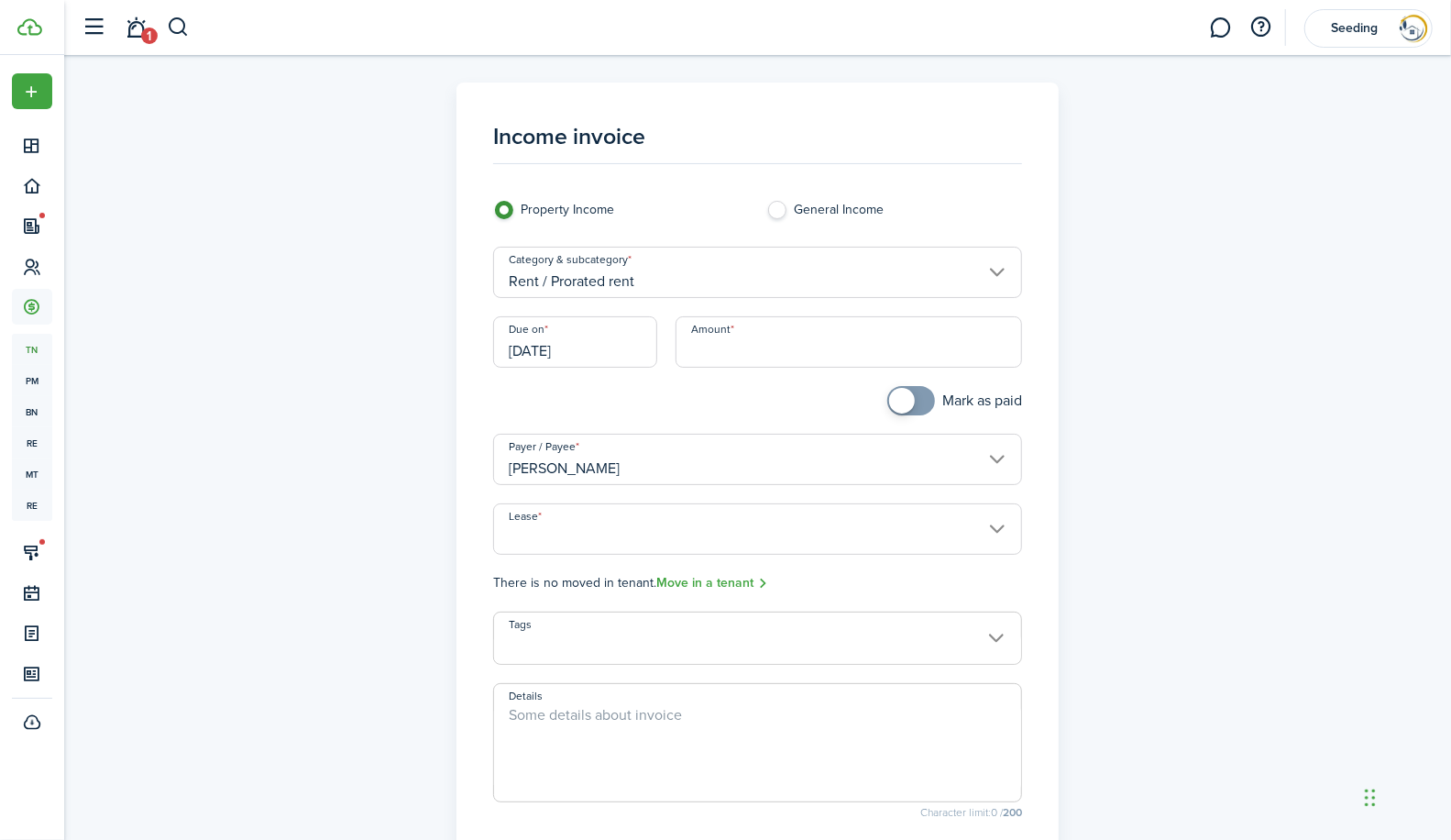
click at [750, 342] on input "Amount" at bounding box center [849, 342] width 347 height 51
click at [782, 531] on input "Lease" at bounding box center [758, 528] width 529 height 51
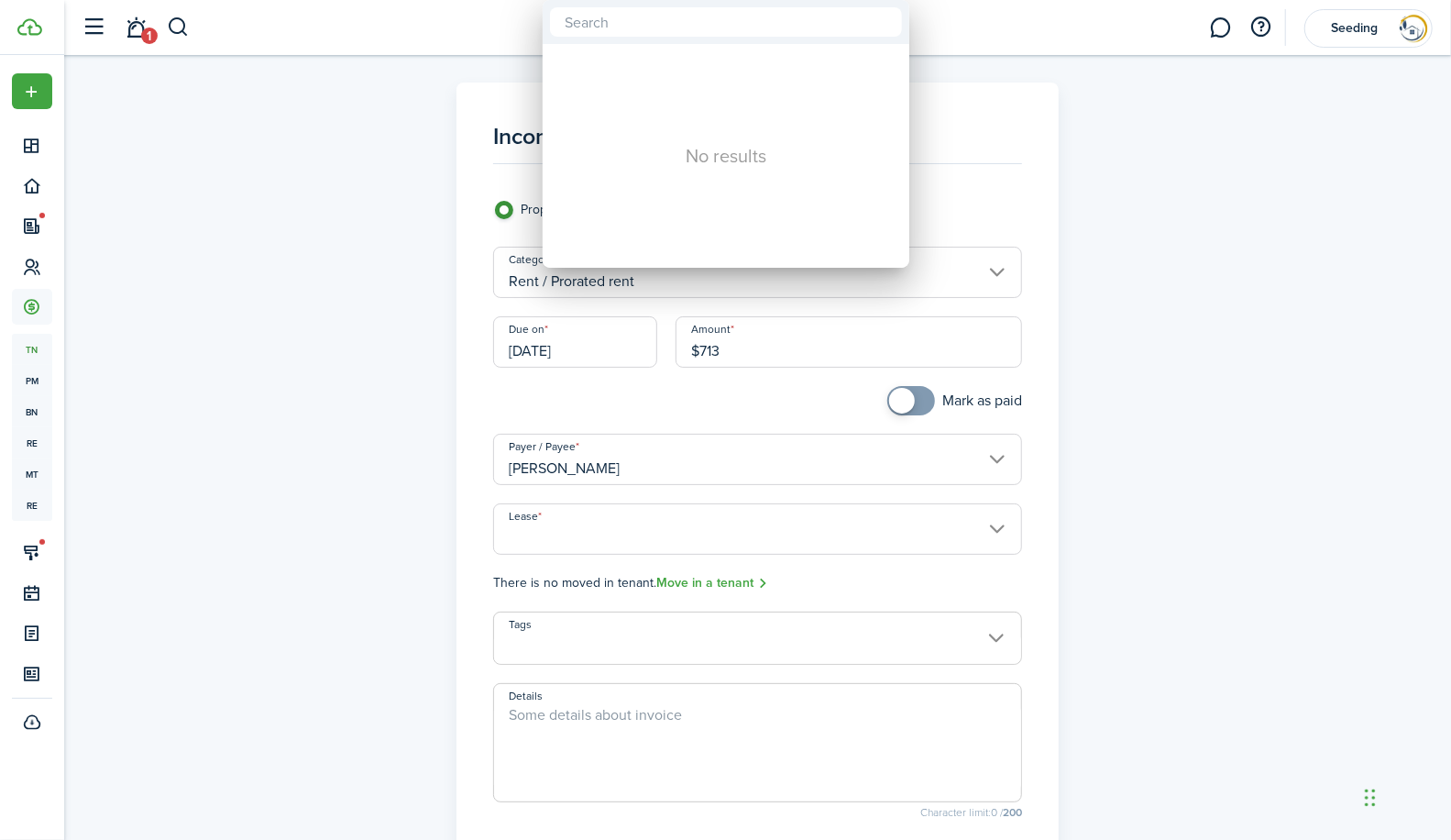
type input "$713.00"
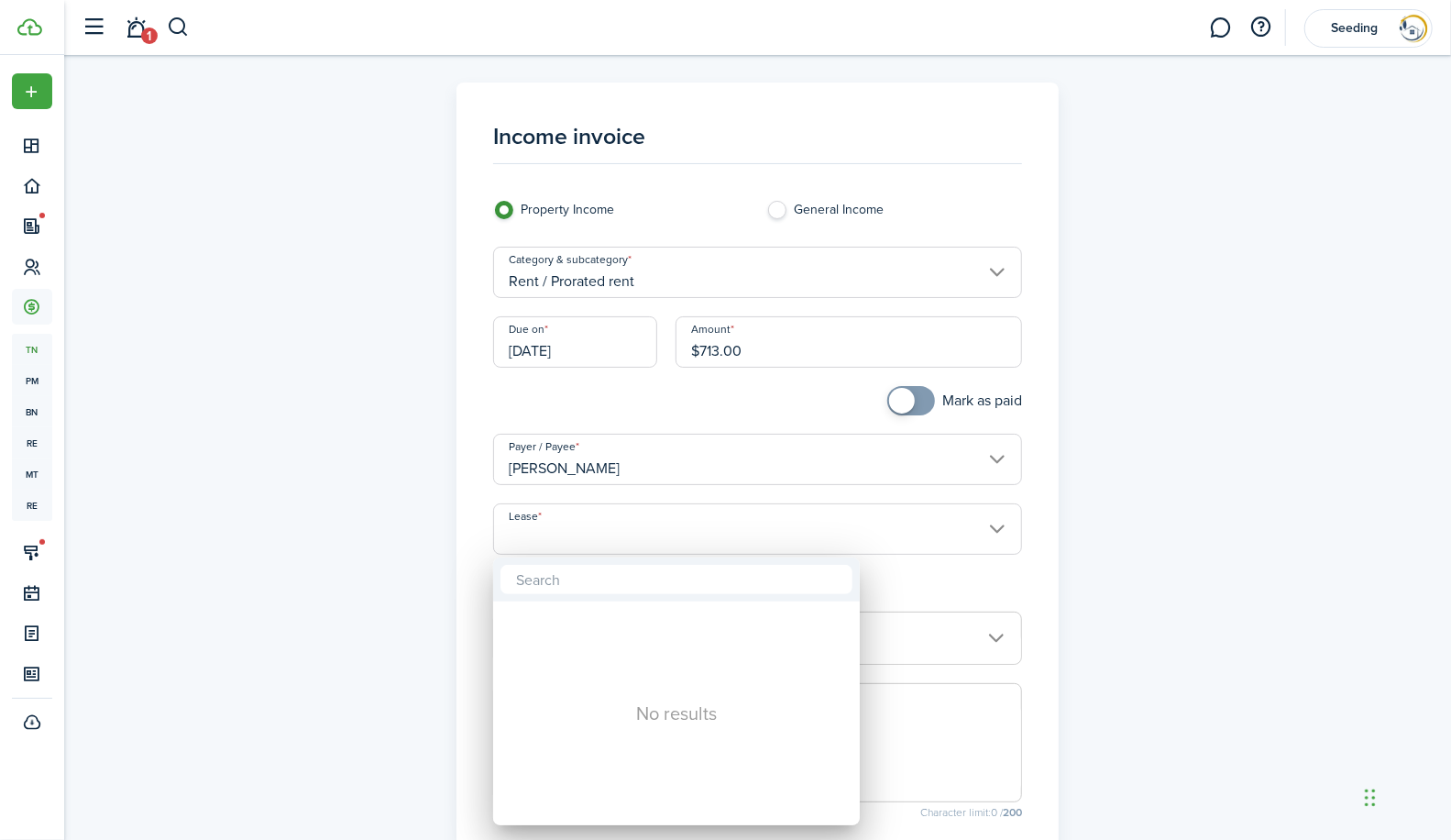
click at [1195, 420] on div at bounding box center [726, 420] width 1744 height 1133
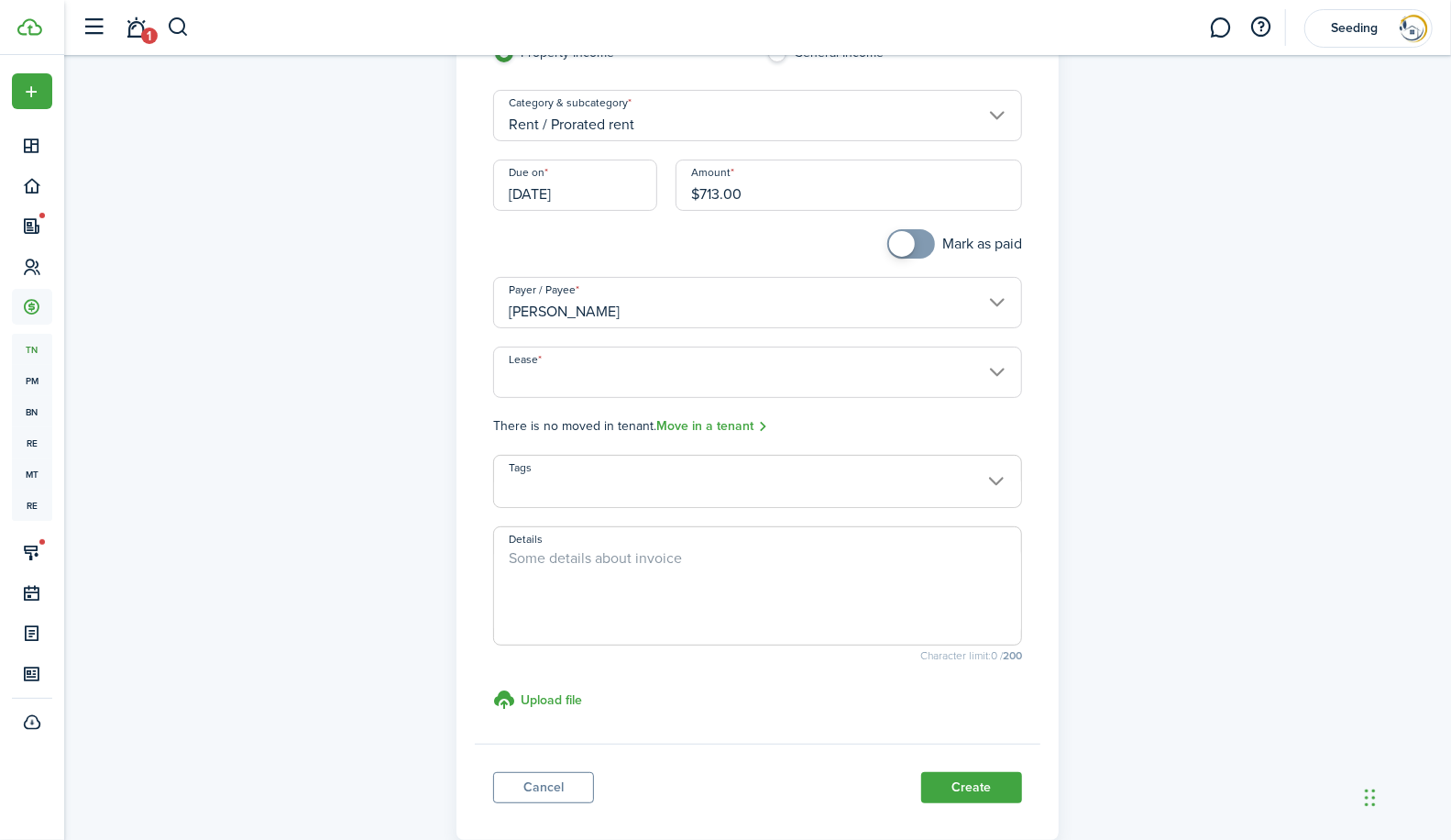
scroll to position [259, 0]
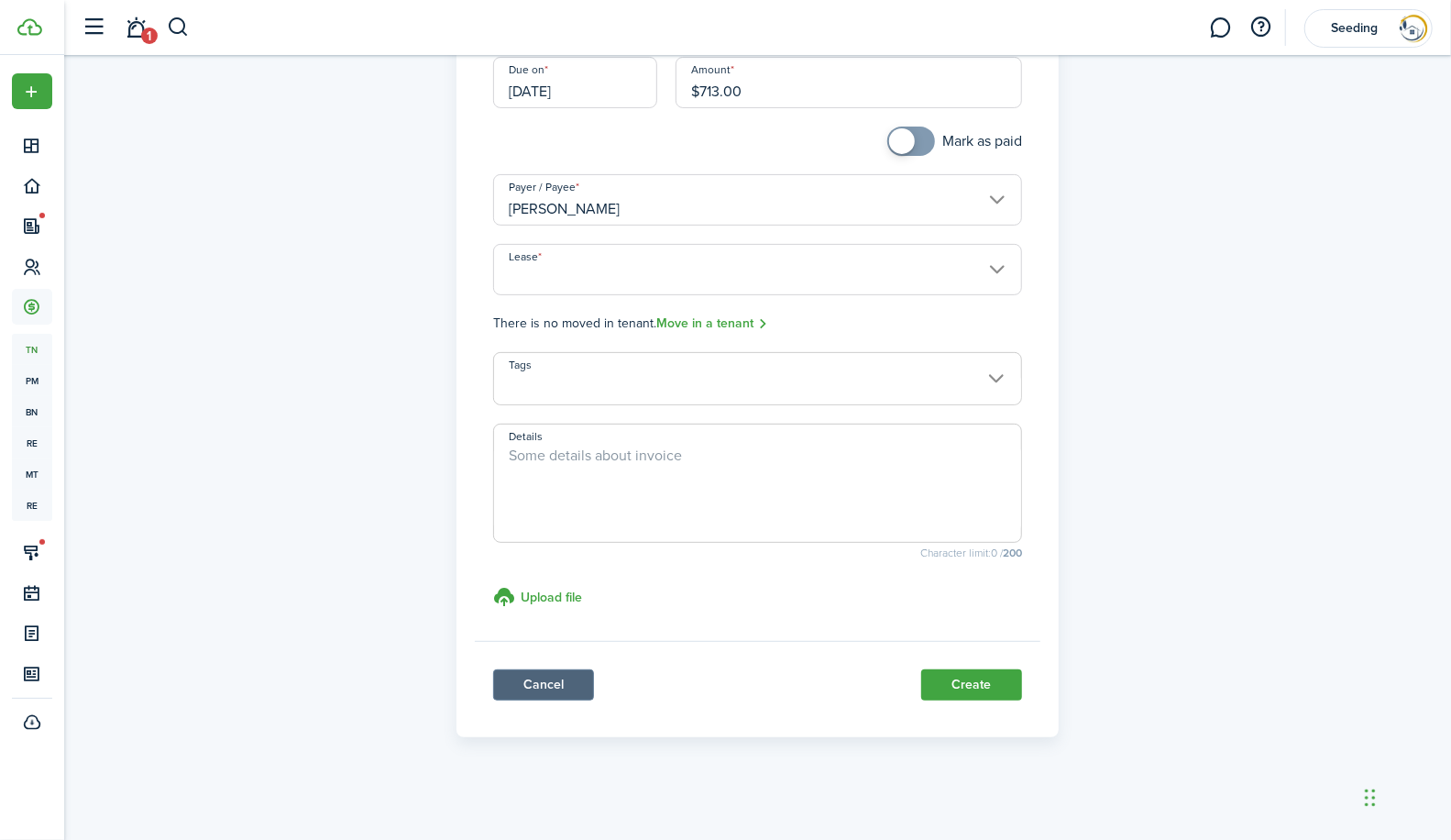
click at [528, 678] on link "Cancel" at bounding box center [544, 685] width 101 height 31
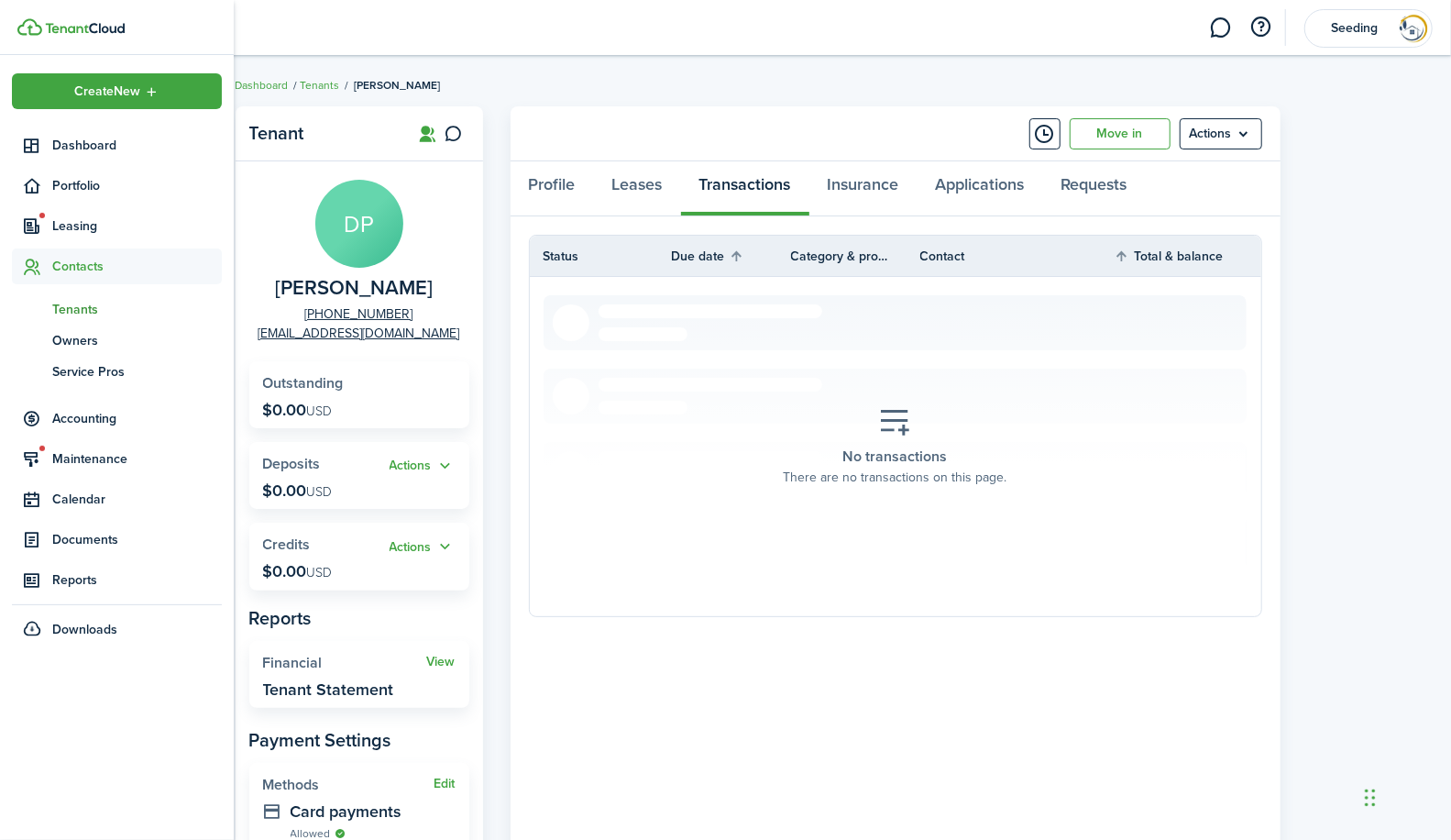
click at [76, 305] on span "Tenants" at bounding box center [137, 310] width 170 height 19
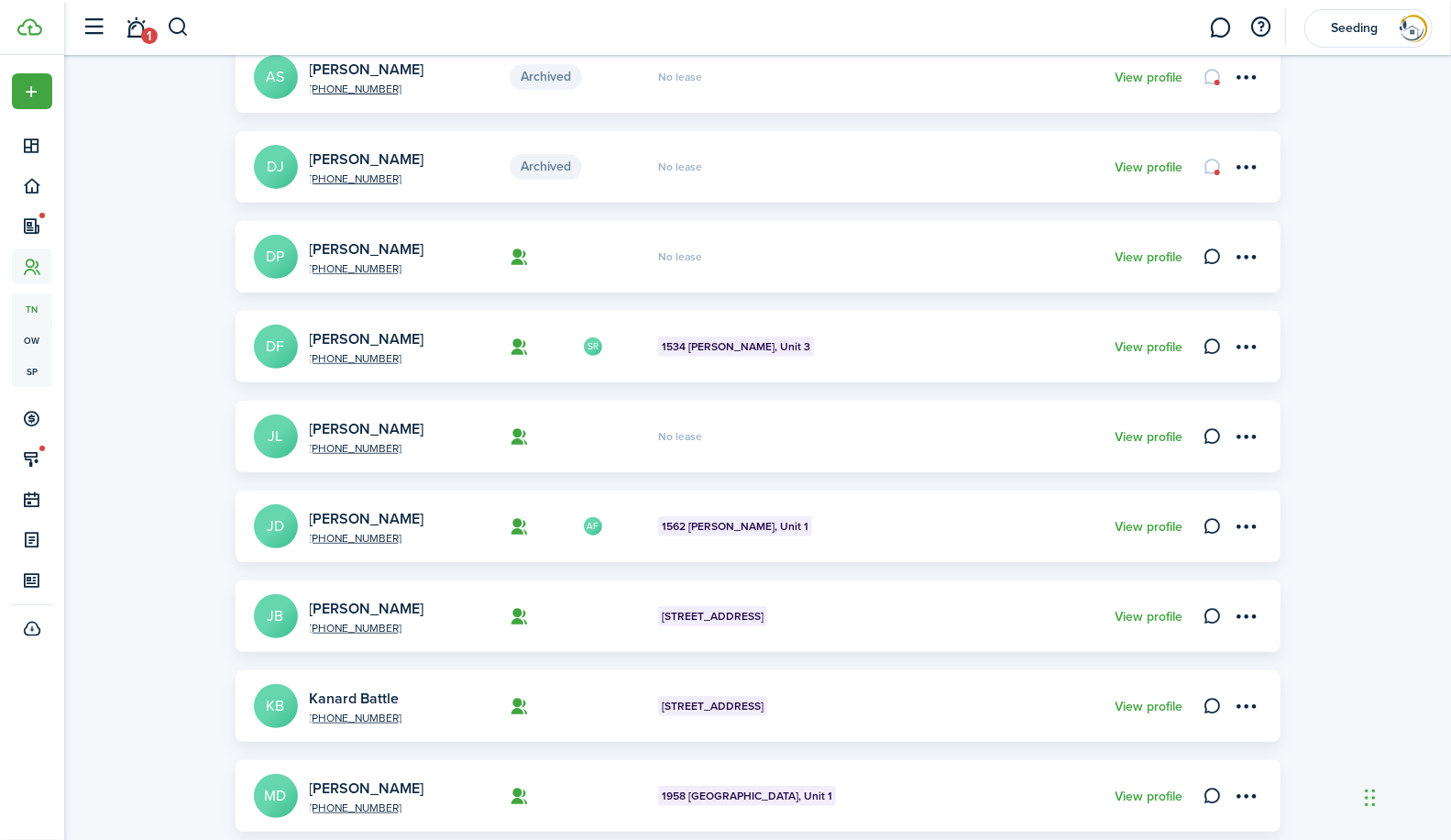
scroll to position [371, 0]
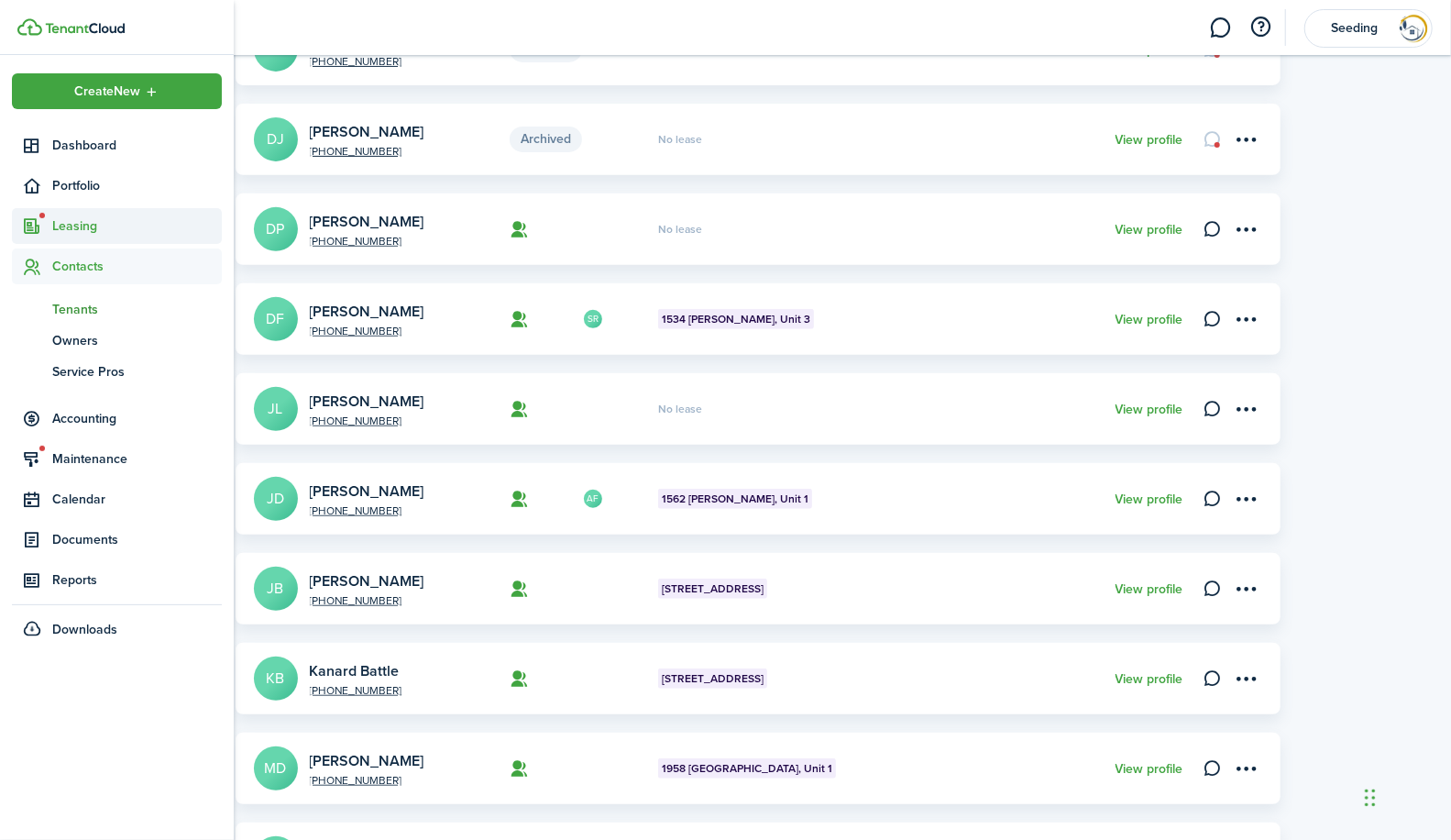
click at [84, 220] on span "Leasing" at bounding box center [137, 226] width 170 height 19
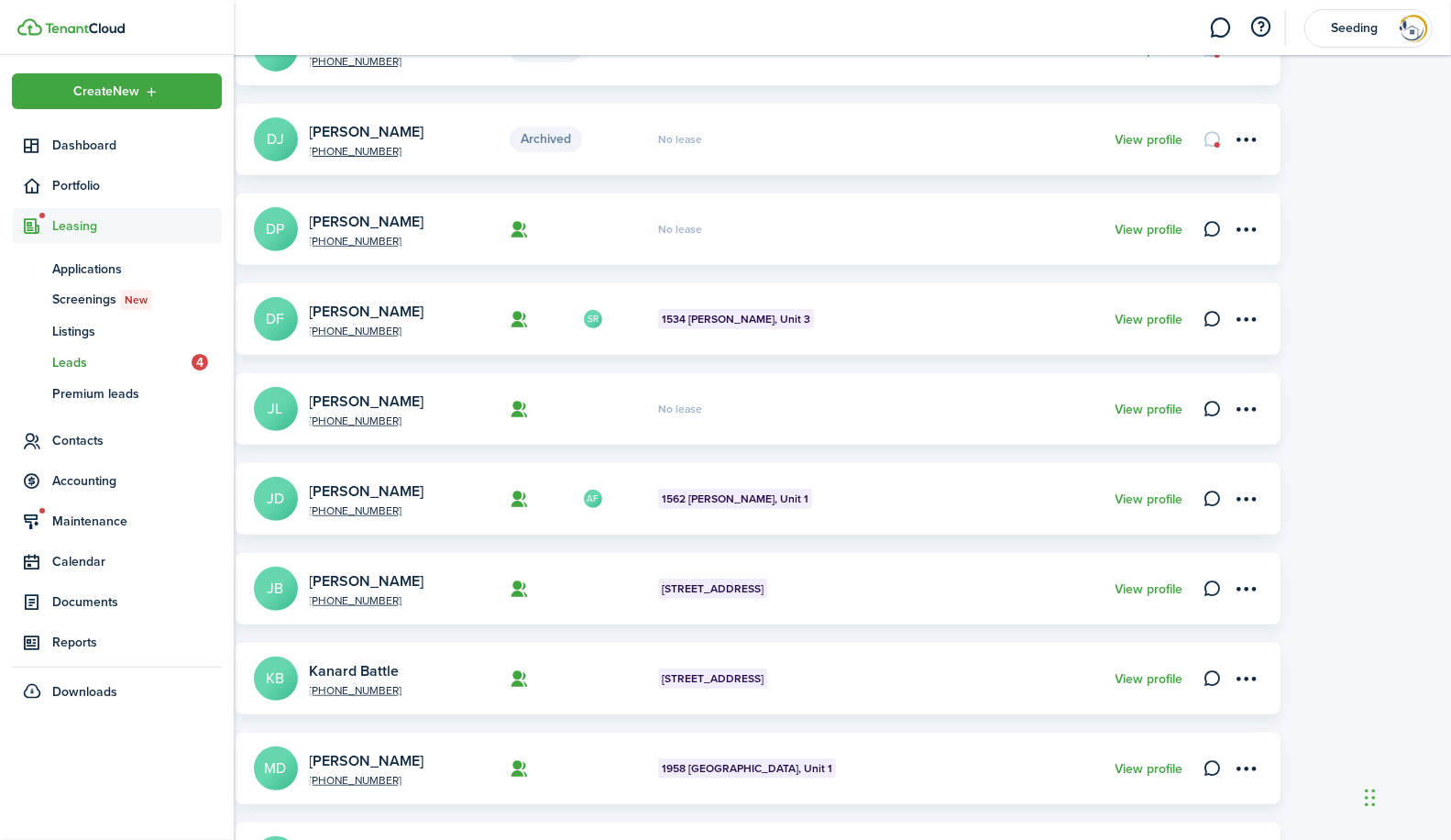
click at [63, 364] on span "Leads" at bounding box center [121, 362] width 139 height 19
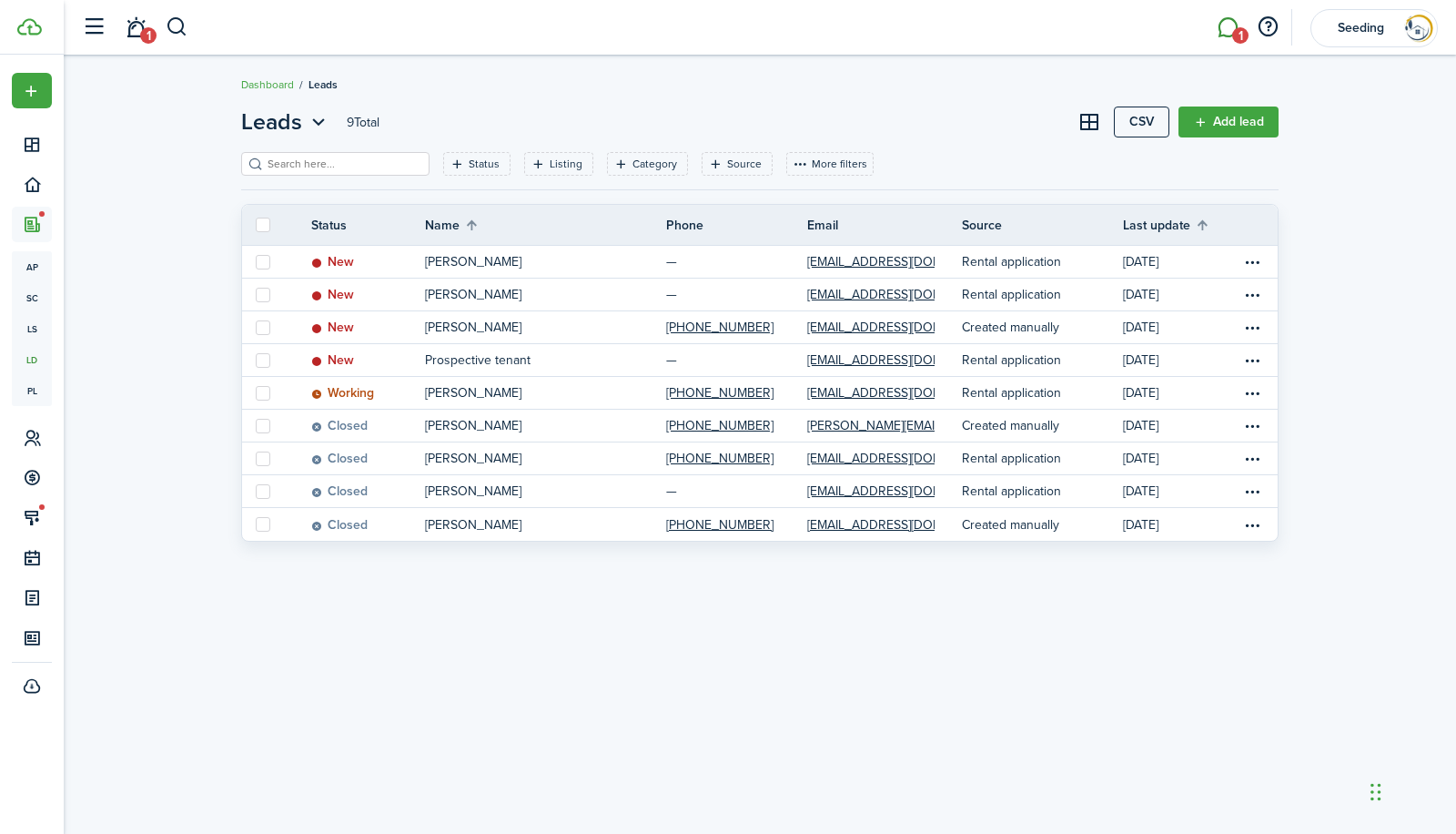
click at [1227, 24] on link "1" at bounding box center [1227, 28] width 35 height 46
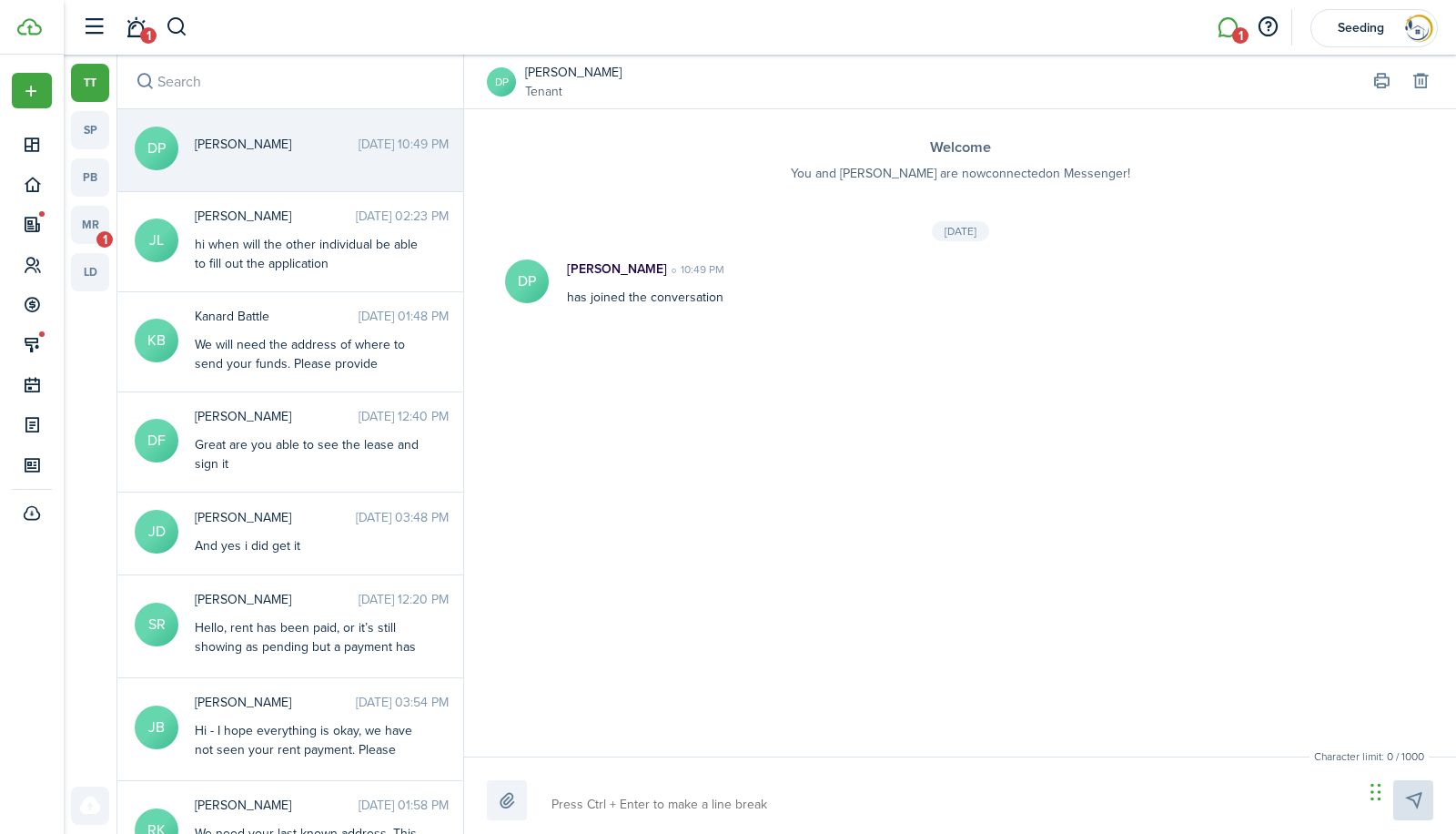
click at [1083, 83] on div "DP [PERSON_NAME] Tenant" at bounding box center [960, 82] width 947 height 54
click at [96, 229] on link "mr 1" at bounding box center [91, 225] width 39 height 39
